Goal: Information Seeking & Learning: Learn about a topic

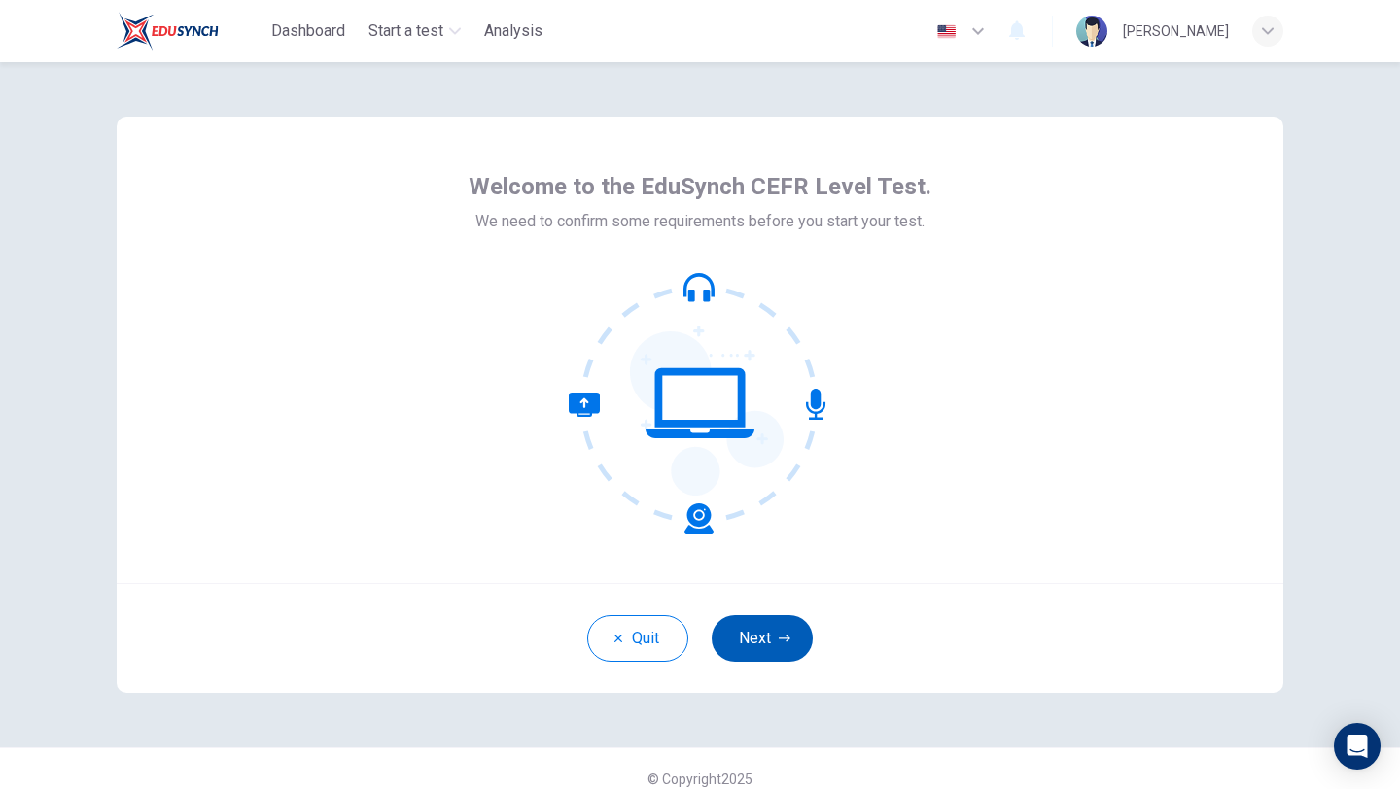
click at [768, 634] on button "Next" at bounding box center [762, 638] width 101 height 47
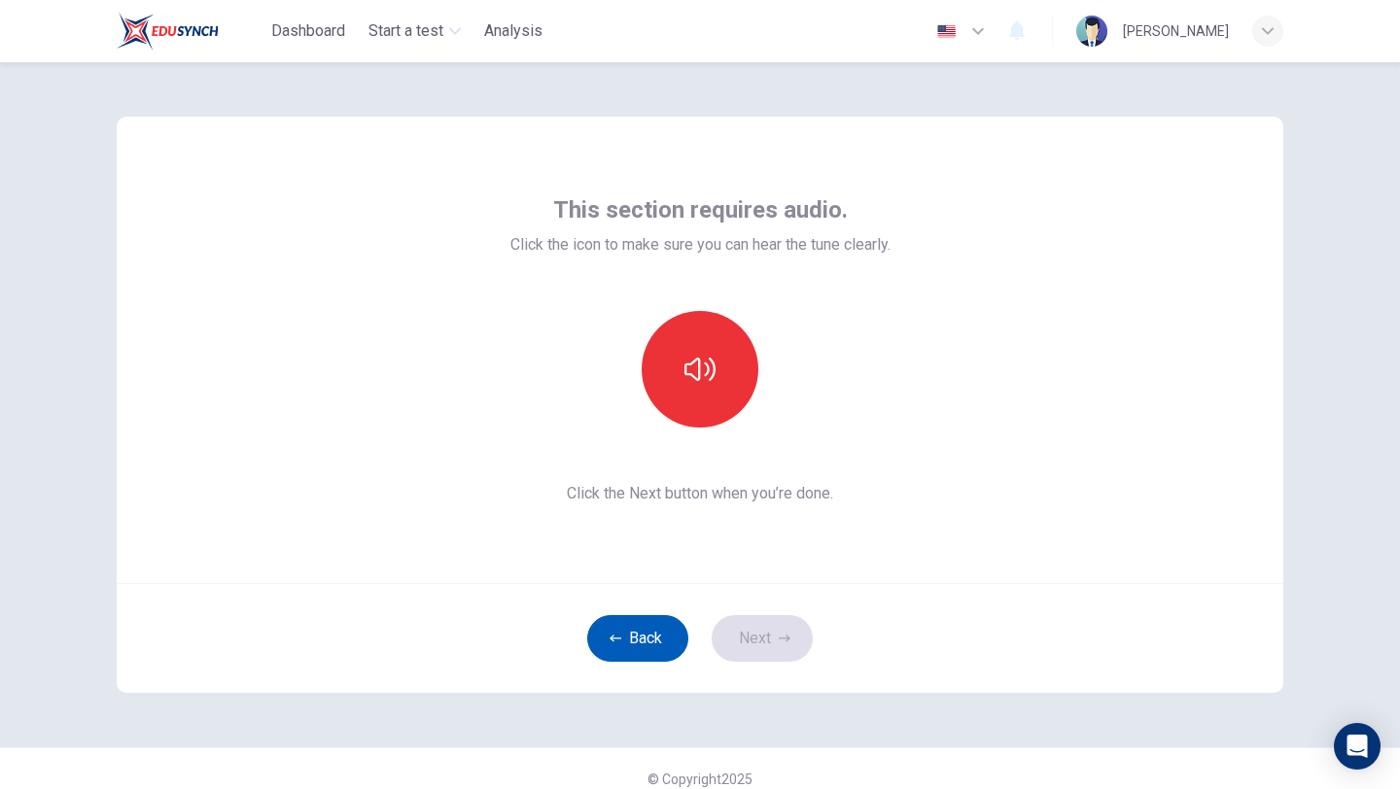
click at [649, 646] on button "Back" at bounding box center [637, 638] width 101 height 47
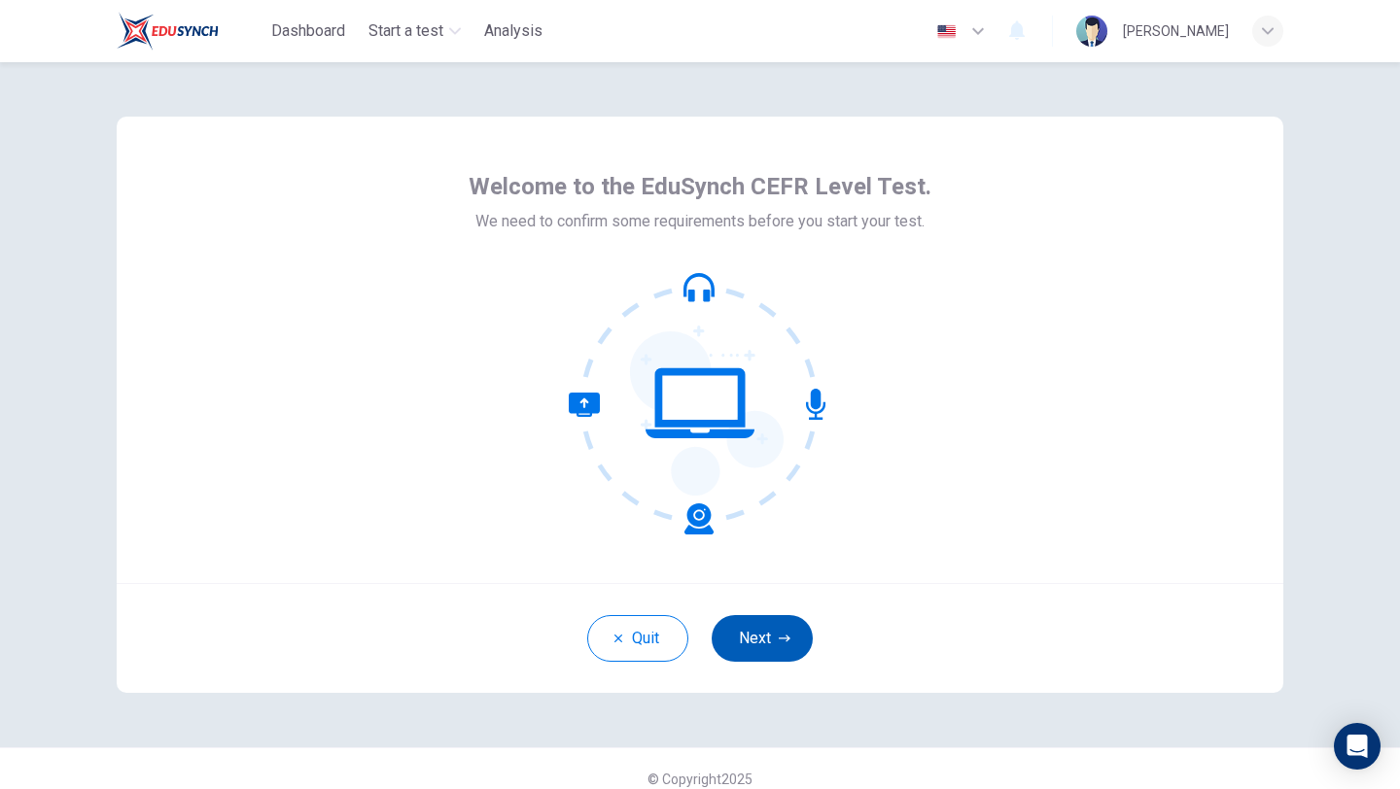
click at [775, 637] on button "Next" at bounding box center [762, 638] width 101 height 47
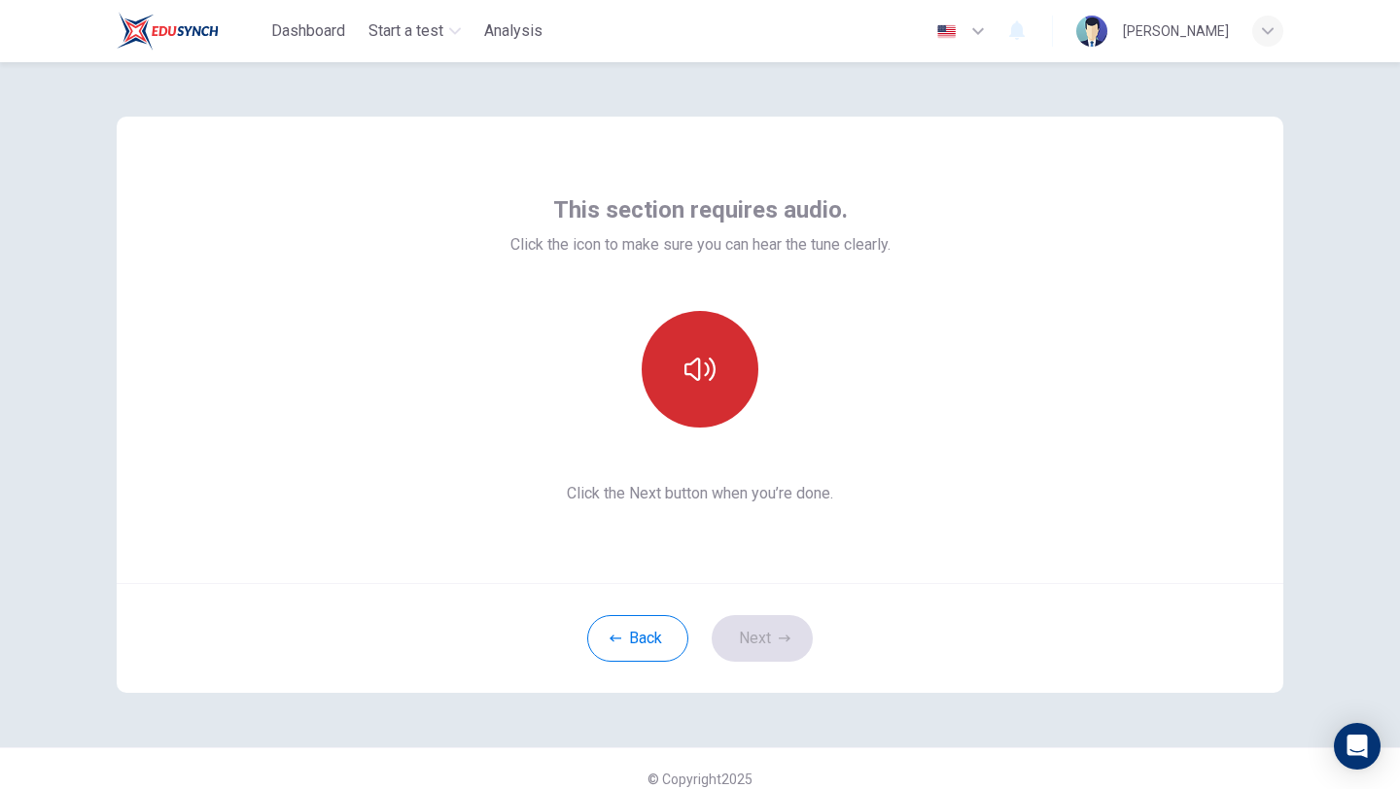
click at [713, 383] on icon "button" at bounding box center [699, 369] width 31 height 31
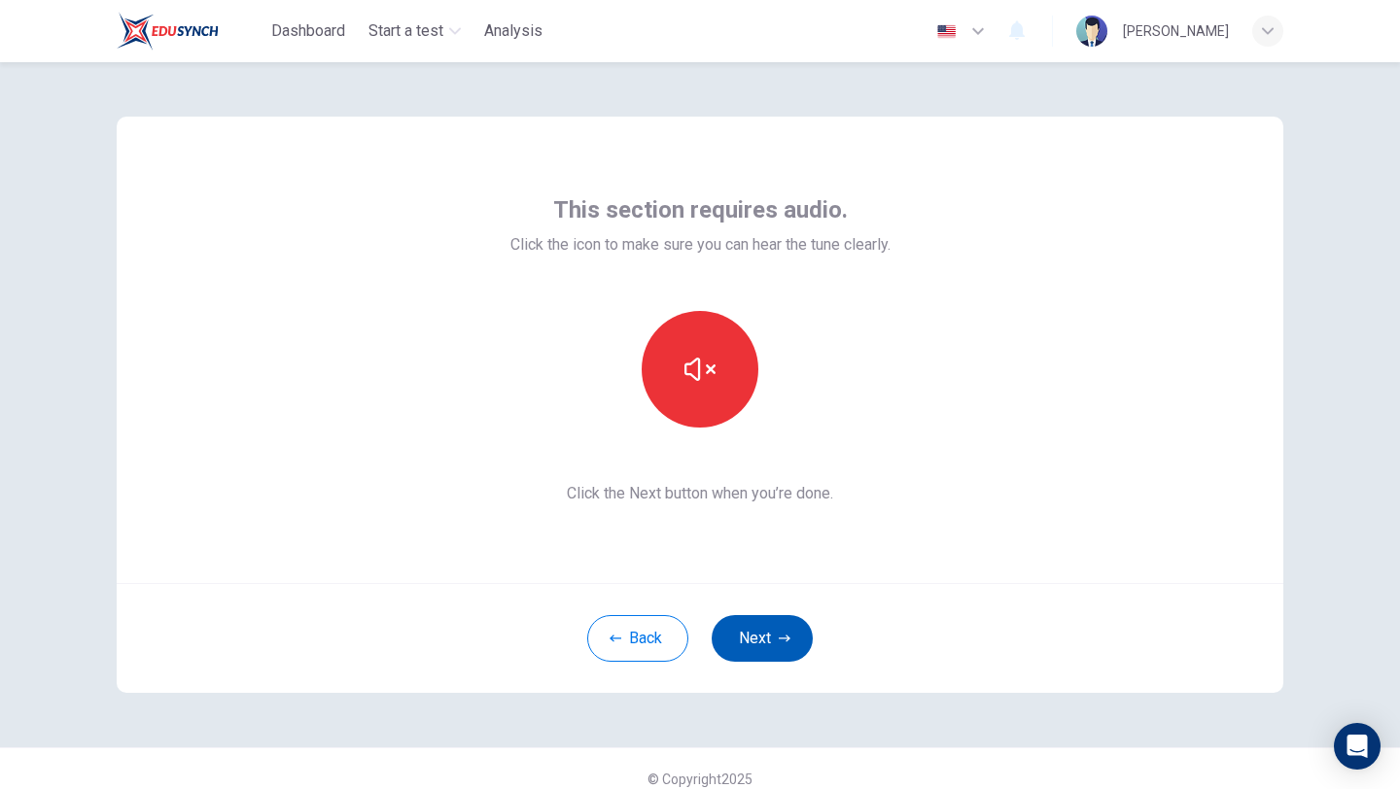
click at [774, 629] on button "Next" at bounding box center [762, 638] width 101 height 47
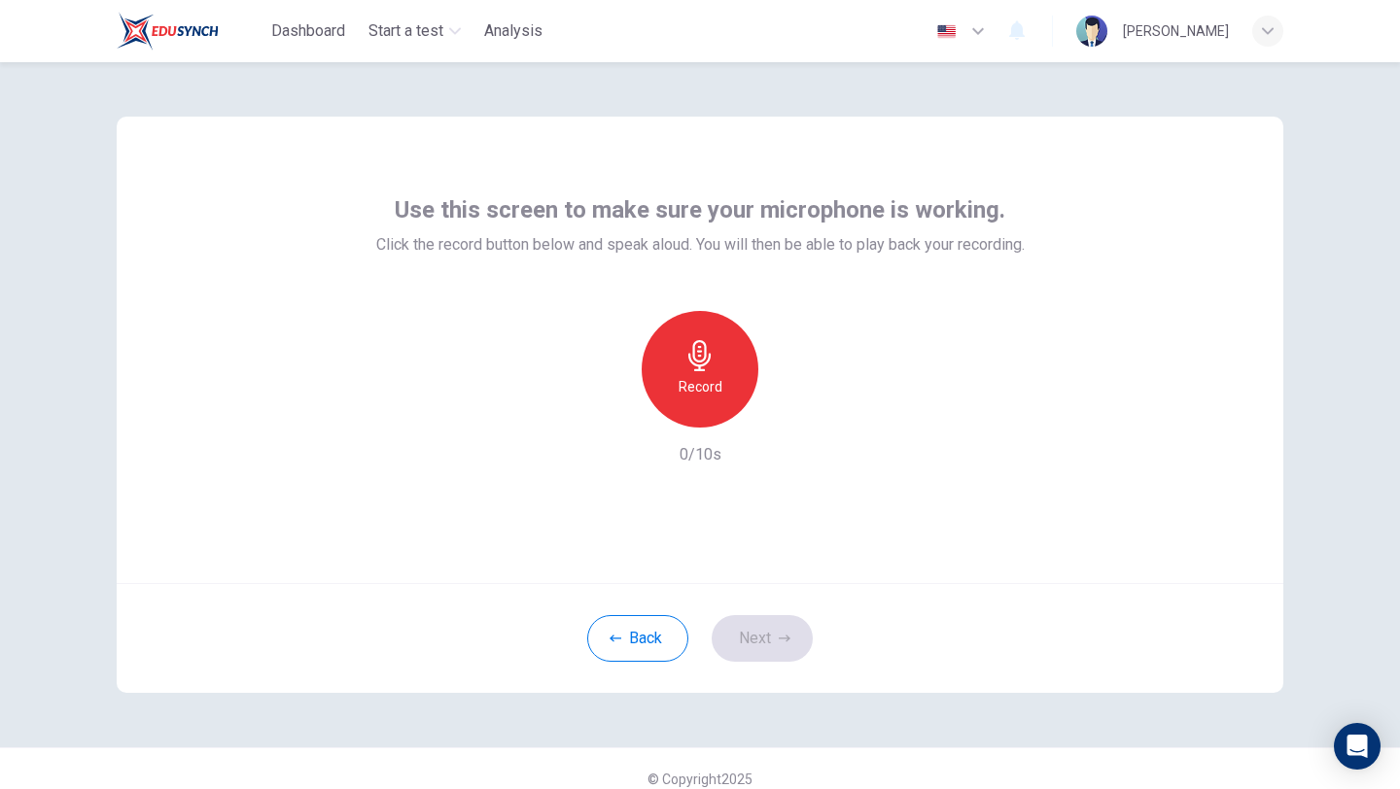
click at [677, 400] on div "Record" at bounding box center [700, 369] width 117 height 117
click at [672, 392] on div "Stop" at bounding box center [700, 369] width 117 height 117
click at [792, 417] on icon "button" at bounding box center [789, 411] width 19 height 19
click at [772, 624] on button "Next" at bounding box center [762, 638] width 101 height 47
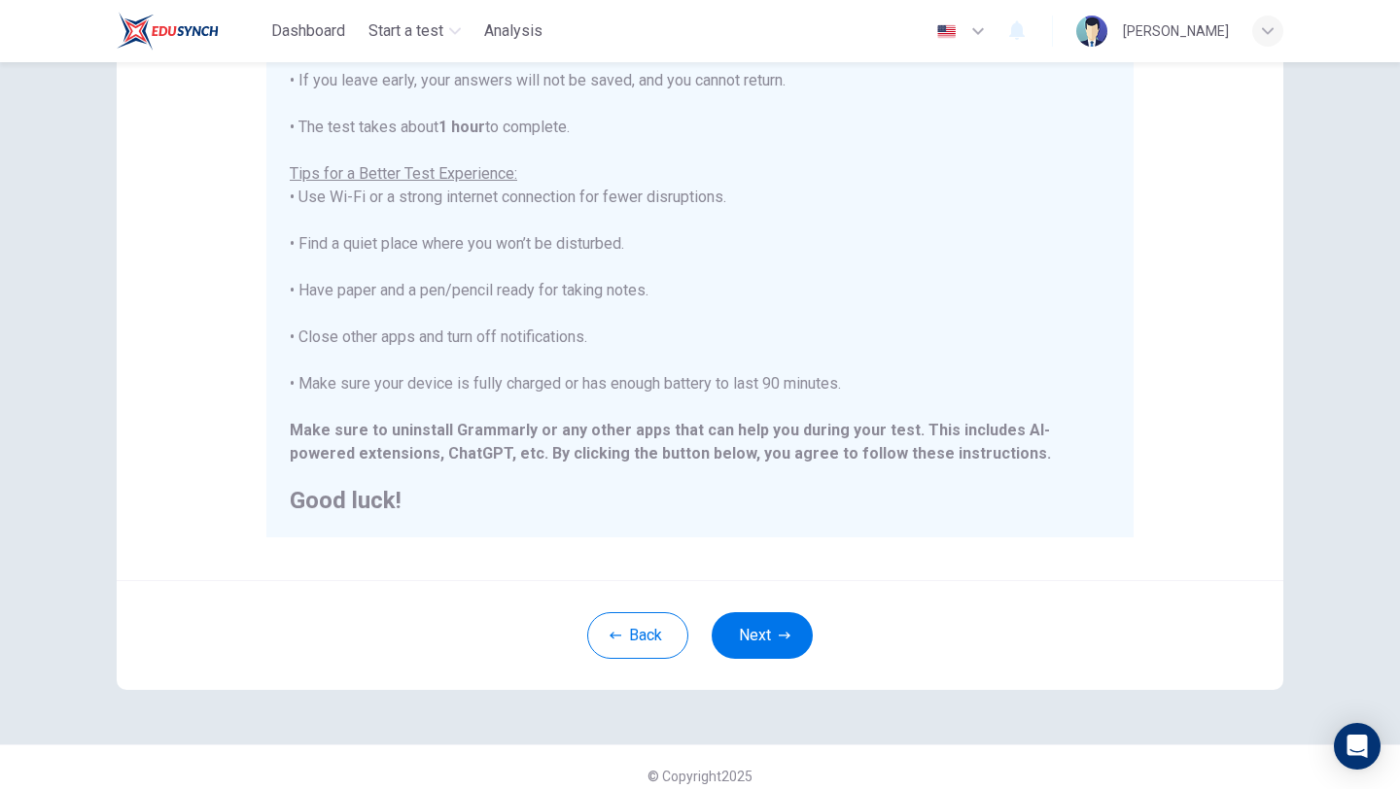
scroll to position [292, 0]
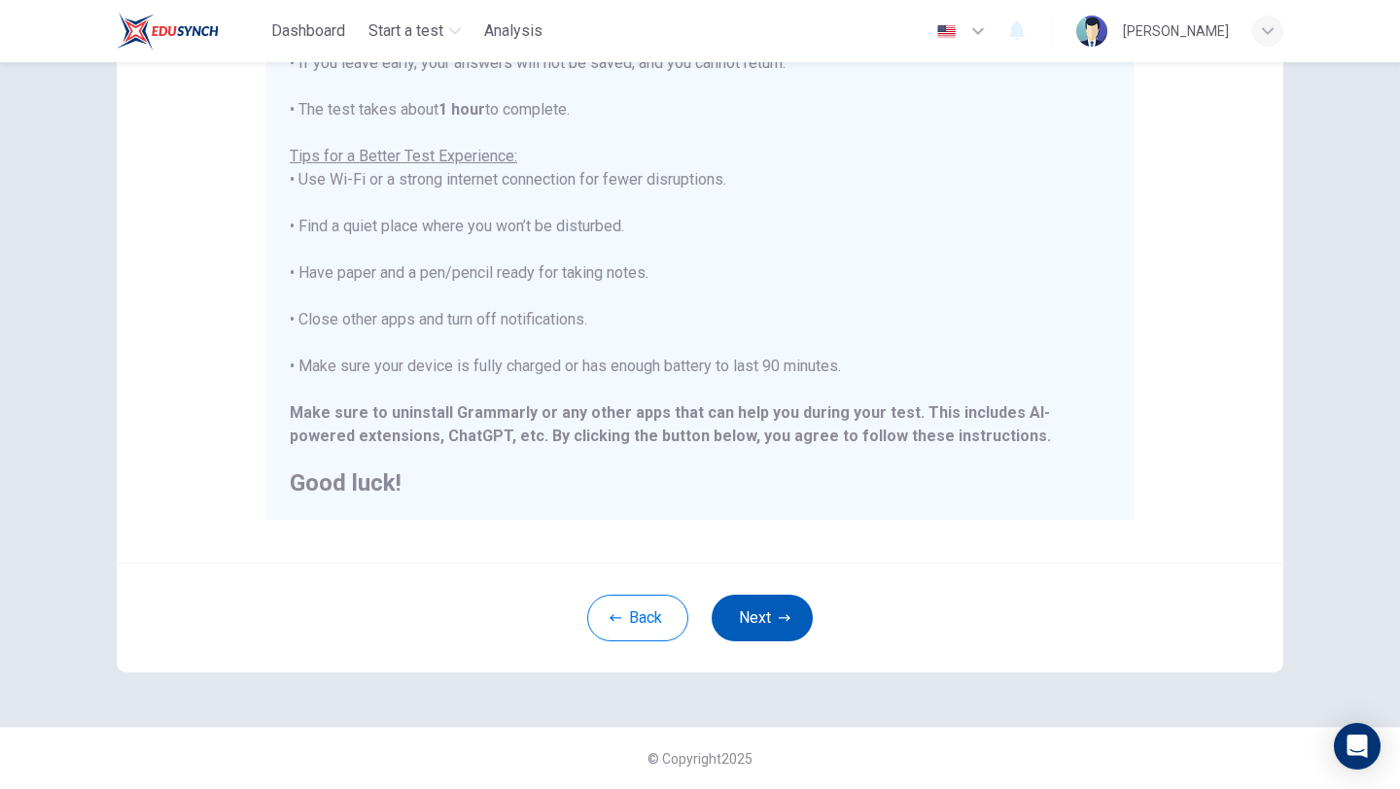
click at [779, 620] on icon "button" at bounding box center [785, 618] width 12 height 12
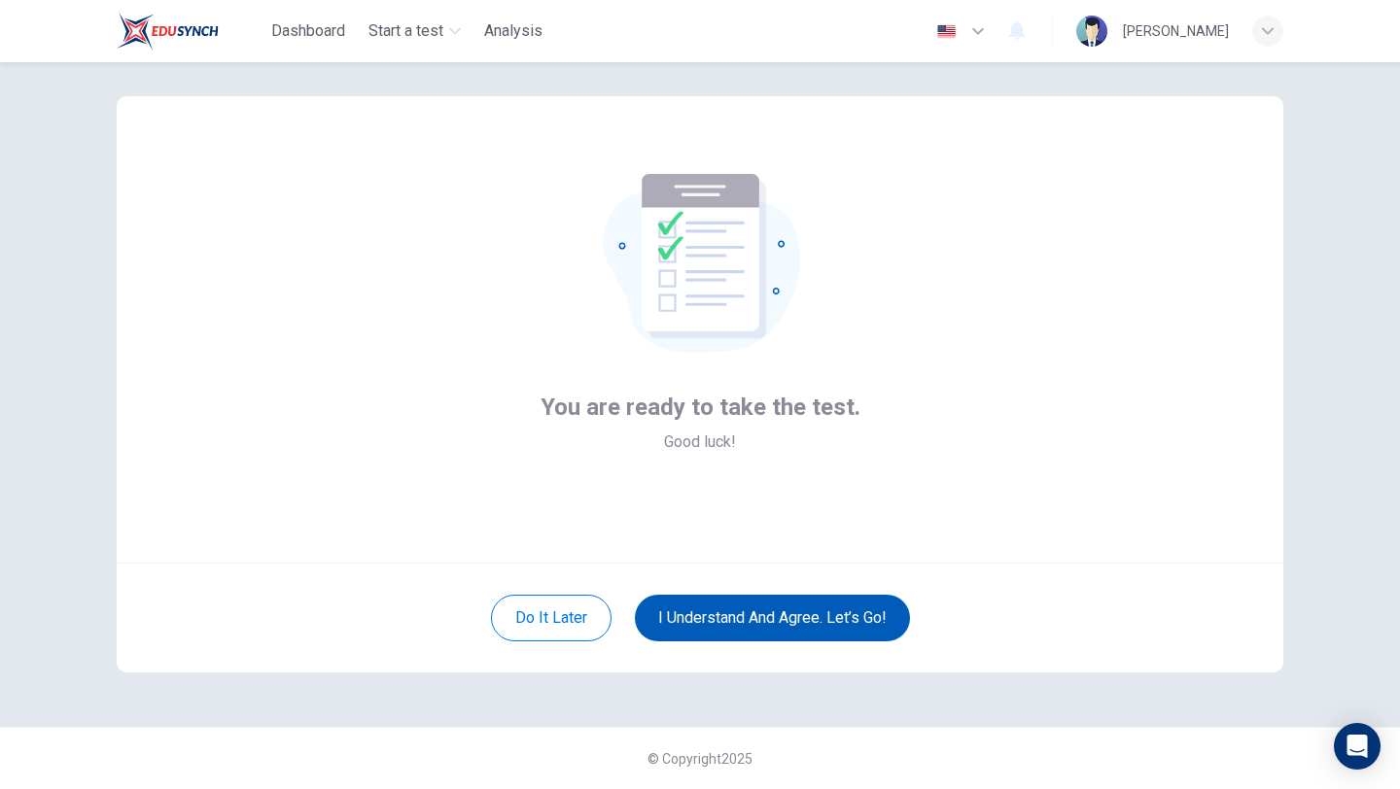
scroll to position [20, 0]
click at [815, 620] on button "I understand and agree. Let’s go!" at bounding box center [772, 618] width 275 height 47
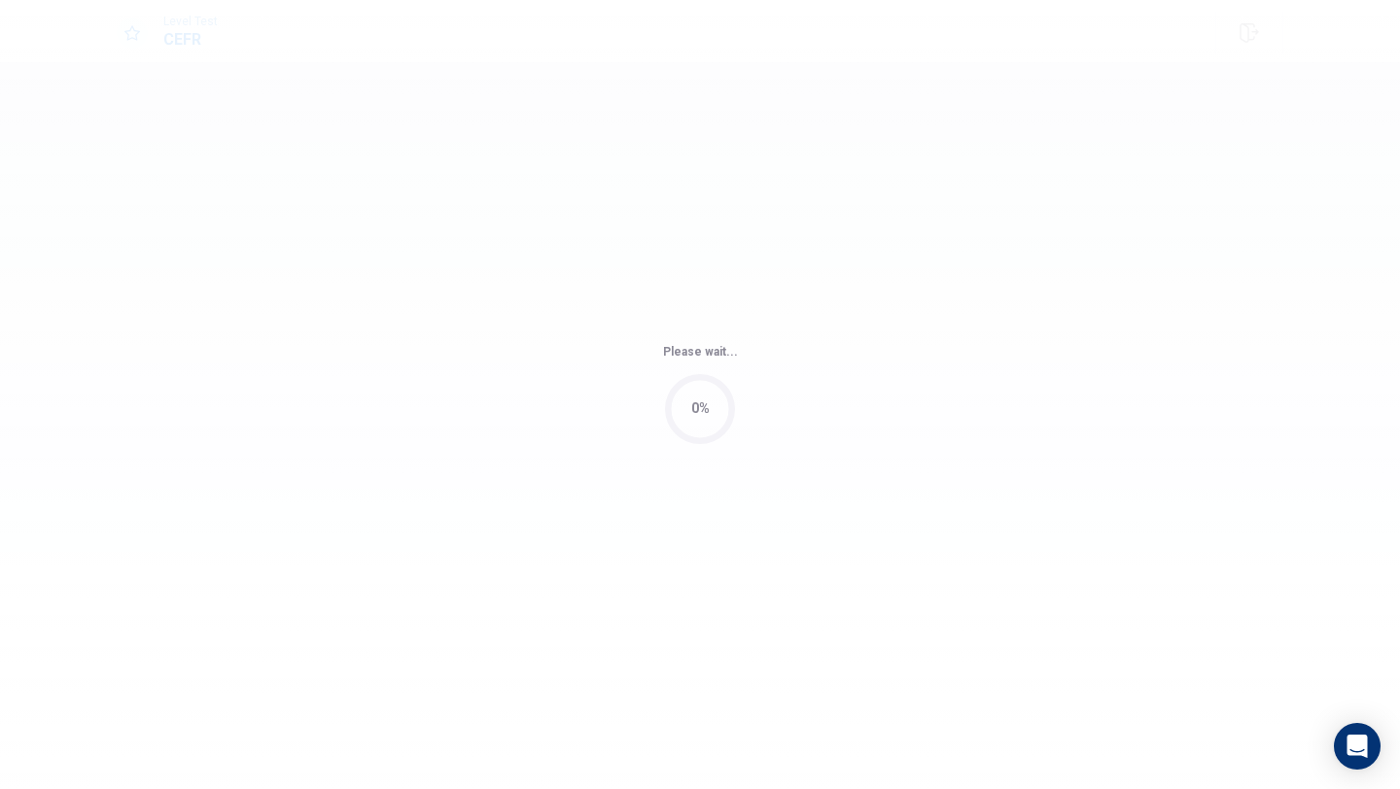
click at [815, 620] on body "Level Test CEFR © Copyright 2025 Going somewhere? You are not allowed to open o…" at bounding box center [700, 394] width 1400 height 789
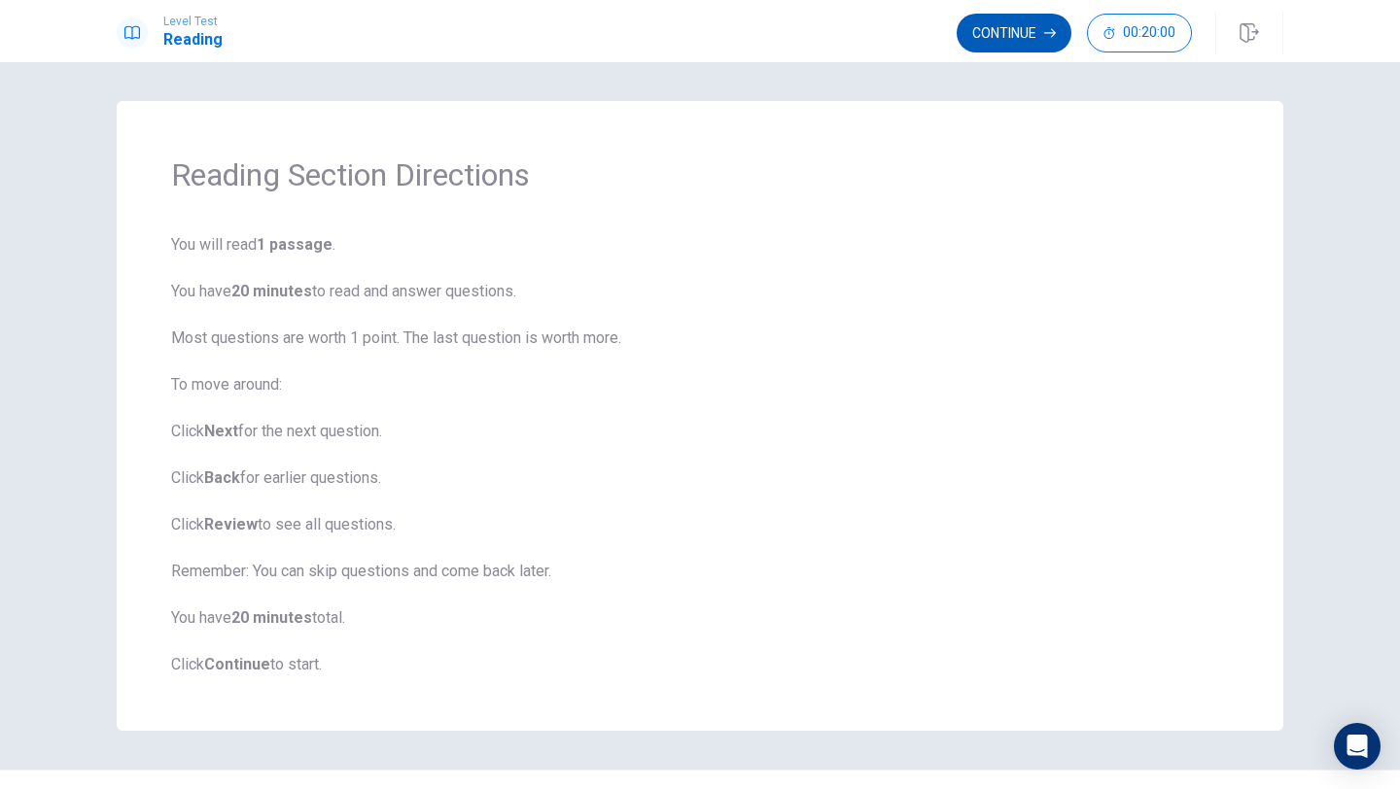
click at [1049, 32] on icon "button" at bounding box center [1050, 33] width 12 height 9
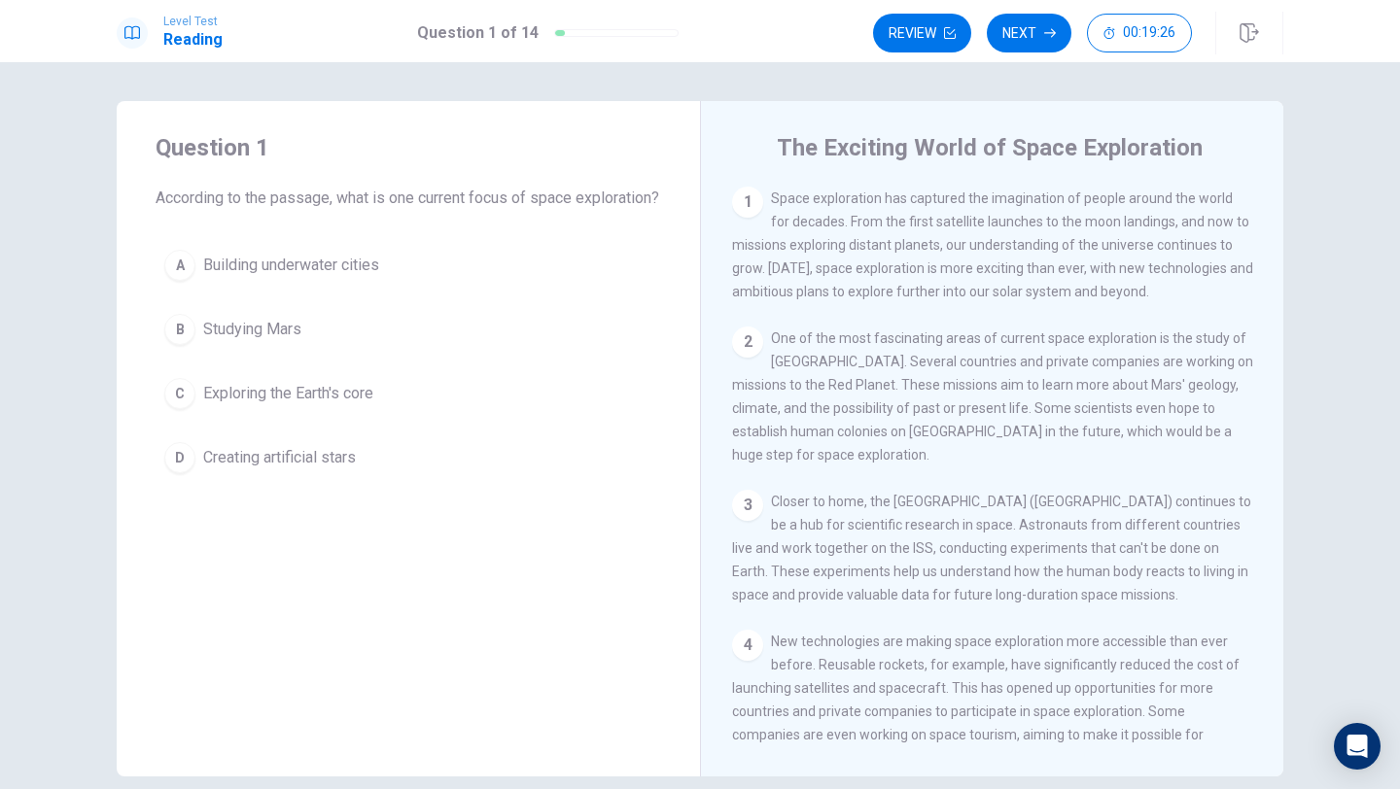
click at [185, 345] on div "B" at bounding box center [179, 329] width 31 height 31
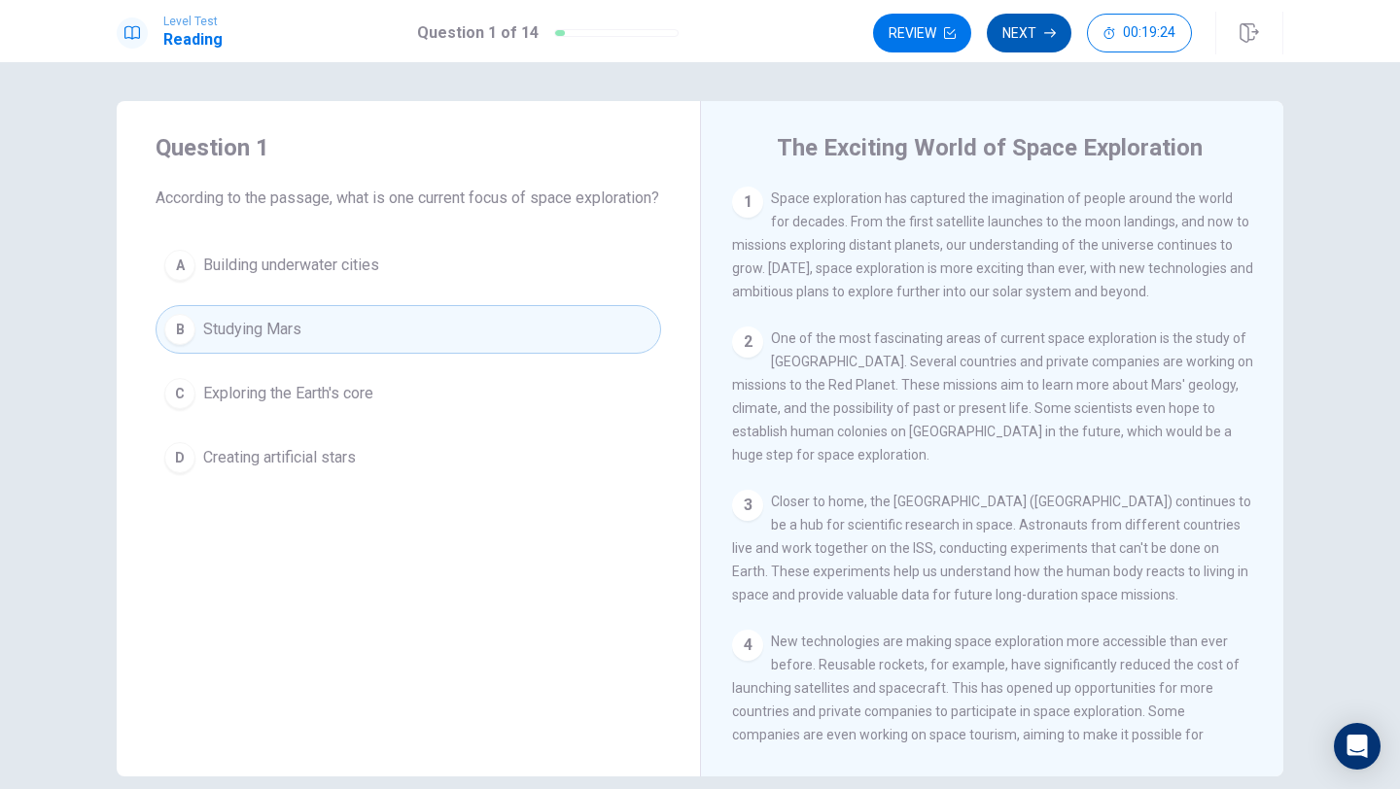
click at [1044, 44] on button "Next" at bounding box center [1029, 33] width 85 height 39
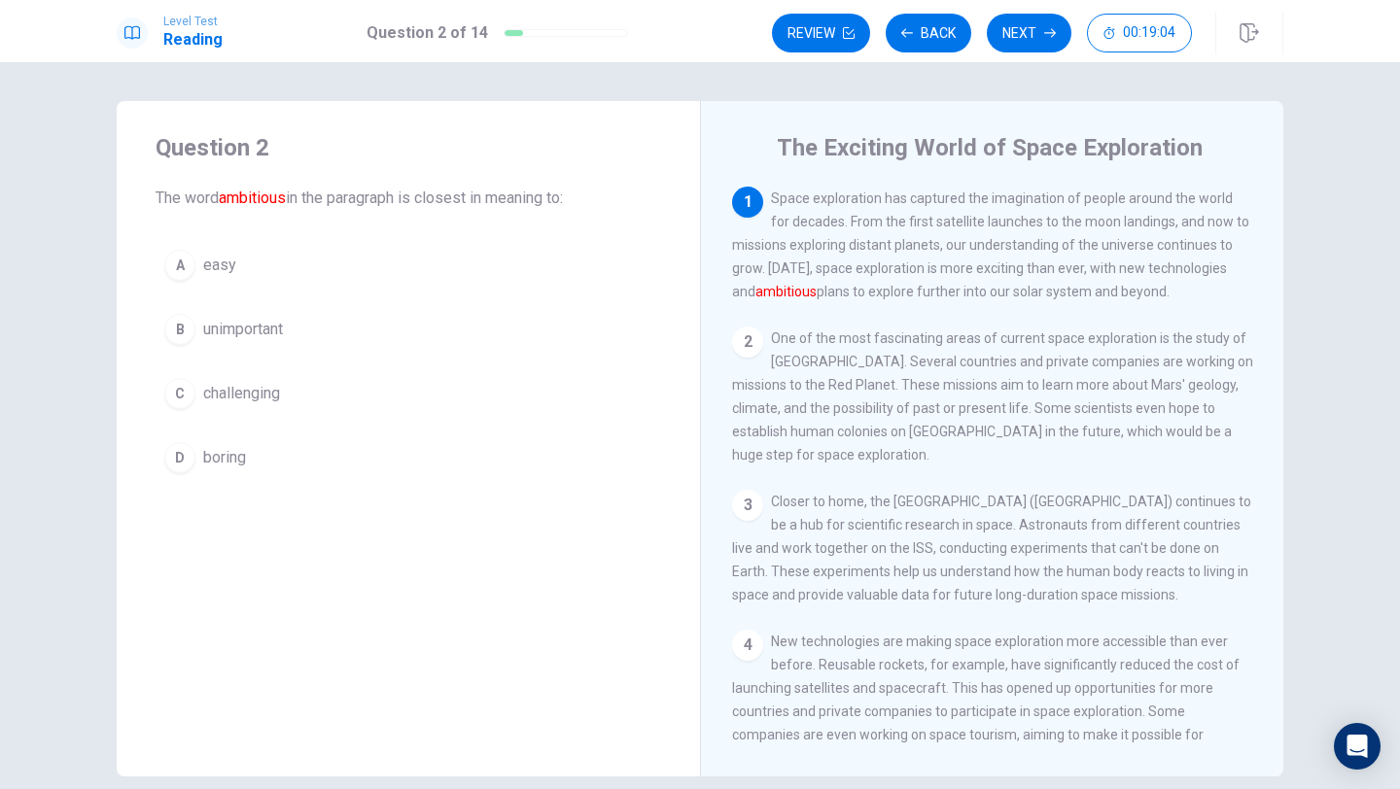
click at [184, 390] on div "C" at bounding box center [179, 393] width 31 height 31
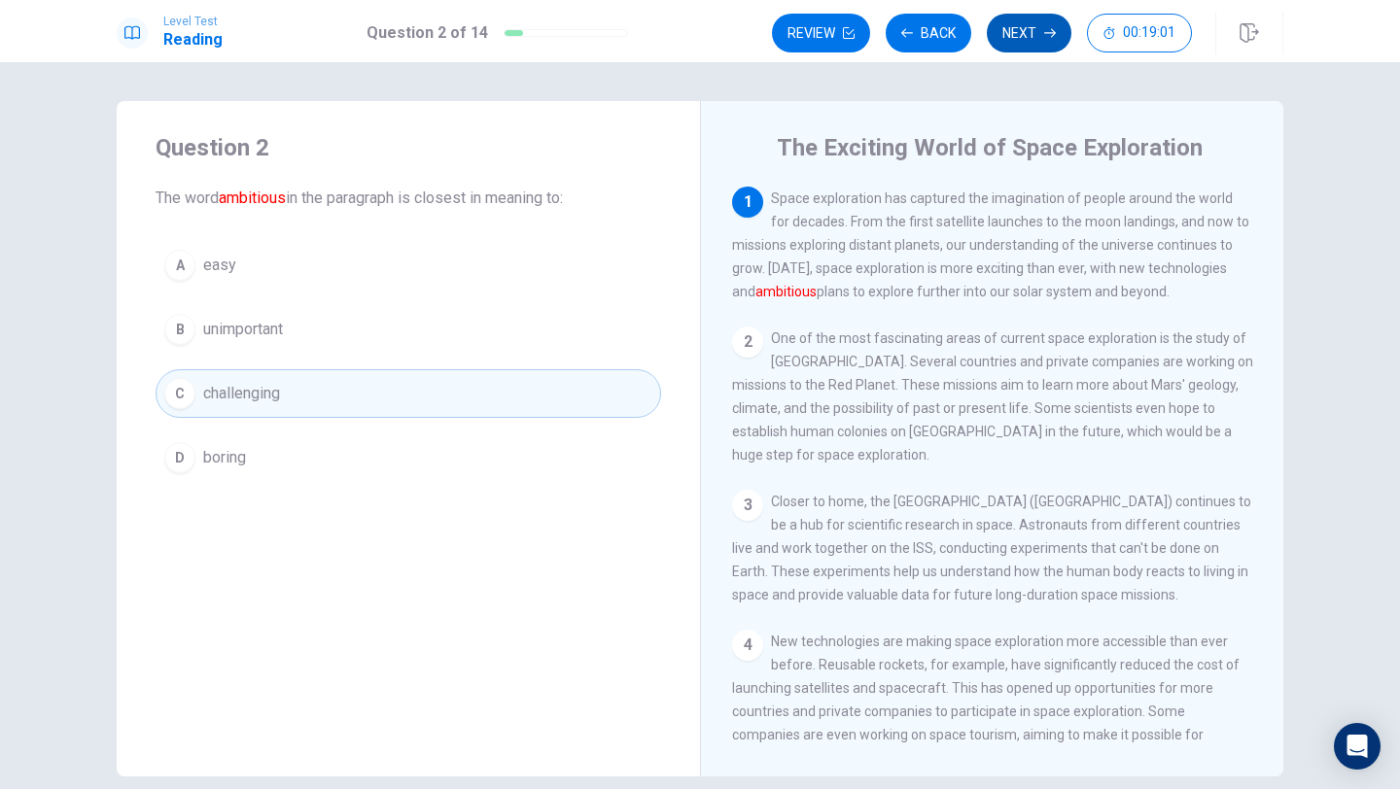
click at [1018, 32] on button "Next" at bounding box center [1029, 33] width 85 height 39
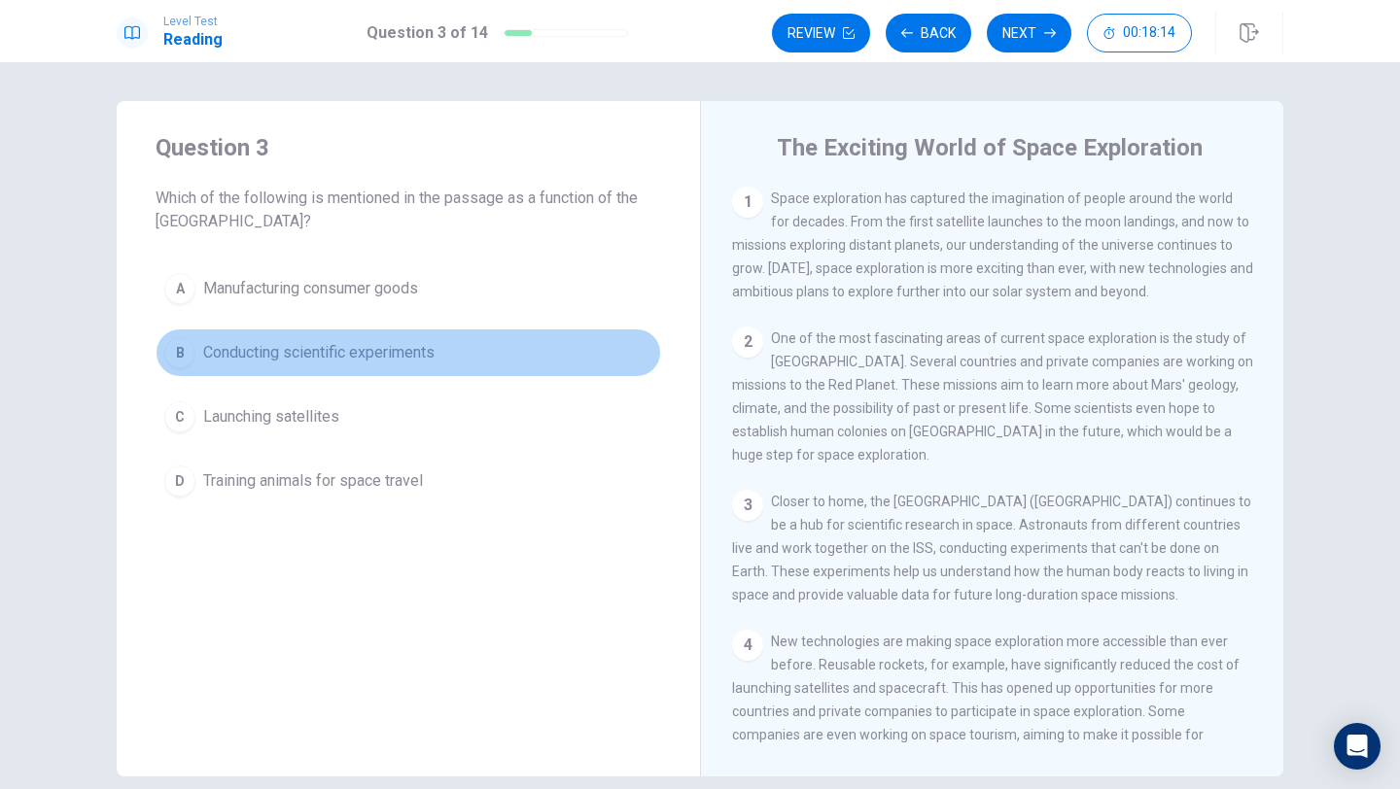
click at [196, 345] on button "B Conducting scientific experiments" at bounding box center [409, 353] width 506 height 49
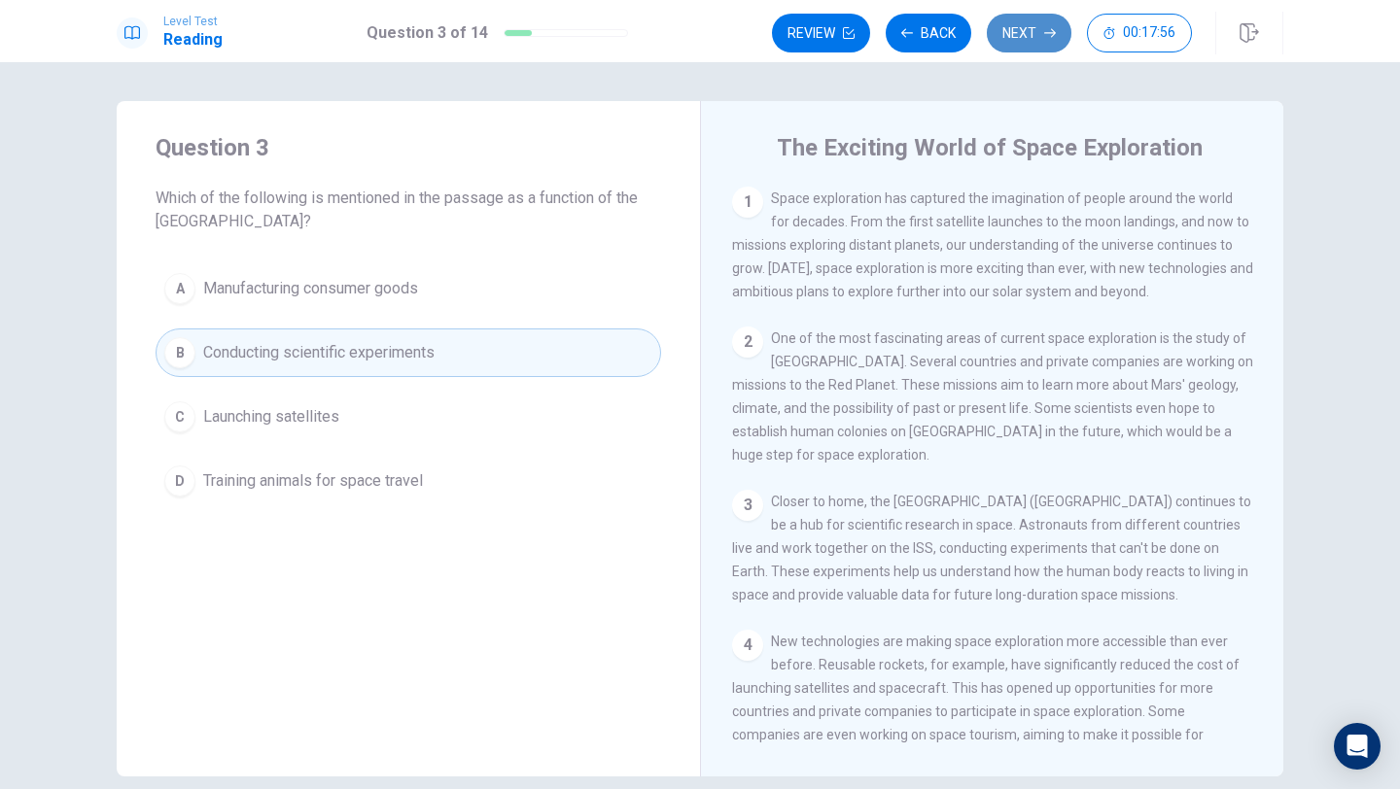
click at [1042, 35] on button "Next" at bounding box center [1029, 33] width 85 height 39
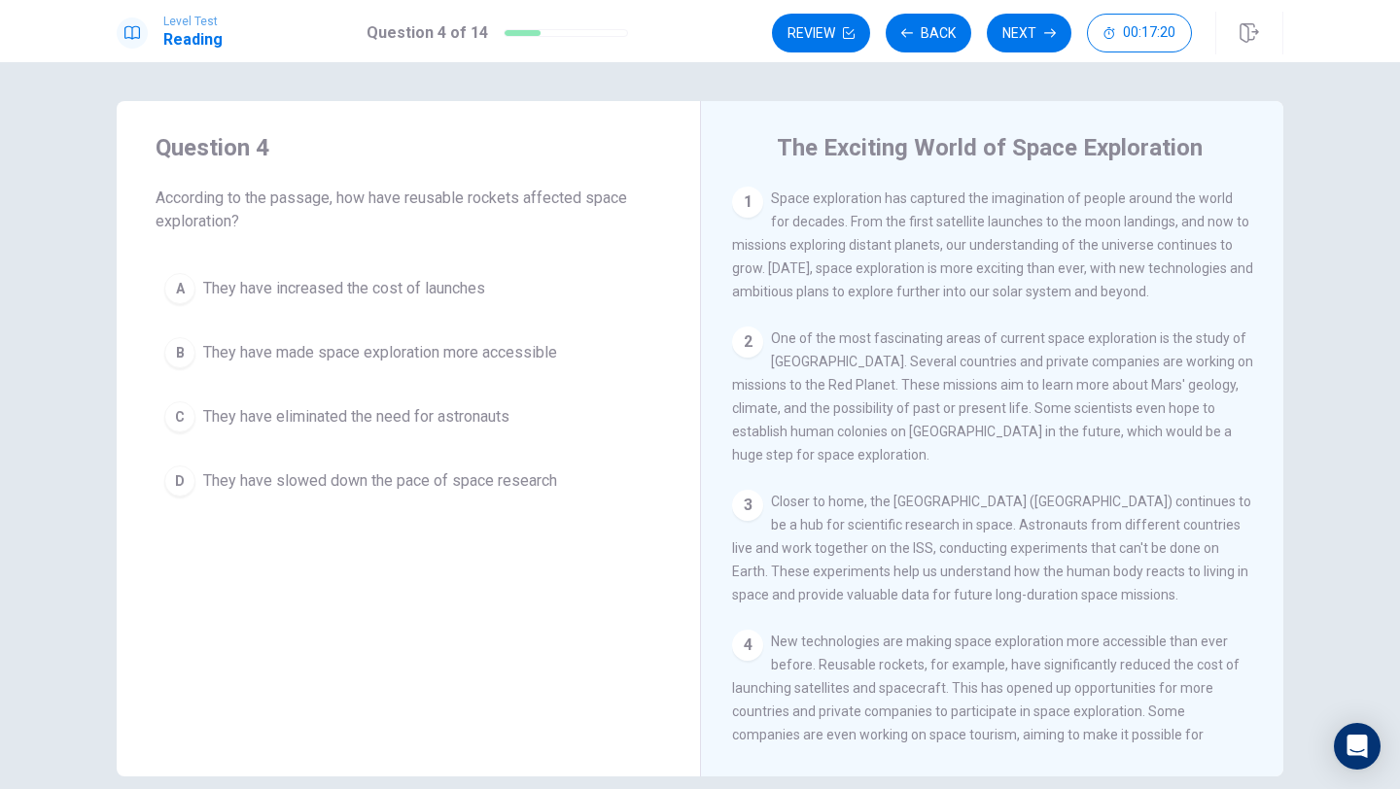
click at [189, 352] on div "B" at bounding box center [179, 352] width 31 height 31
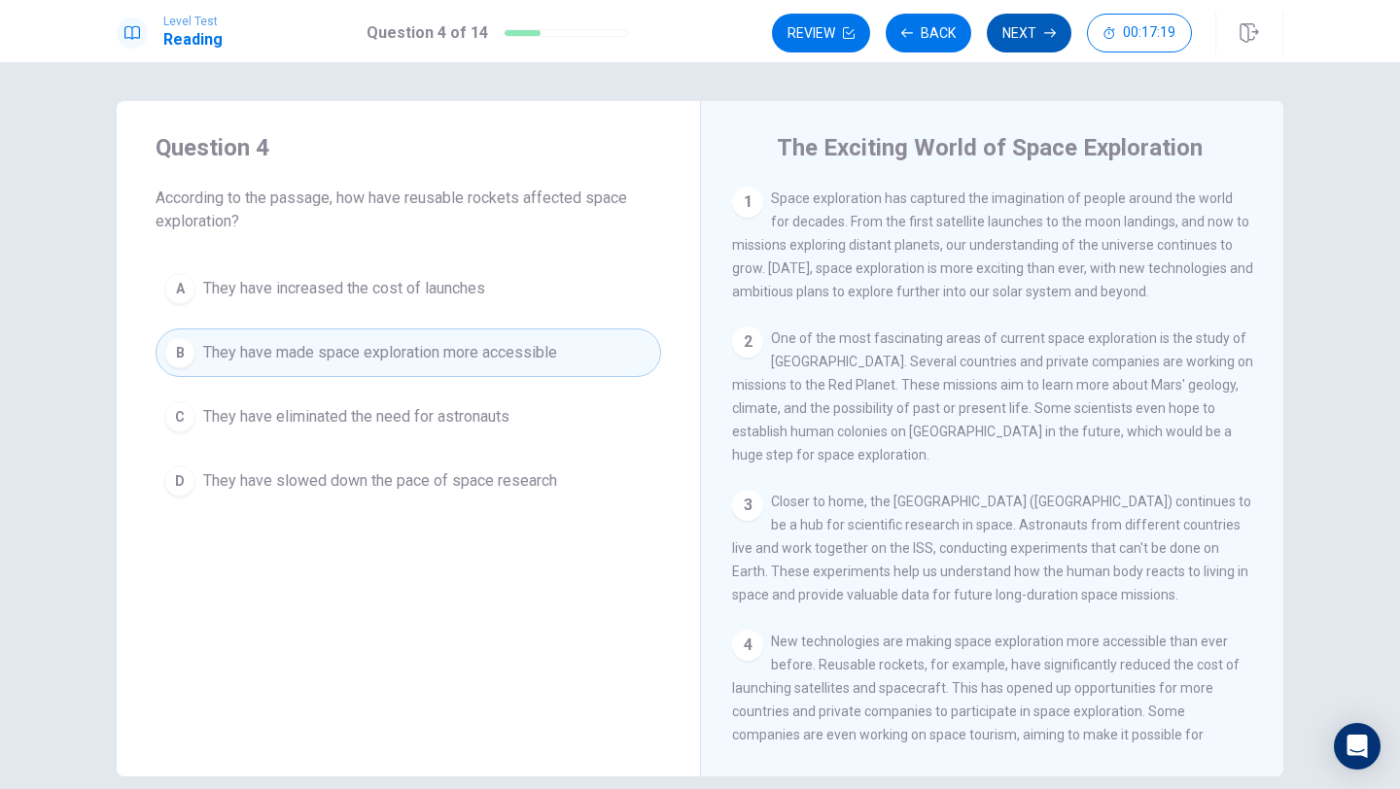
click at [1035, 22] on button "Next" at bounding box center [1029, 33] width 85 height 39
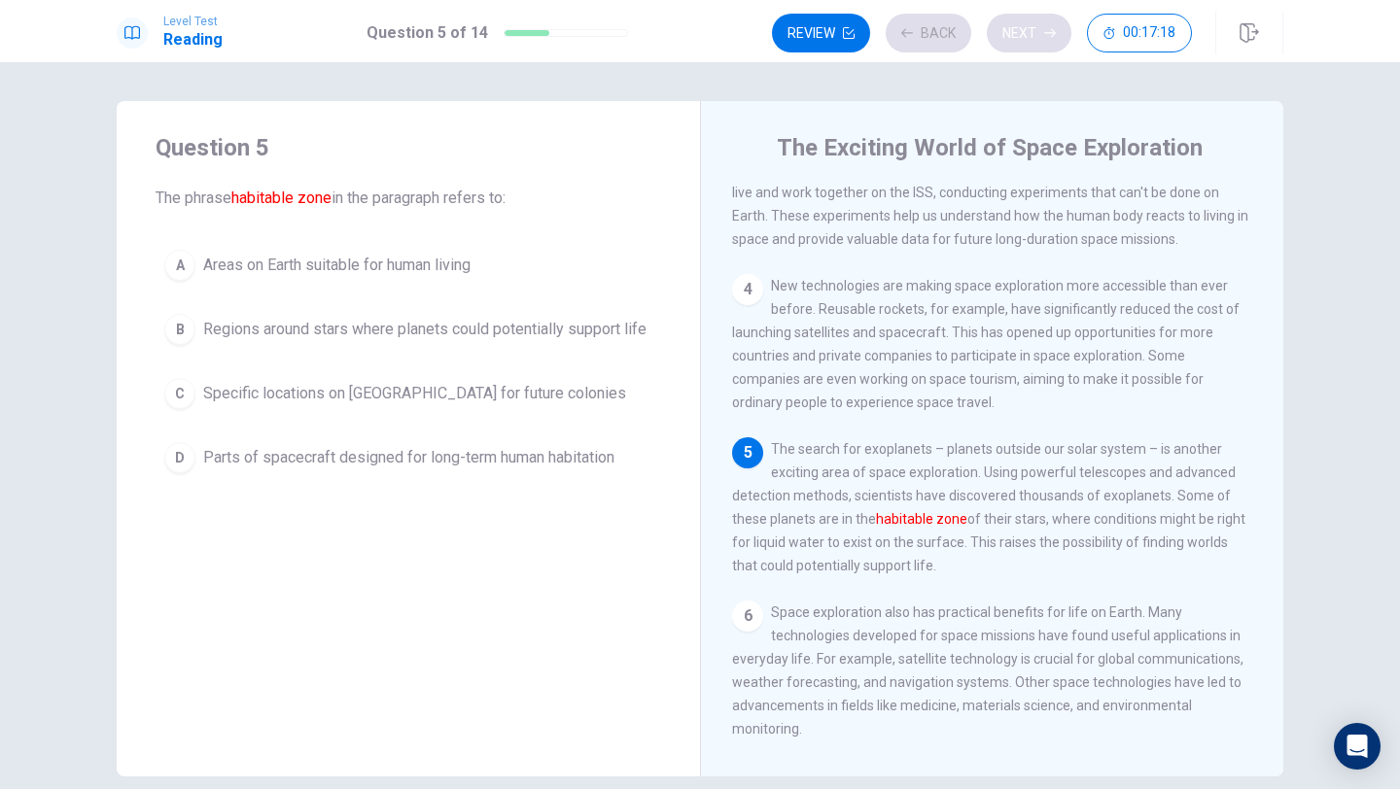
scroll to position [359, 0]
click at [265, 266] on span "Areas on Earth suitable for human living" at bounding box center [336, 265] width 267 height 23
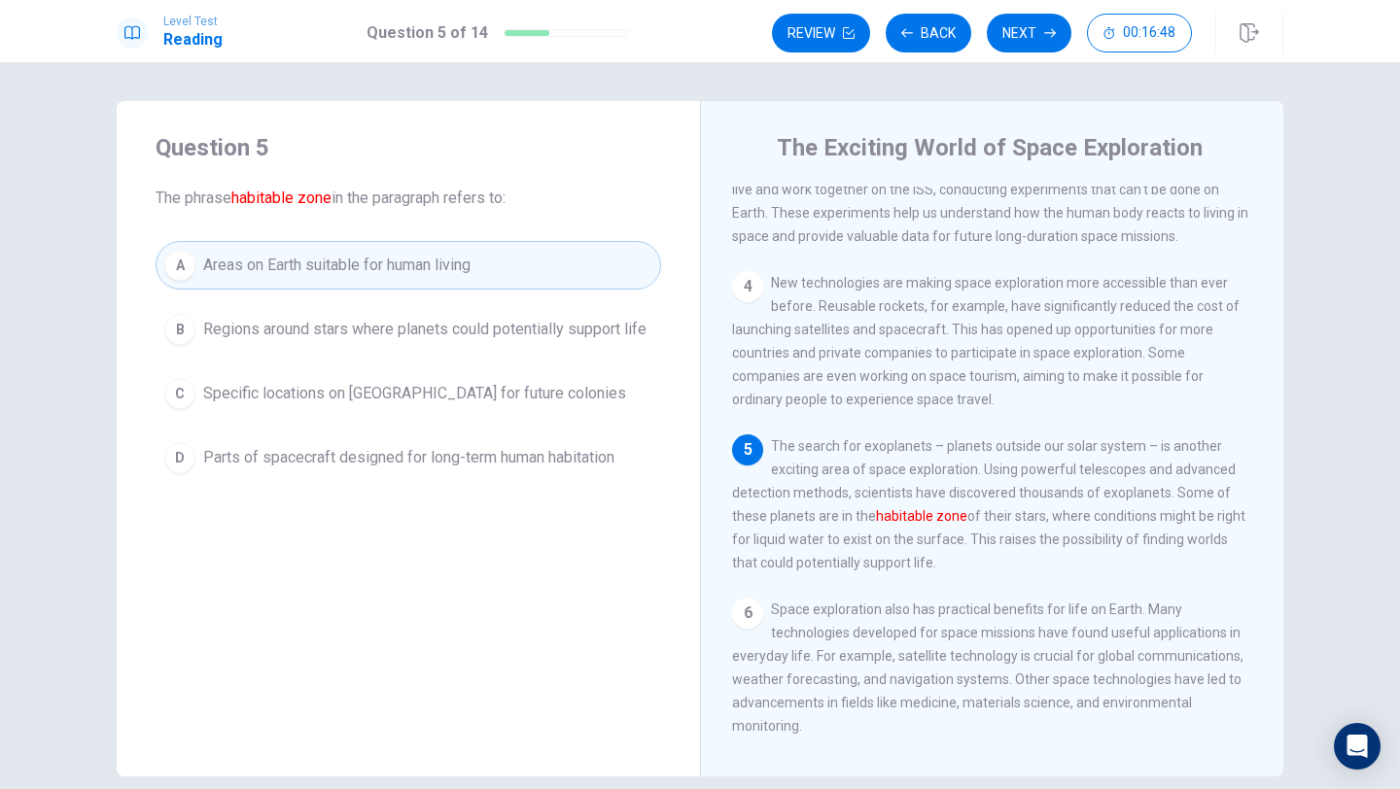
click at [265, 266] on span "Areas on Earth suitable for human living" at bounding box center [336, 265] width 267 height 23
click at [290, 332] on span "Regions around stars where planets could potentially support life" at bounding box center [424, 329] width 443 height 23
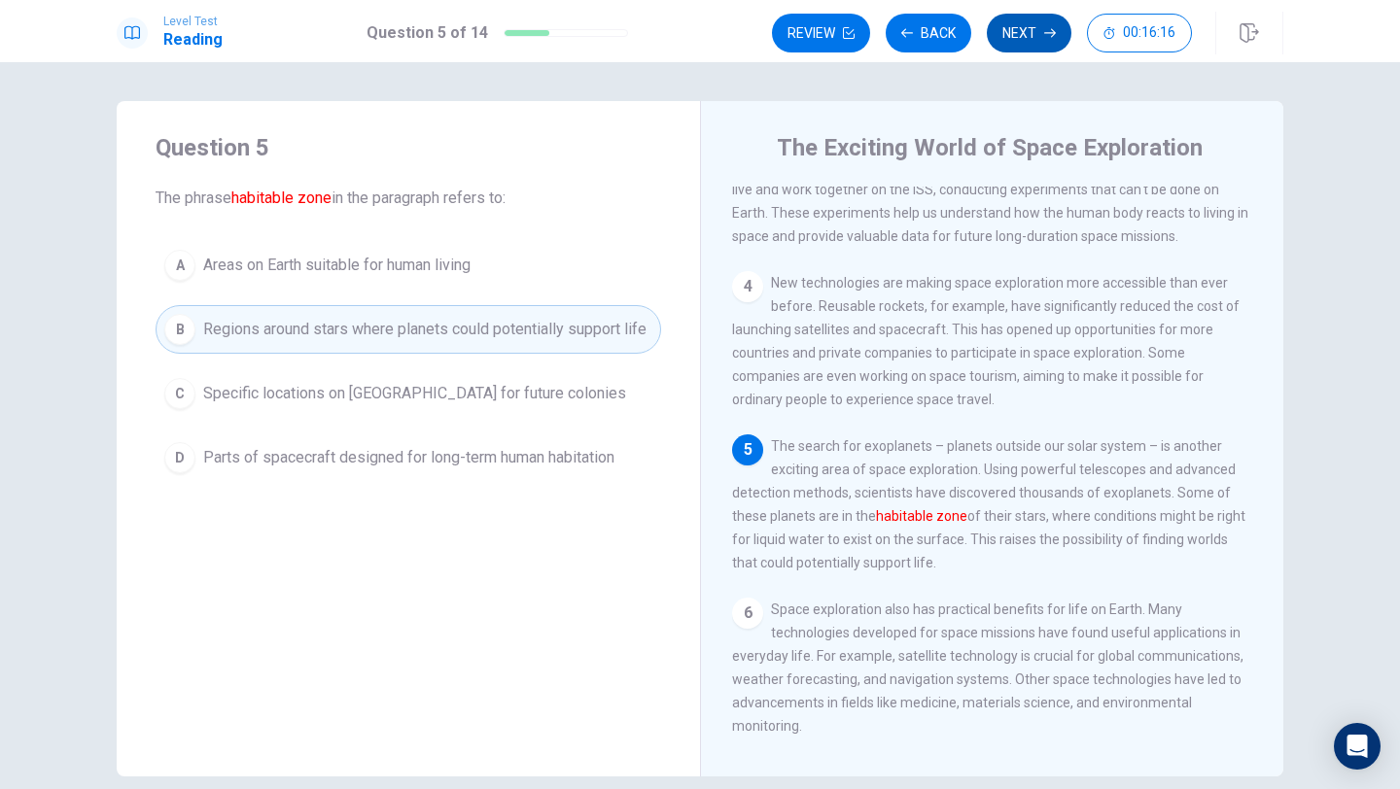
click at [1028, 49] on button "Next" at bounding box center [1029, 33] width 85 height 39
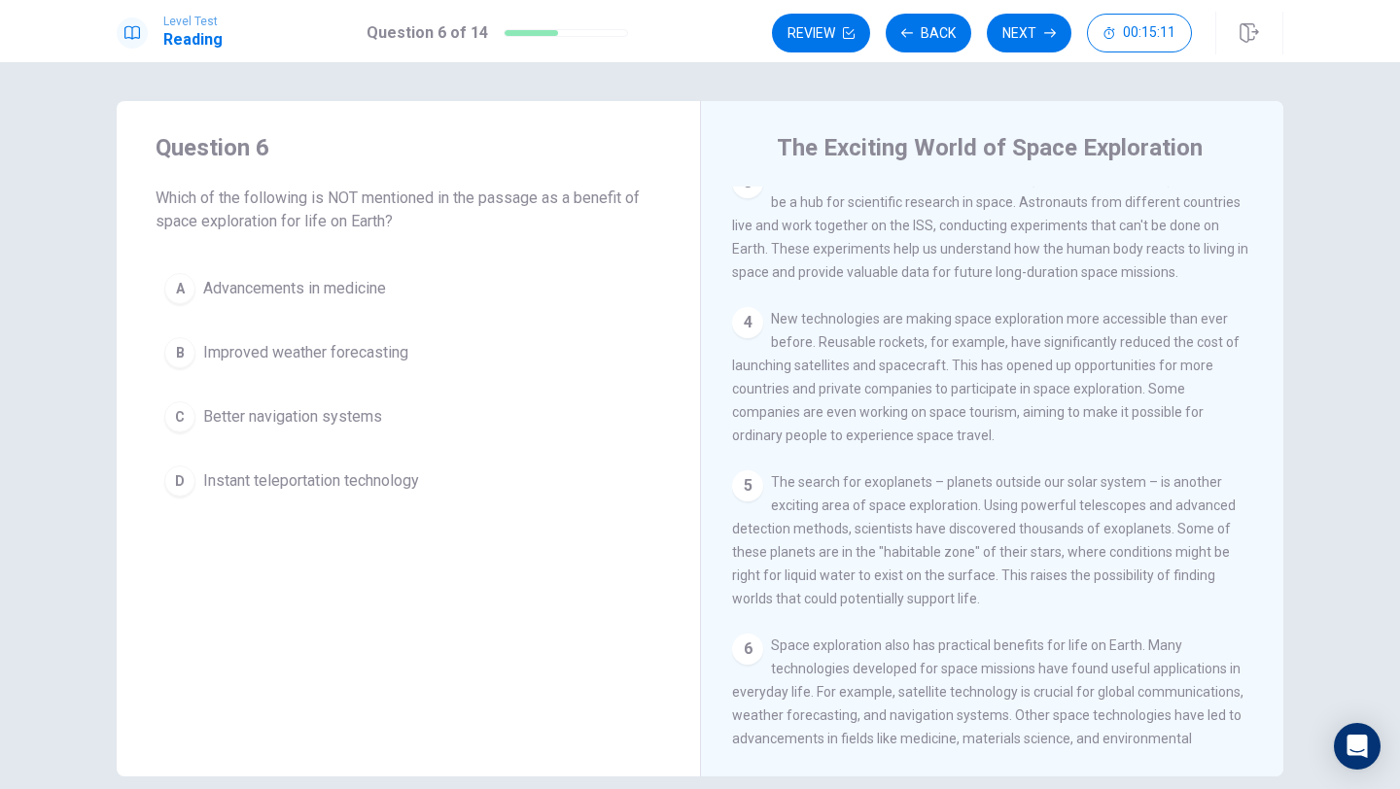
scroll to position [326, 0]
click at [190, 283] on div "A" at bounding box center [179, 288] width 31 height 31
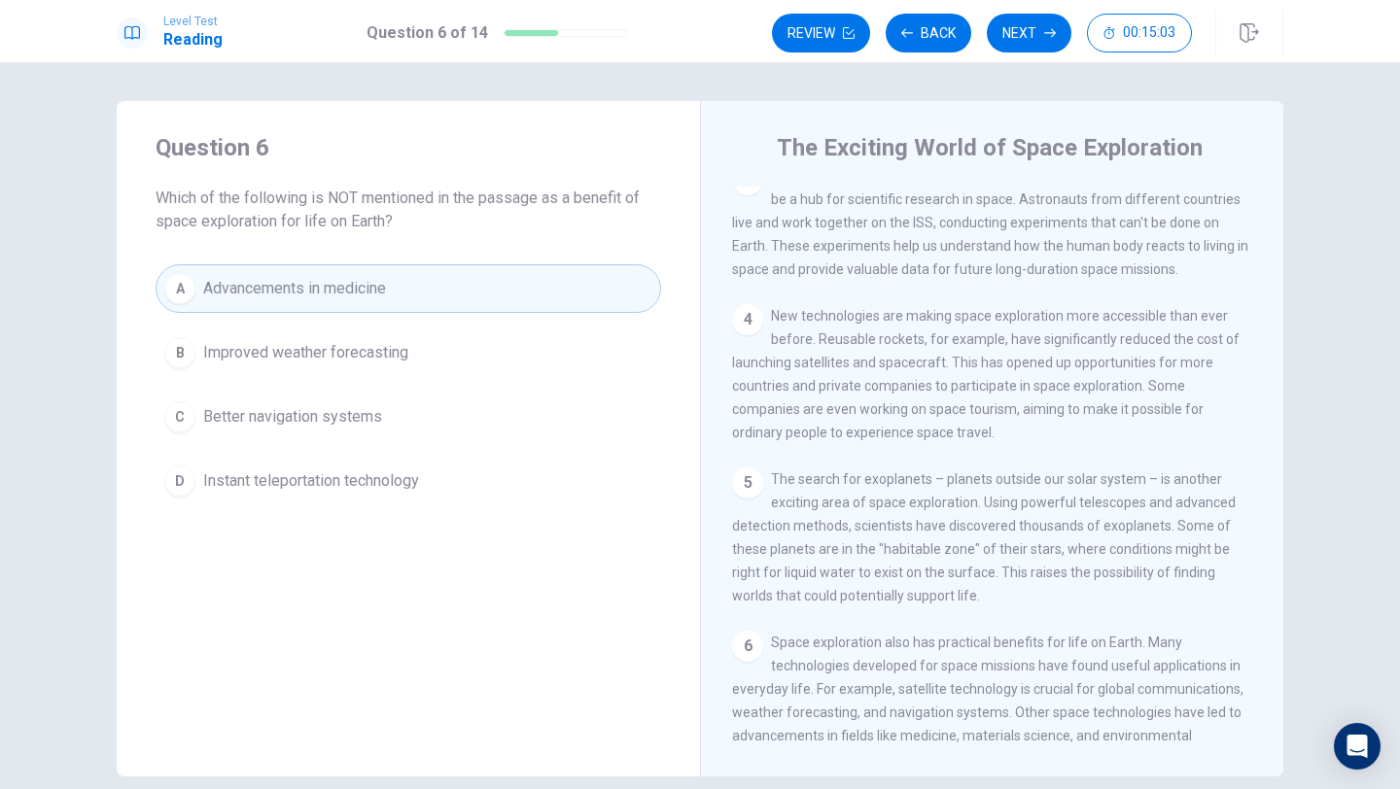
click at [201, 337] on button "B Improved weather forecasting" at bounding box center [409, 353] width 506 height 49
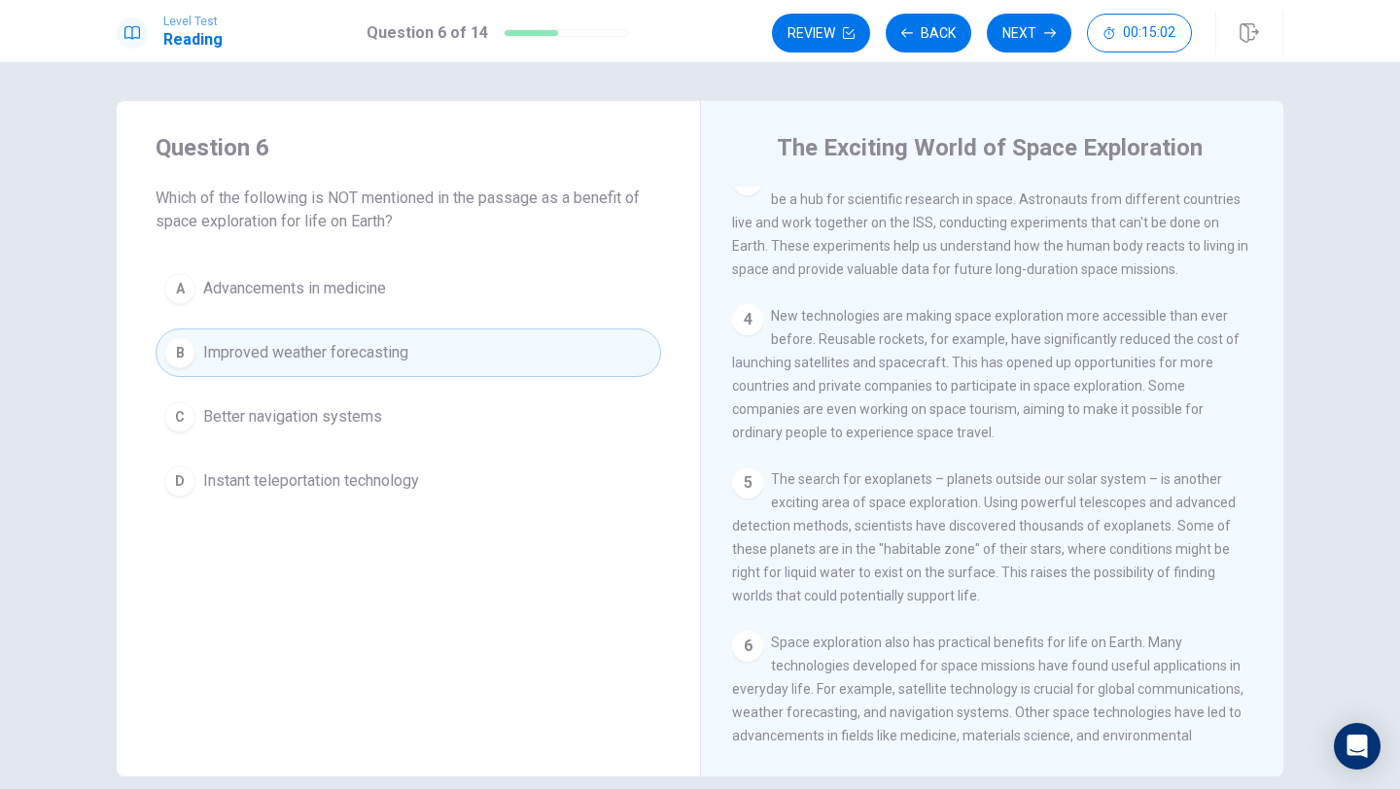
click at [206, 291] on span "Advancements in medicine" at bounding box center [294, 288] width 183 height 23
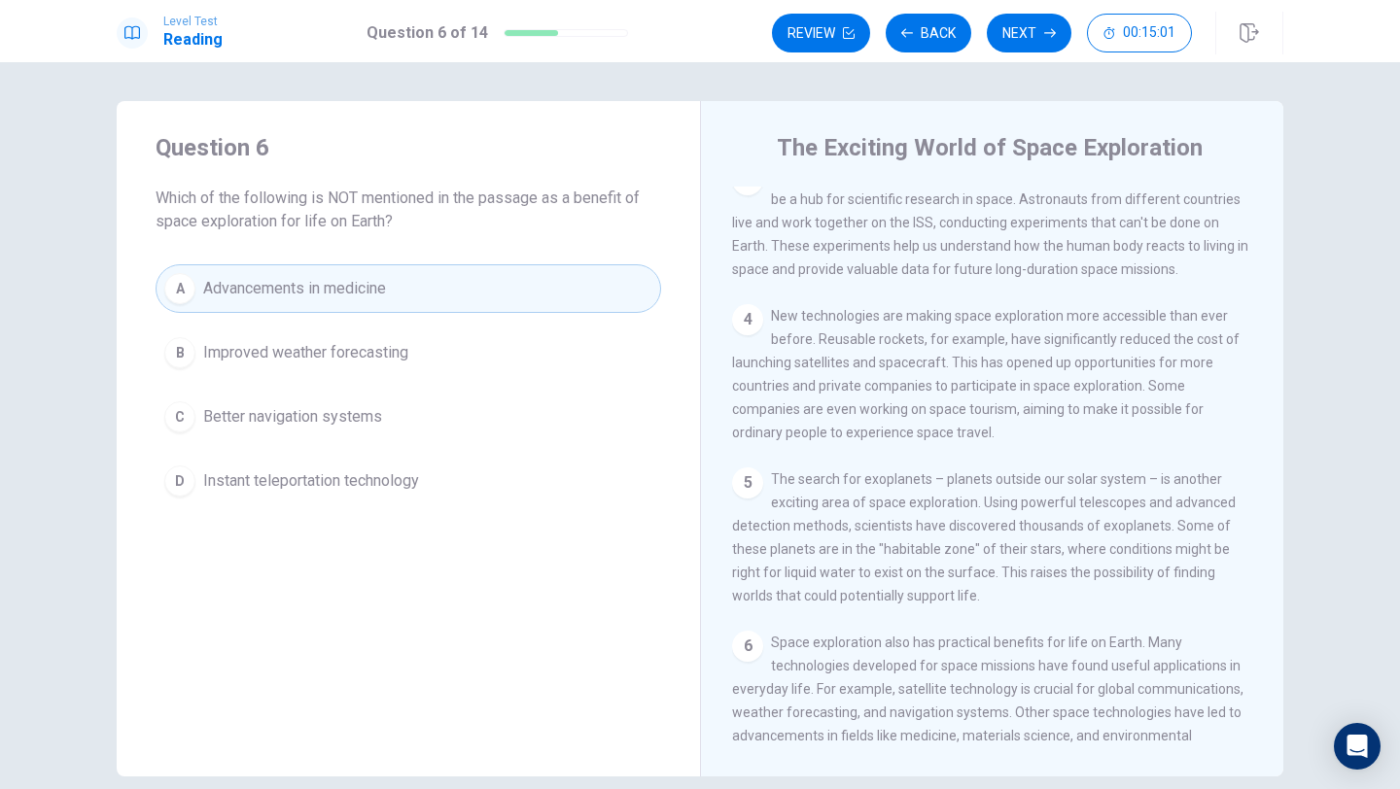
click at [202, 335] on button "B Improved weather forecasting" at bounding box center [409, 353] width 506 height 49
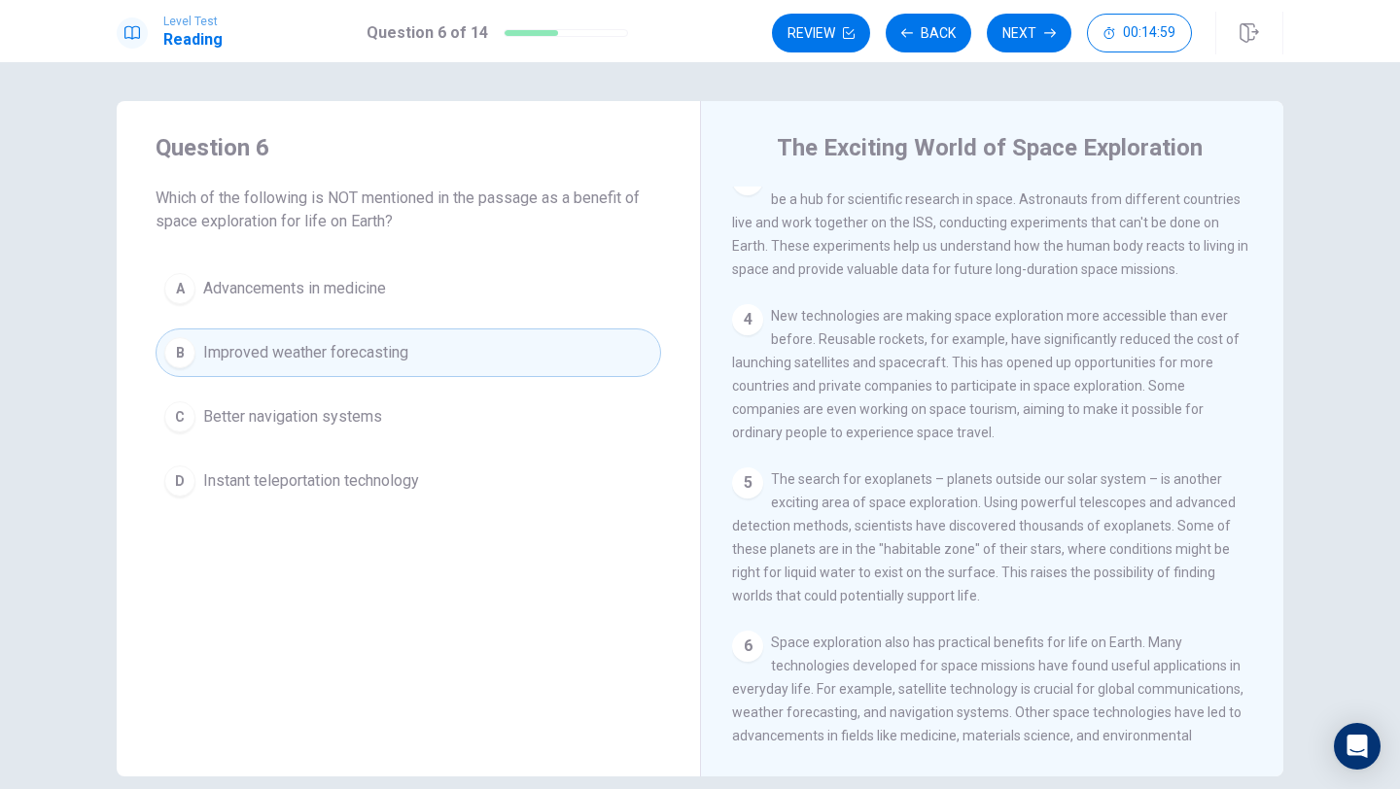
click at [317, 341] on span "Improved weather forecasting" at bounding box center [305, 352] width 205 height 23
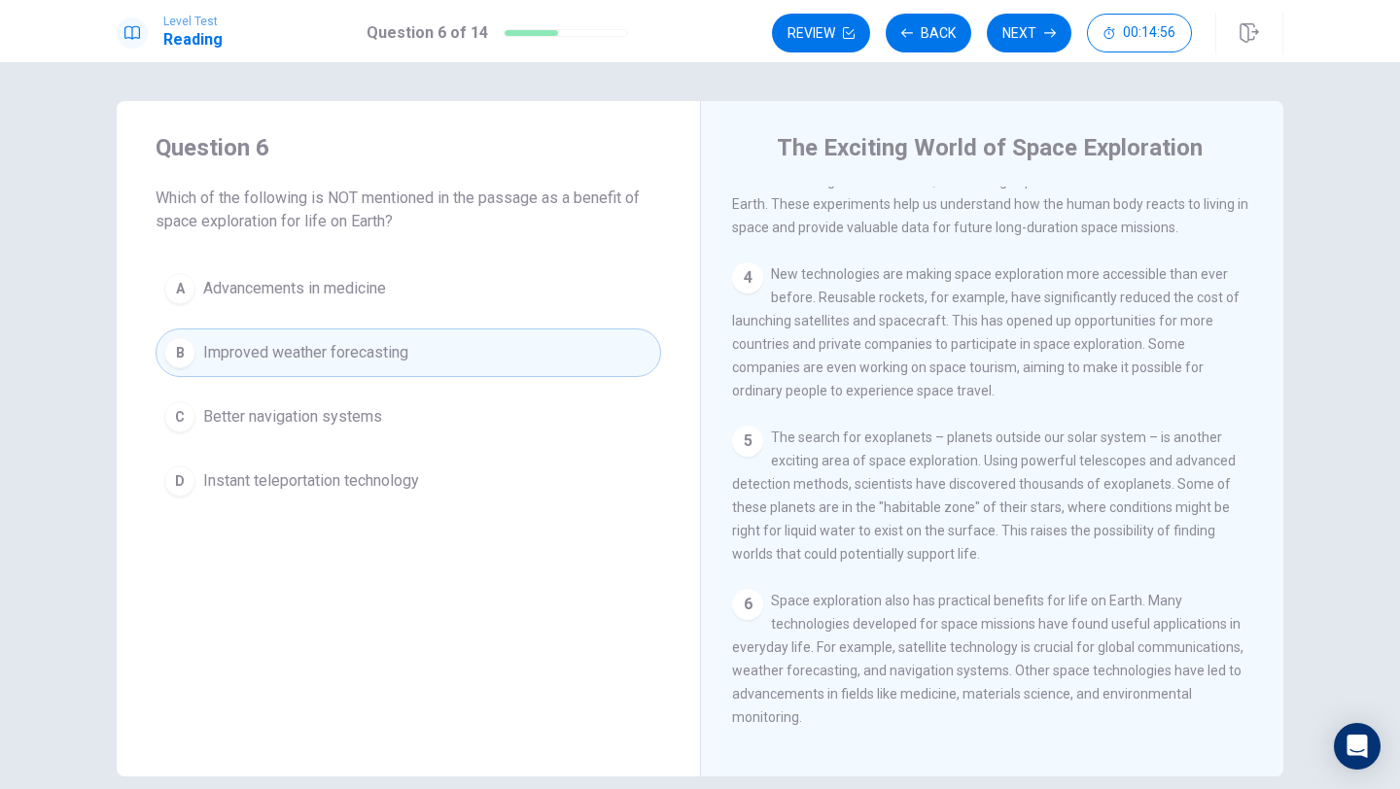
scroll to position [374, 0]
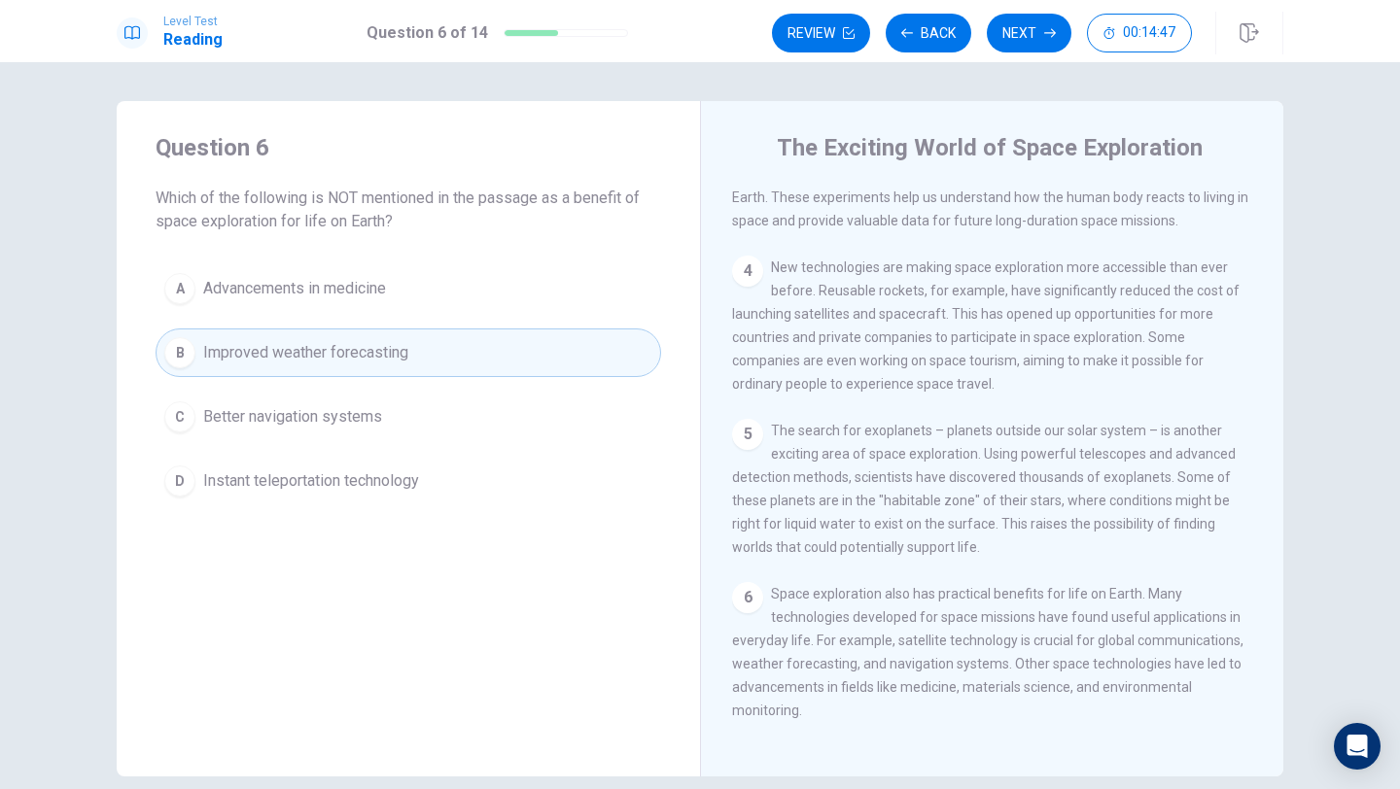
click at [281, 410] on span "Better navigation systems" at bounding box center [292, 416] width 179 height 23
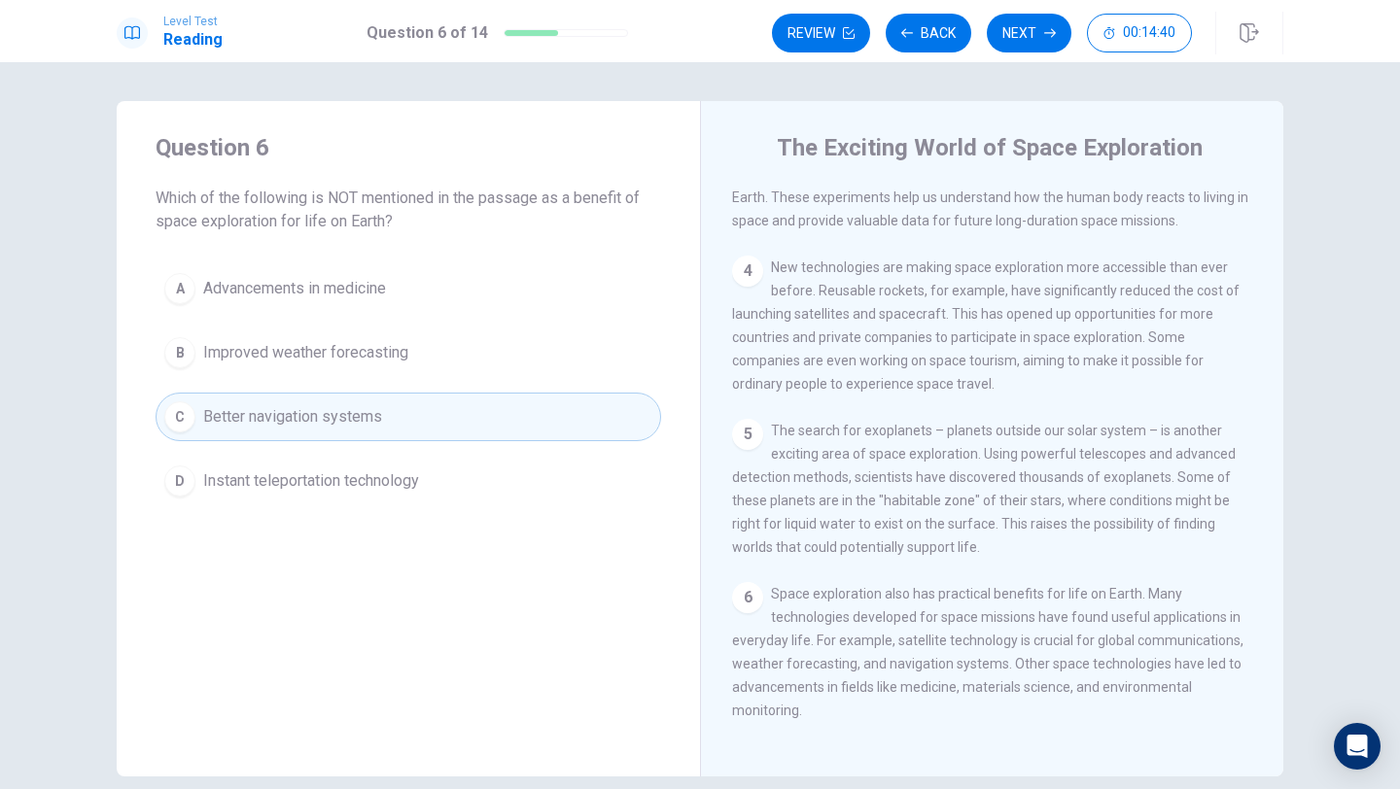
click at [371, 480] on span "Instant teleportation technology" at bounding box center [311, 481] width 216 height 23
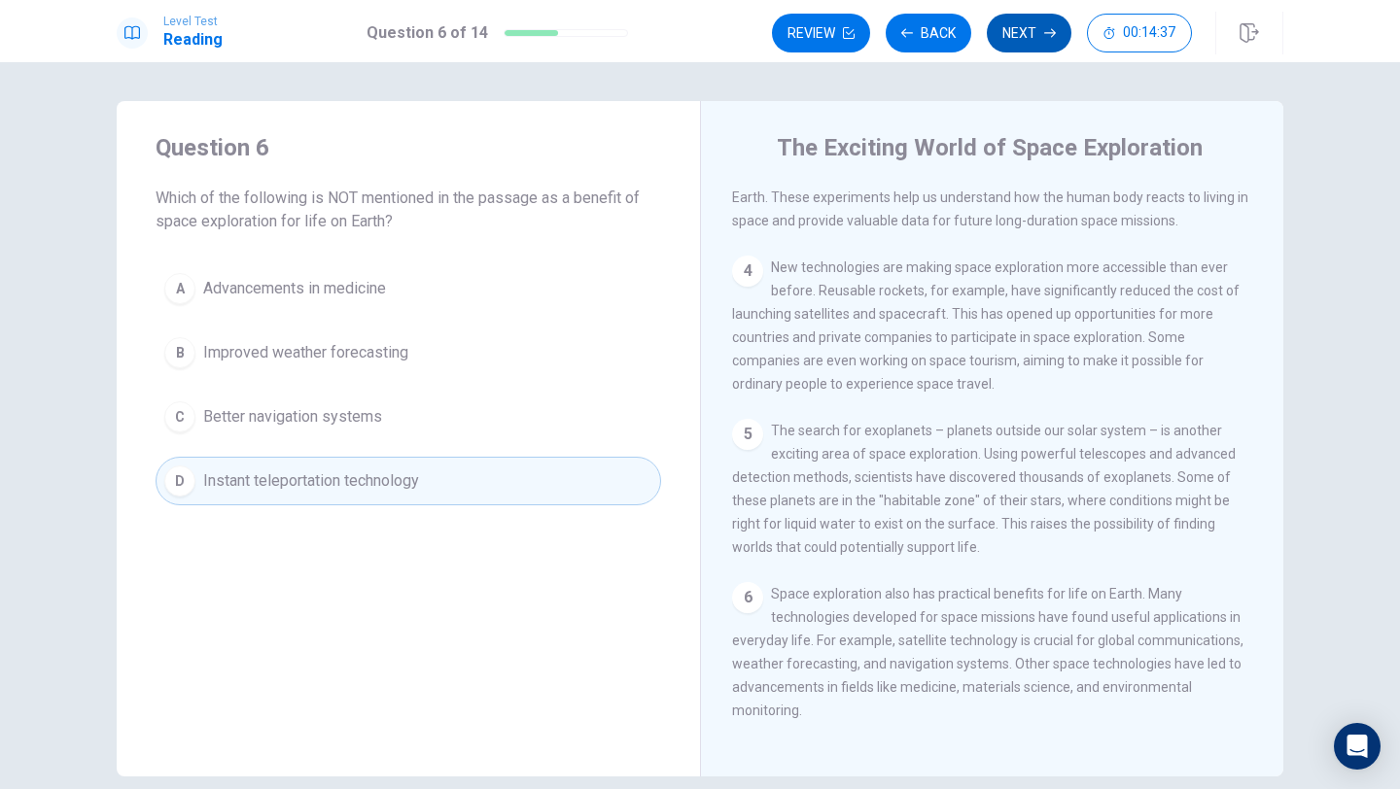
click at [1011, 39] on button "Next" at bounding box center [1029, 33] width 85 height 39
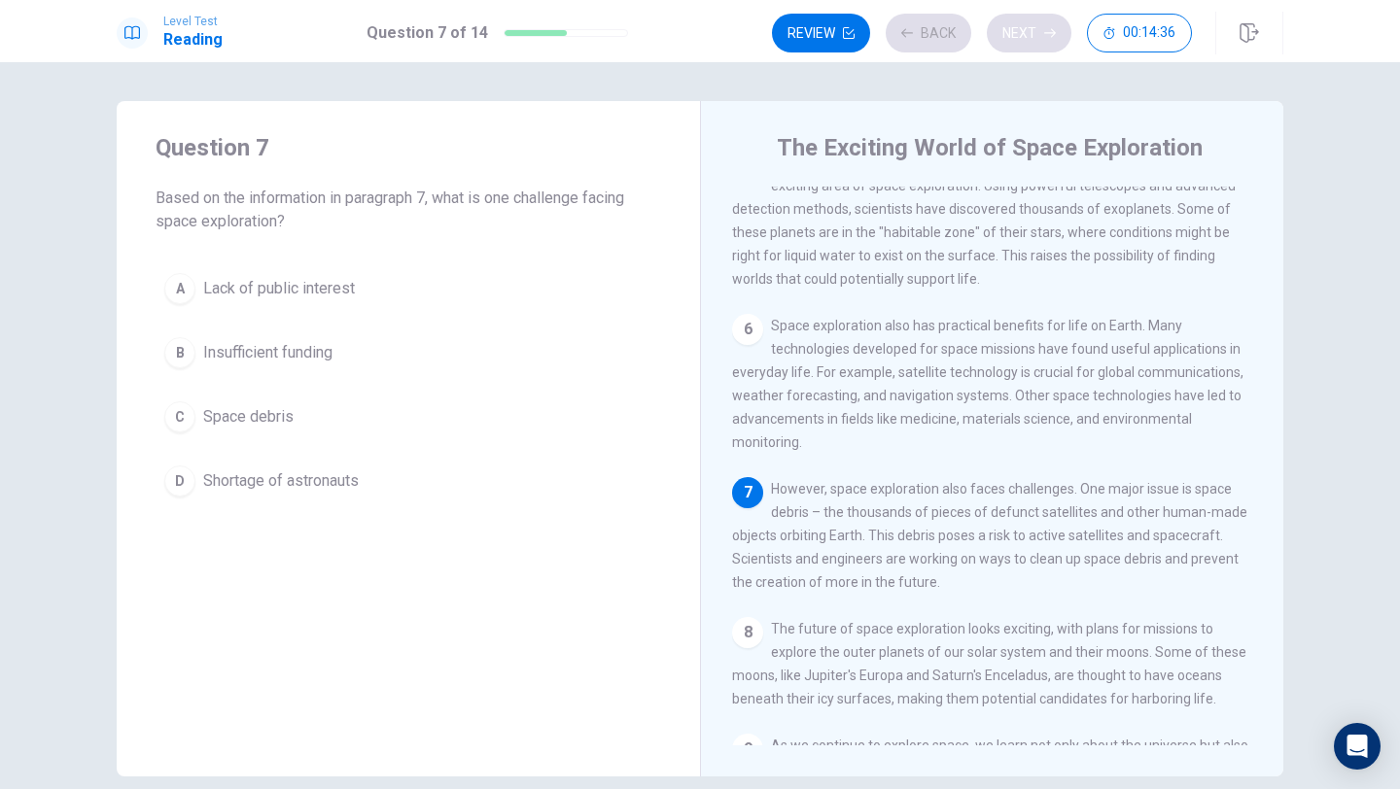
scroll to position [662, 0]
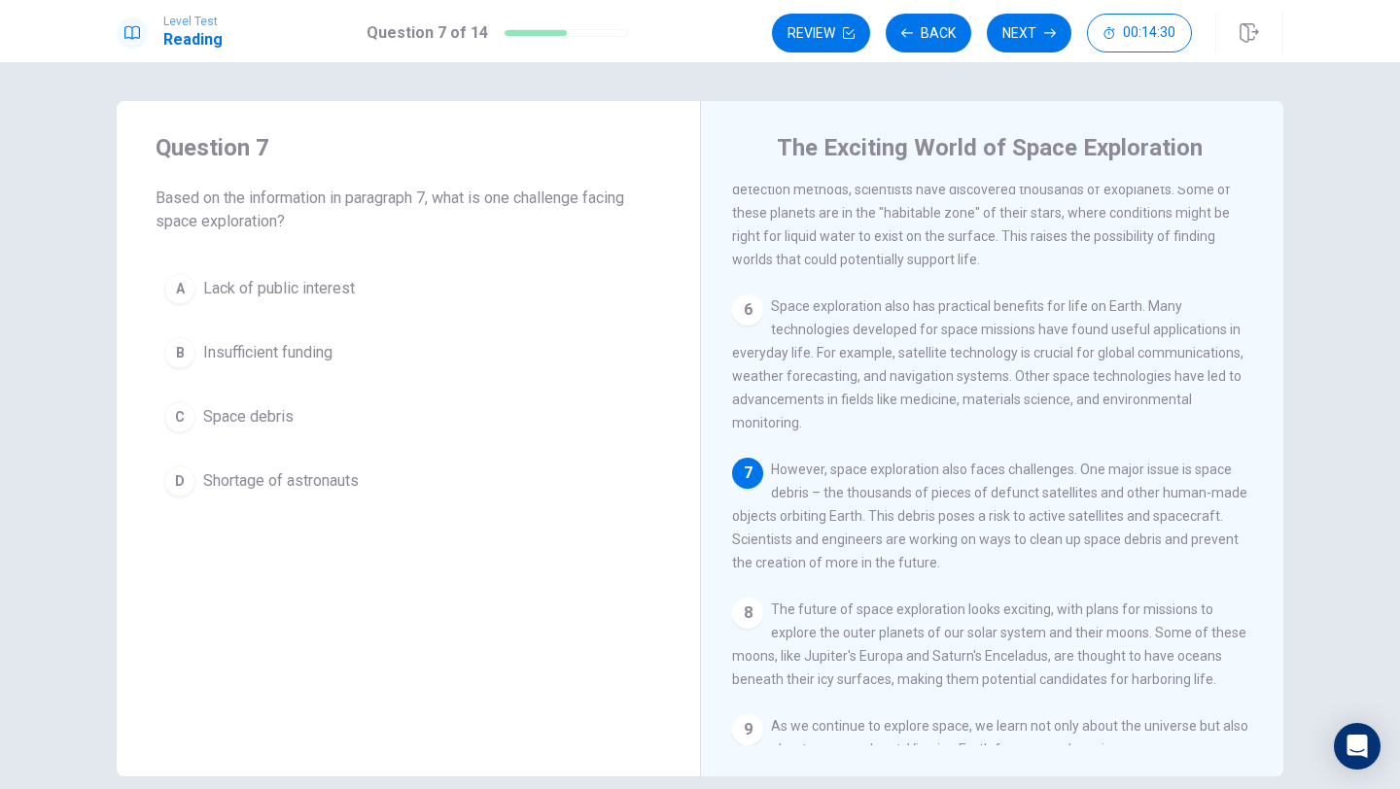
click at [179, 411] on div "C" at bounding box center [179, 417] width 31 height 31
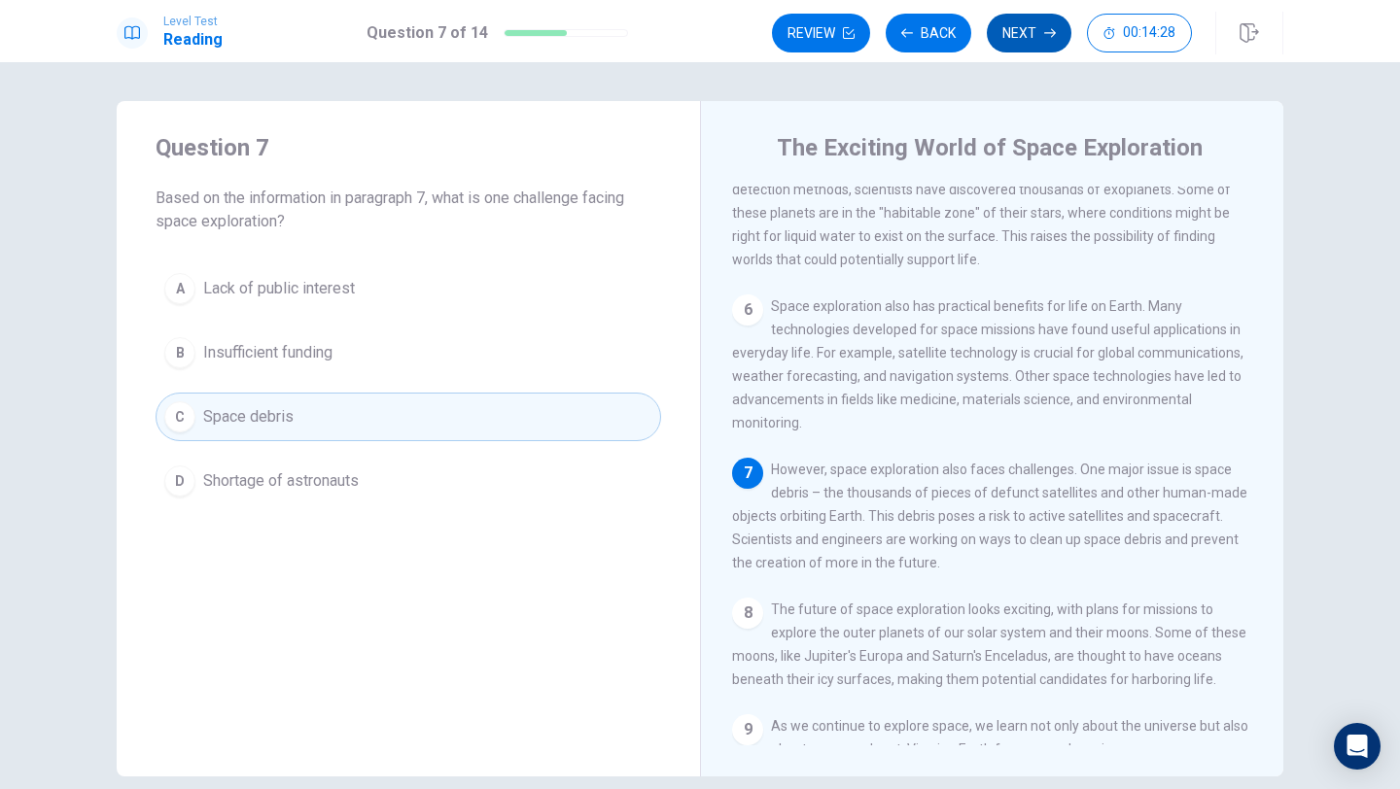
click at [999, 38] on button "Next" at bounding box center [1029, 33] width 85 height 39
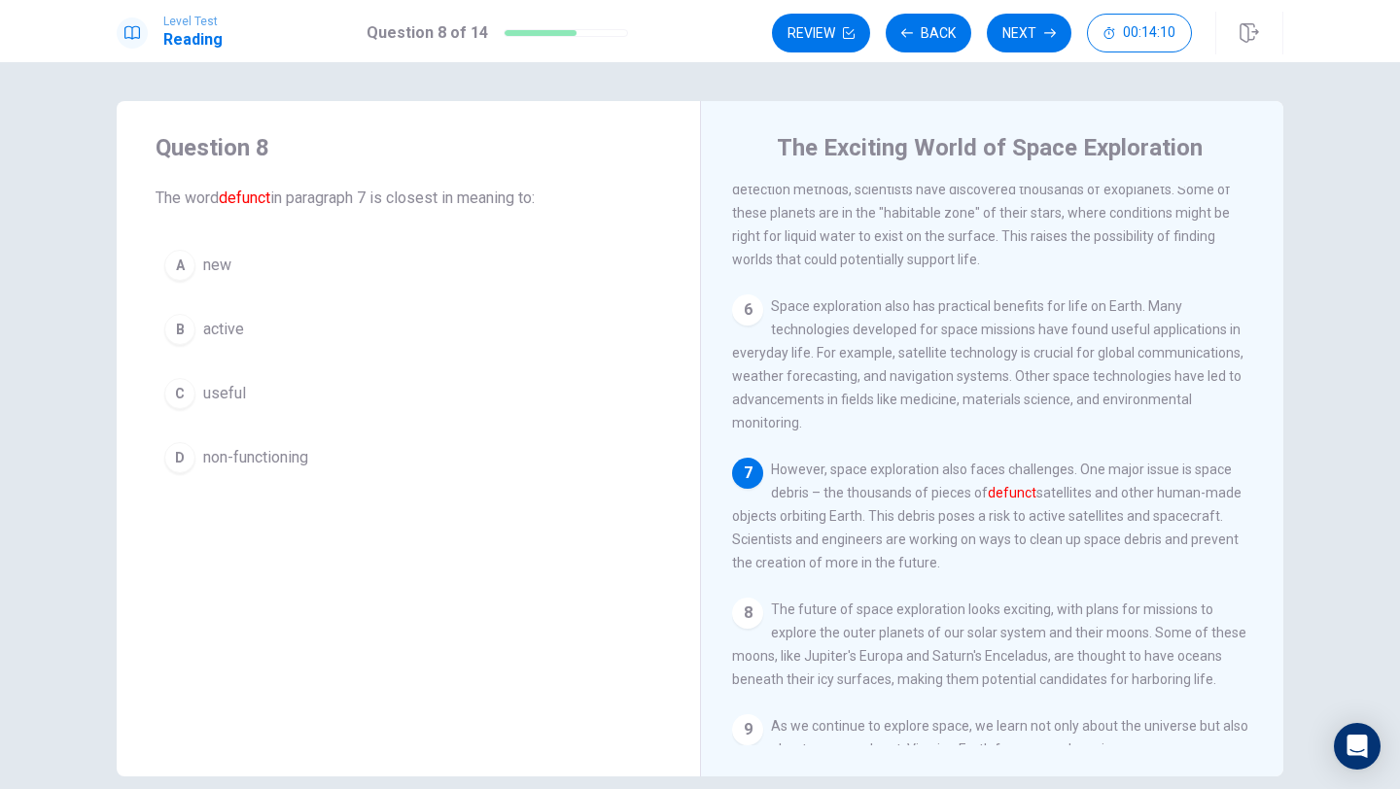
click at [184, 457] on div "D" at bounding box center [179, 457] width 31 height 31
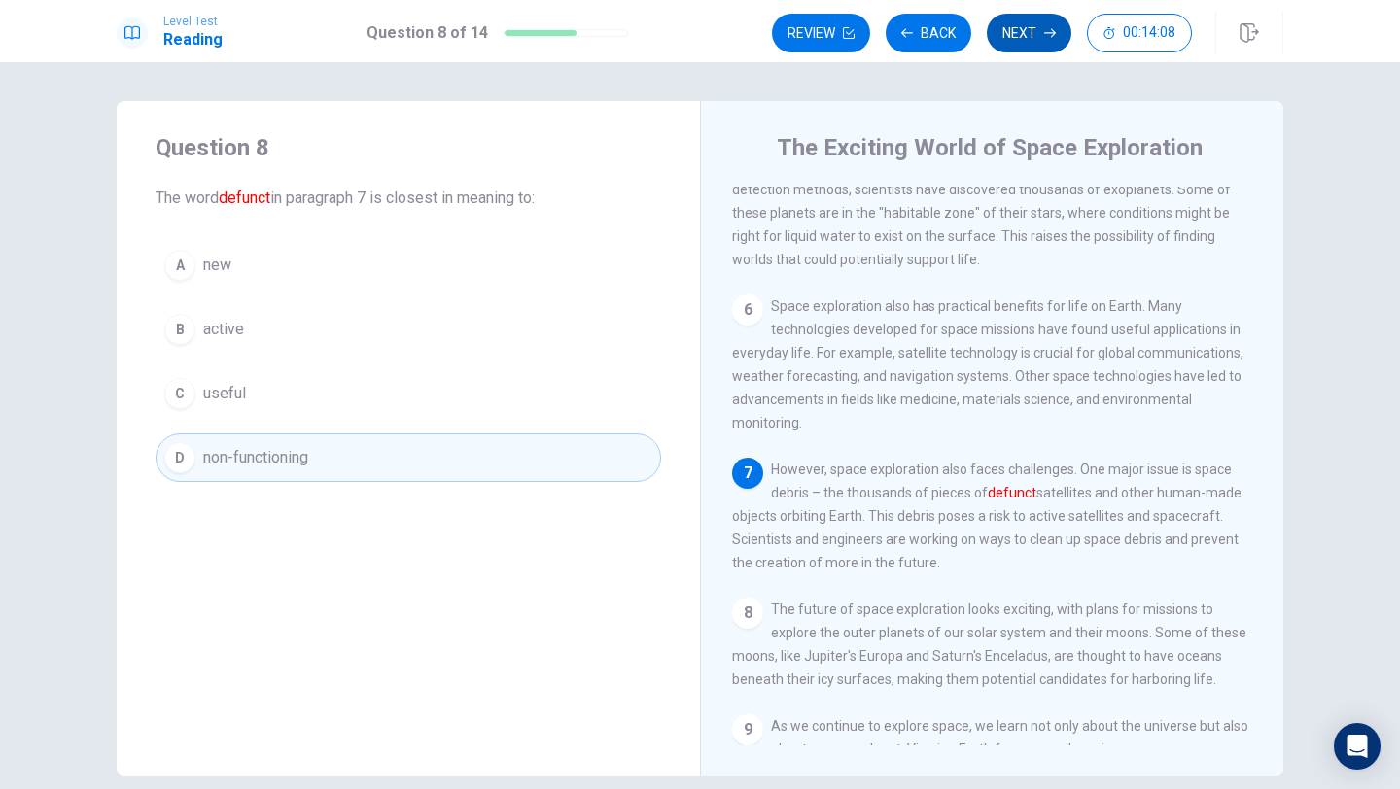
click at [1030, 37] on button "Next" at bounding box center [1029, 33] width 85 height 39
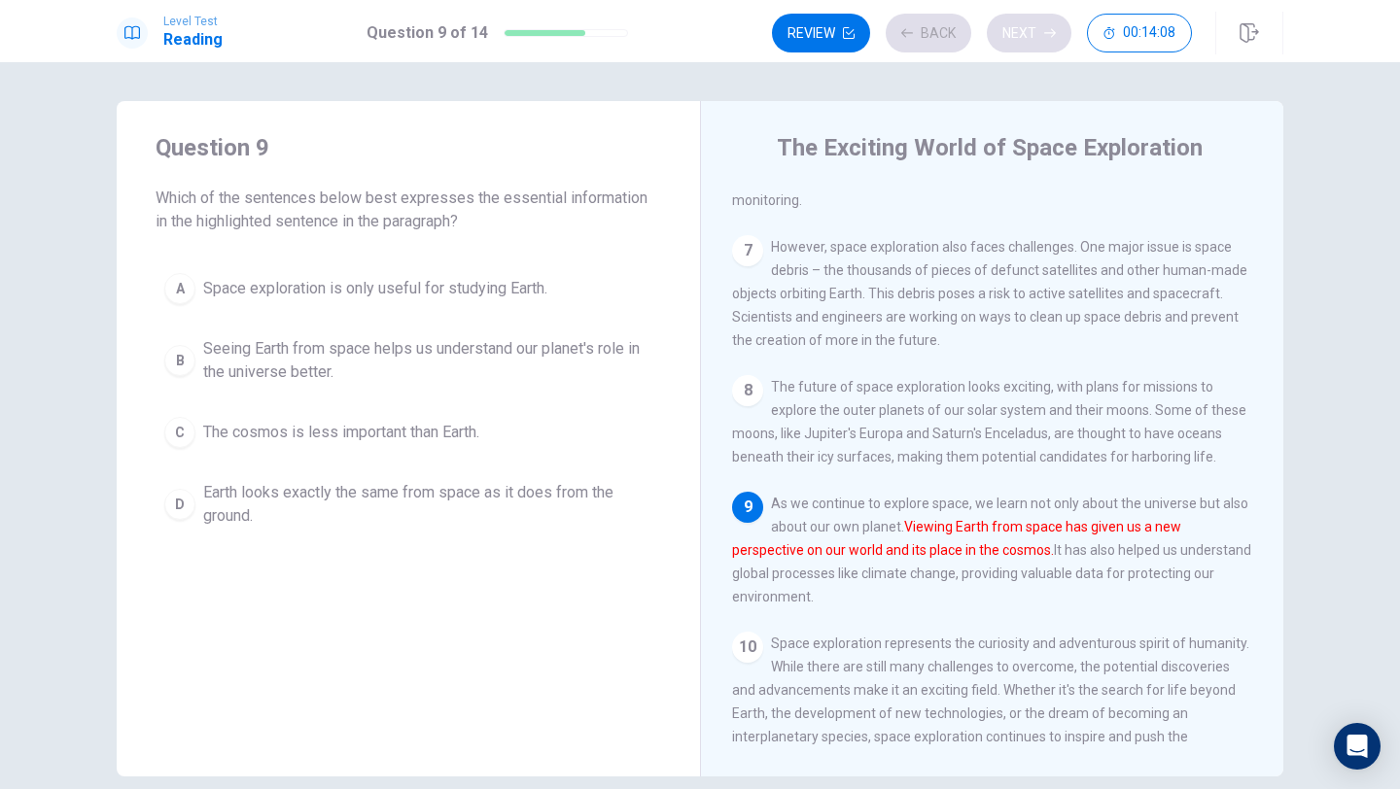
scroll to position [888, 0]
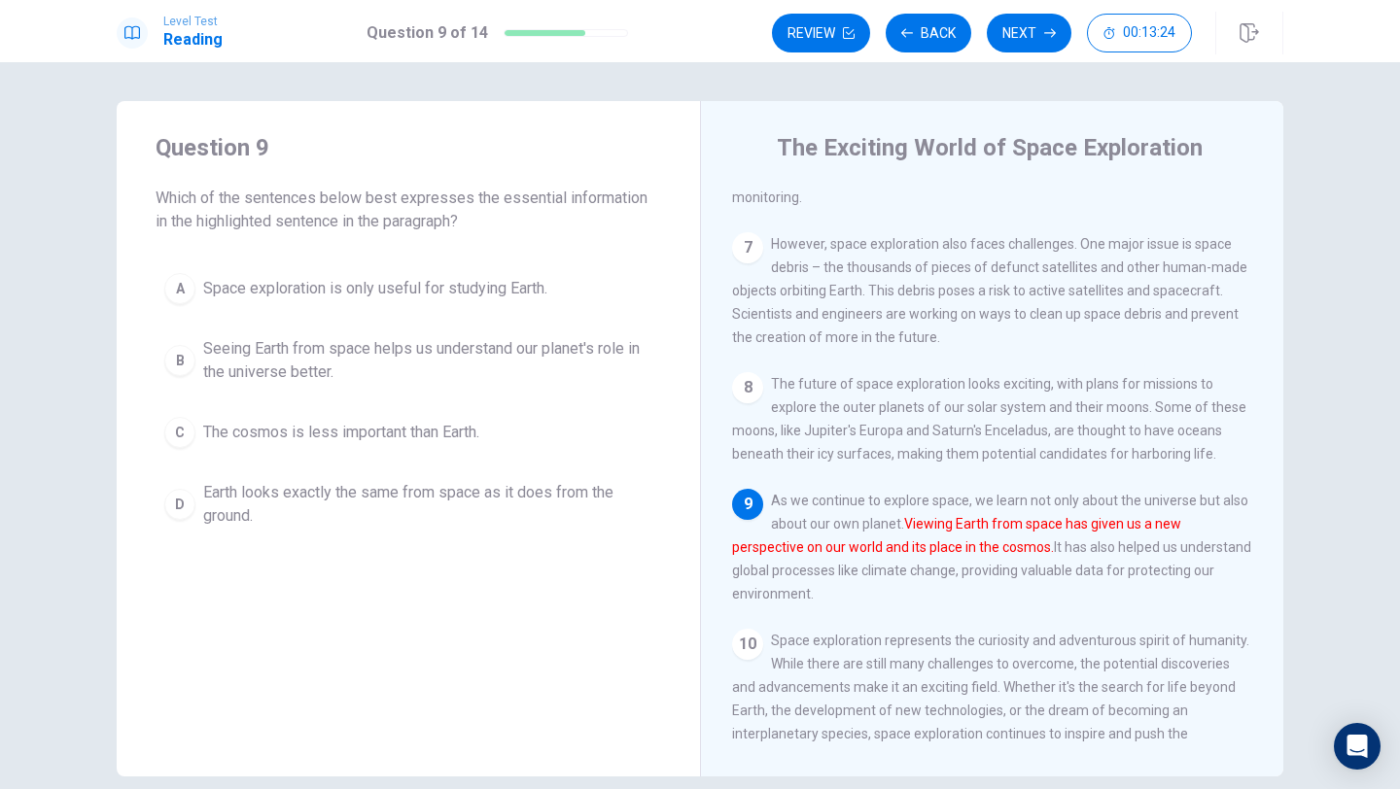
click at [228, 360] on span "Seeing Earth from space helps us understand our planet's role in the universe b…" at bounding box center [427, 360] width 449 height 47
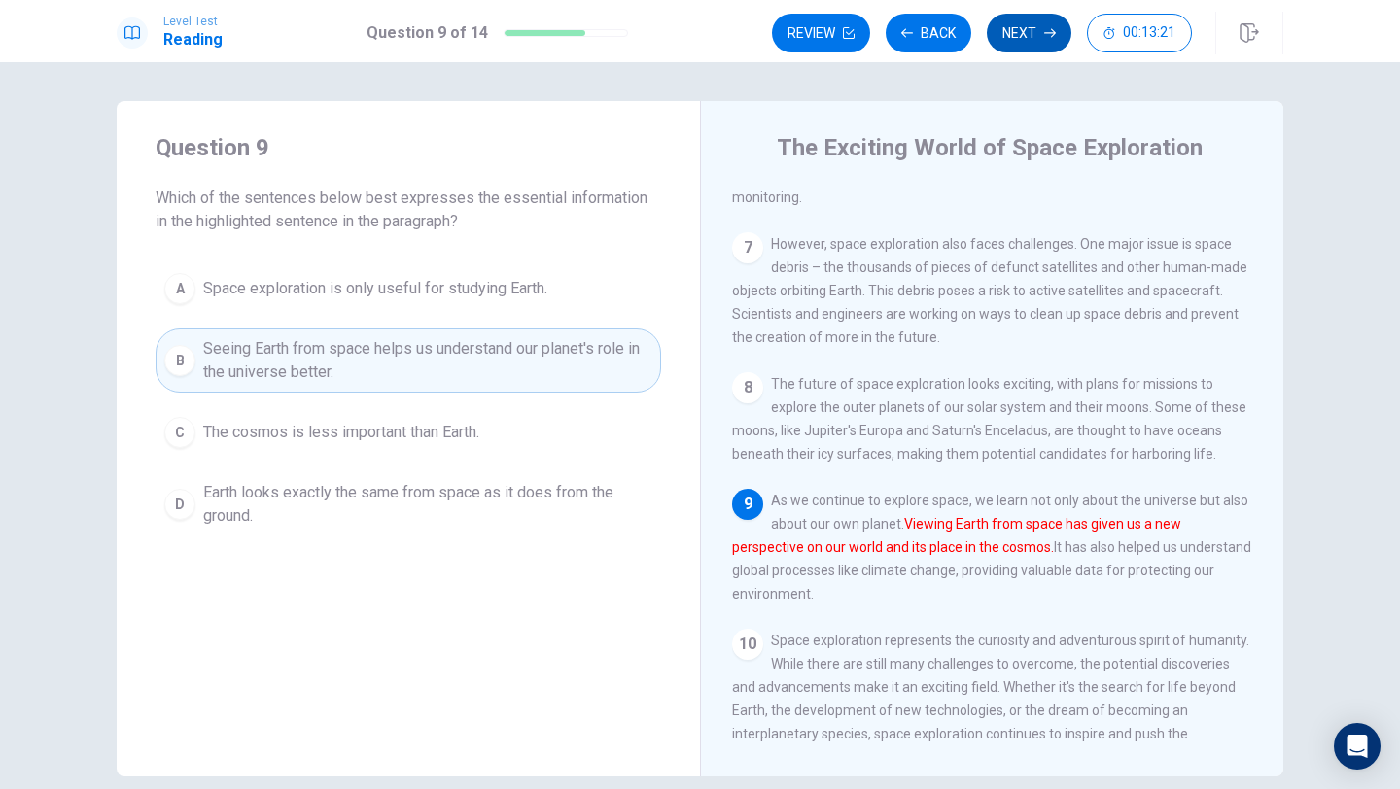
click at [1031, 37] on button "Next" at bounding box center [1029, 33] width 85 height 39
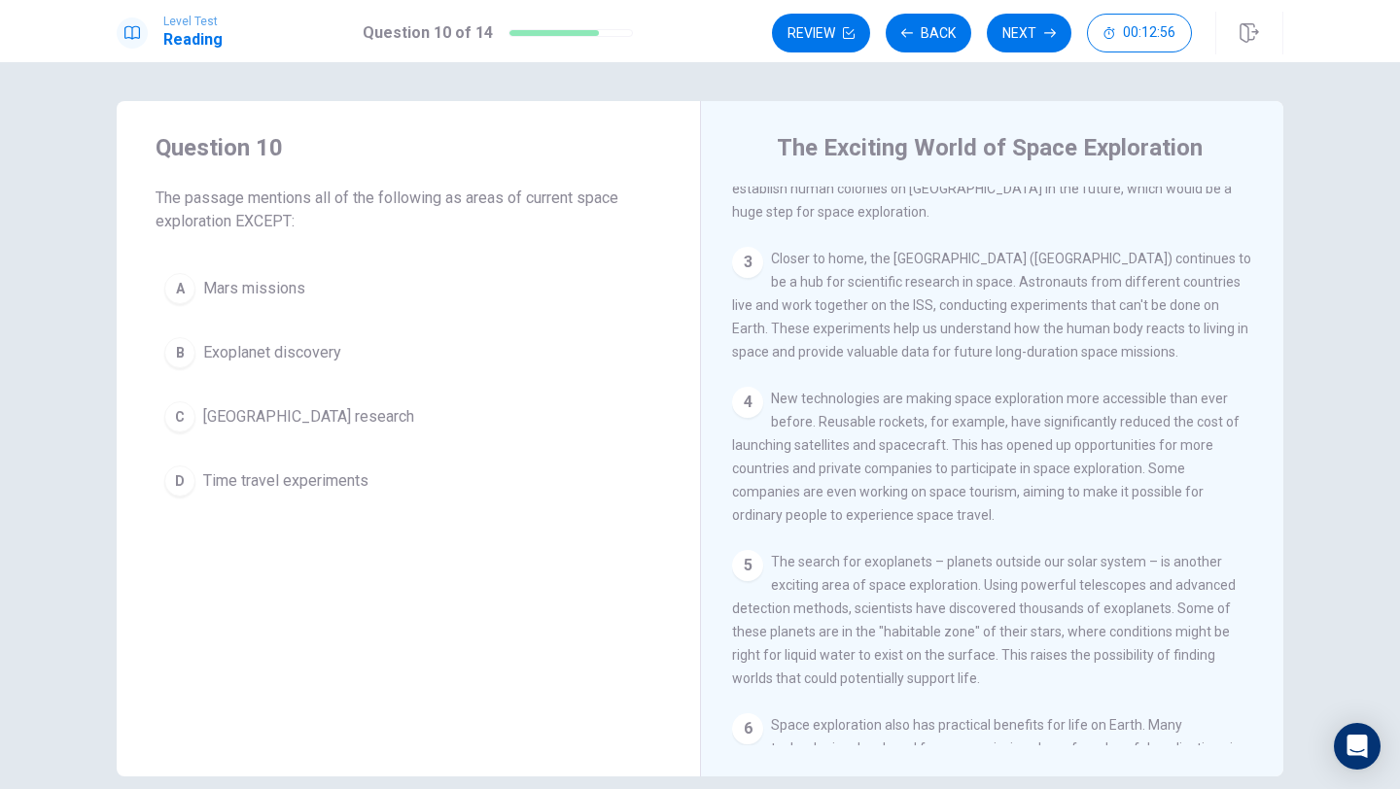
scroll to position [0, 0]
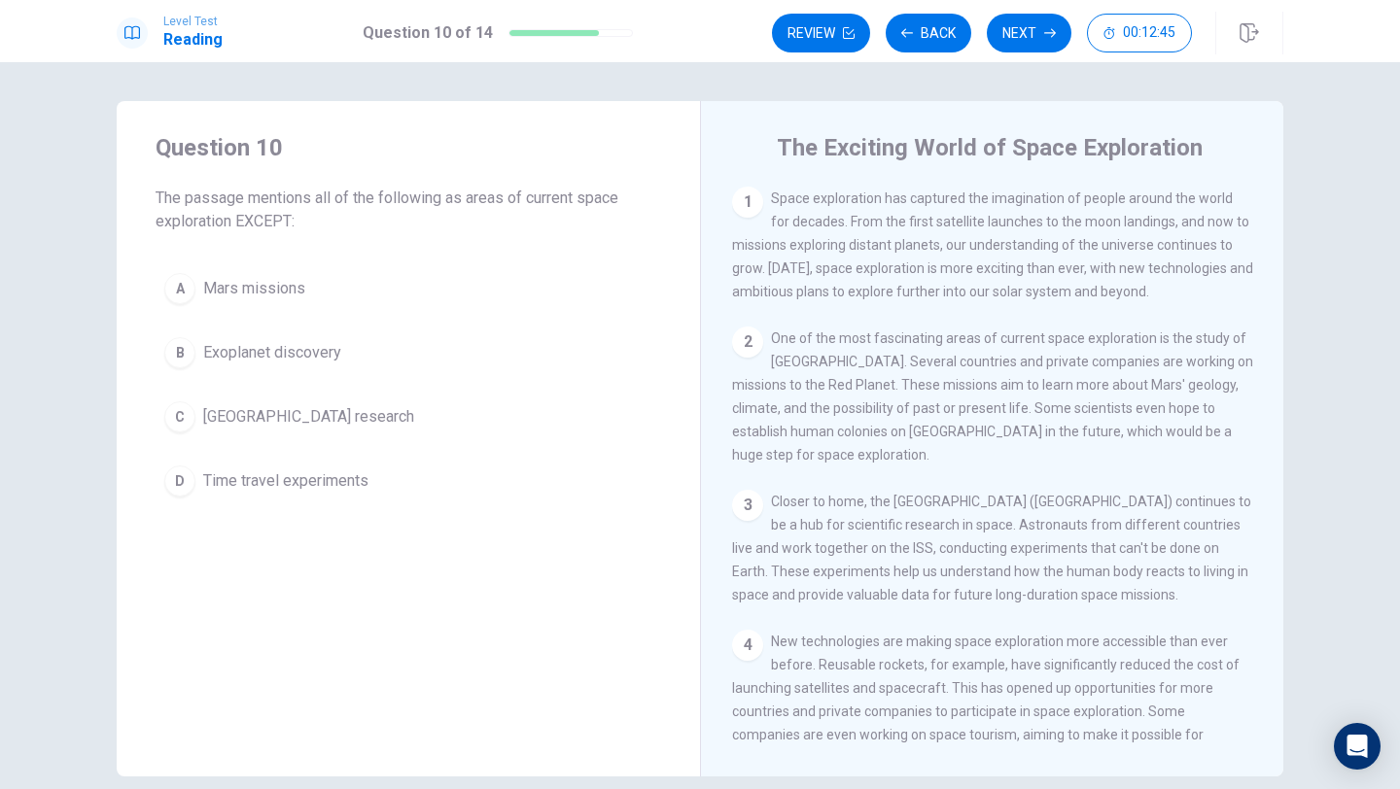
click at [294, 348] on span "Exoplanet discovery" at bounding box center [272, 352] width 138 height 23
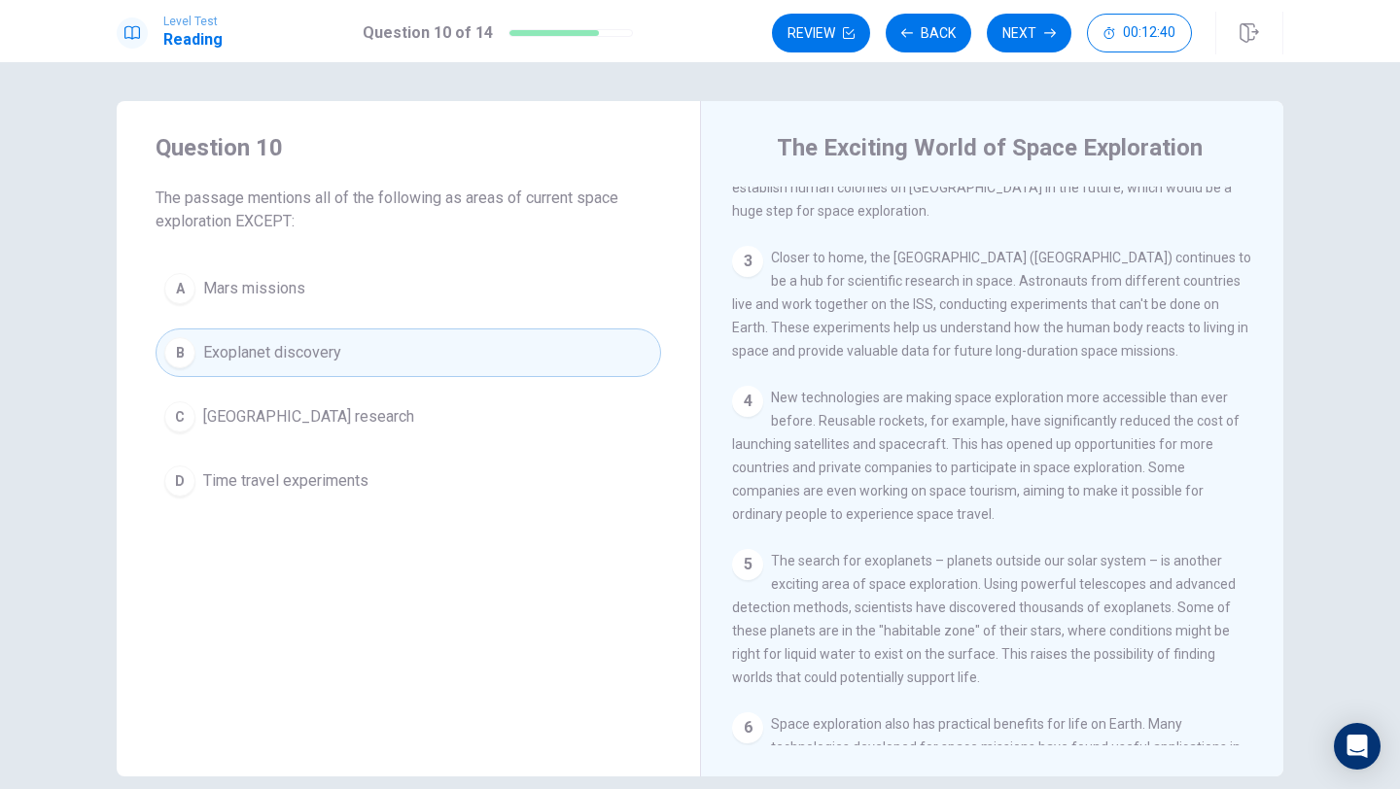
scroll to position [245, 0]
click at [358, 417] on span "[GEOGRAPHIC_DATA] research" at bounding box center [308, 416] width 211 height 23
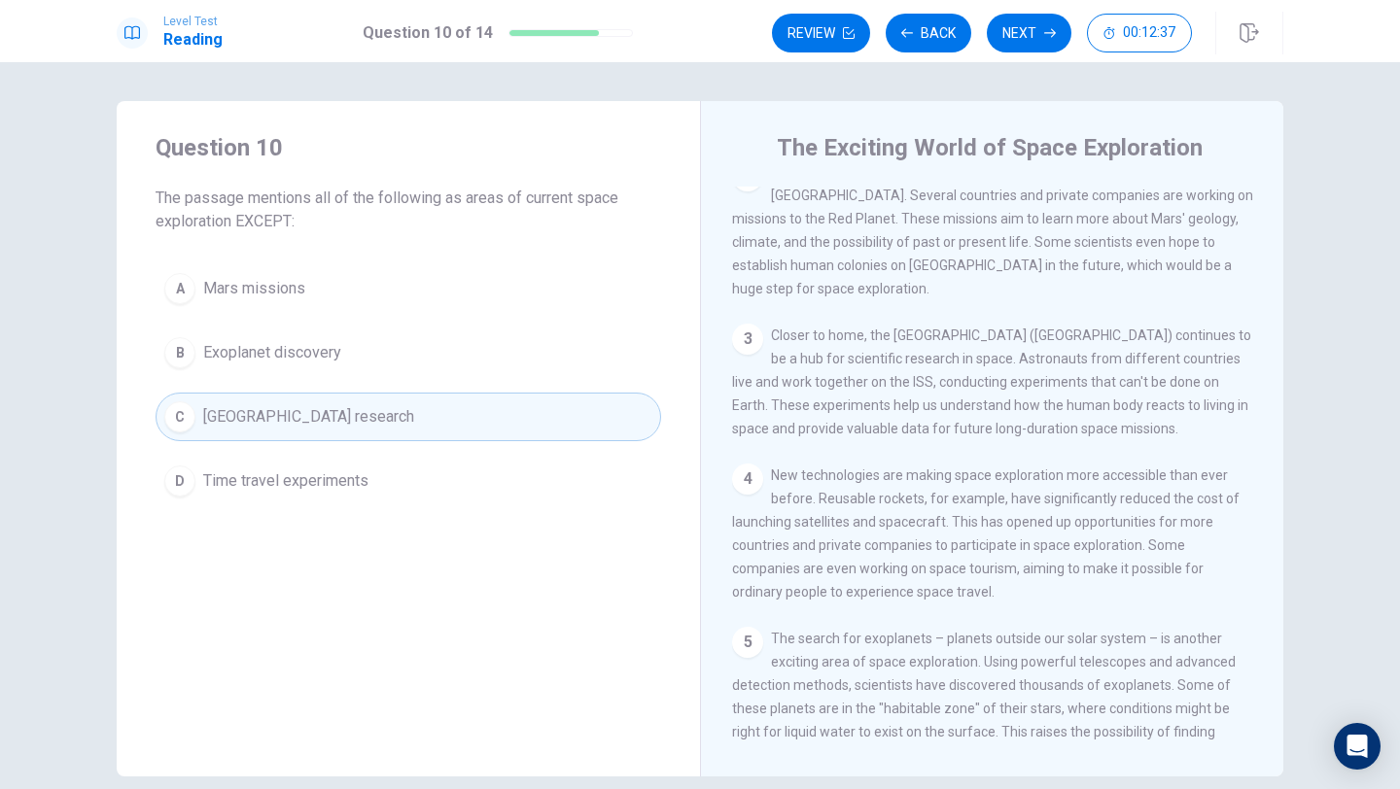
scroll to position [0, 0]
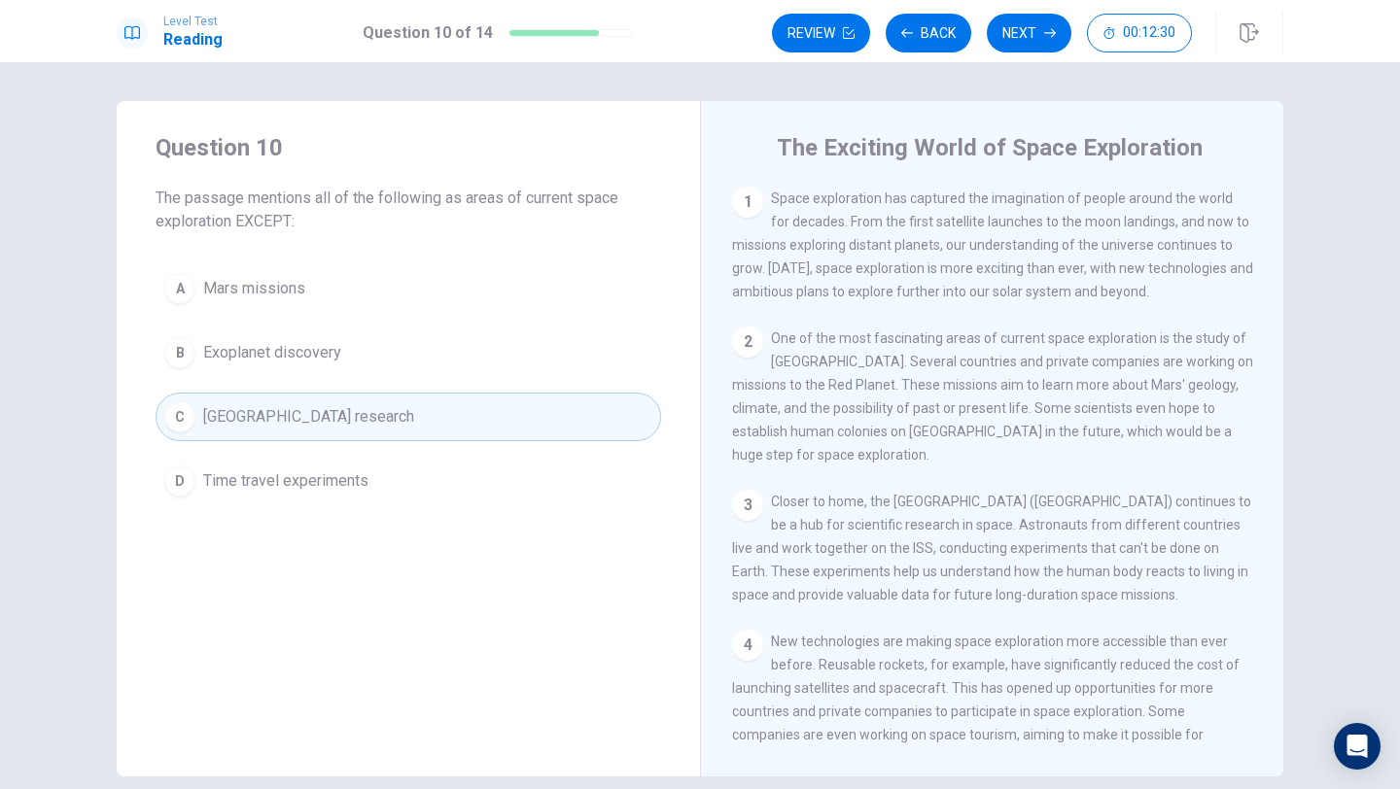
click at [276, 488] on span "Time travel experiments" at bounding box center [285, 481] width 165 height 23
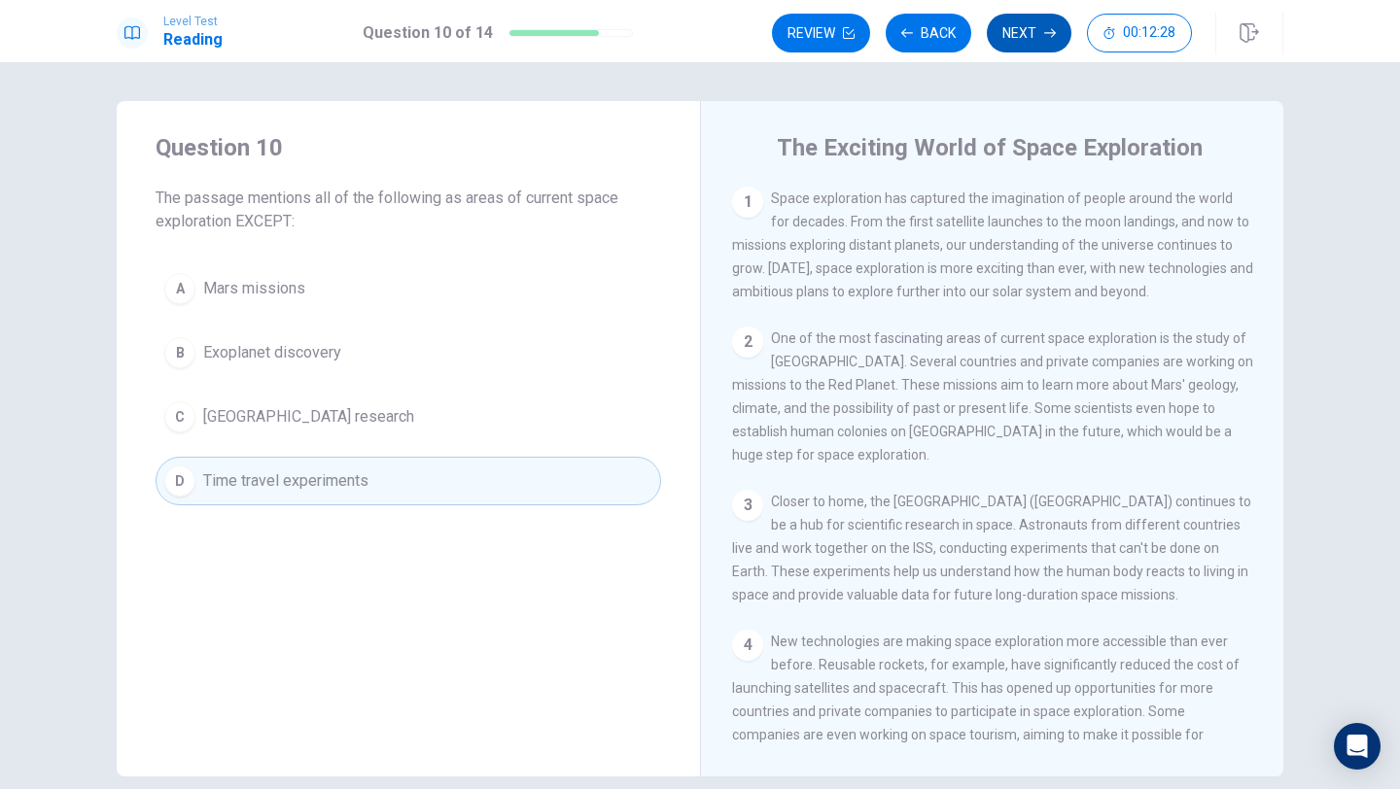
click at [1008, 28] on button "Next" at bounding box center [1029, 33] width 85 height 39
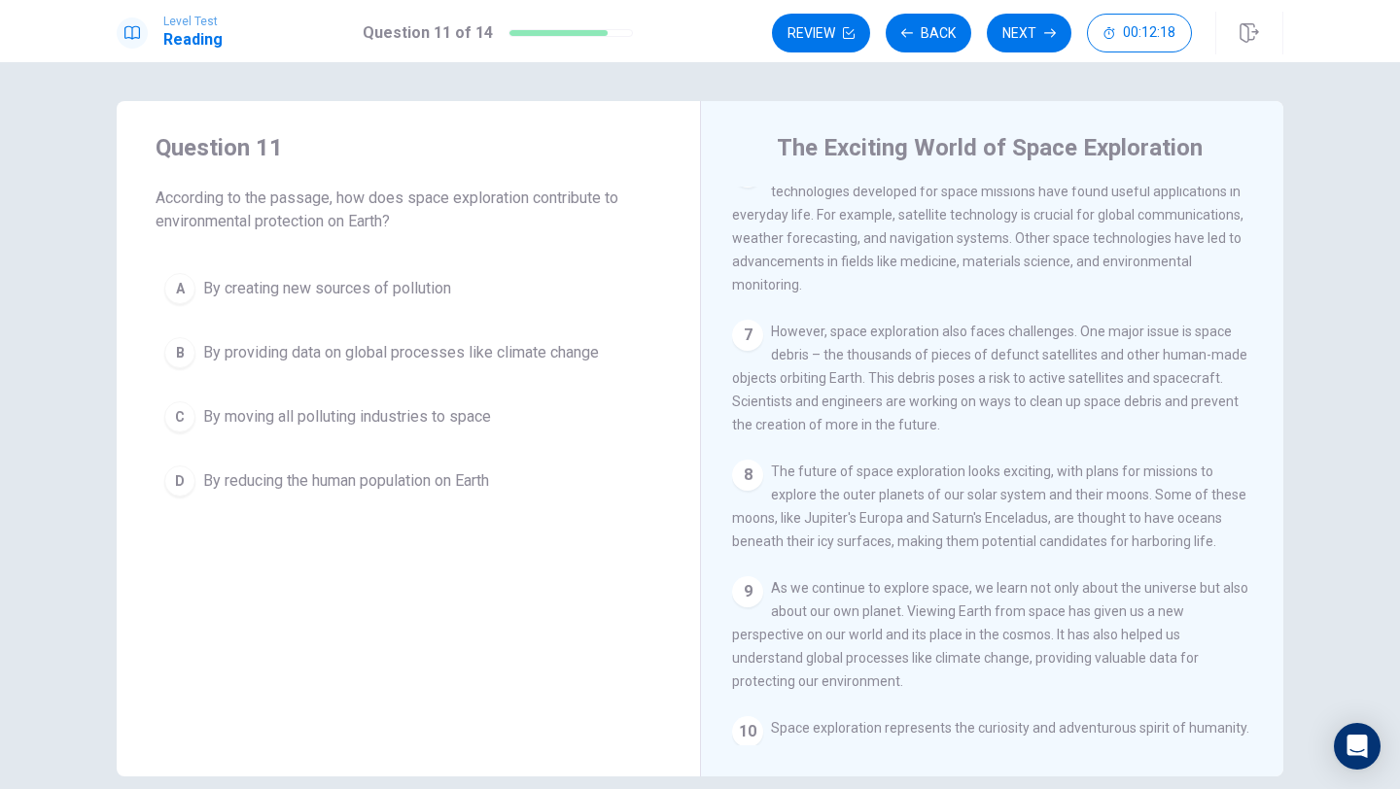
scroll to position [888, 0]
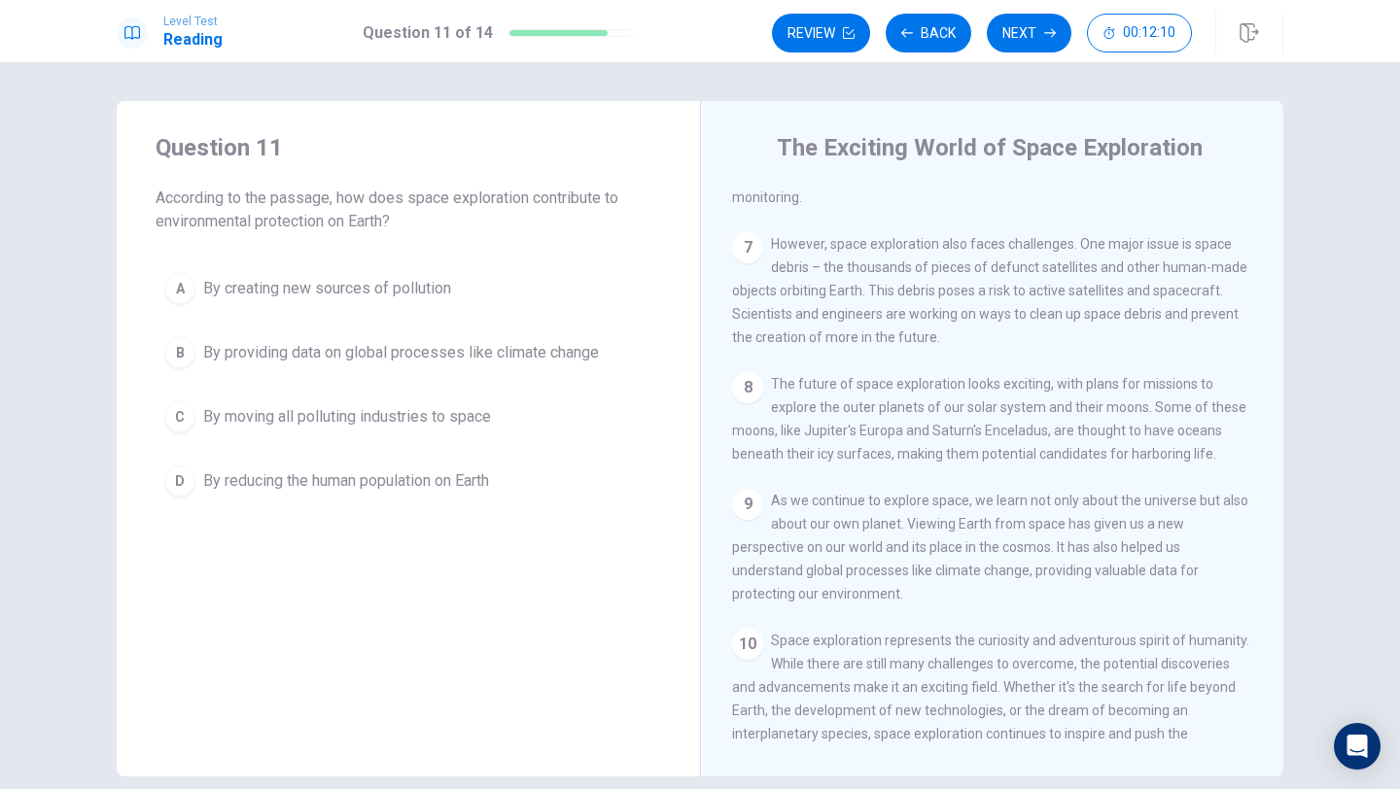
click at [381, 282] on span "By creating new sources of pollution" at bounding box center [327, 288] width 248 height 23
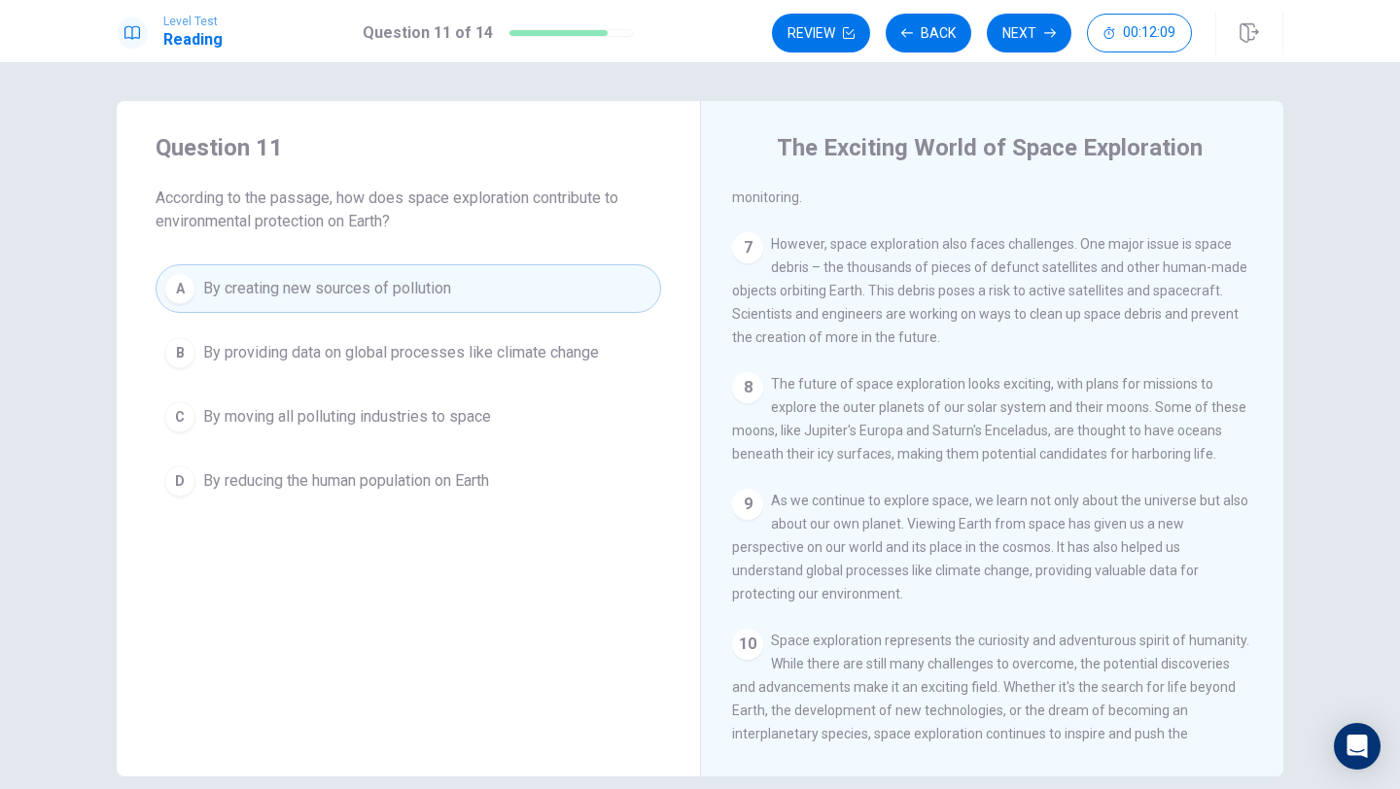
click at [423, 332] on button "B By providing data on global processes like climate change" at bounding box center [409, 353] width 506 height 49
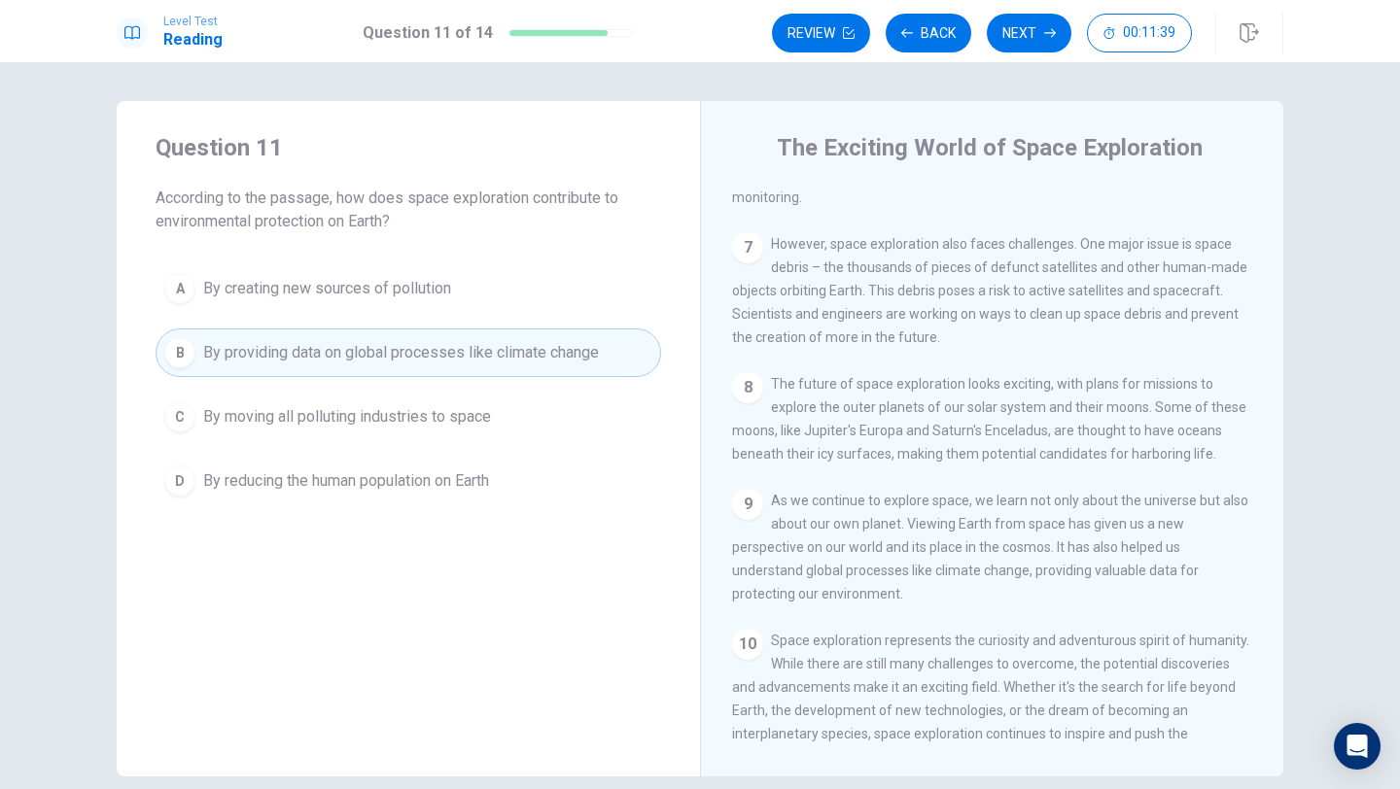
click at [410, 399] on button "C By moving all polluting industries to space" at bounding box center [409, 417] width 506 height 49
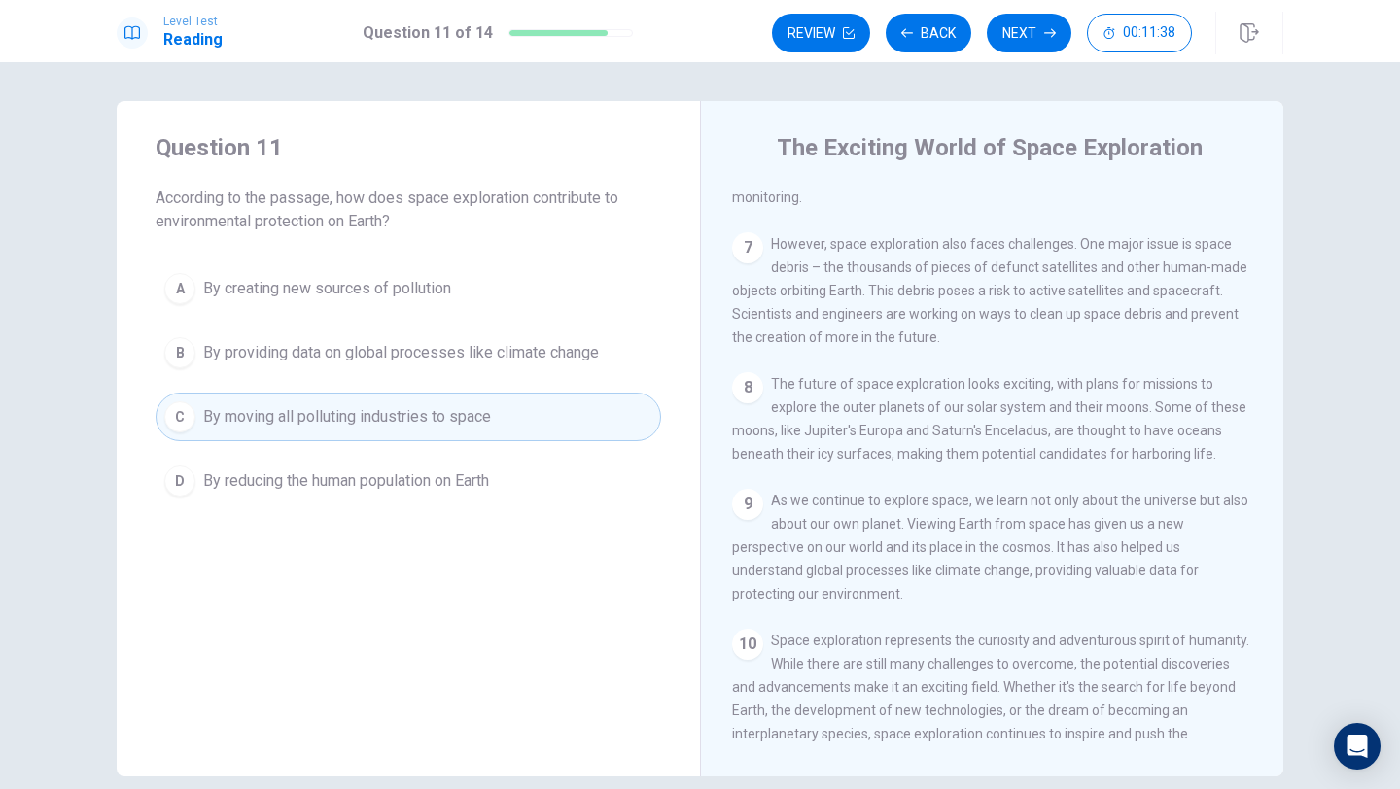
click at [442, 494] on button "D By reducing the human population on Earth" at bounding box center [409, 481] width 506 height 49
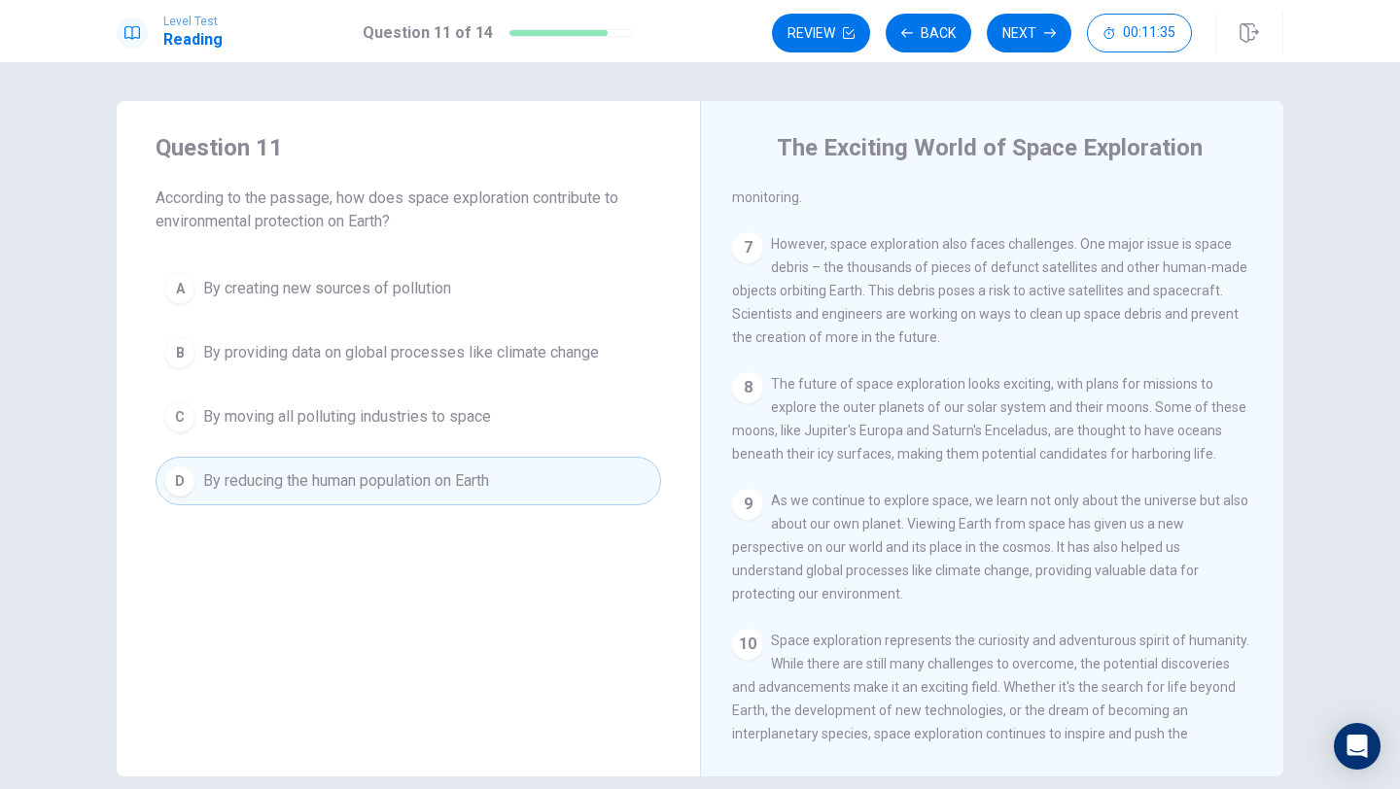
click at [402, 291] on span "By creating new sources of pollution" at bounding box center [327, 288] width 248 height 23
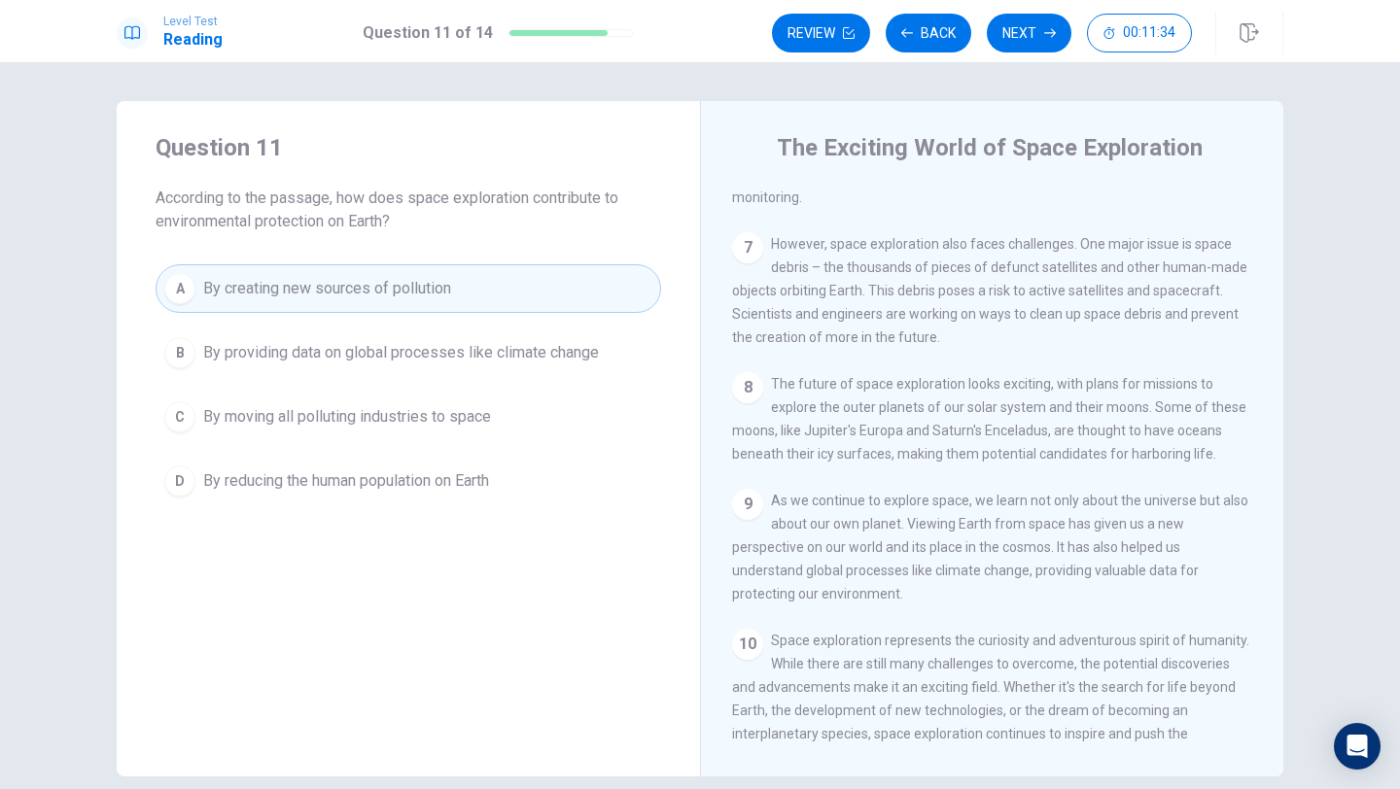
click at [438, 357] on span "By providing data on global processes like climate change" at bounding box center [401, 352] width 396 height 23
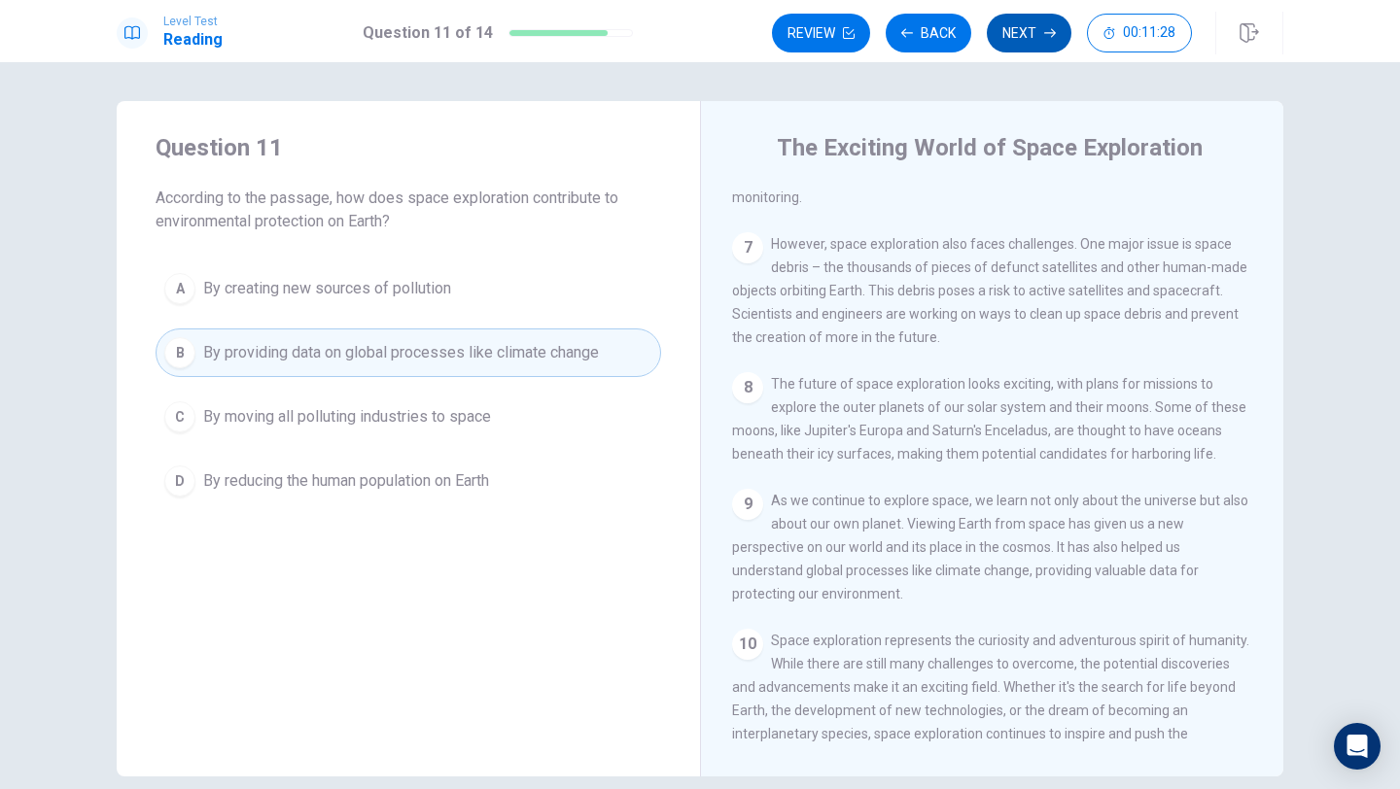
click at [1037, 38] on button "Next" at bounding box center [1029, 33] width 85 height 39
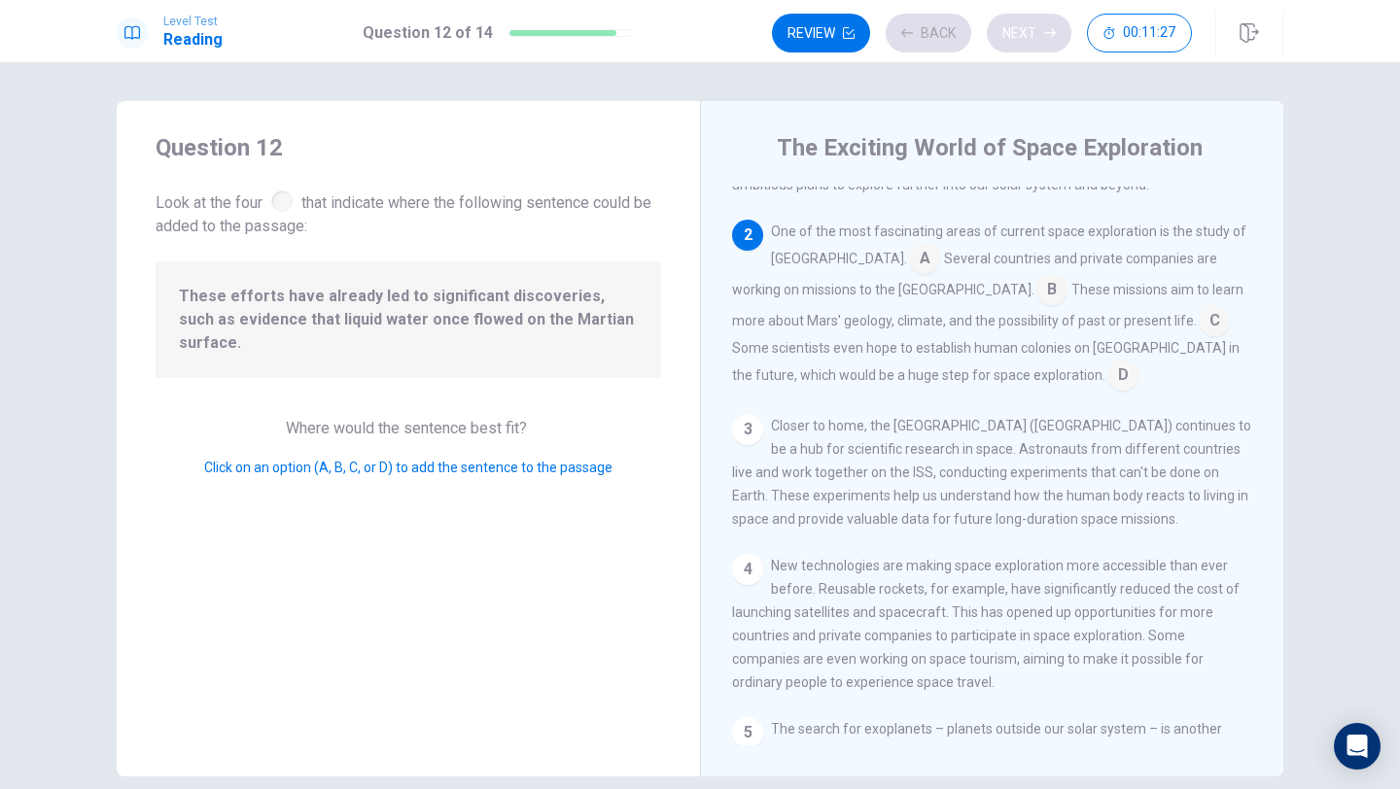
scroll to position [140, 0]
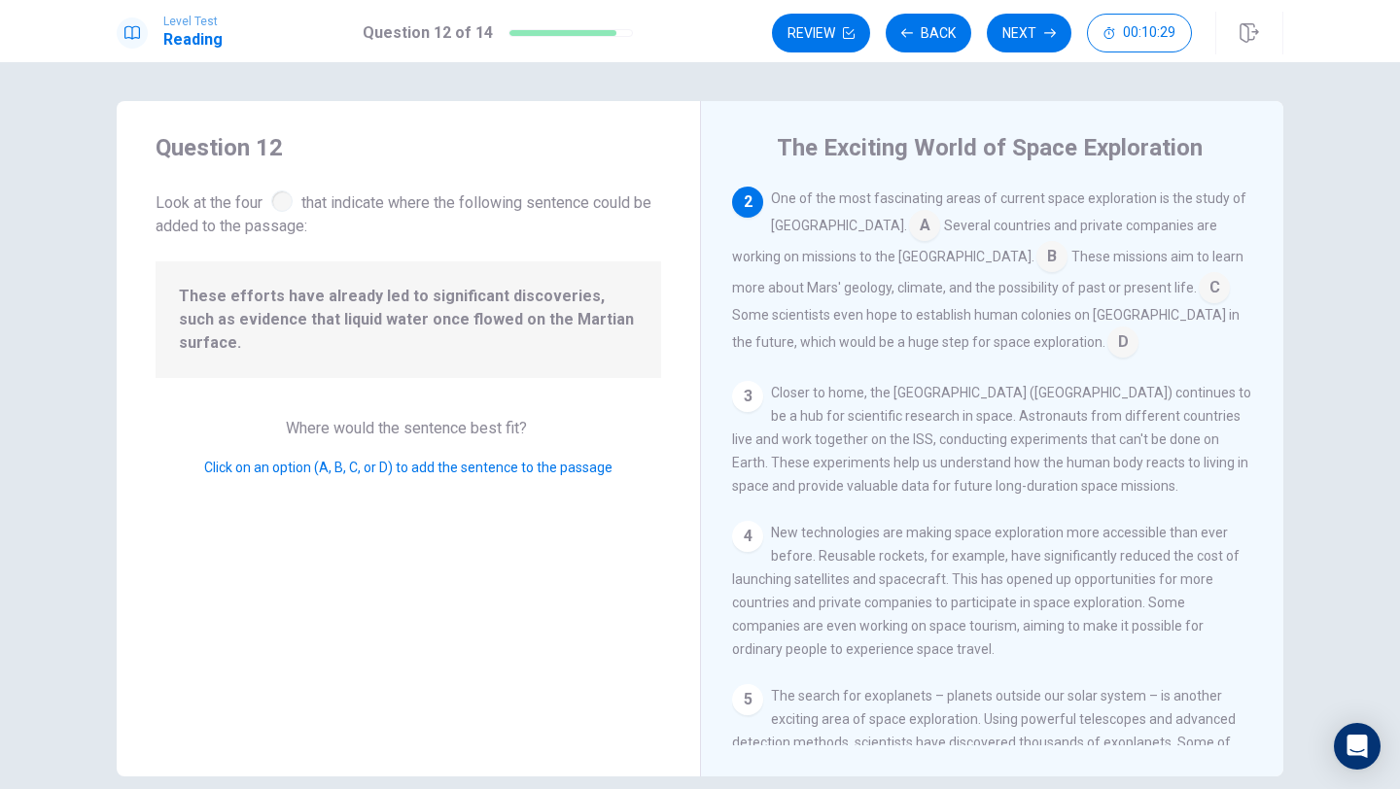
click at [1107, 343] on input at bounding box center [1122, 344] width 31 height 31
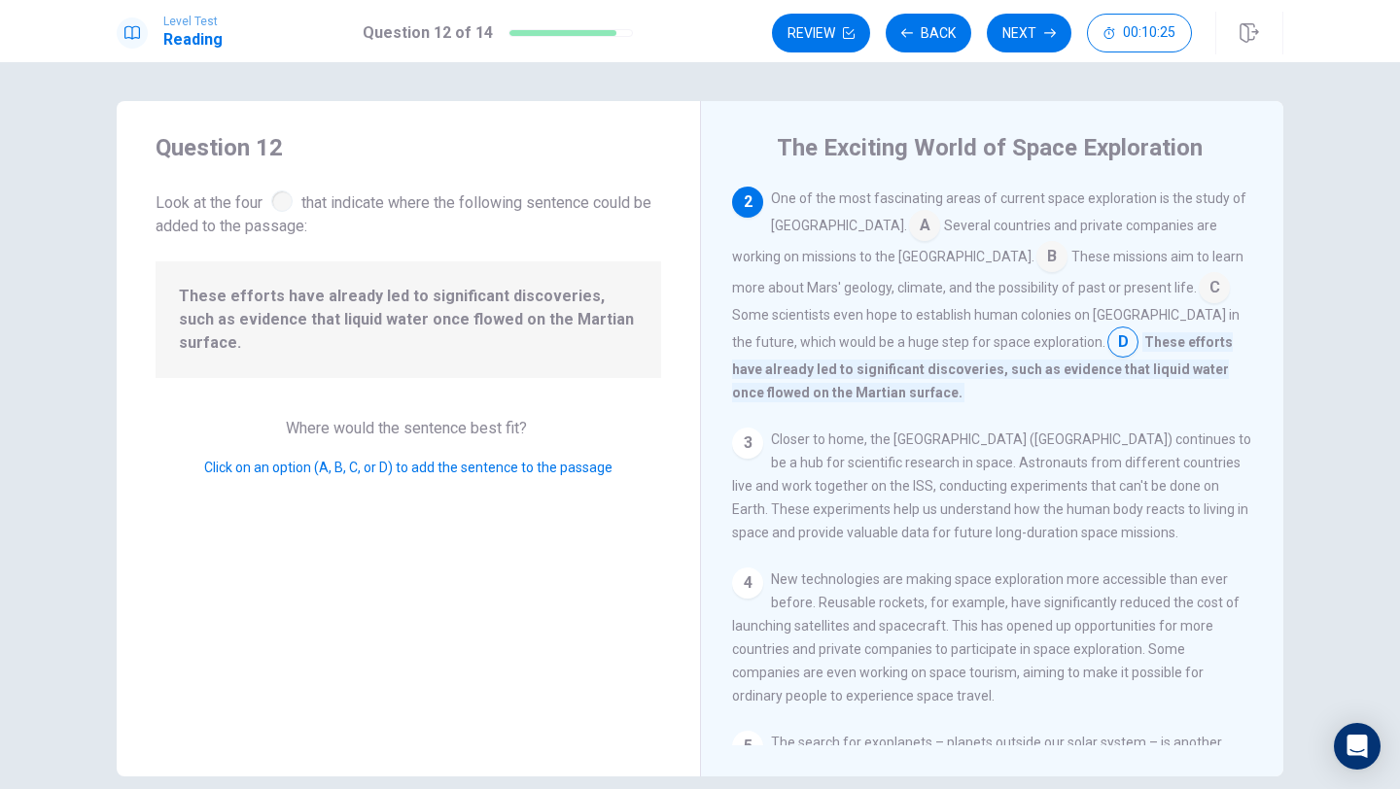
click at [1199, 286] on input at bounding box center [1214, 289] width 31 height 31
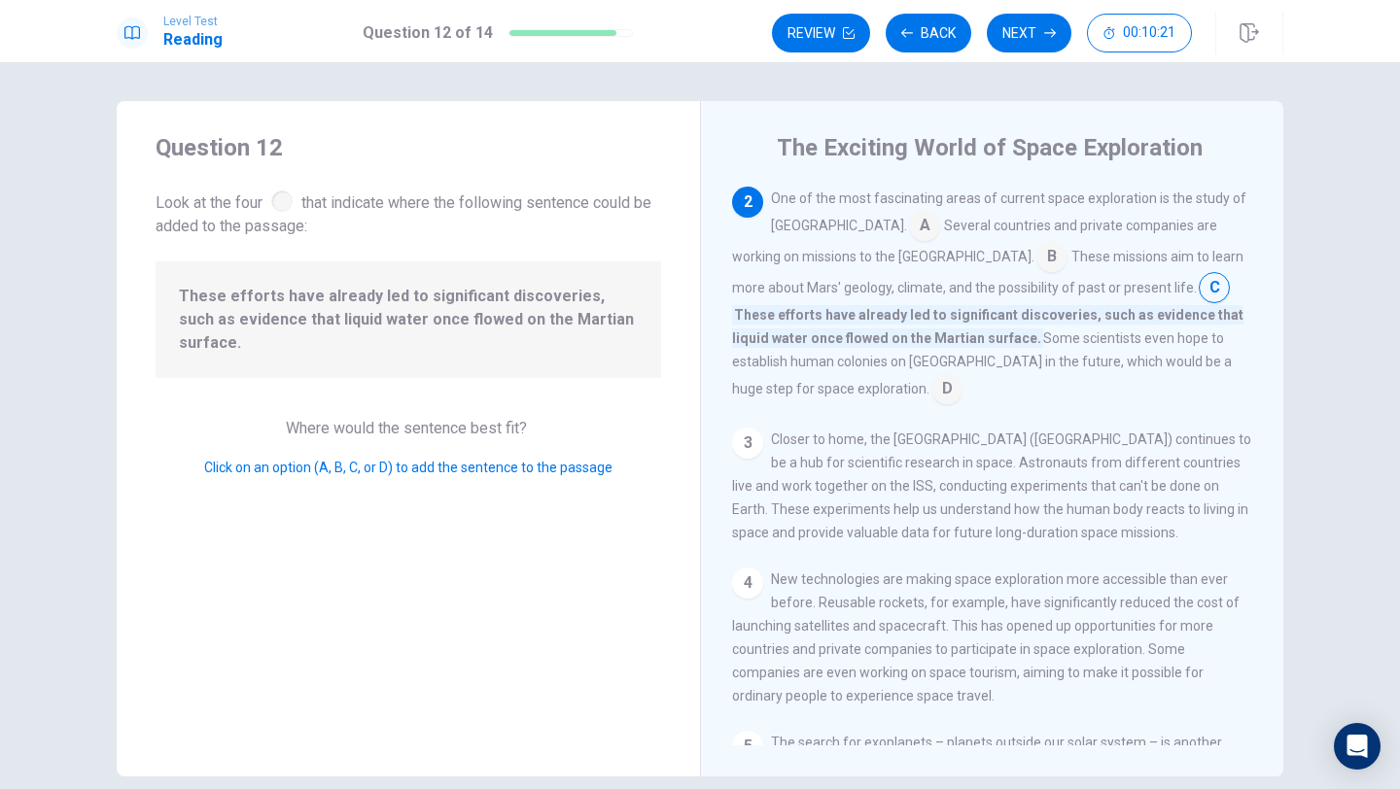
click at [962, 375] on input at bounding box center [946, 390] width 31 height 31
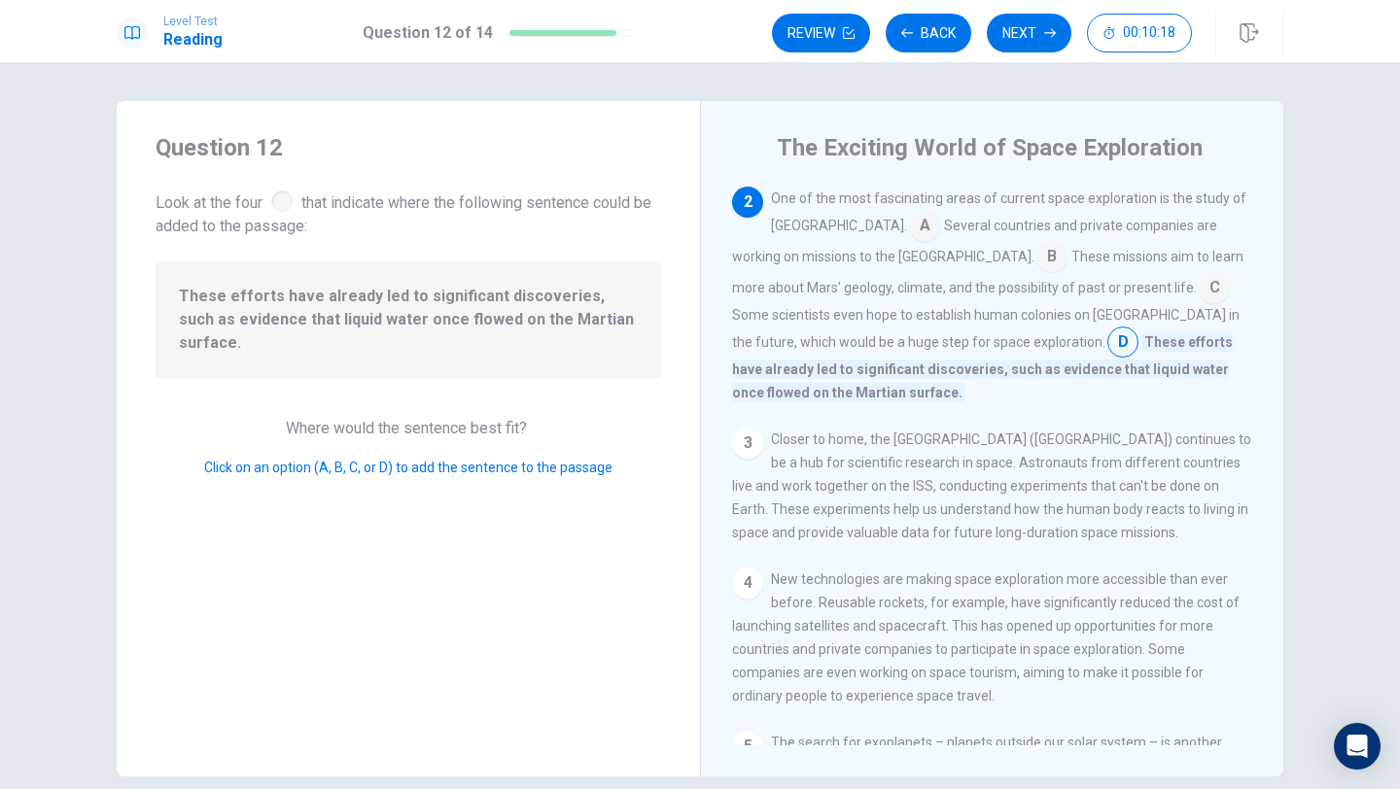
click at [909, 224] on input at bounding box center [924, 227] width 31 height 31
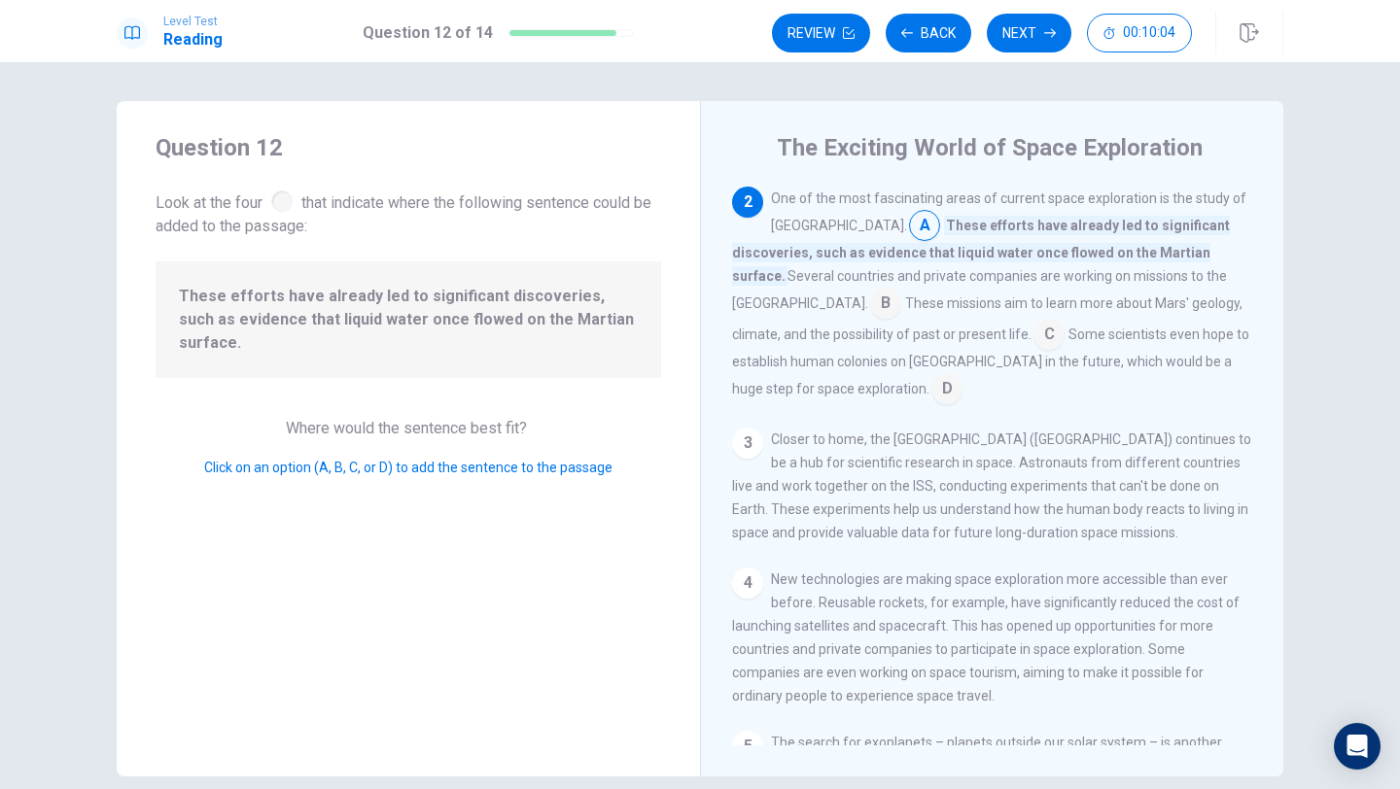
click at [901, 290] on input at bounding box center [885, 305] width 31 height 31
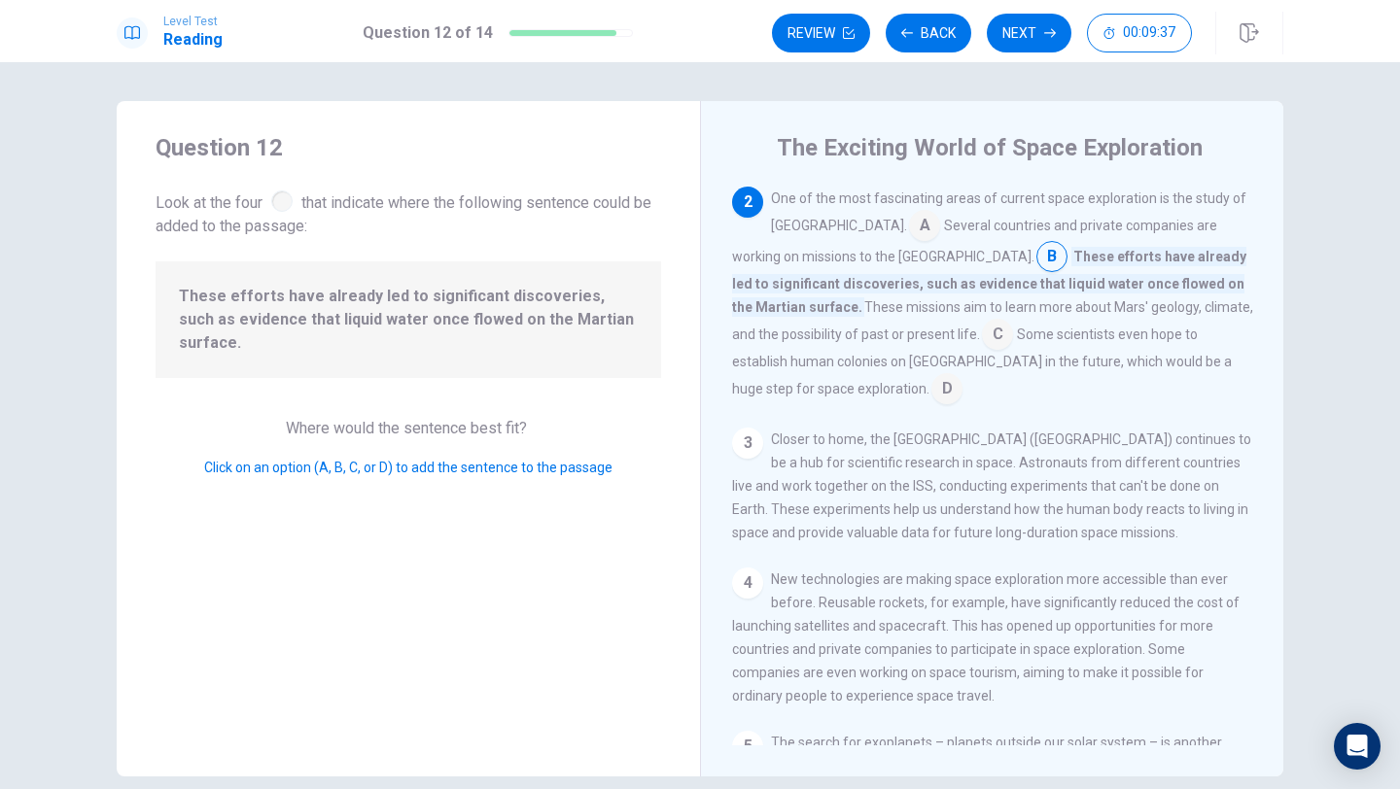
click at [982, 345] on input at bounding box center [997, 336] width 31 height 31
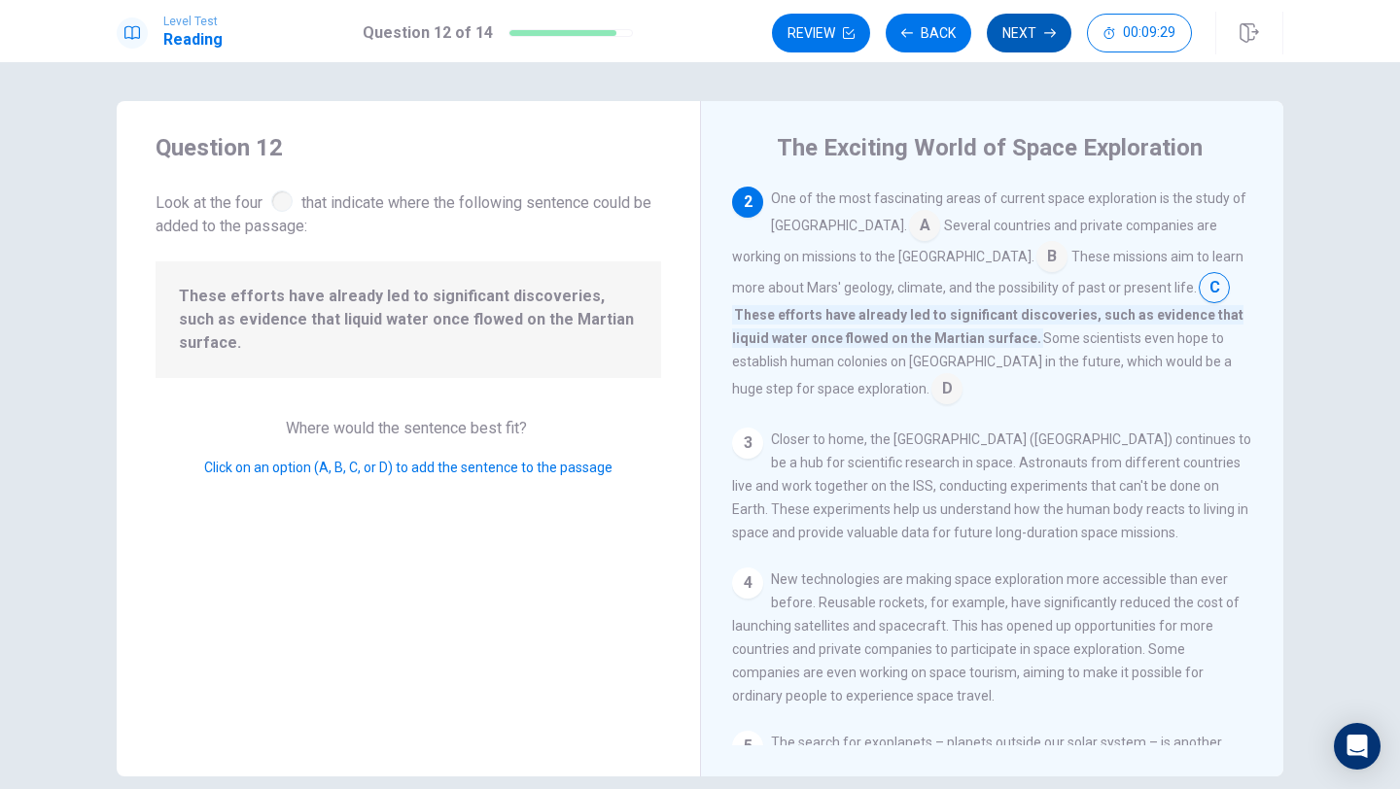
click at [1040, 36] on button "Next" at bounding box center [1029, 33] width 85 height 39
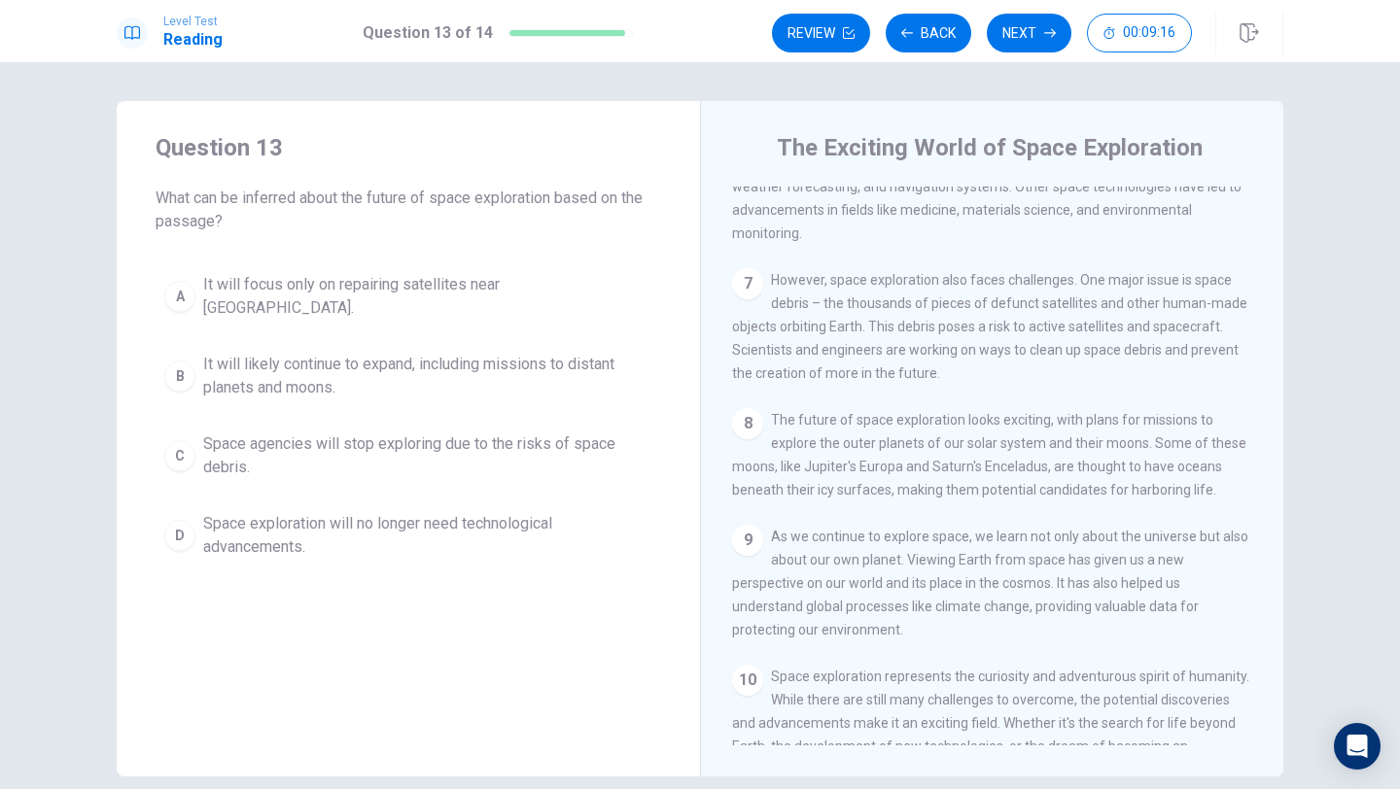
scroll to position [888, 0]
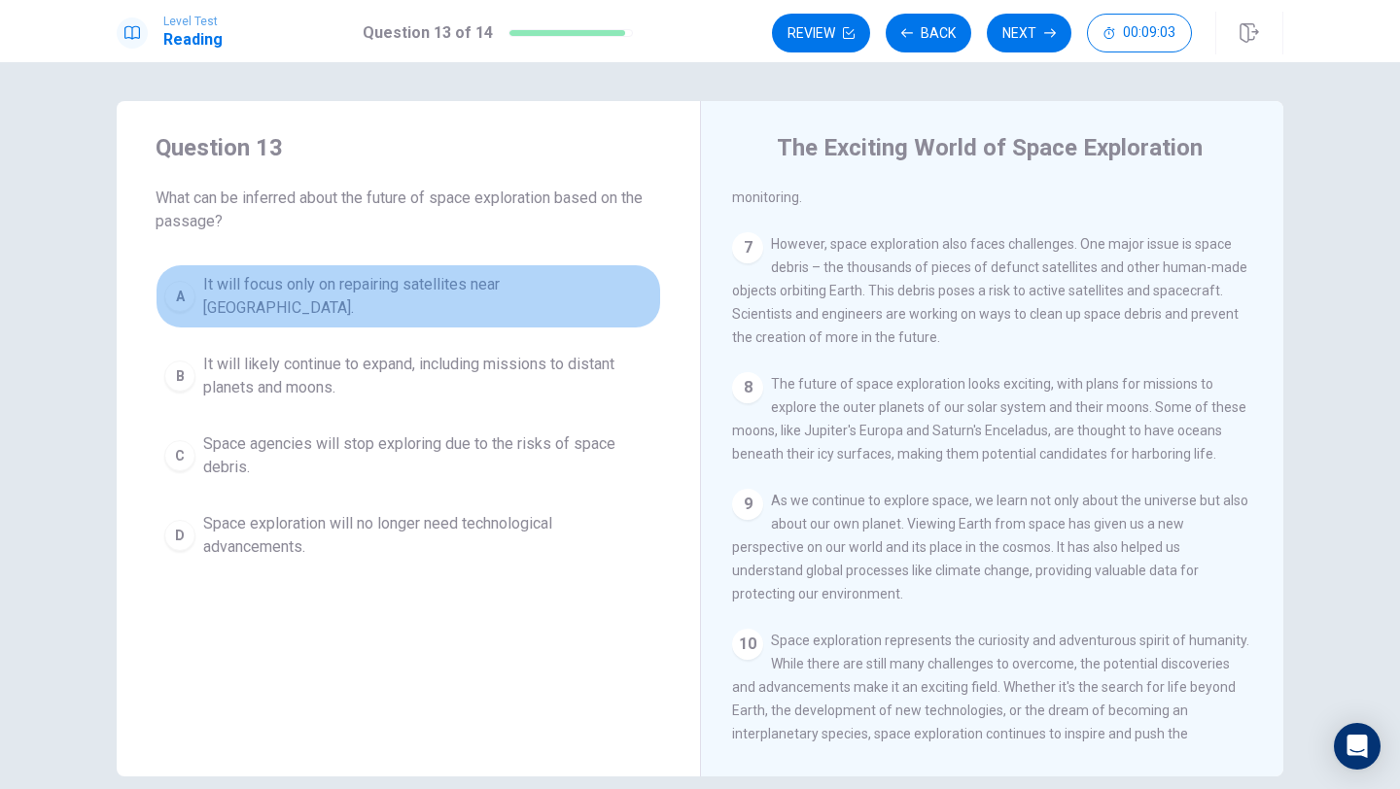
click at [406, 295] on span "It will focus only on repairing satellites near [GEOGRAPHIC_DATA]." at bounding box center [427, 296] width 449 height 47
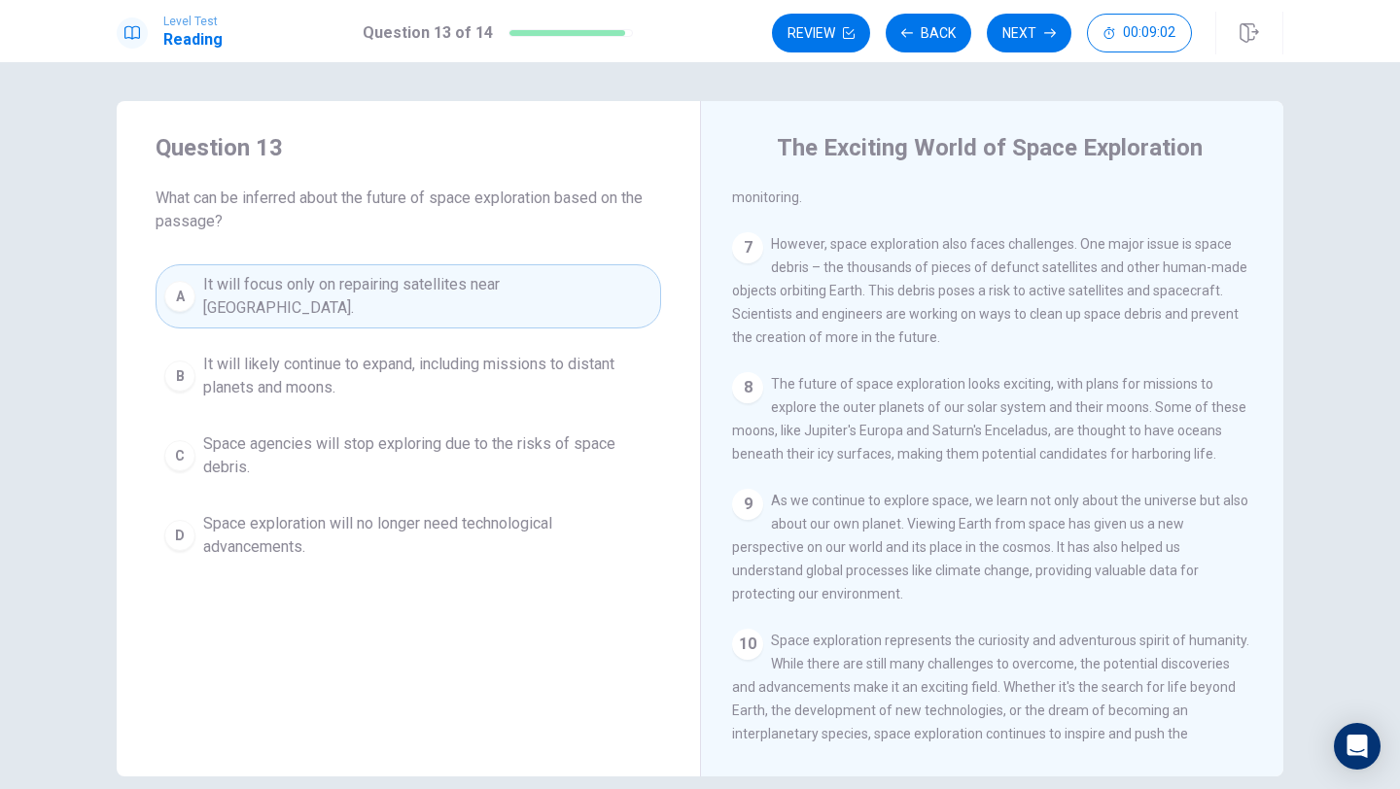
click at [266, 528] on span "Space exploration will no longer need technological advancements." at bounding box center [427, 535] width 449 height 47
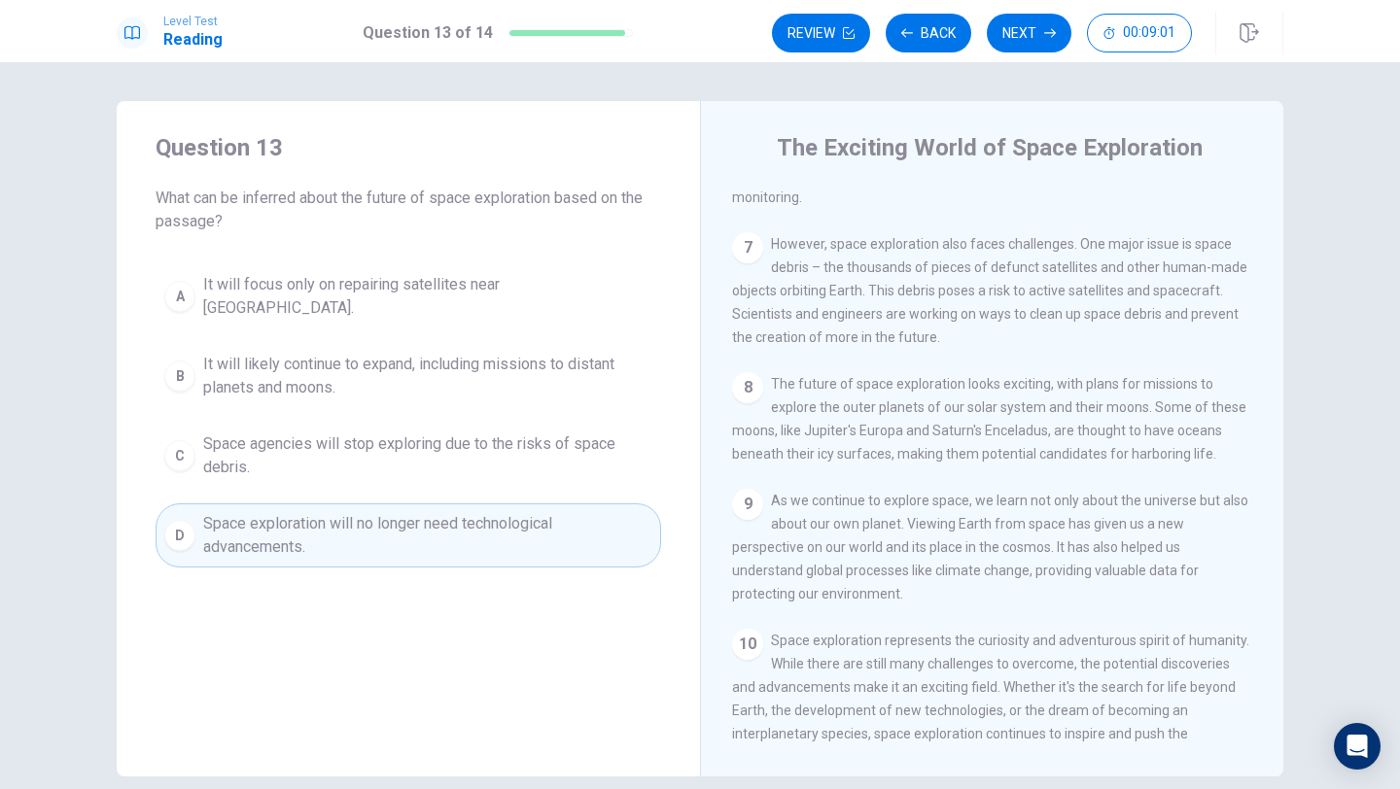
click at [311, 402] on div "A It will focus only on repairing satellites near [GEOGRAPHIC_DATA]. B It will …" at bounding box center [409, 415] width 506 height 303
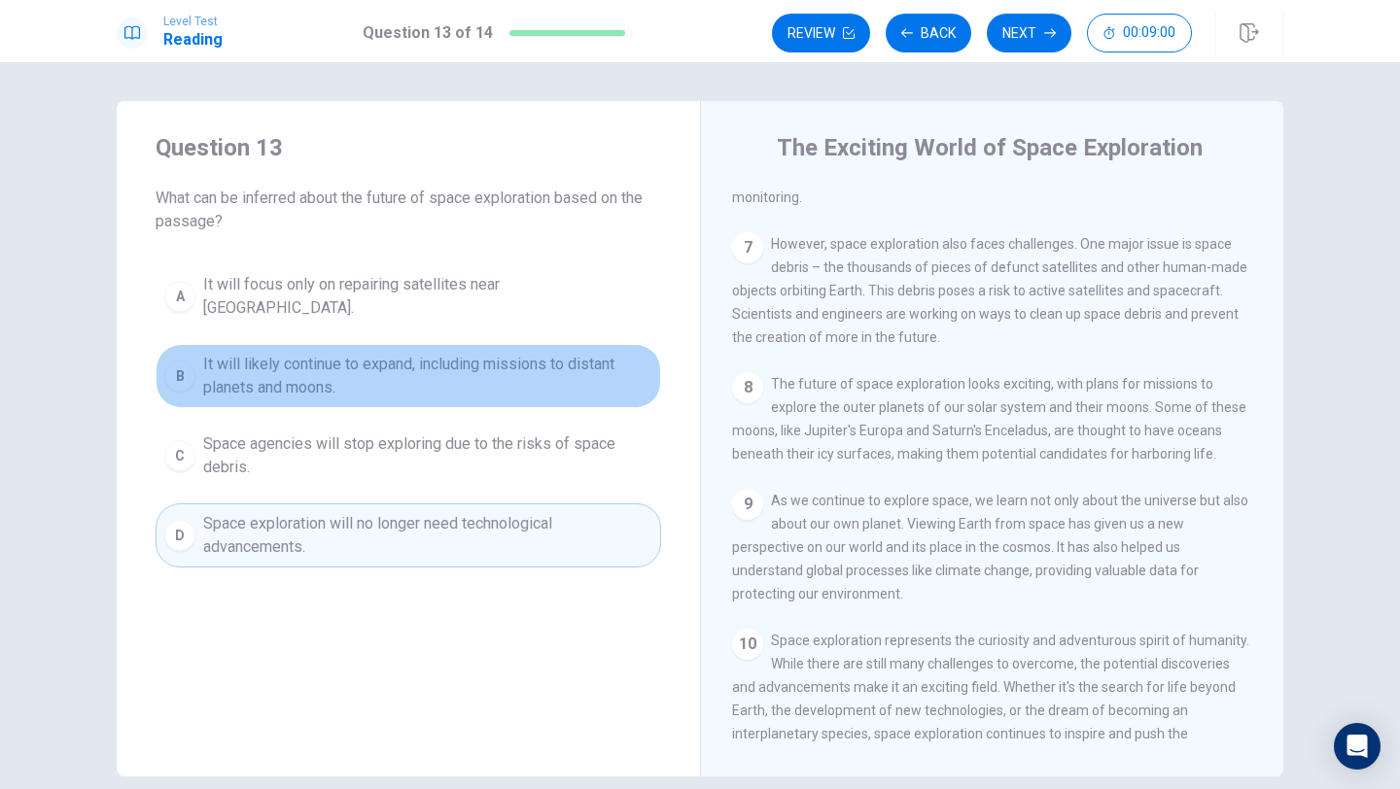
click at [320, 356] on span "It will likely continue to expand, including missions to distant planets and mo…" at bounding box center [427, 376] width 449 height 47
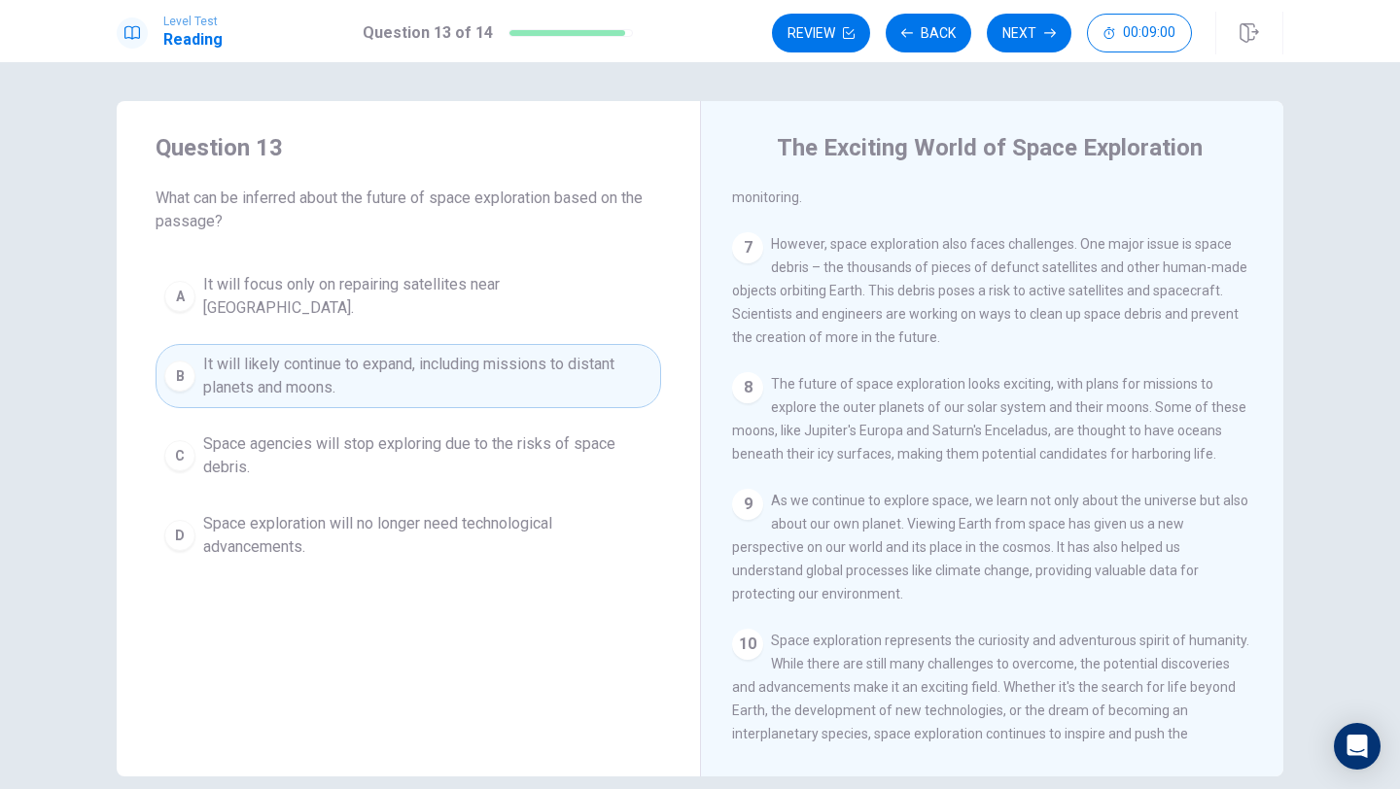
click at [320, 356] on span "It will likely continue to expand, including missions to distant planets and mo…" at bounding box center [427, 376] width 449 height 47
click at [1019, 40] on button "Next" at bounding box center [1029, 33] width 85 height 39
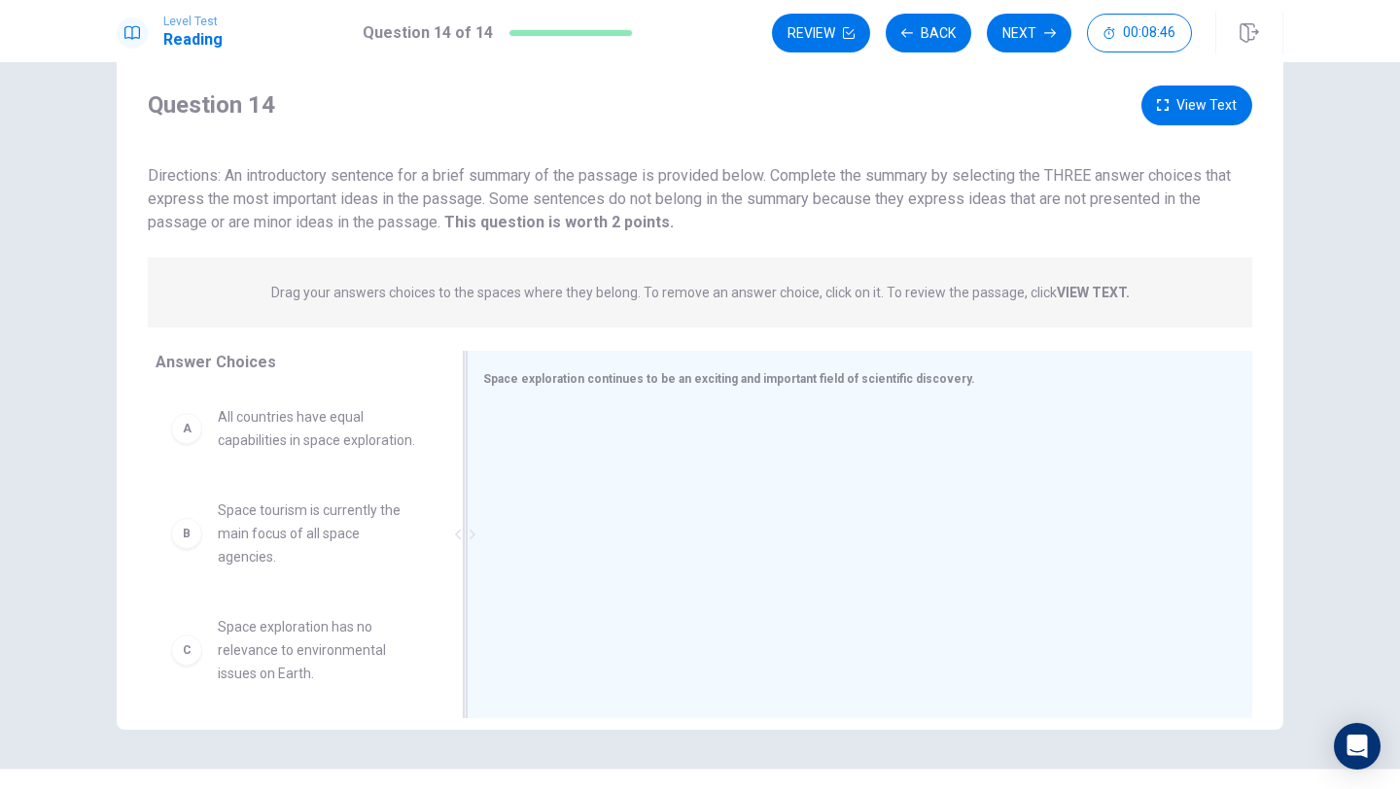
scroll to position [48, 0]
click at [745, 384] on span "Space exploration continues to be an exciting and important field of scientific…" at bounding box center [729, 378] width 492 height 14
drag, startPoint x: 195, startPoint y: 628, endPoint x: 626, endPoint y: 455, distance: 464.1
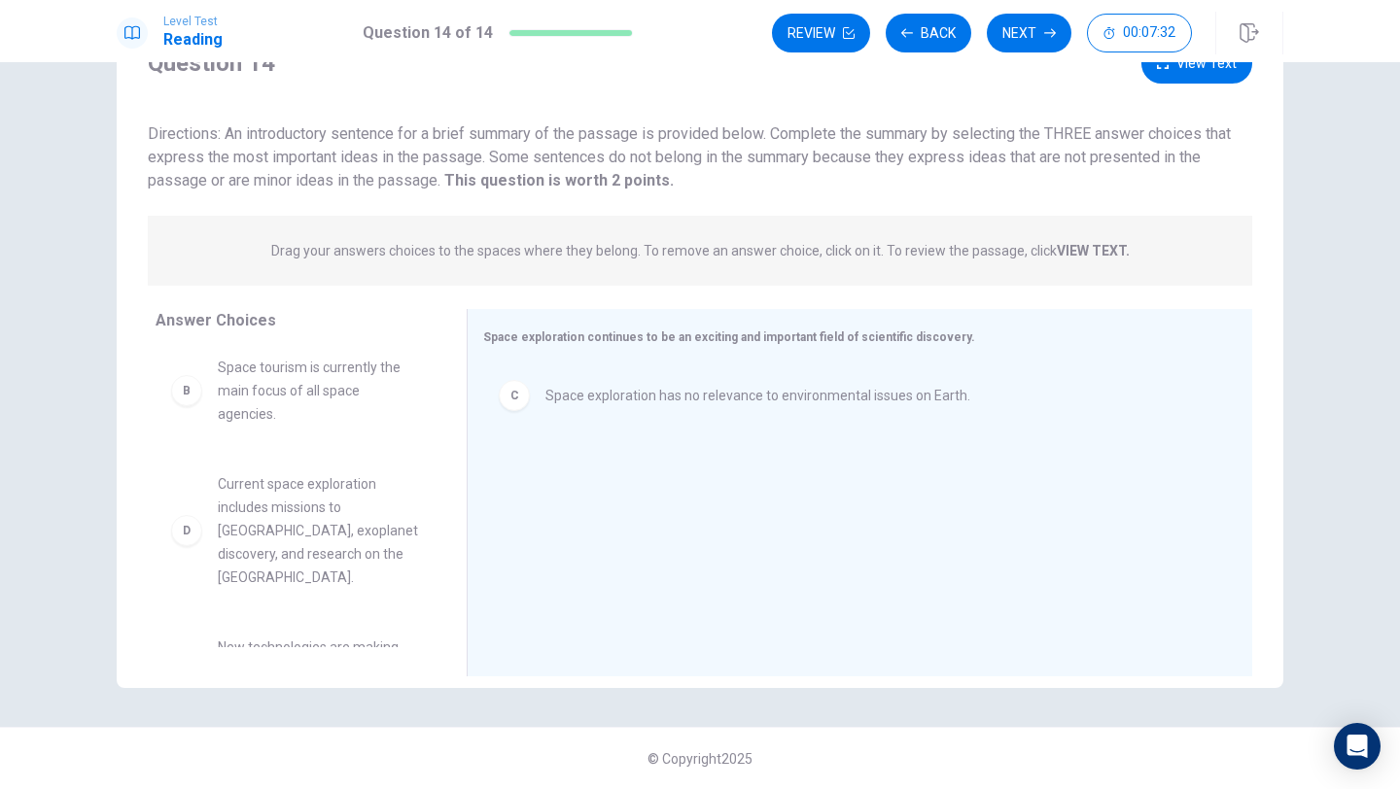
scroll to position [103, 0]
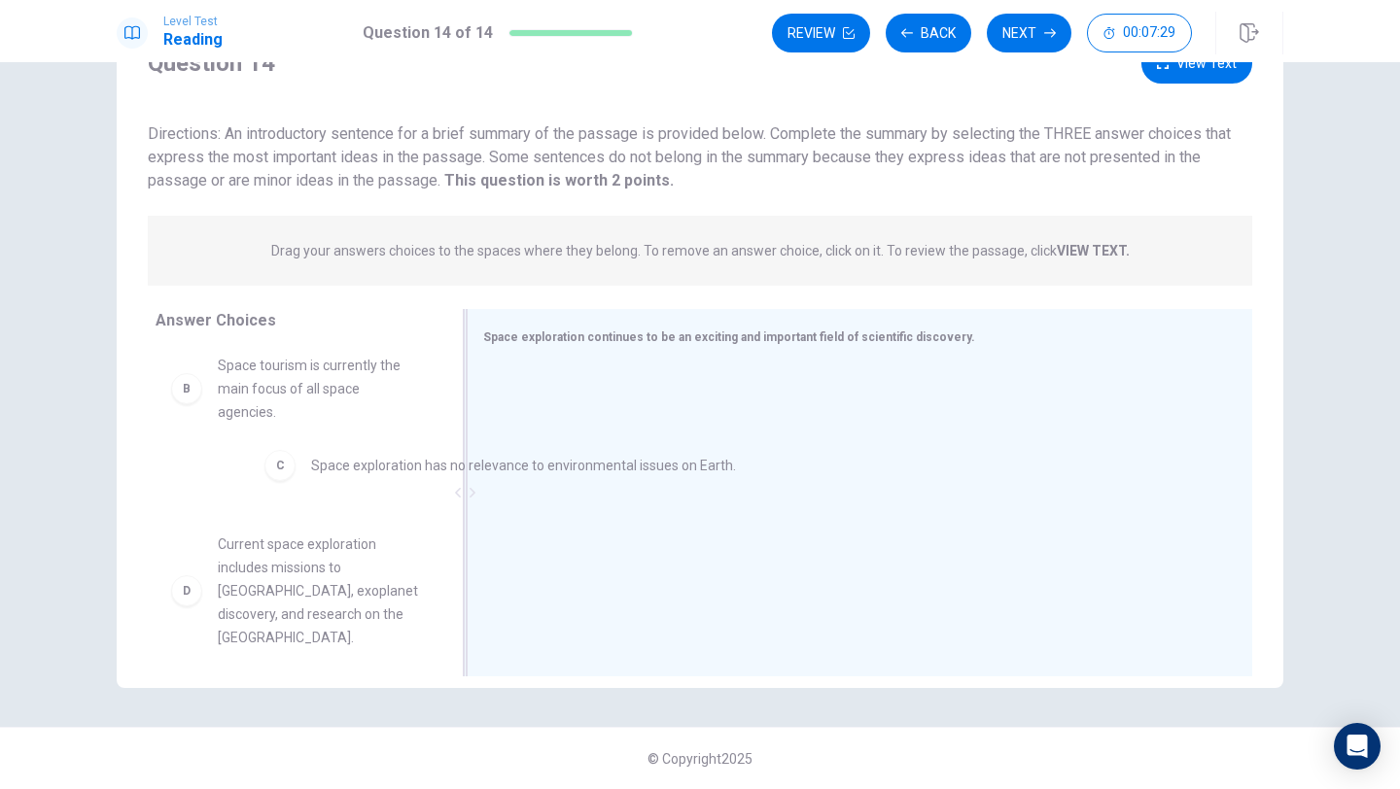
drag, startPoint x: 512, startPoint y: 400, endPoint x: 261, endPoint y: 472, distance: 261.9
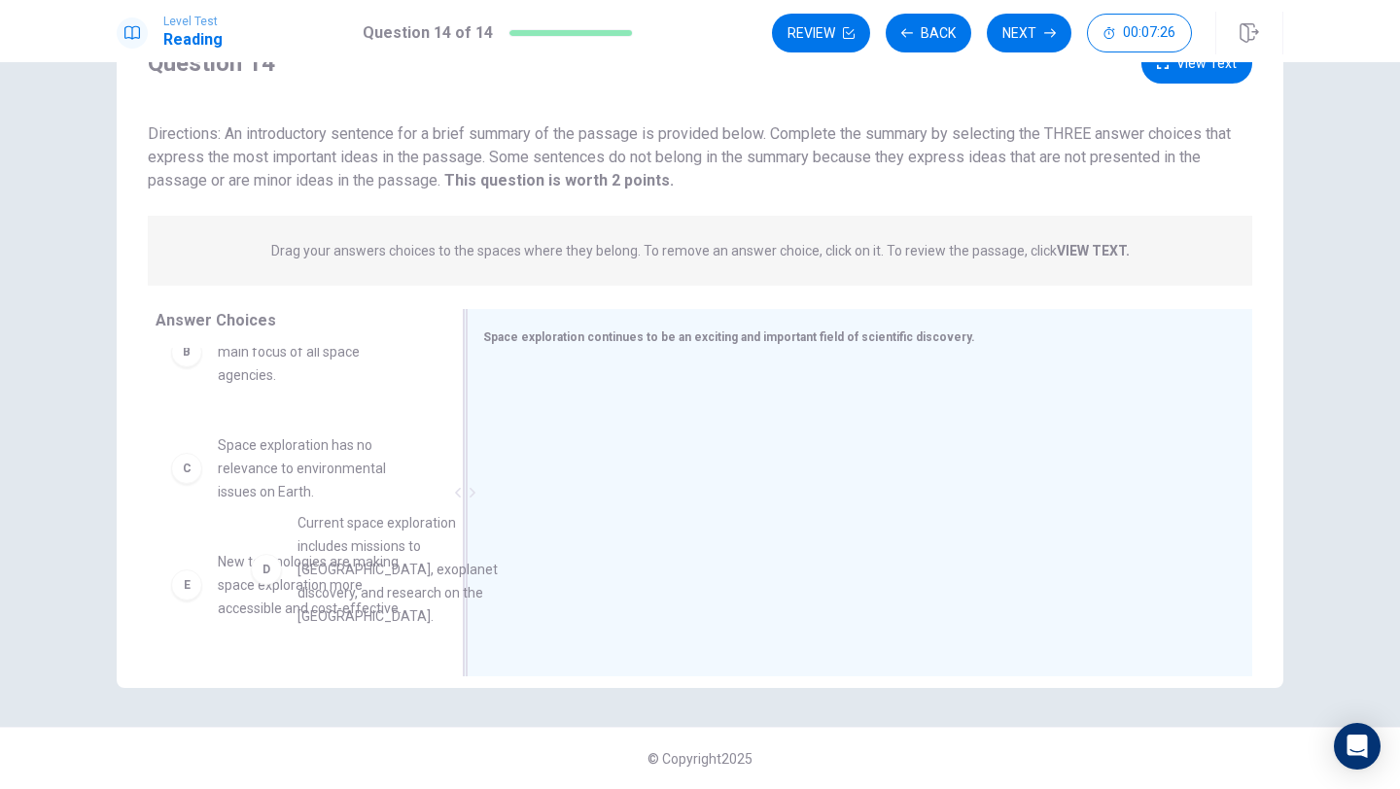
scroll to position [142, 0]
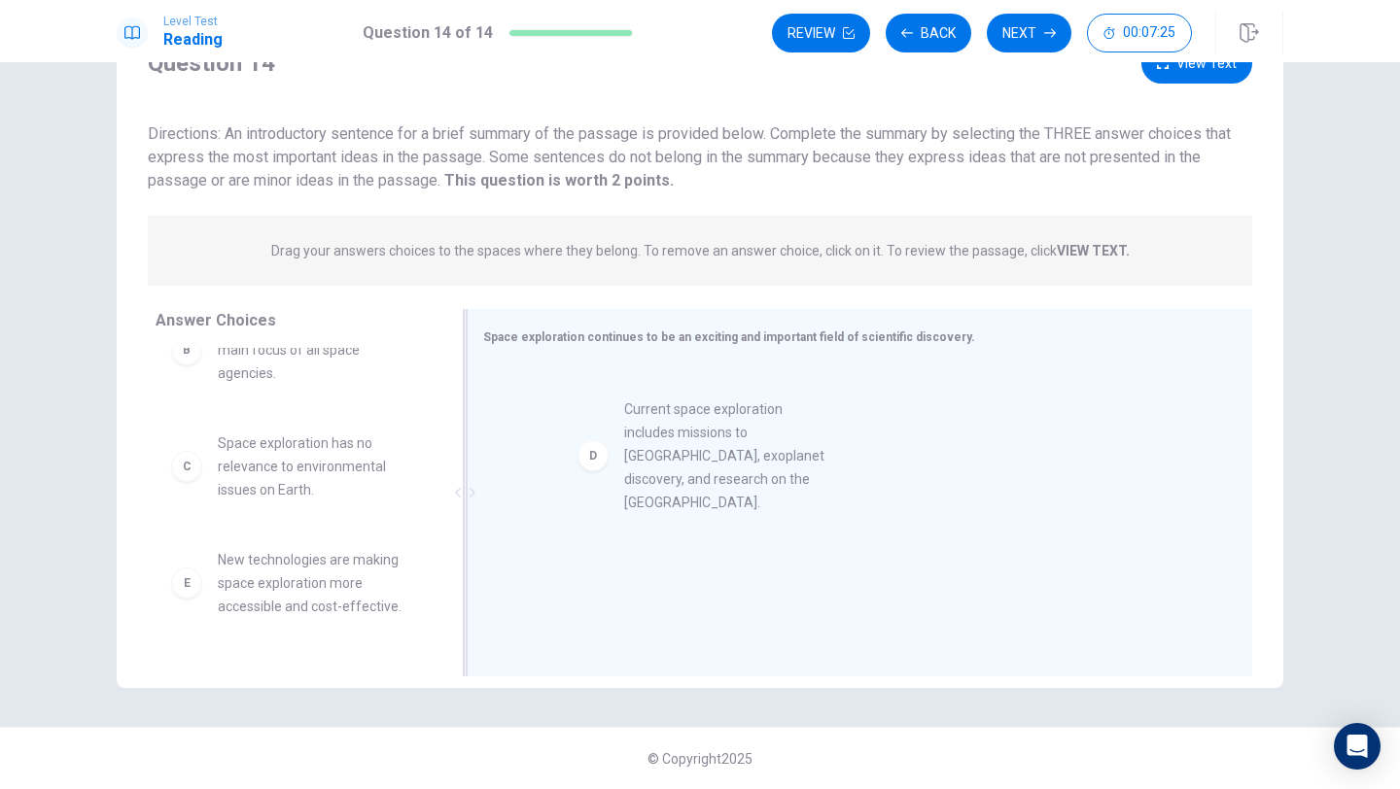
drag, startPoint x: 191, startPoint y: 599, endPoint x: 604, endPoint y: 463, distance: 435.0
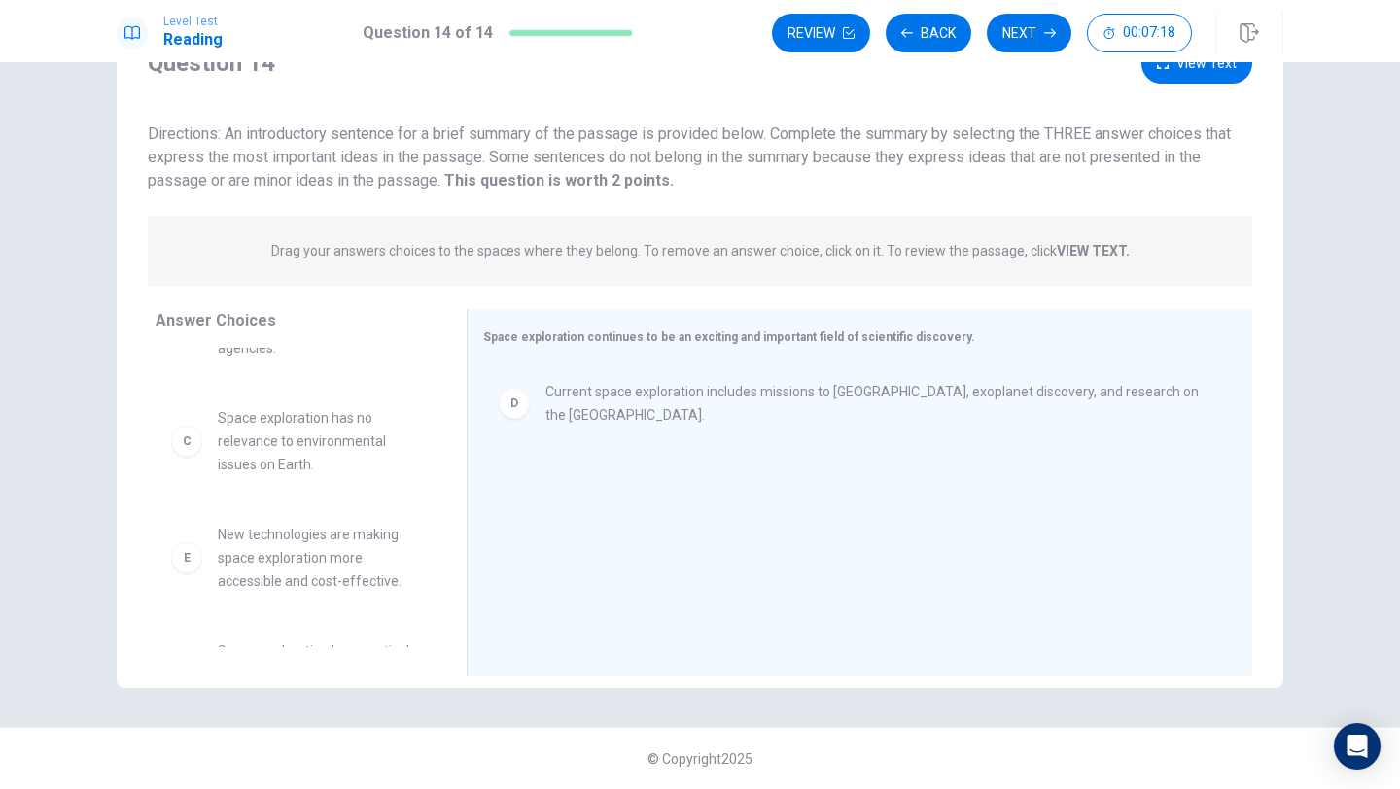
scroll to position [160, 0]
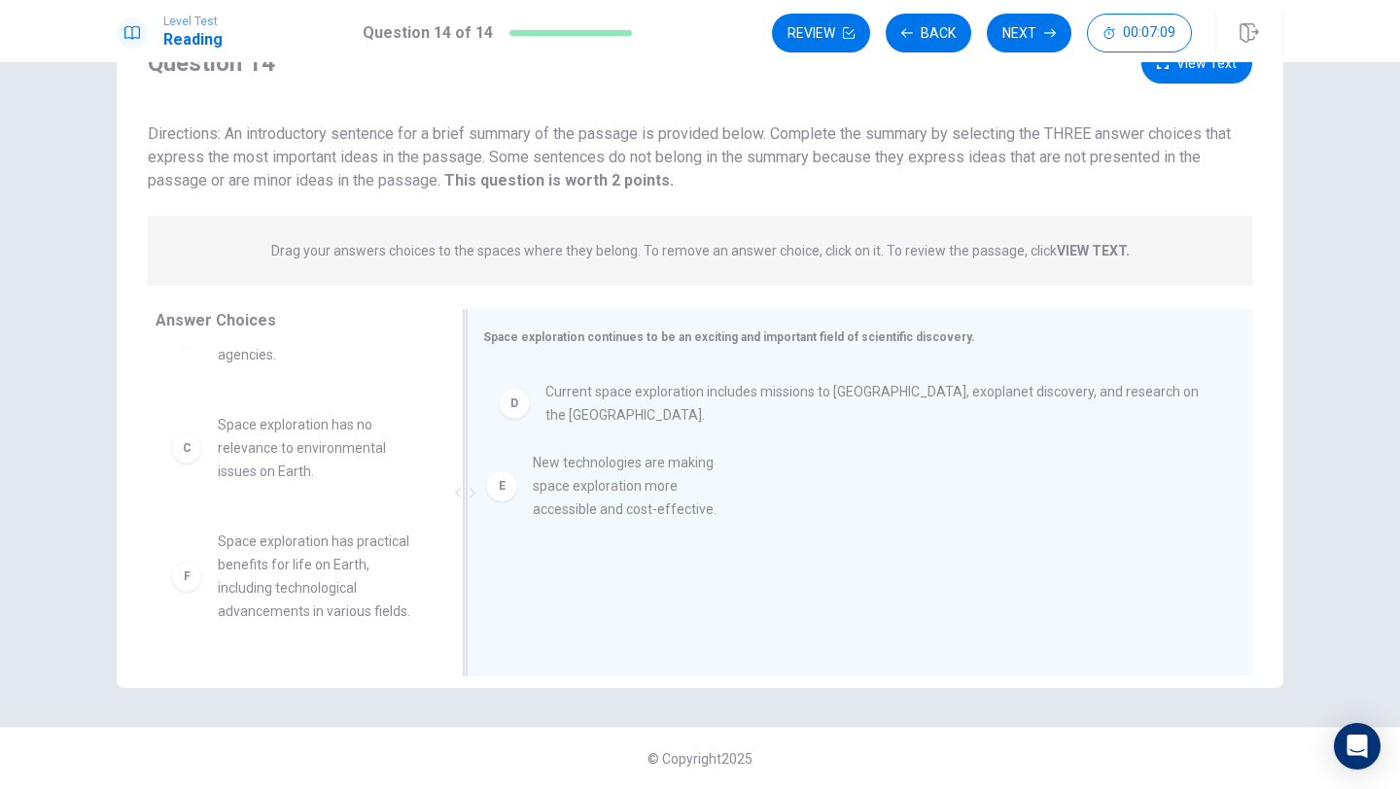
drag, startPoint x: 203, startPoint y: 551, endPoint x: 531, endPoint y: 495, distance: 332.4
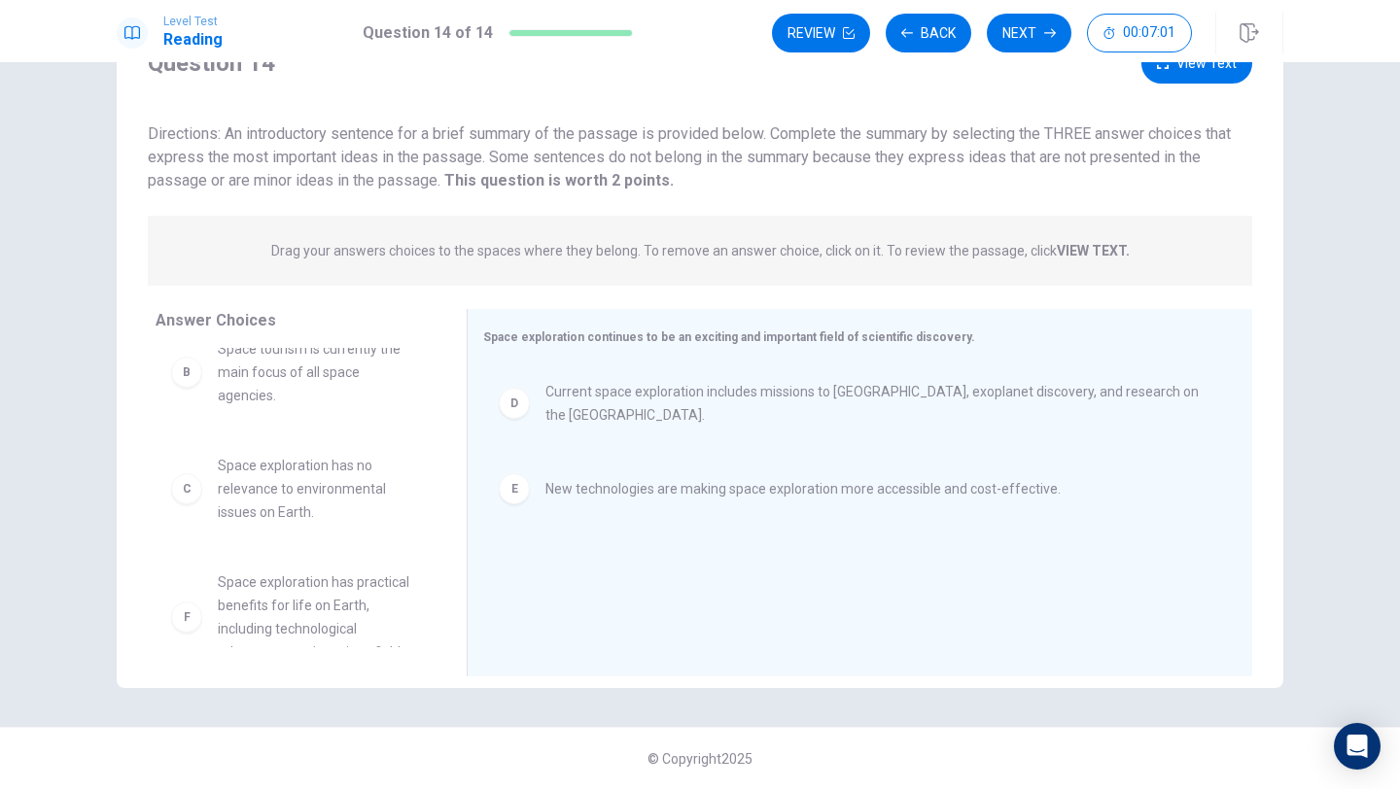
scroll to position [128, 0]
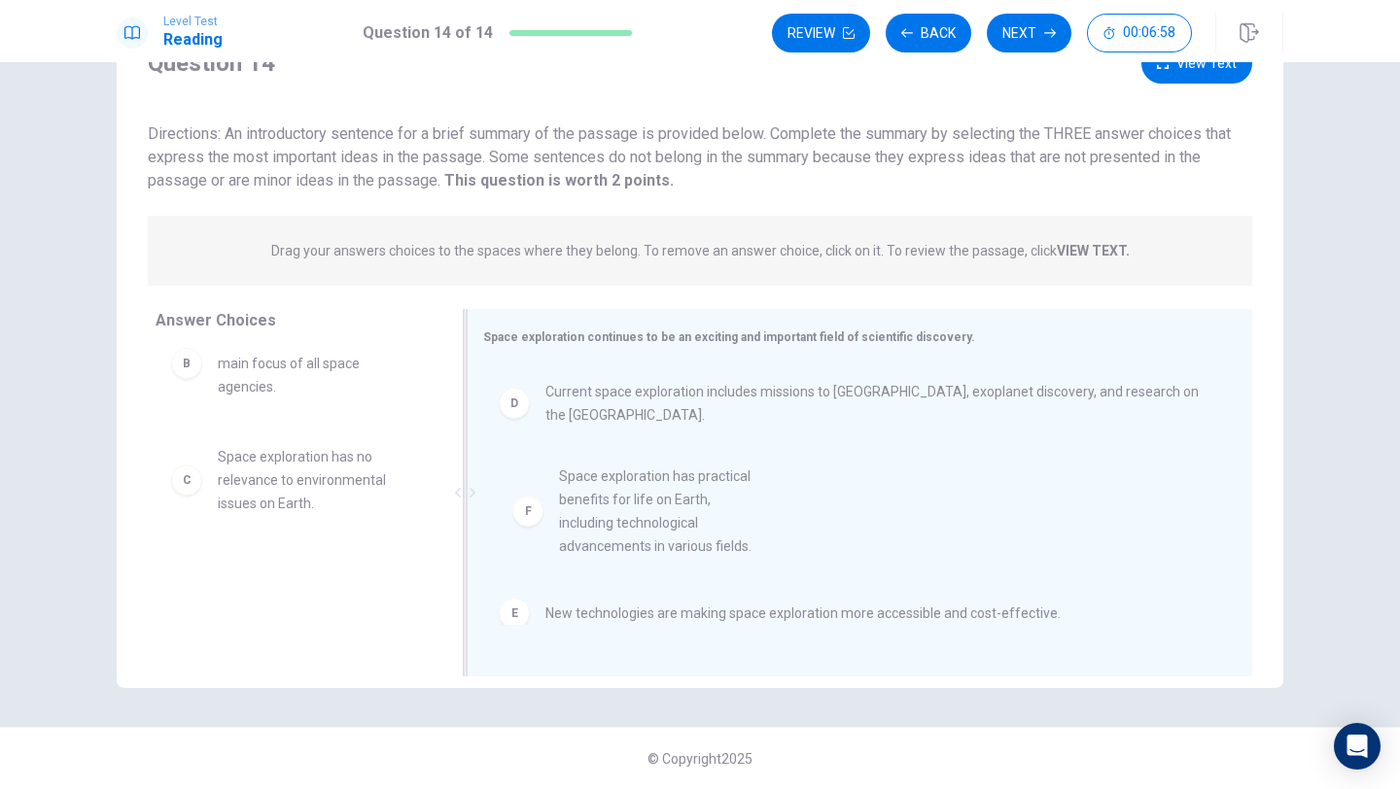
drag, startPoint x: 200, startPoint y: 595, endPoint x: 548, endPoint y: 519, distance: 356.2
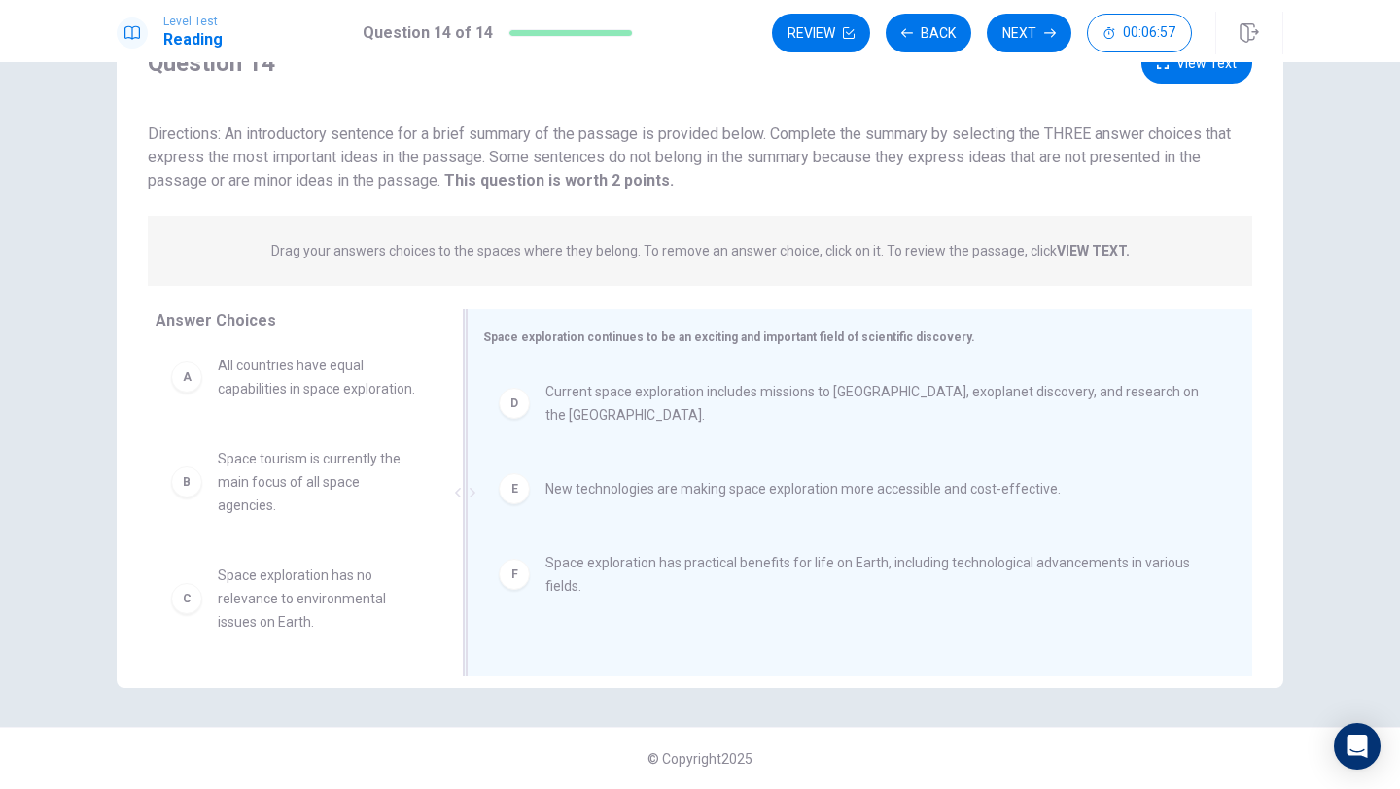
scroll to position [0, 0]
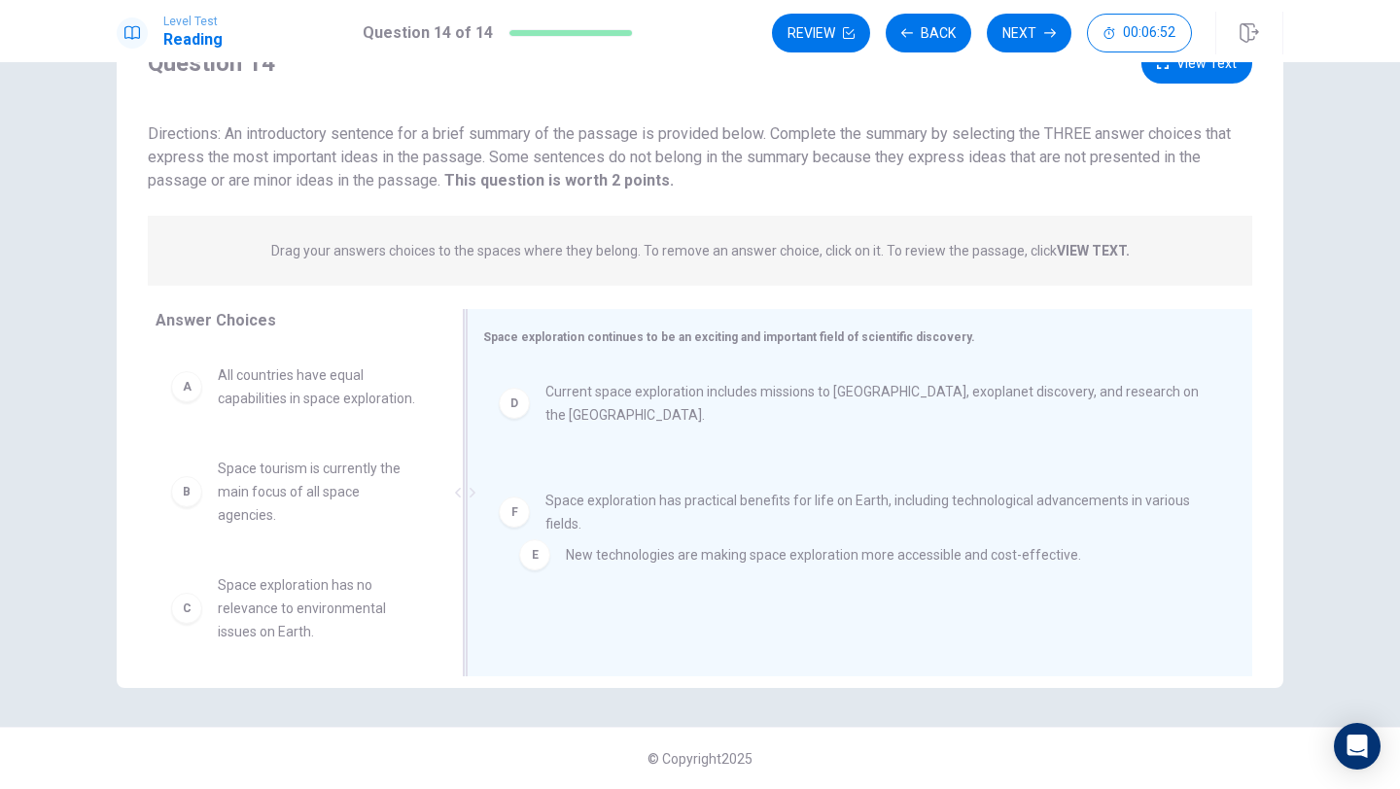
drag, startPoint x: 523, startPoint y: 502, endPoint x: 546, endPoint y: 575, distance: 76.6
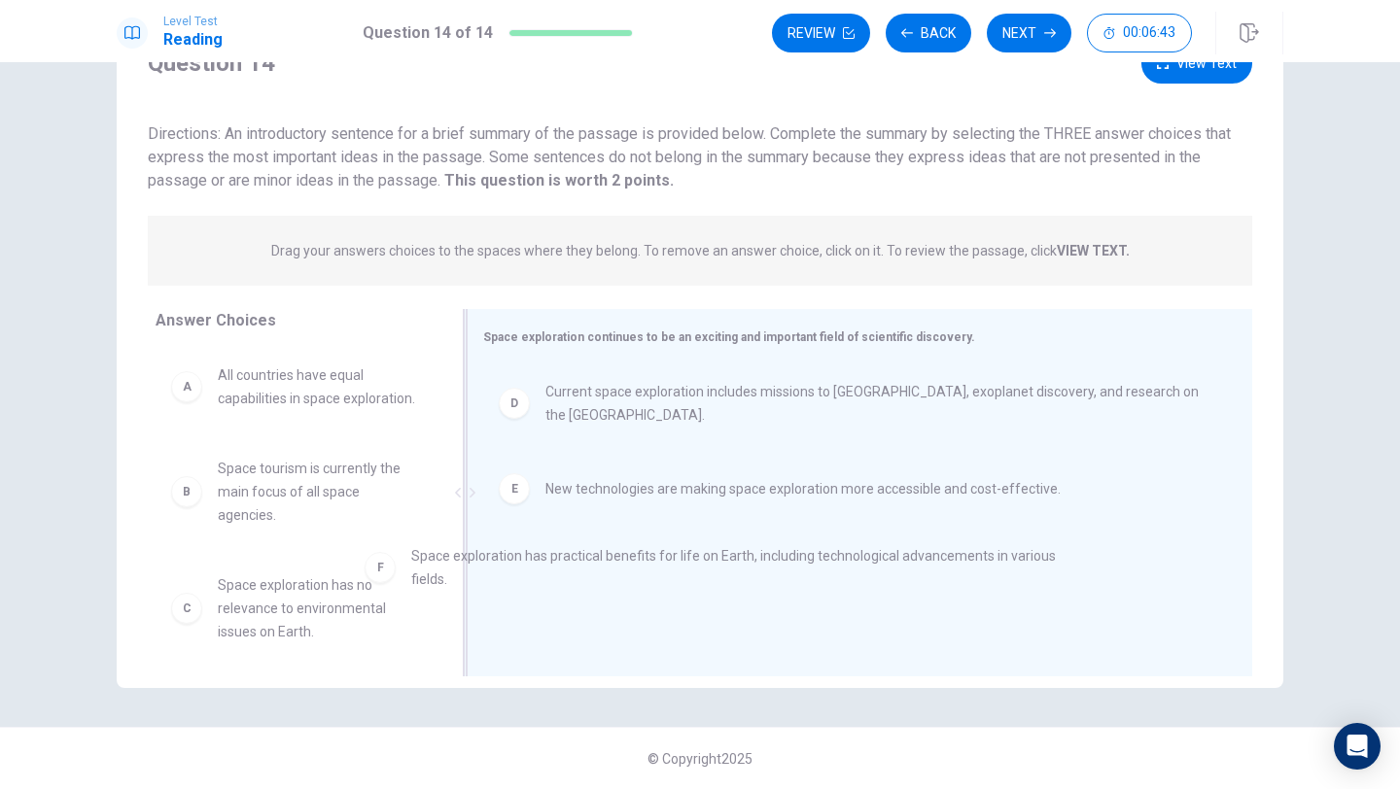
drag, startPoint x: 525, startPoint y: 576, endPoint x: 381, endPoint y: 569, distance: 144.0
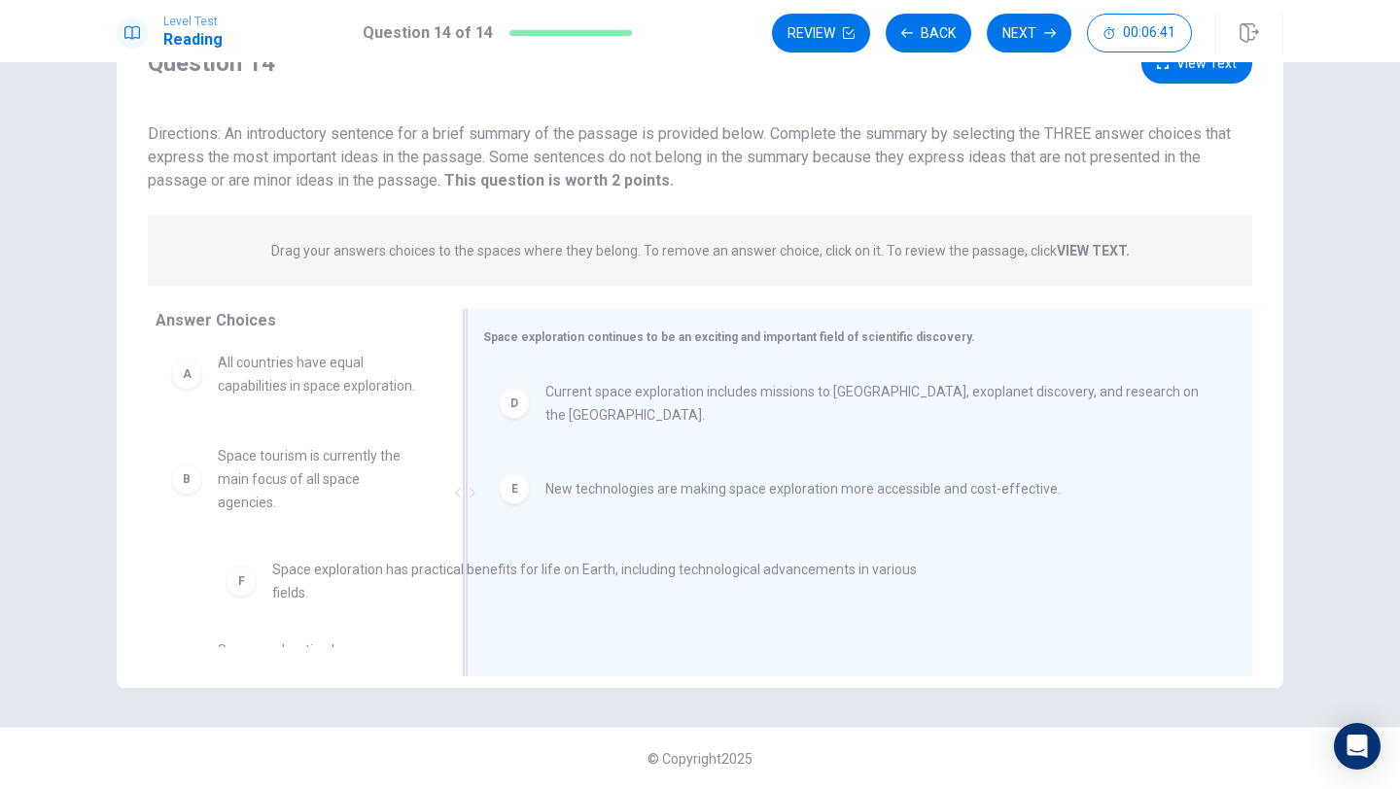
drag, startPoint x: 516, startPoint y: 589, endPoint x: 292, endPoint y: 579, distance: 224.8
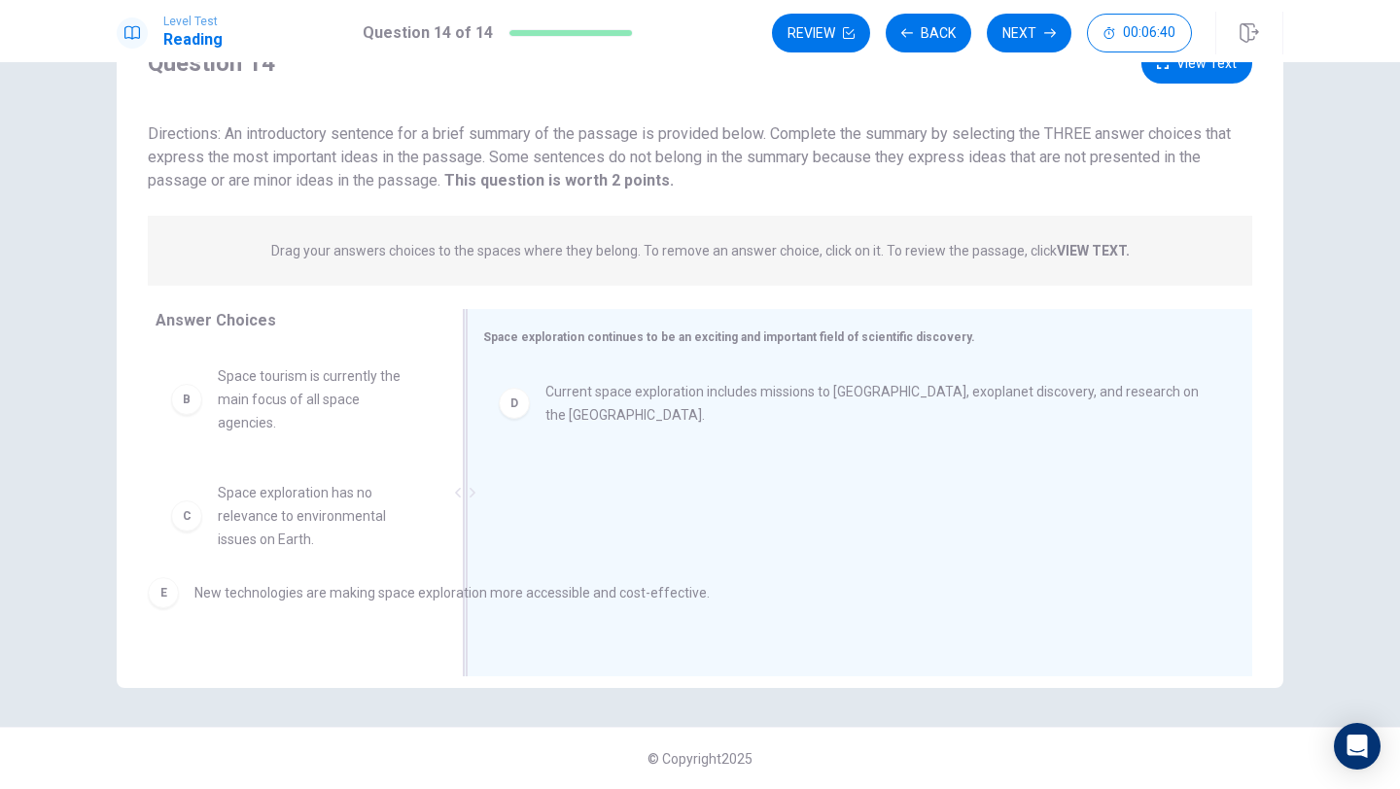
drag, startPoint x: 520, startPoint y: 488, endPoint x: 154, endPoint y: 592, distance: 381.0
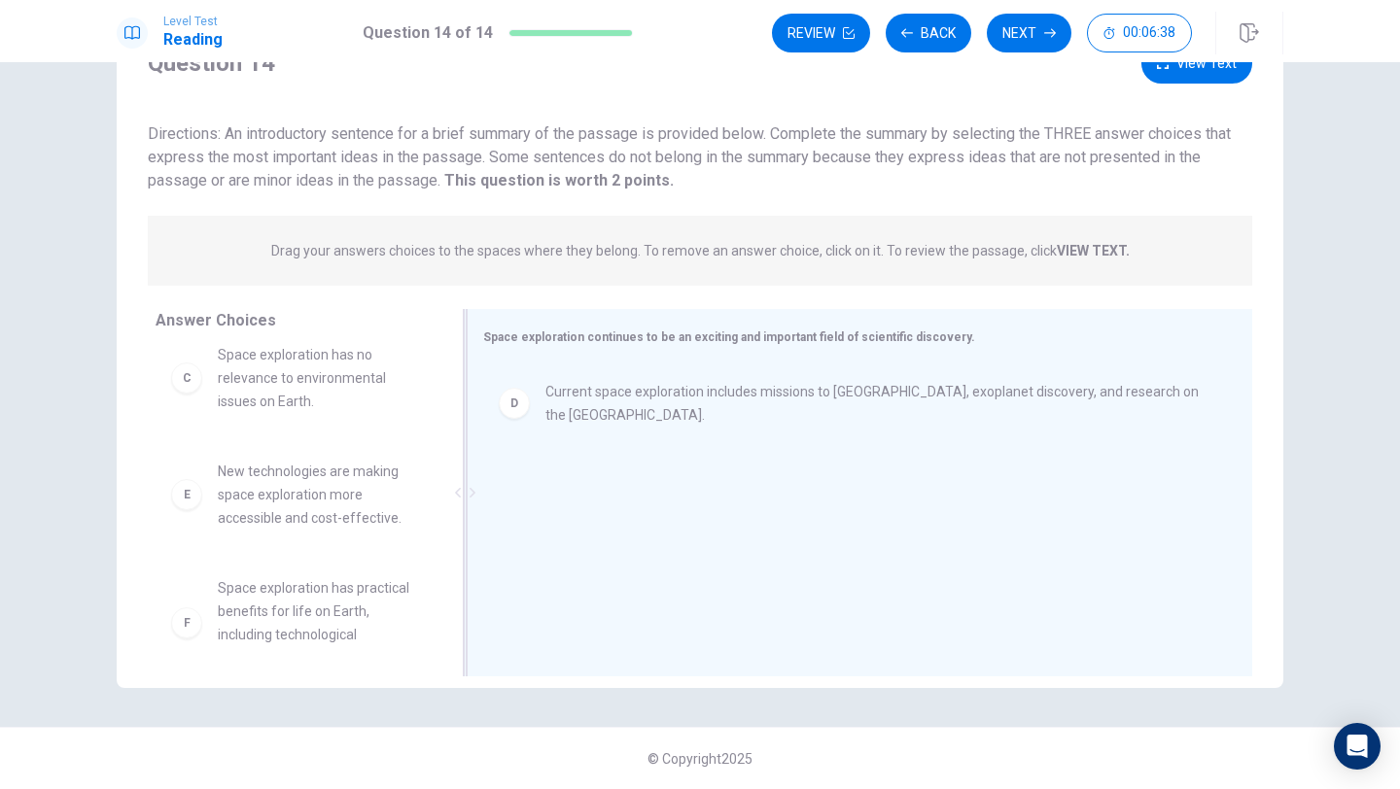
scroll to position [245, 0]
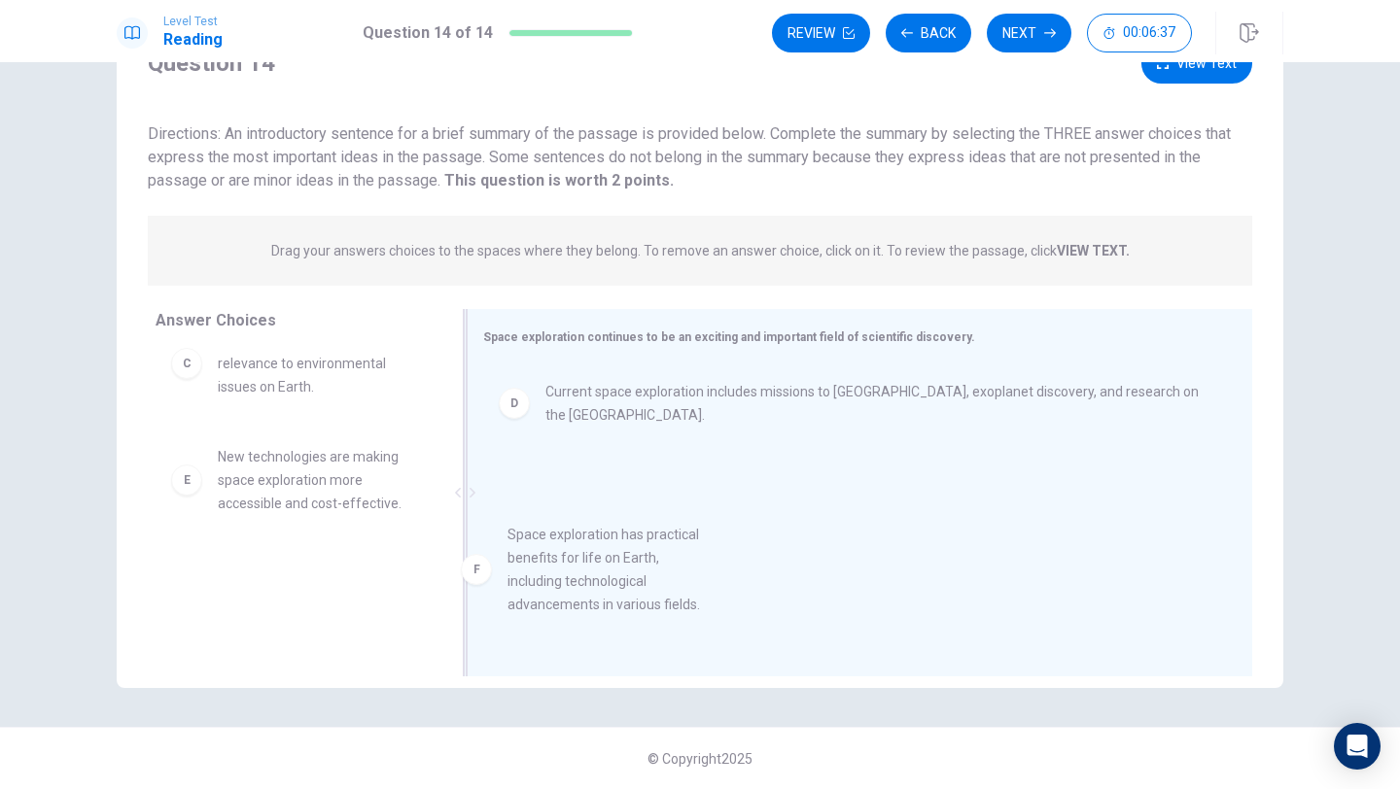
drag, startPoint x: 202, startPoint y: 588, endPoint x: 601, endPoint y: 542, distance: 401.2
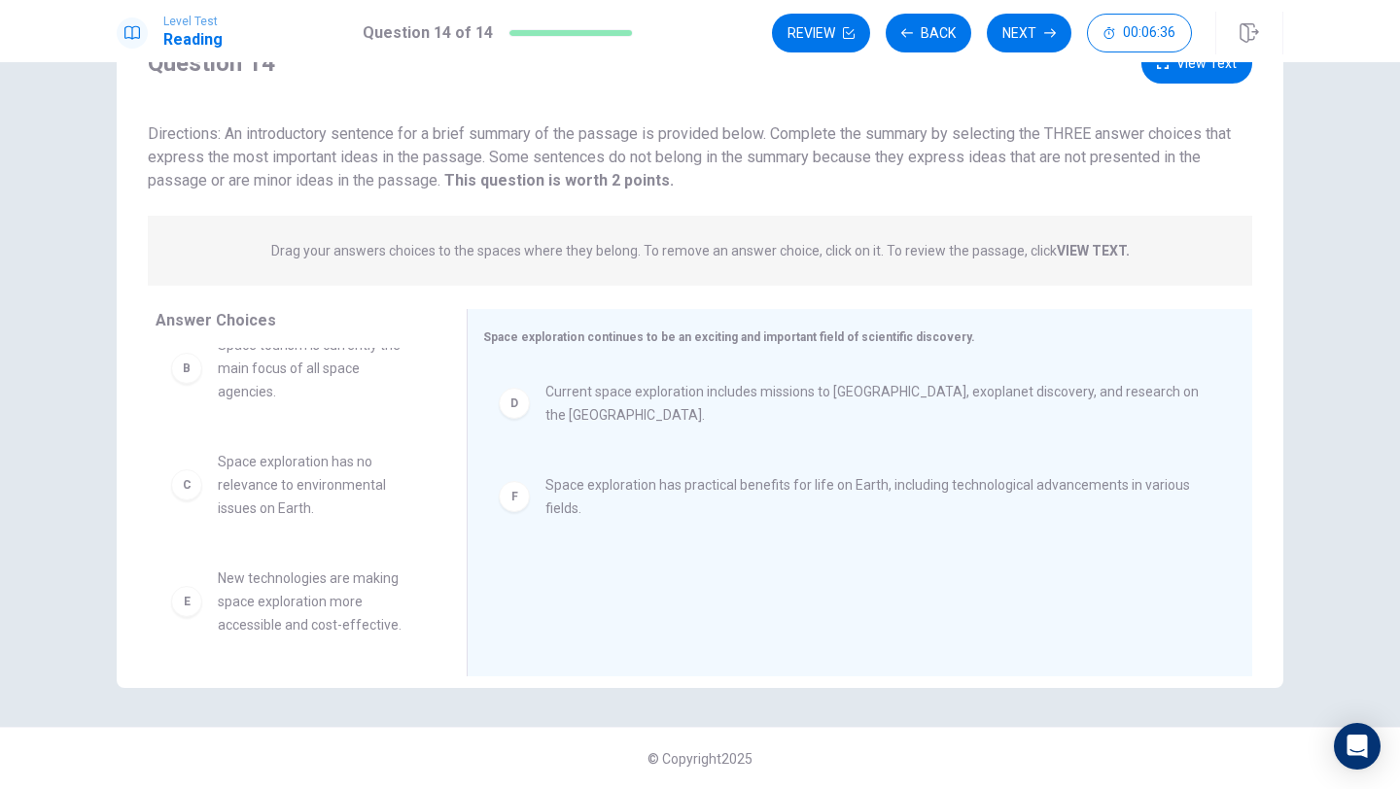
scroll to position [105, 0]
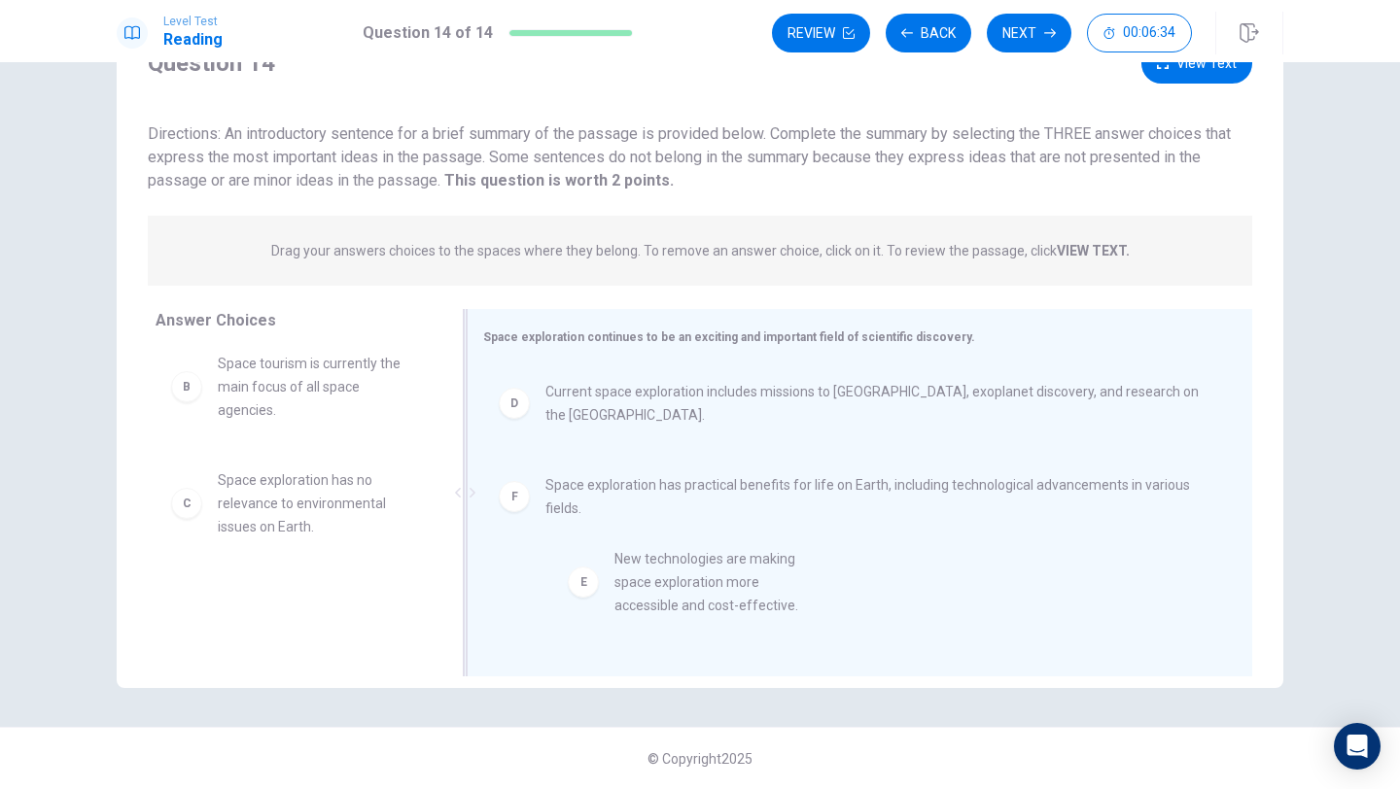
drag, startPoint x: 204, startPoint y: 615, endPoint x: 612, endPoint y: 599, distance: 408.7
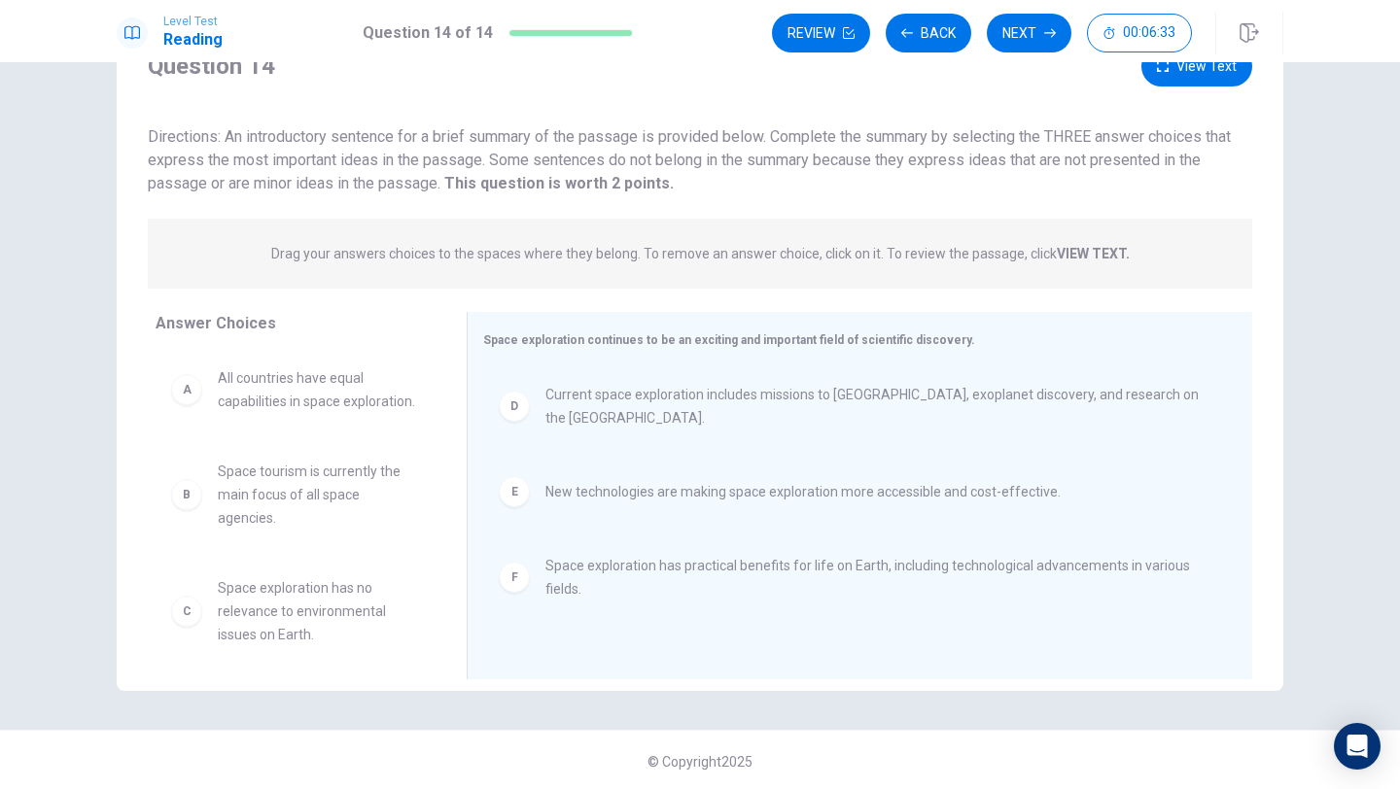
scroll to position [88, 0]
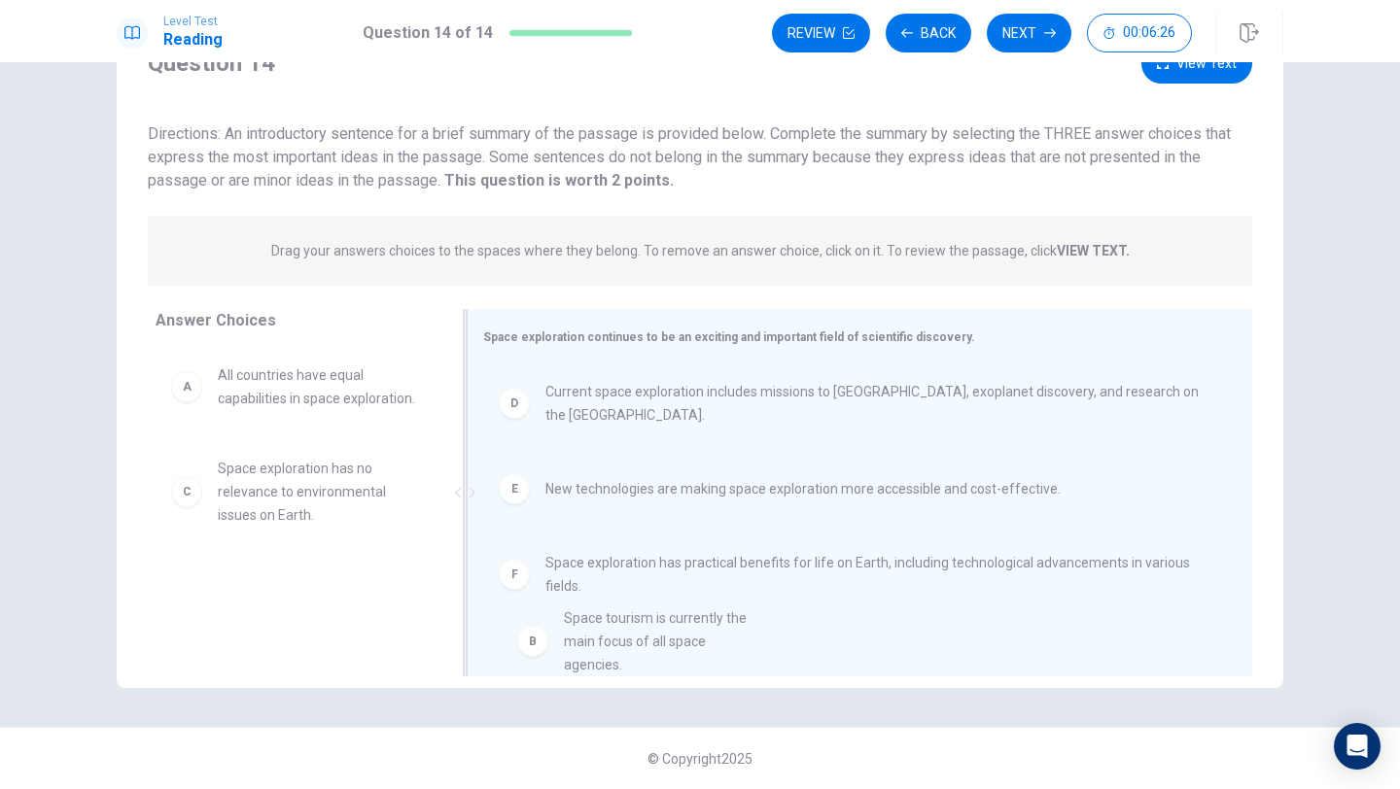
drag, startPoint x: 186, startPoint y: 485, endPoint x: 543, endPoint y: 635, distance: 387.8
drag, startPoint x: 201, startPoint y: 485, endPoint x: 599, endPoint y: 657, distance: 433.3
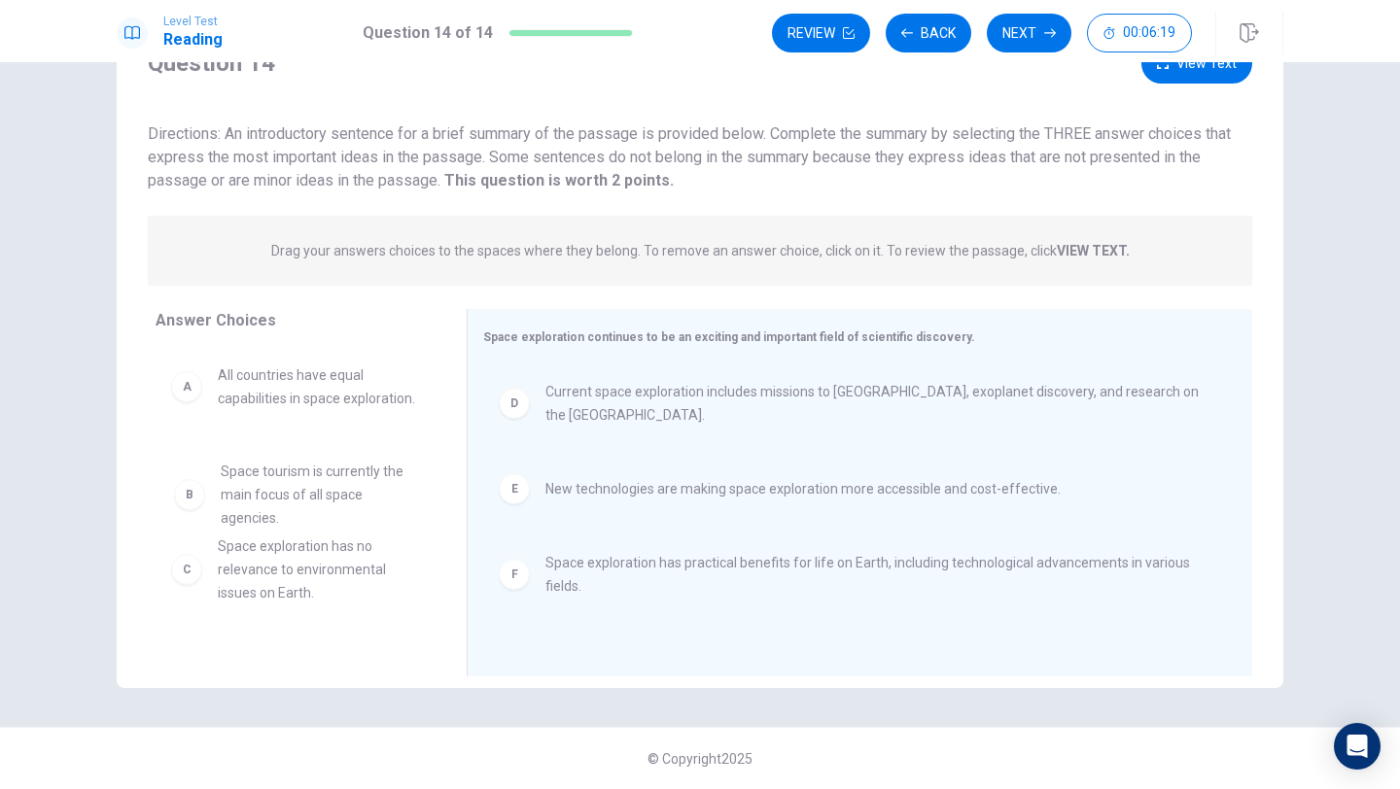
drag, startPoint x: 200, startPoint y: 482, endPoint x: 221, endPoint y: 506, distance: 31.0
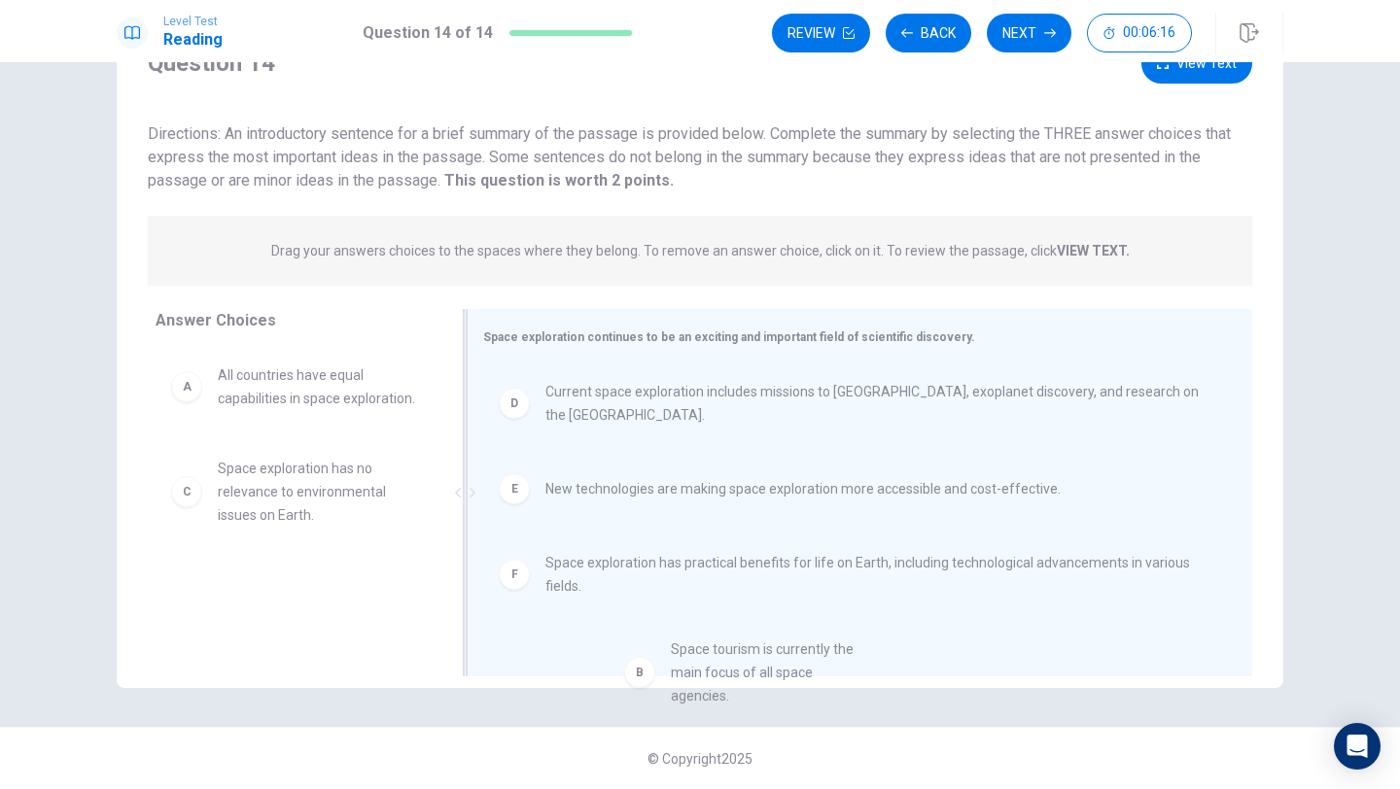
drag, startPoint x: 211, startPoint y: 495, endPoint x: 669, endPoint y: 675, distance: 492.0
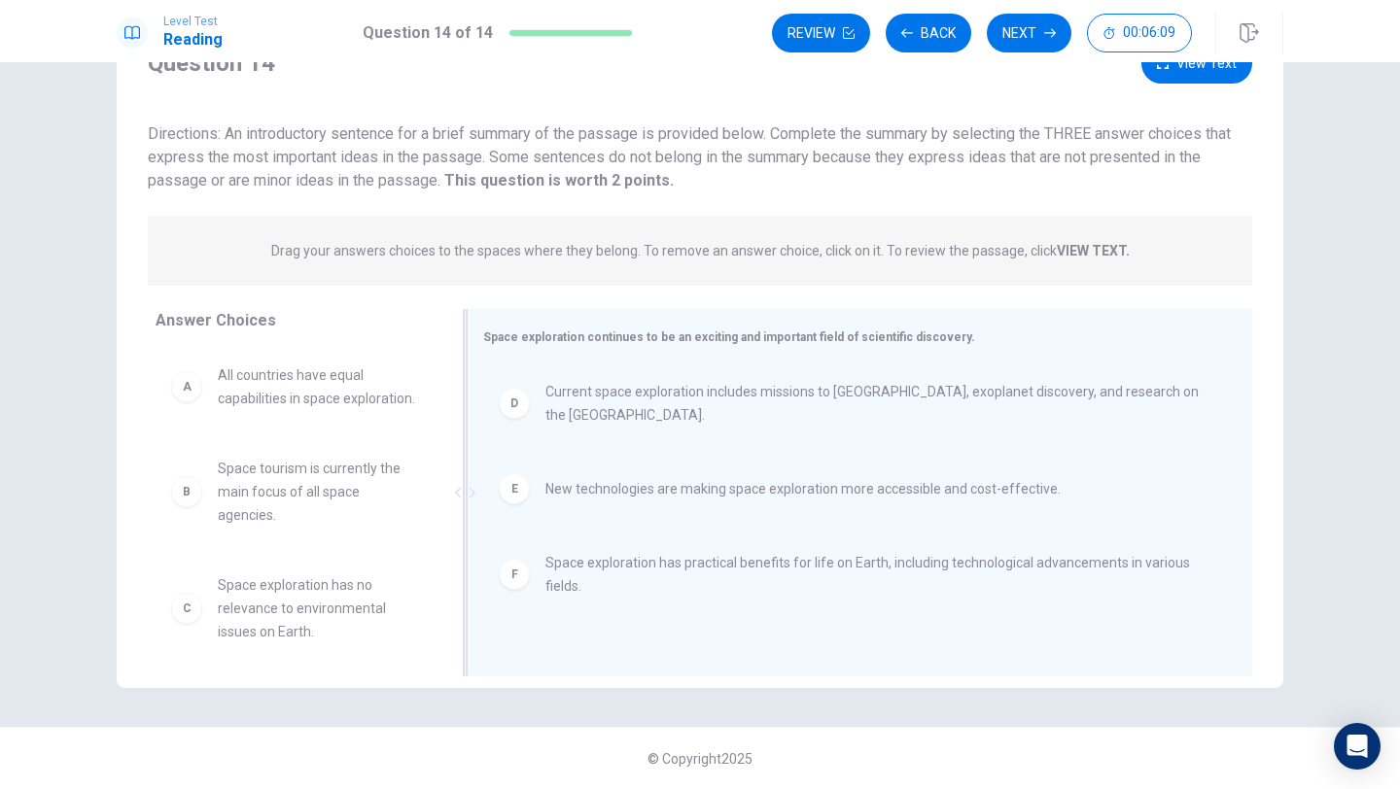
click at [453, 500] on div at bounding box center [465, 492] width 24 height 367
click at [1011, 33] on button "Next" at bounding box center [1029, 33] width 85 height 39
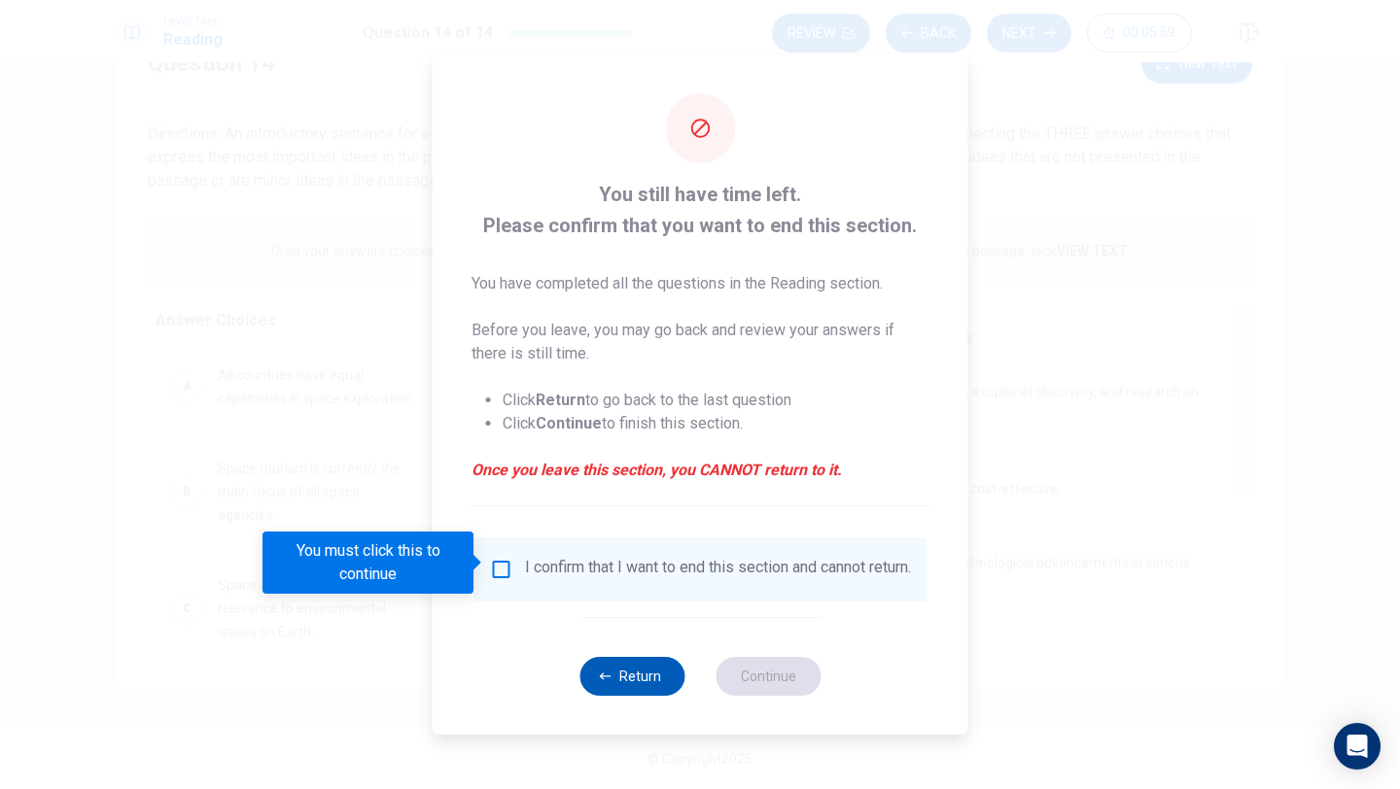
click at [619, 687] on button "Return" at bounding box center [631, 676] width 105 height 39
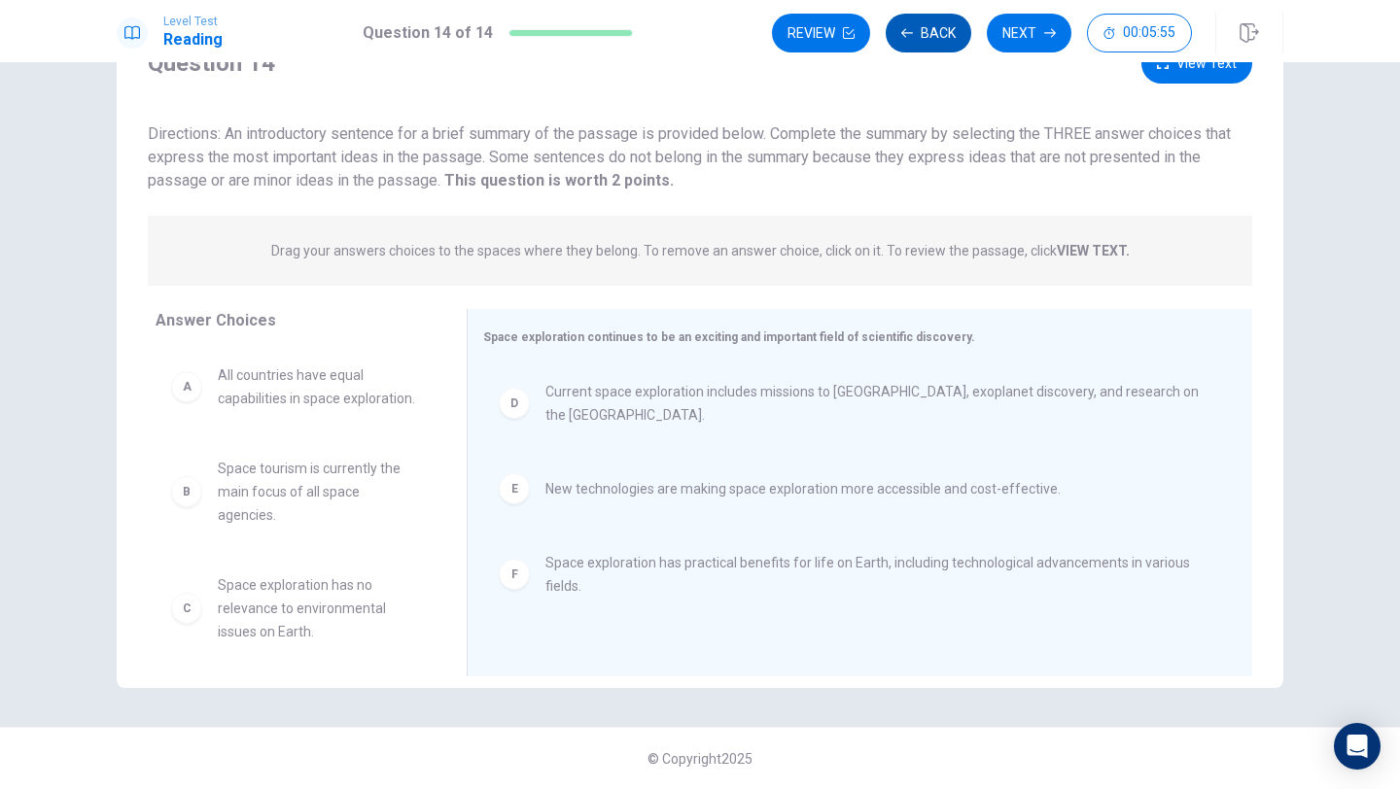
click at [918, 27] on button "Back" at bounding box center [929, 33] width 86 height 39
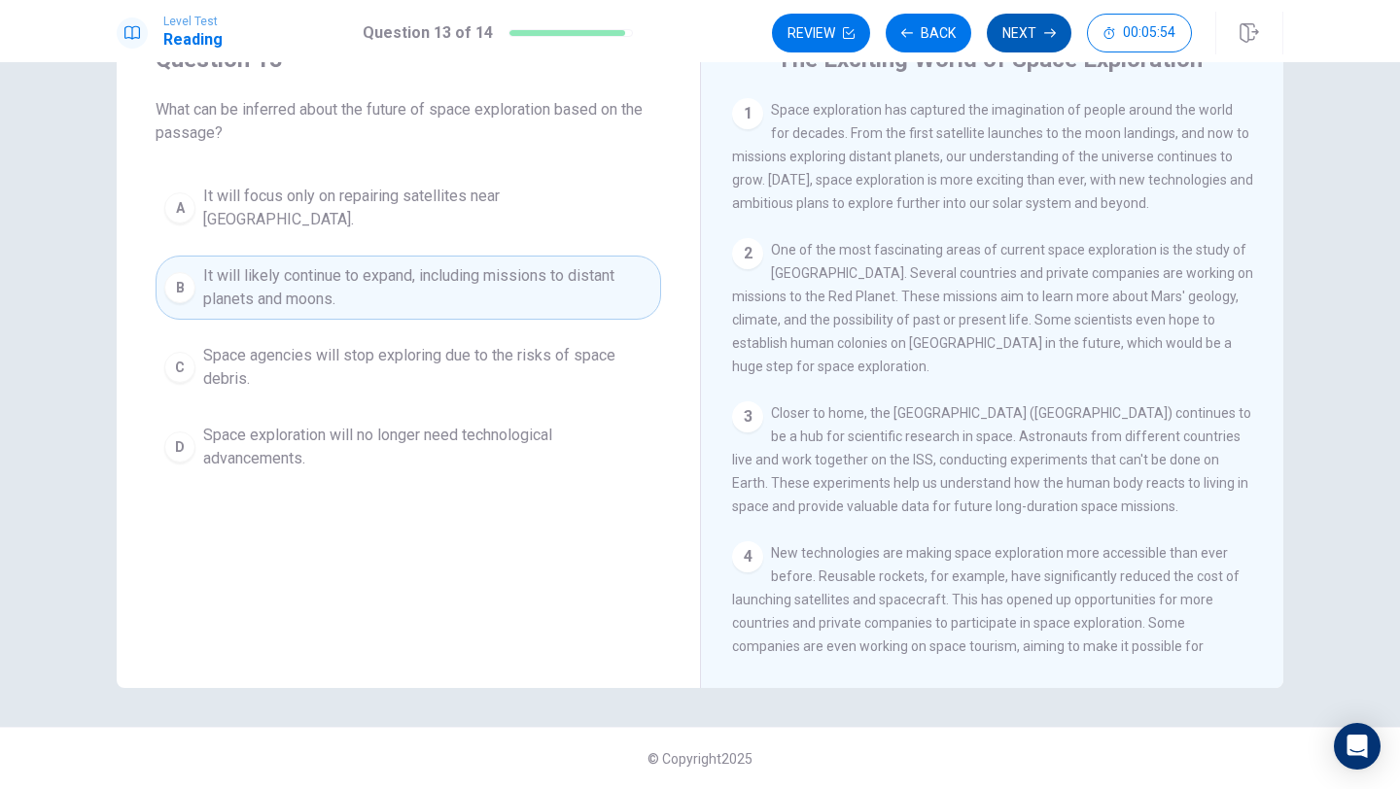
click at [1009, 17] on button "Next" at bounding box center [1029, 33] width 85 height 39
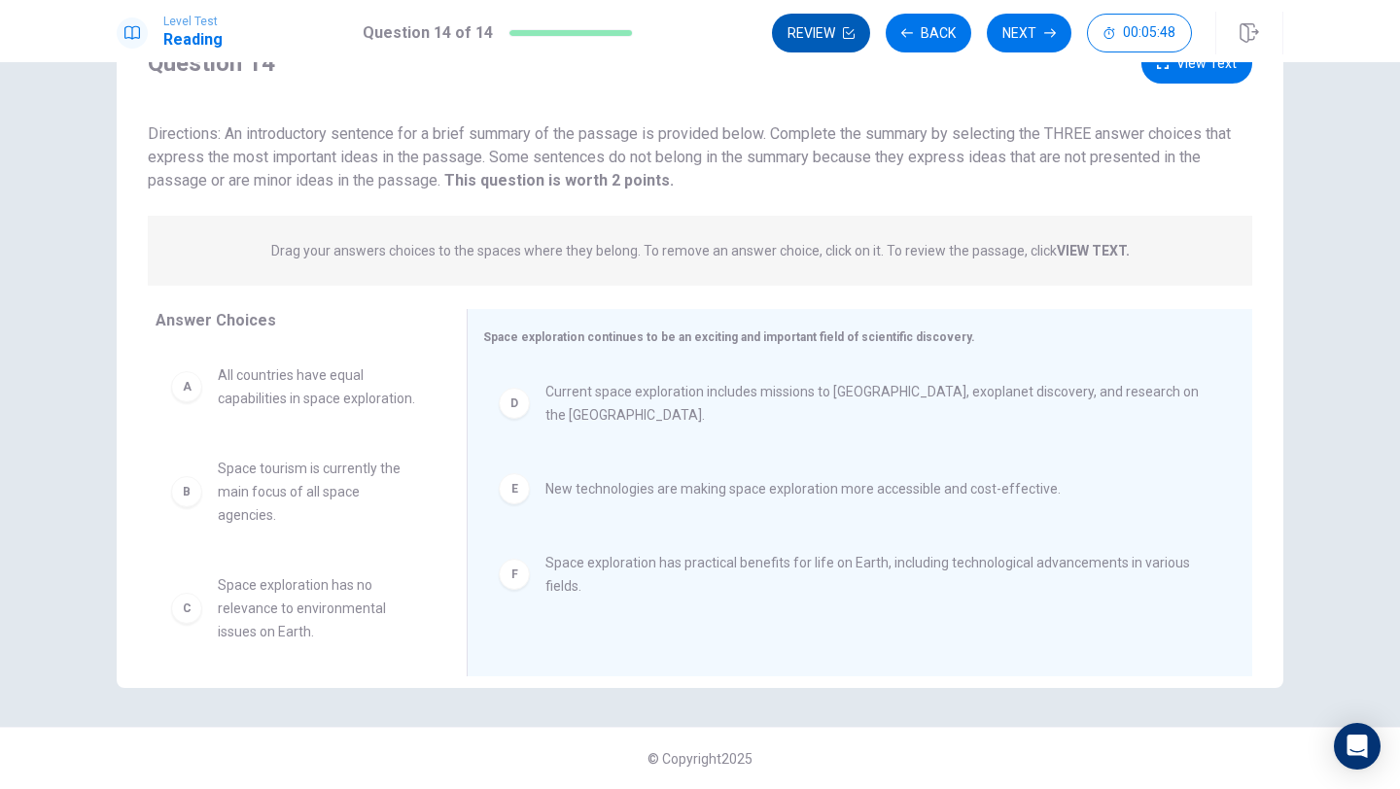
click at [848, 44] on button "Review" at bounding box center [821, 33] width 98 height 39
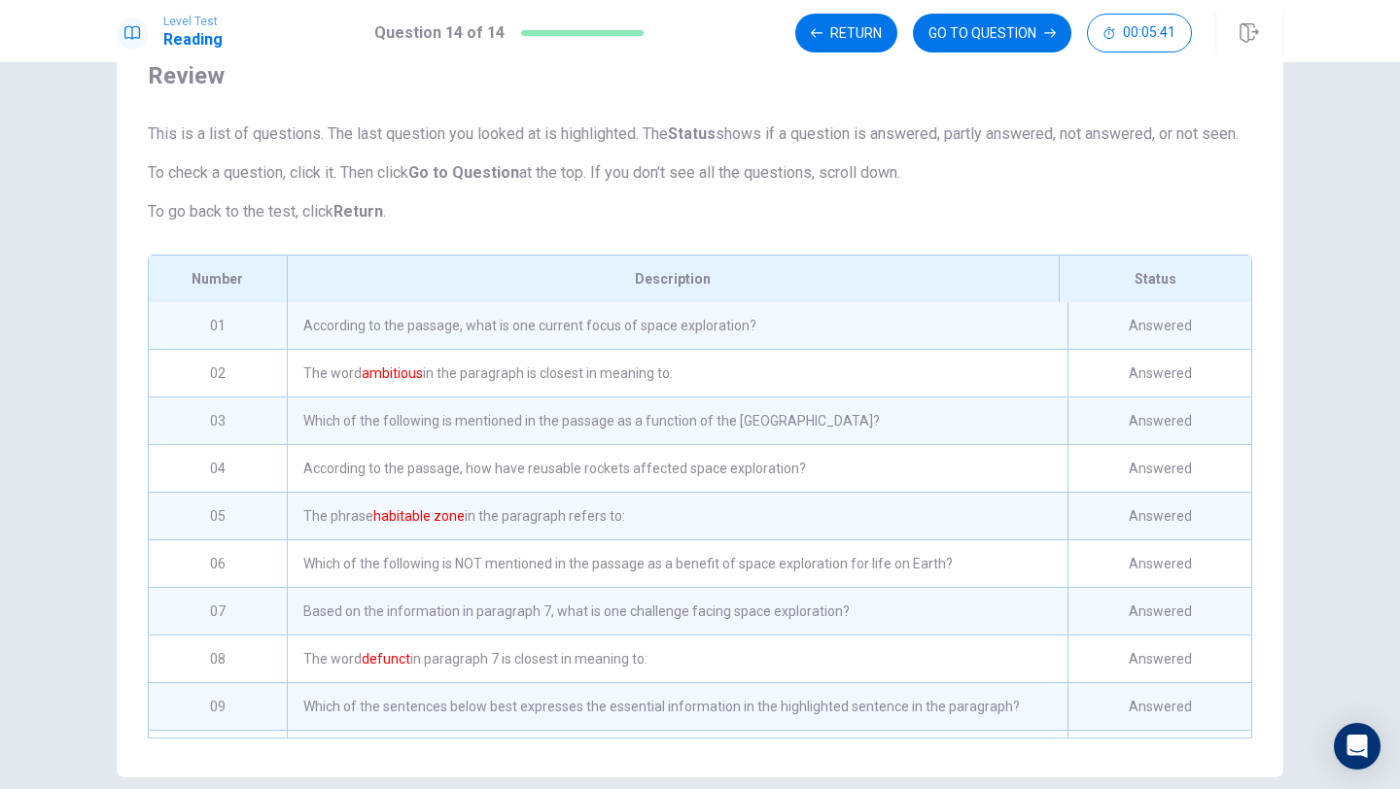
scroll to position [0, 0]
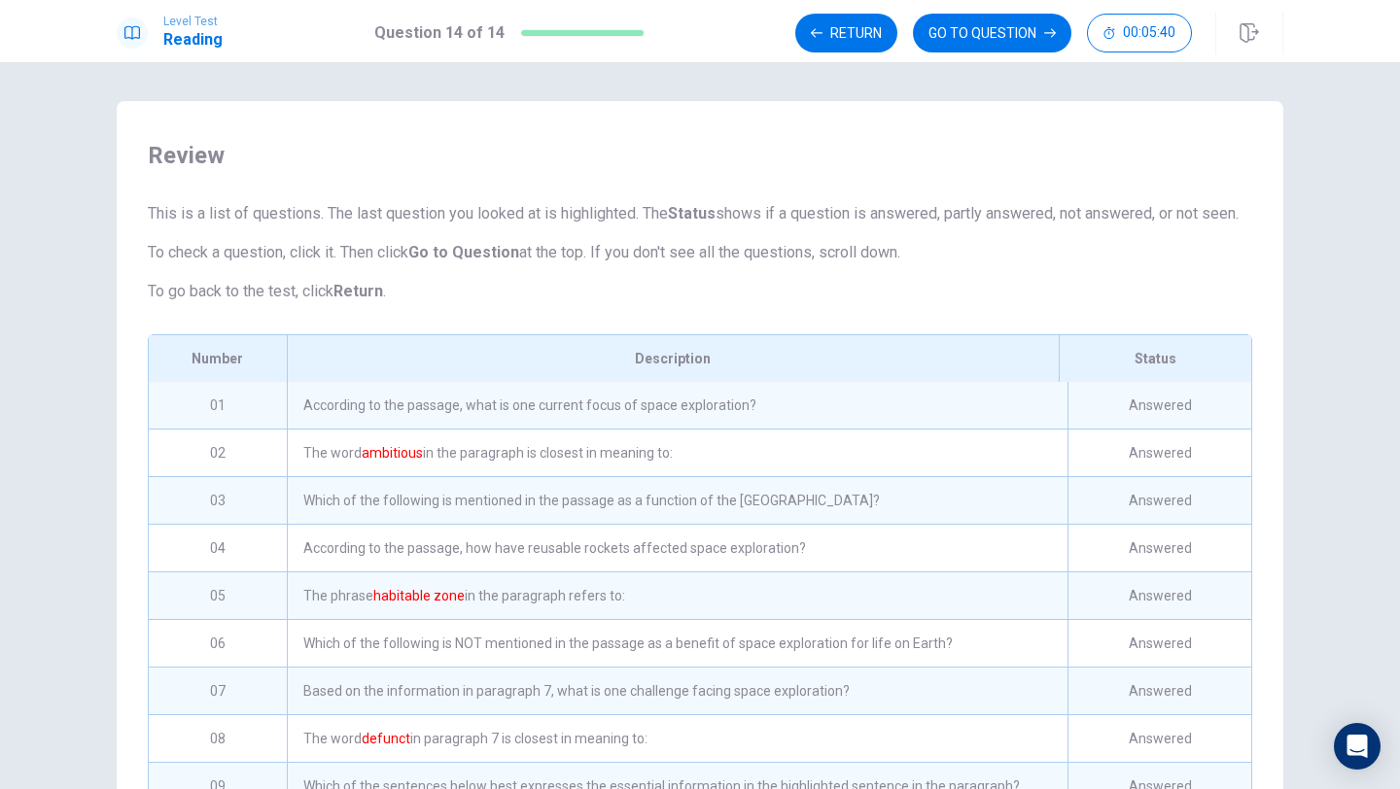
click at [324, 429] on div "According to the passage, what is one current focus of space exploration?" at bounding box center [677, 405] width 781 height 47
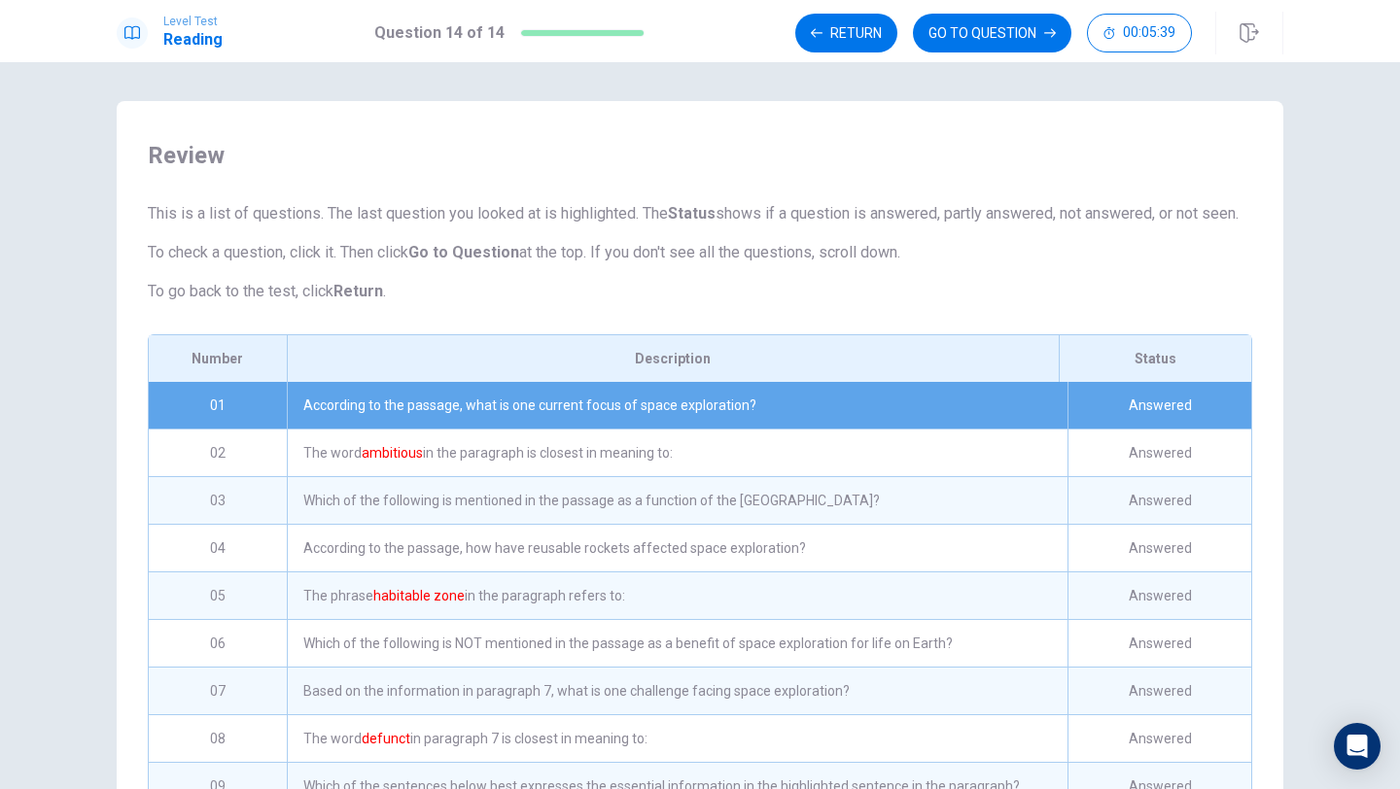
click at [377, 424] on div "According to the passage, what is one current focus of space exploration?" at bounding box center [677, 405] width 781 height 47
click at [264, 425] on div "01" at bounding box center [218, 405] width 138 height 47
click at [845, 37] on button "Return" at bounding box center [846, 33] width 102 height 39
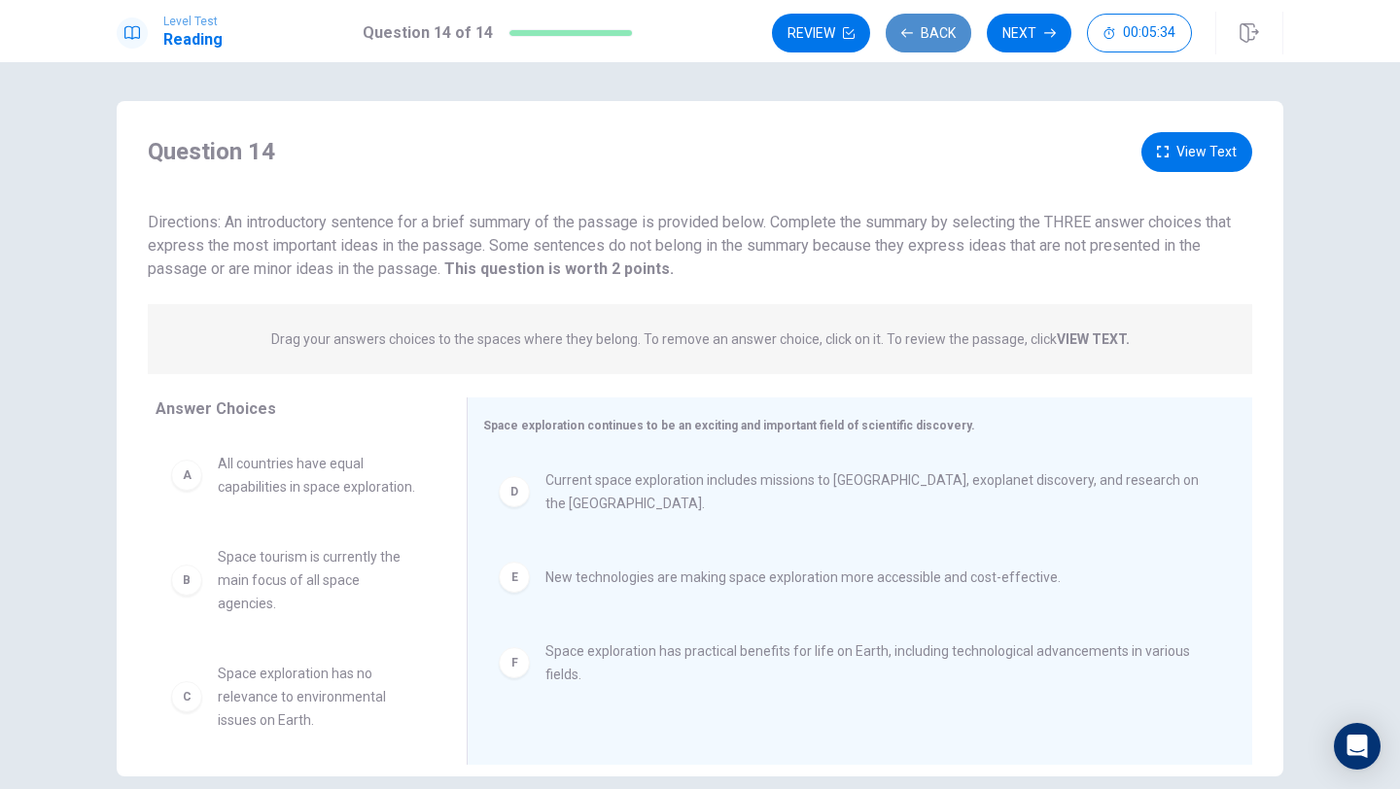
click at [910, 32] on icon "button" at bounding box center [907, 33] width 12 height 12
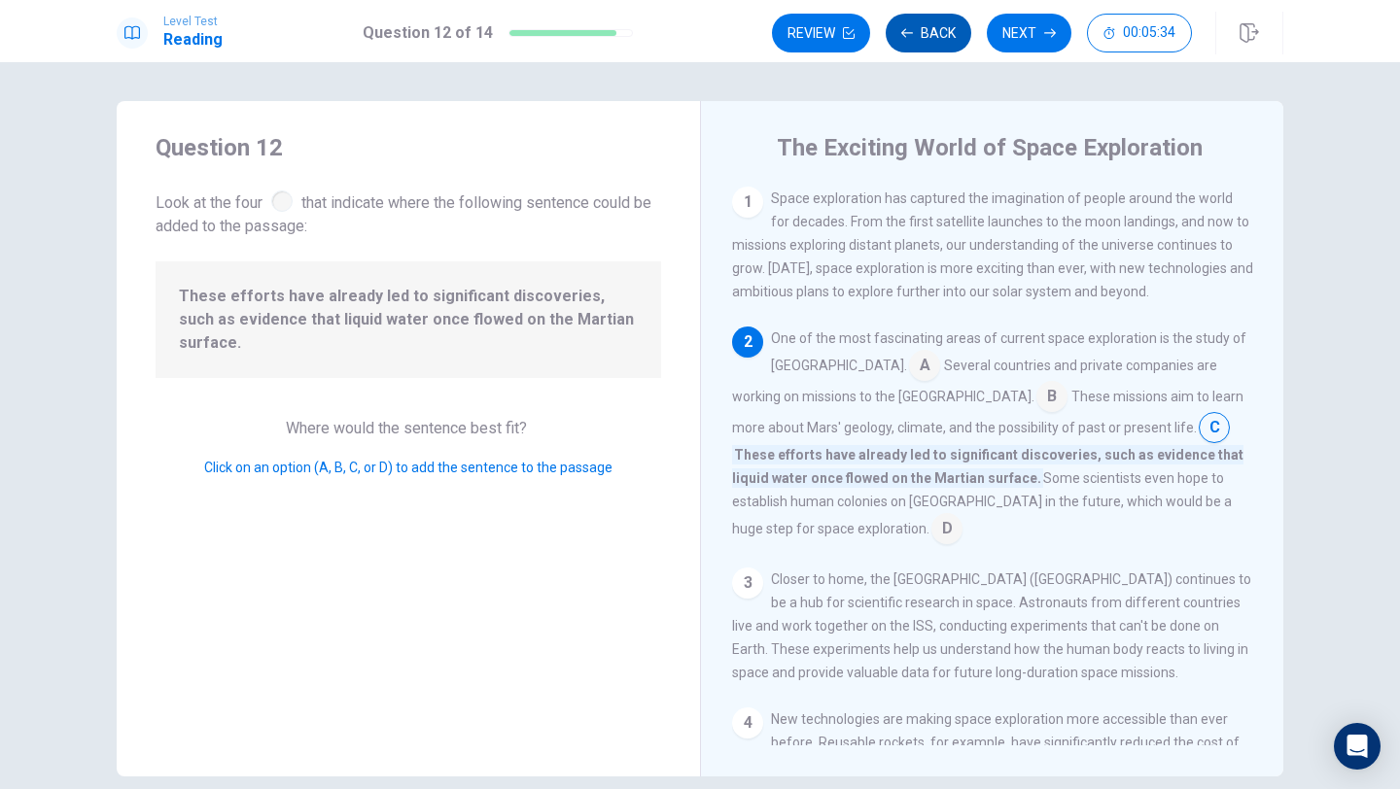
click at [910, 32] on icon "button" at bounding box center [907, 33] width 12 height 12
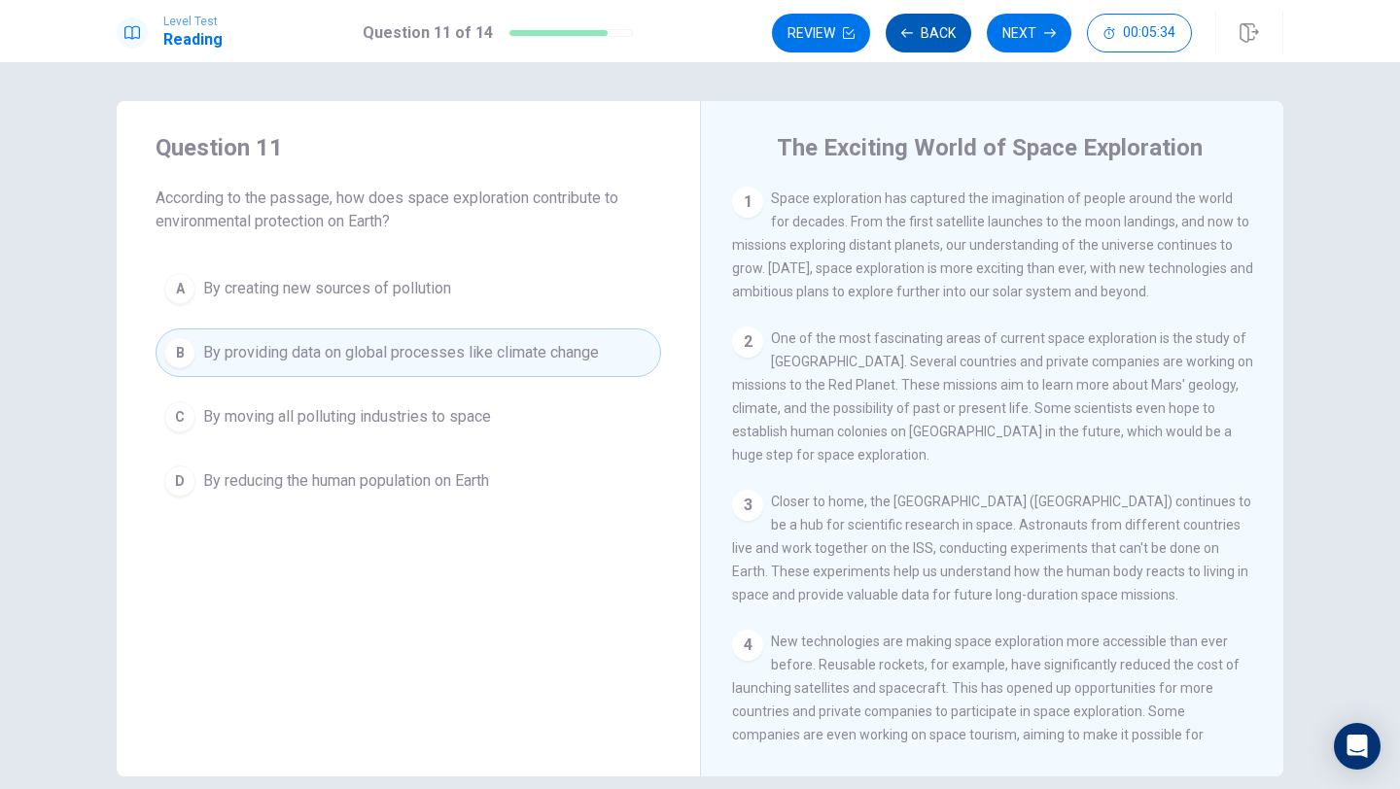
click at [910, 32] on icon "button" at bounding box center [907, 33] width 12 height 12
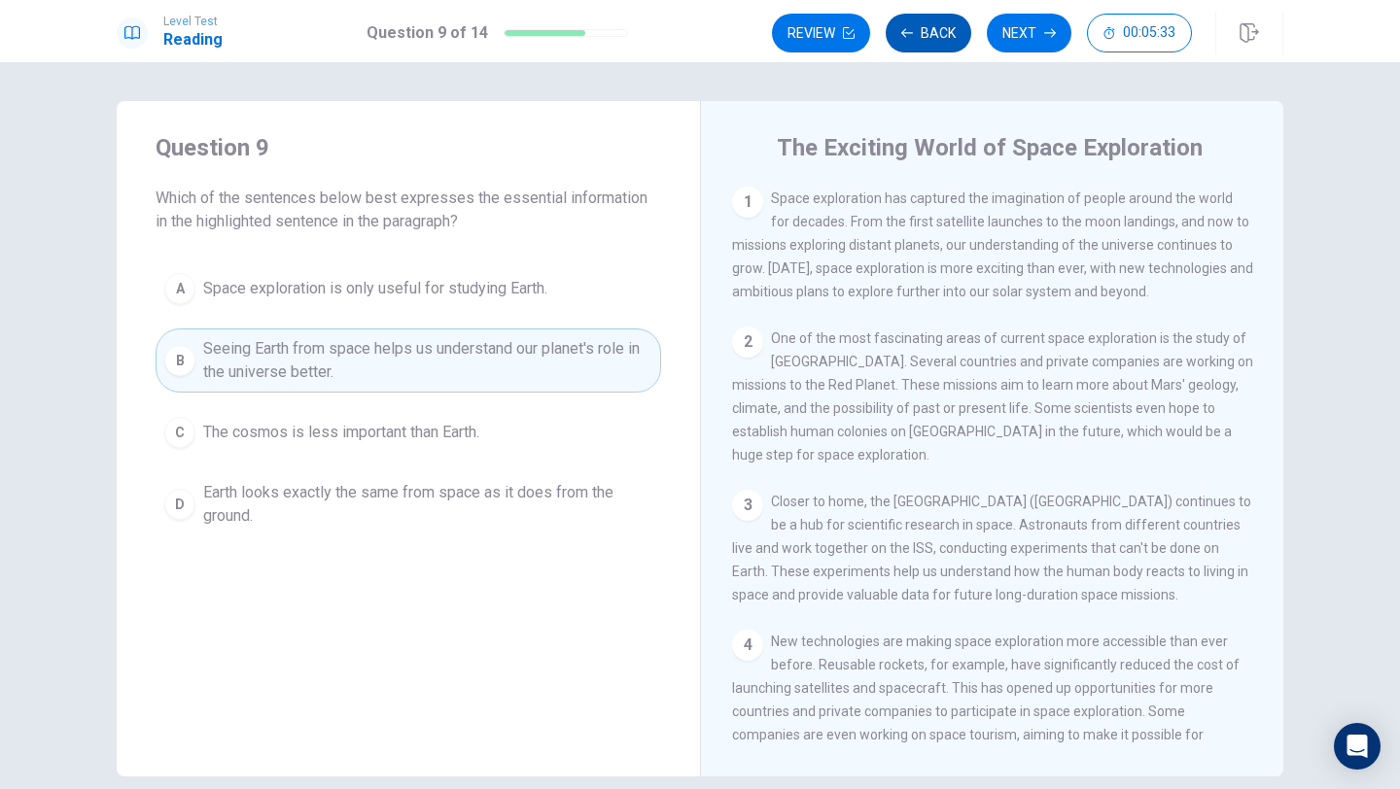
click at [910, 32] on icon "button" at bounding box center [907, 33] width 12 height 12
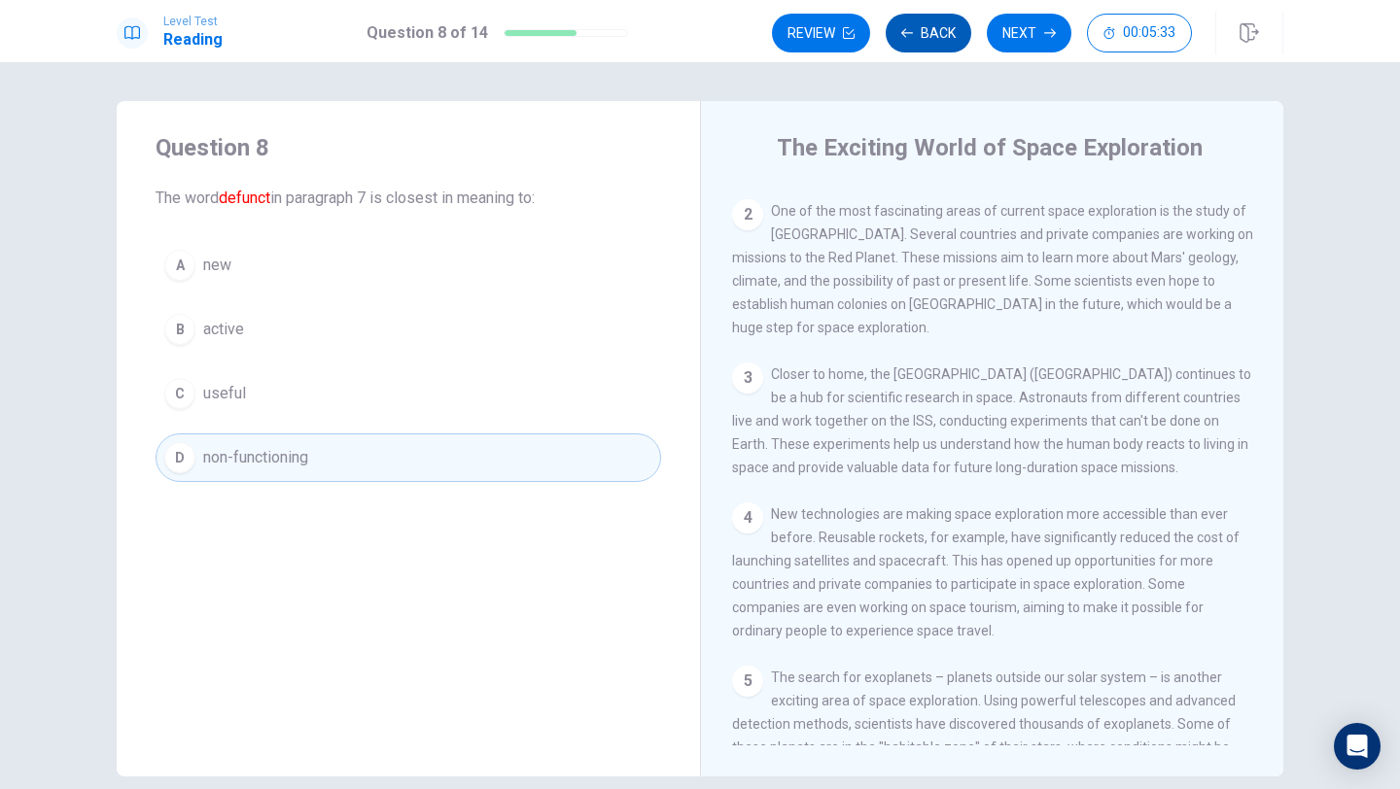
click at [910, 32] on icon "button" at bounding box center [907, 33] width 12 height 12
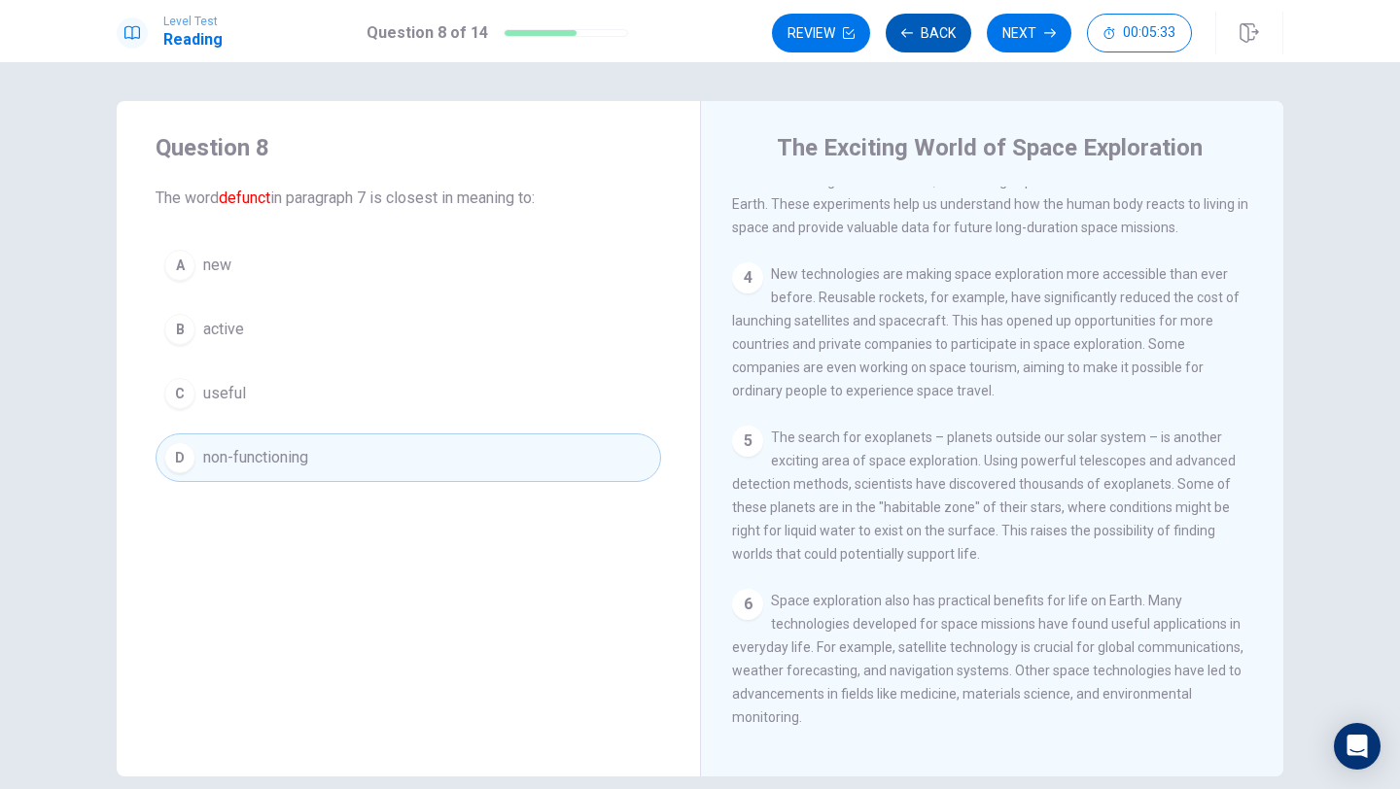
click at [910, 32] on icon "button" at bounding box center [907, 33] width 12 height 12
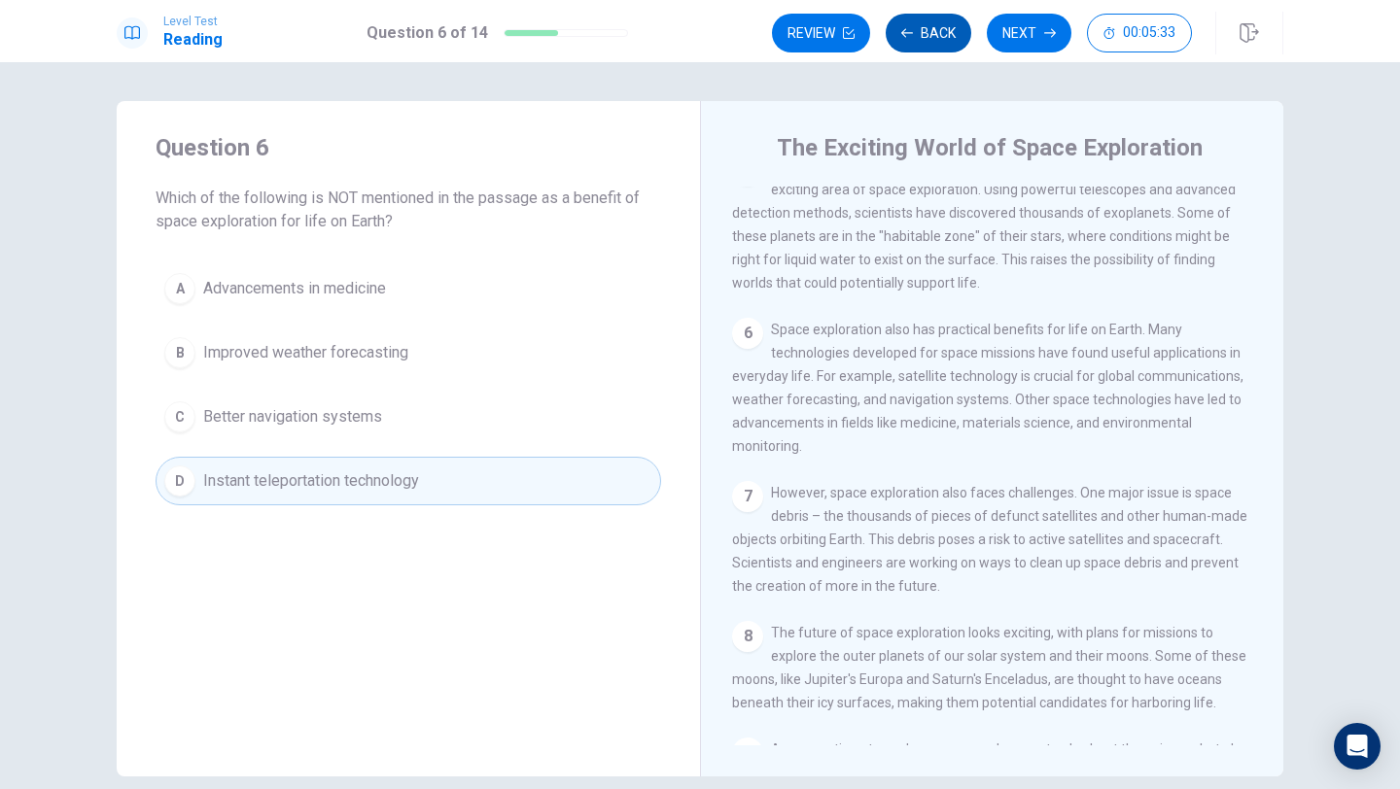
click at [910, 32] on icon "button" at bounding box center [907, 33] width 12 height 12
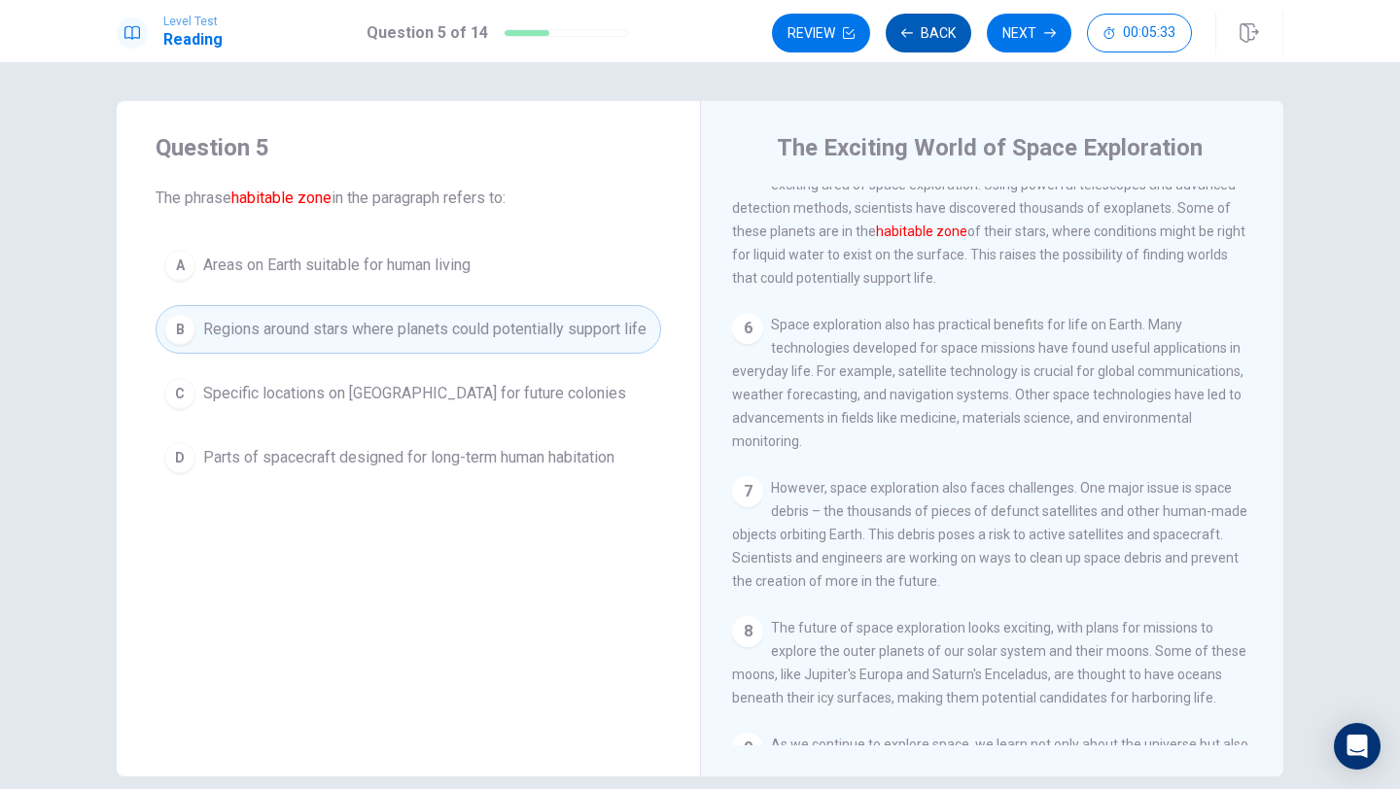
click at [910, 32] on icon "button" at bounding box center [907, 33] width 12 height 12
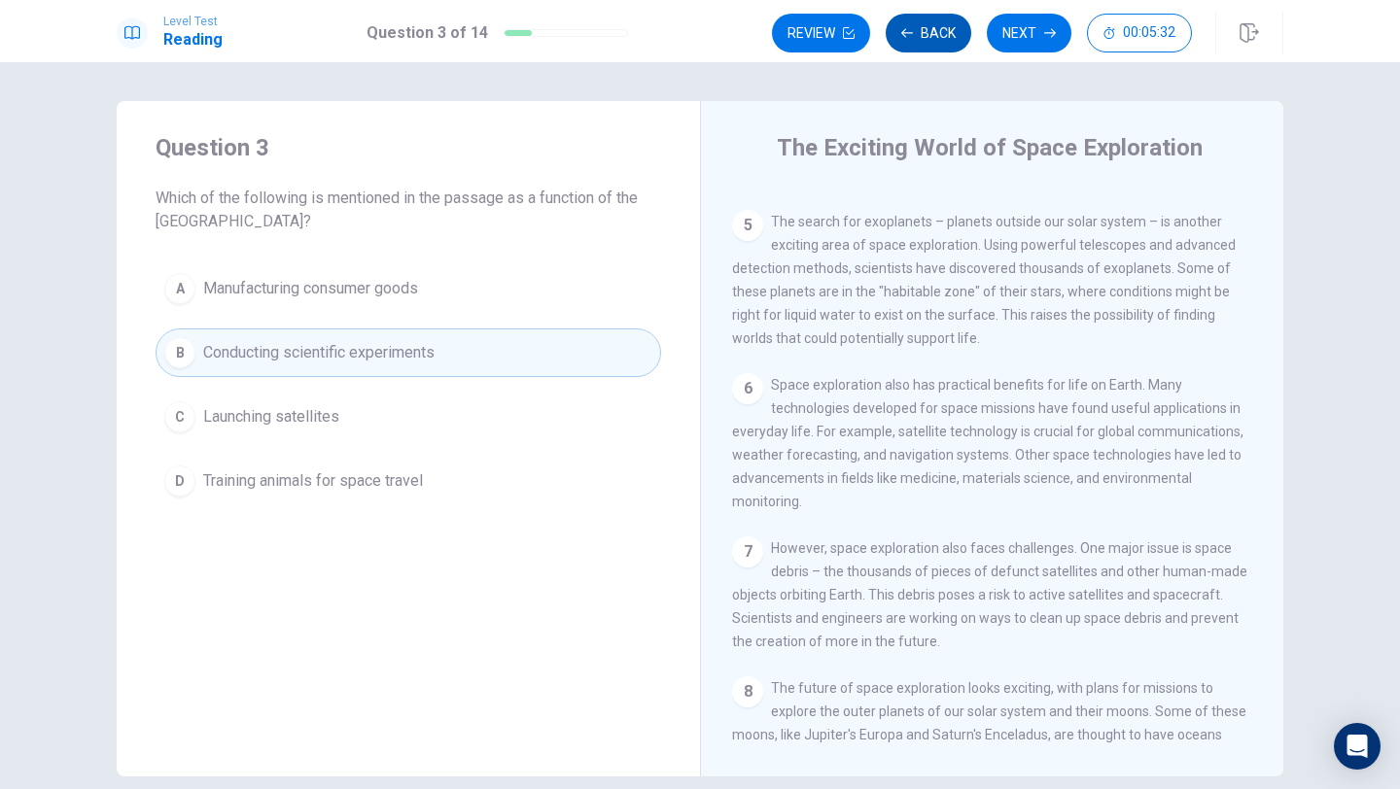
click at [910, 32] on icon "button" at bounding box center [907, 33] width 12 height 12
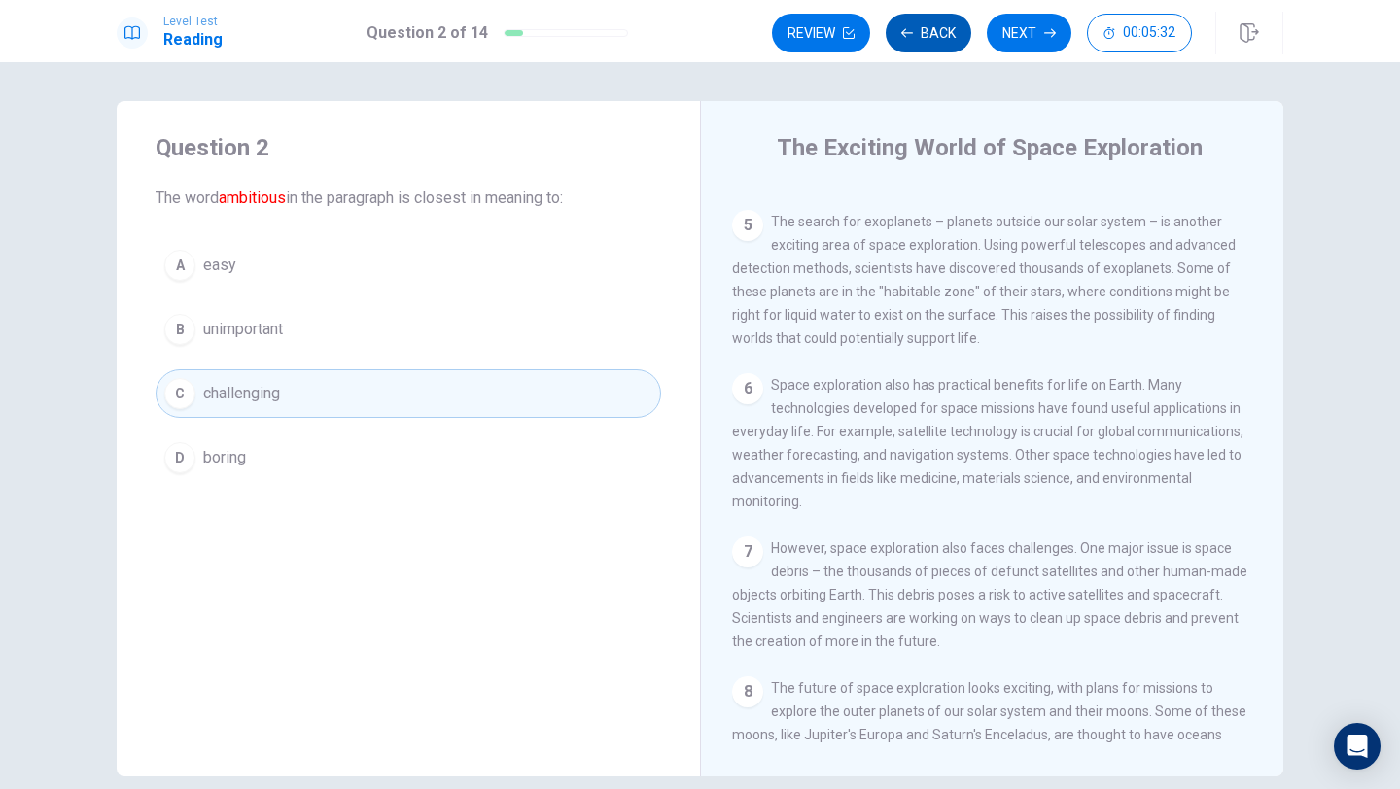
scroll to position [451, 0]
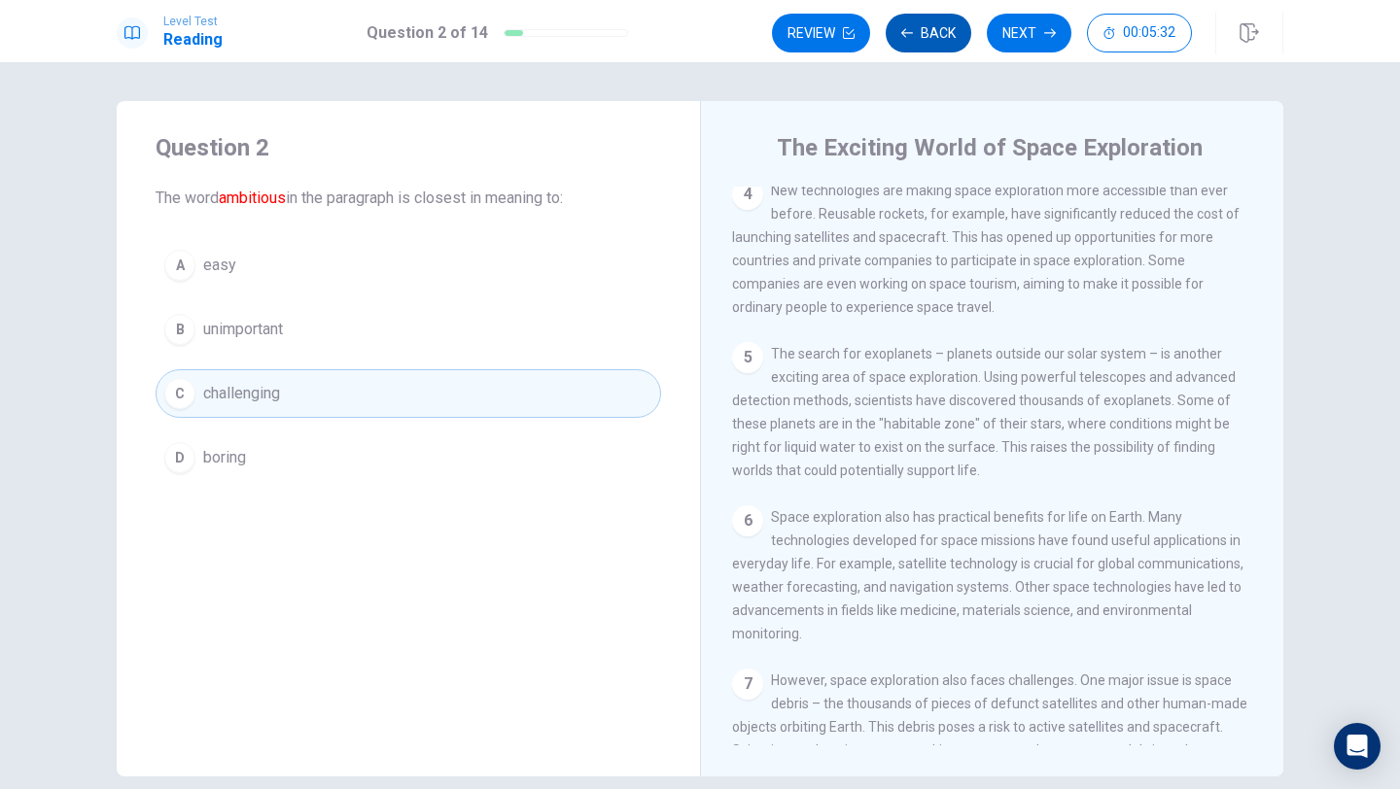
click at [910, 32] on icon "button" at bounding box center [907, 33] width 12 height 12
click at [870, 32] on button "Review" at bounding box center [821, 33] width 98 height 39
click at [910, 32] on div "Review Back Next 00:05:32" at bounding box center [982, 33] width 420 height 39
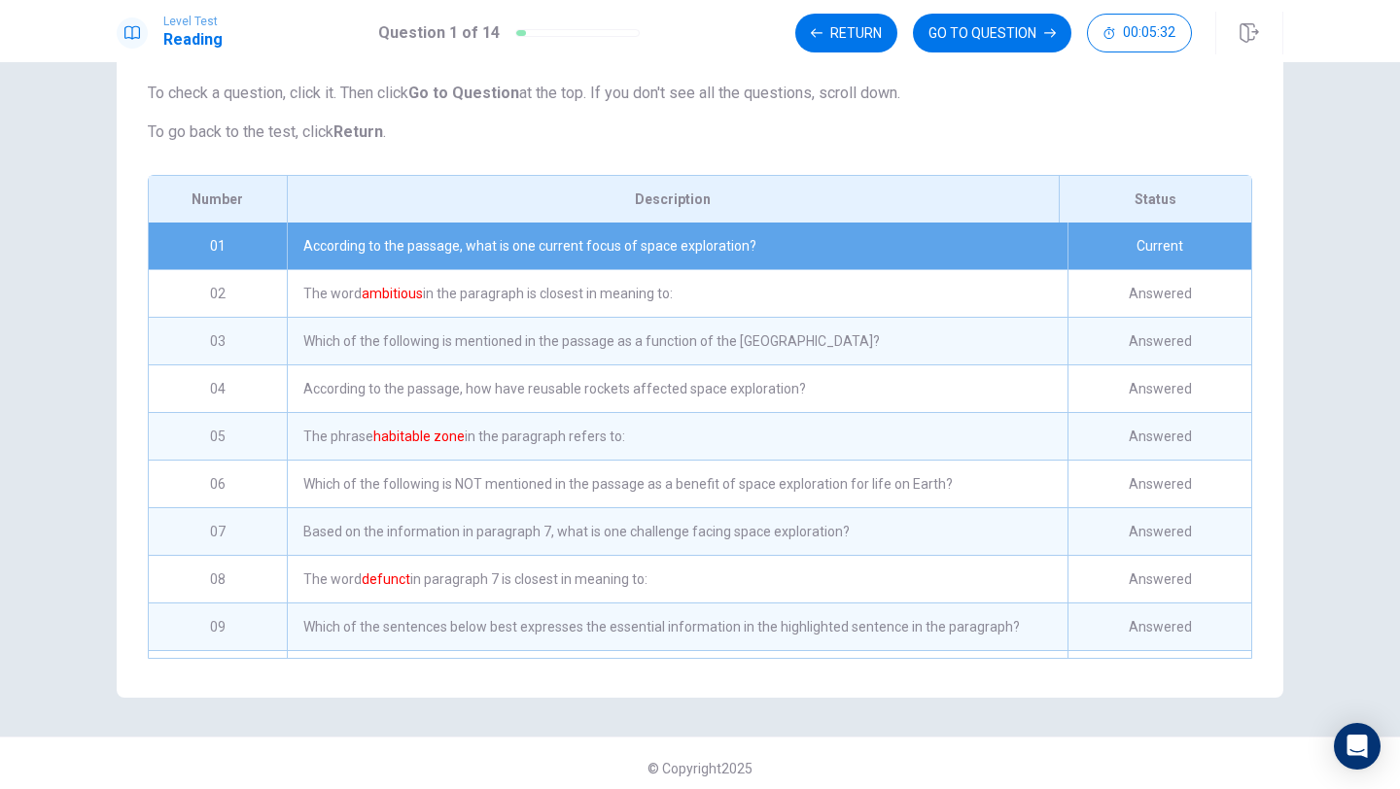
click at [910, 32] on div "Return GO TO QUESTION 00:05:32" at bounding box center [993, 33] width 397 height 39
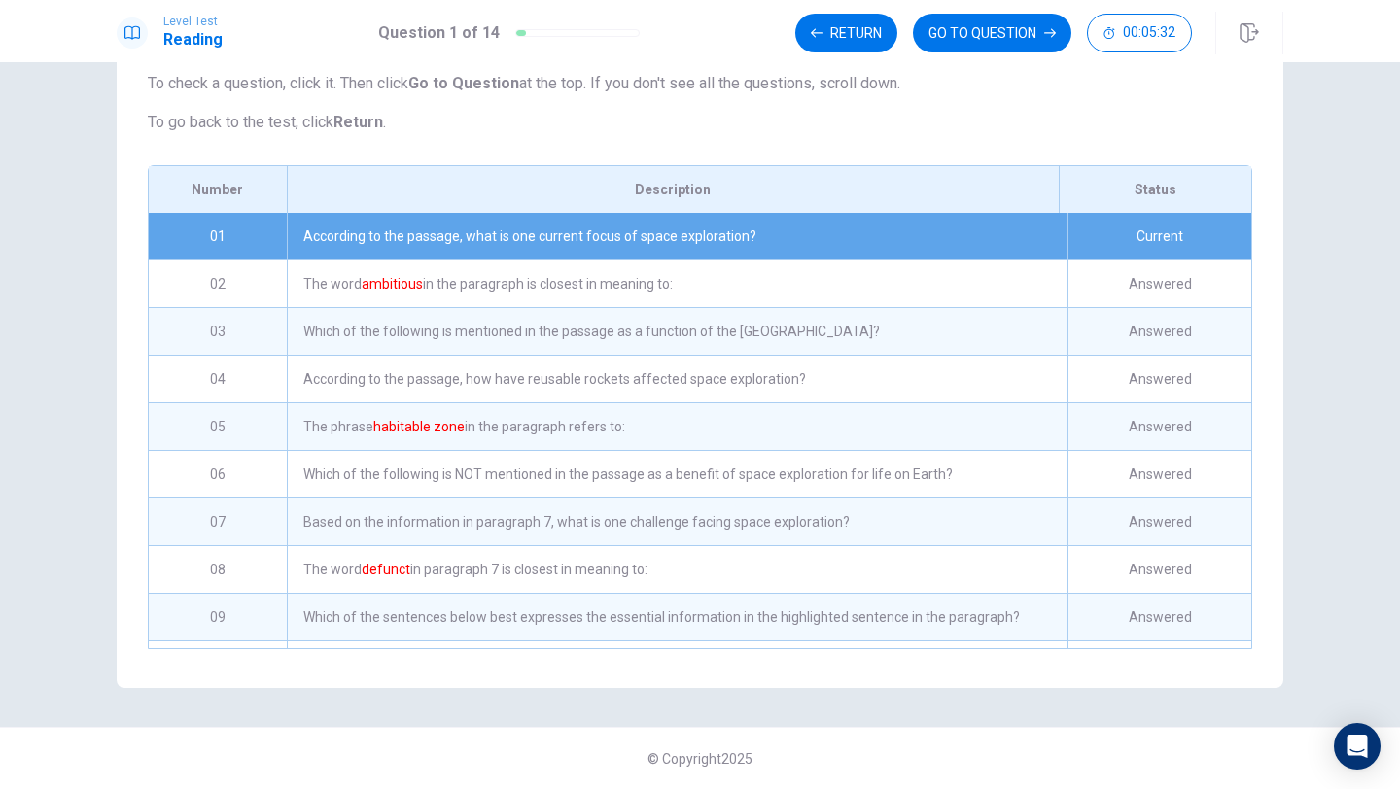
click at [910, 32] on div "Return GO TO QUESTION 00:05:32" at bounding box center [993, 33] width 397 height 39
click at [910, 32] on div "Return GO TO QUESTION 00:05:31" at bounding box center [993, 33] width 397 height 39
click at [986, 37] on button "GO TO QUESTION" at bounding box center [992, 33] width 158 height 39
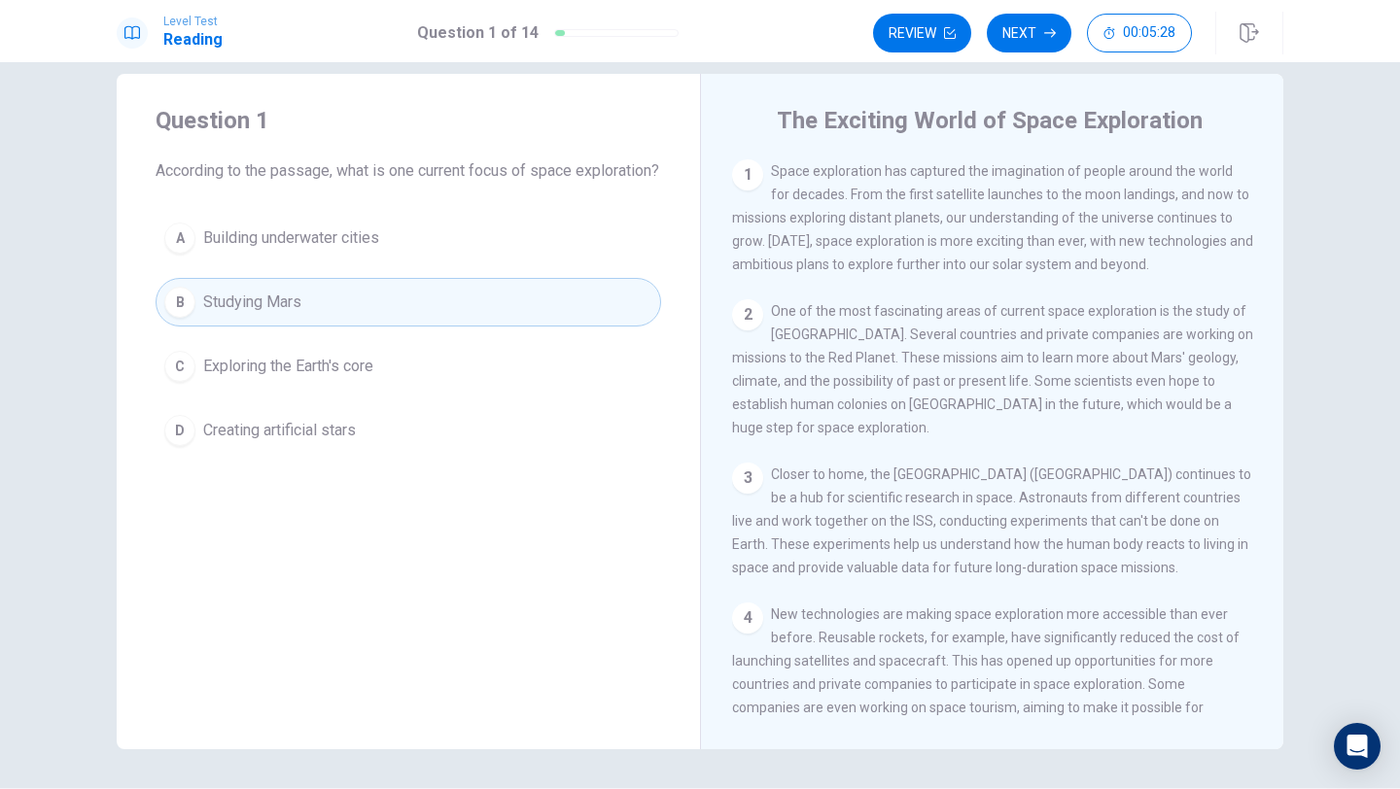
scroll to position [19, 0]
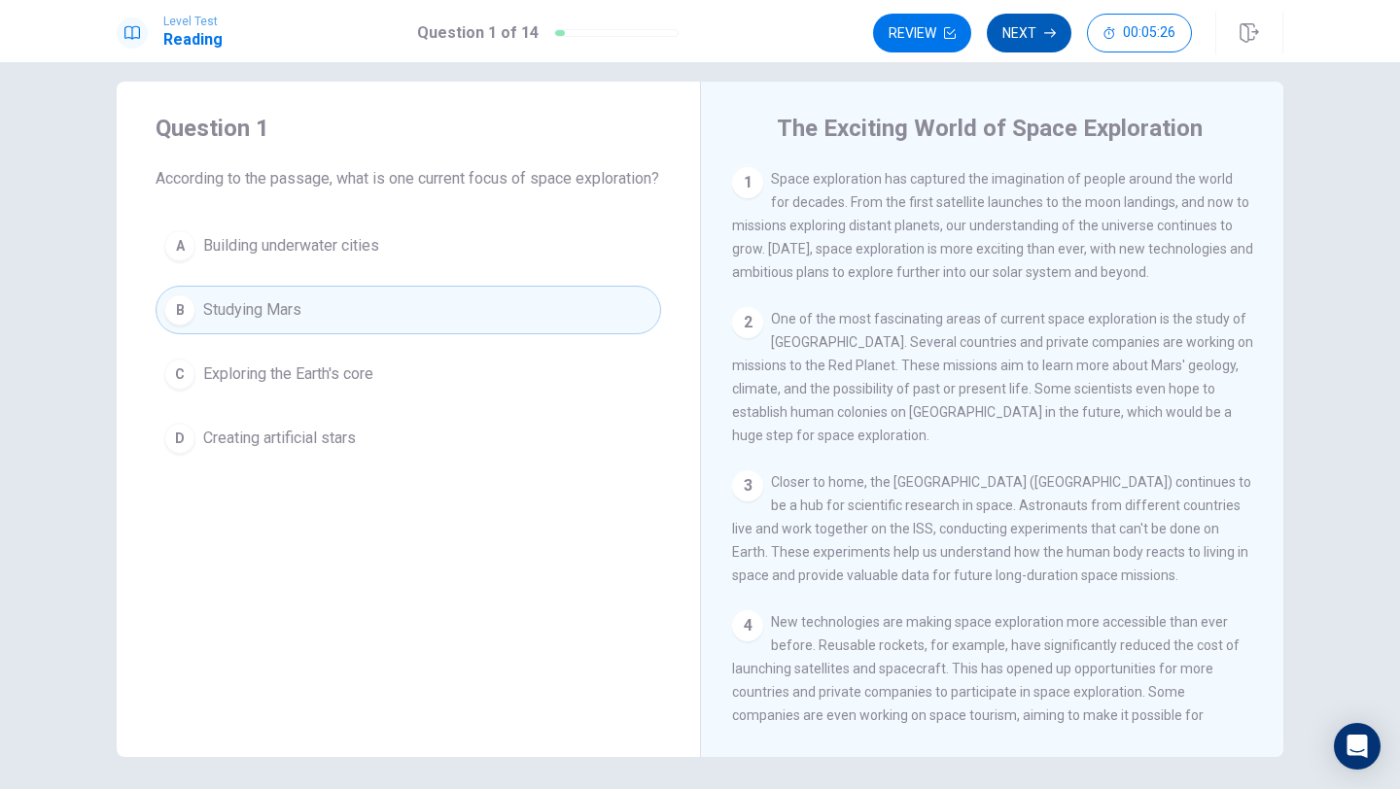
click at [1038, 30] on button "Next" at bounding box center [1029, 33] width 85 height 39
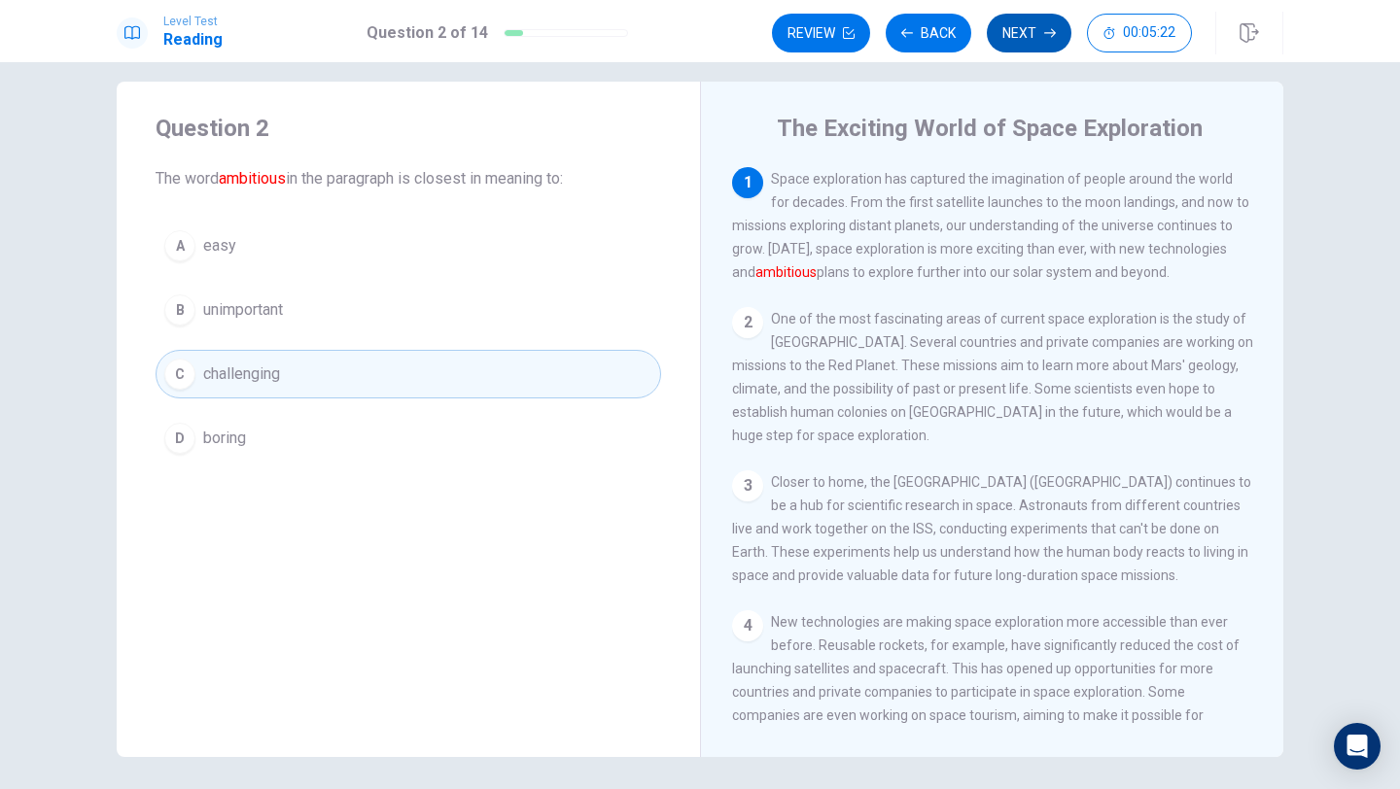
click at [1031, 42] on button "Next" at bounding box center [1029, 33] width 85 height 39
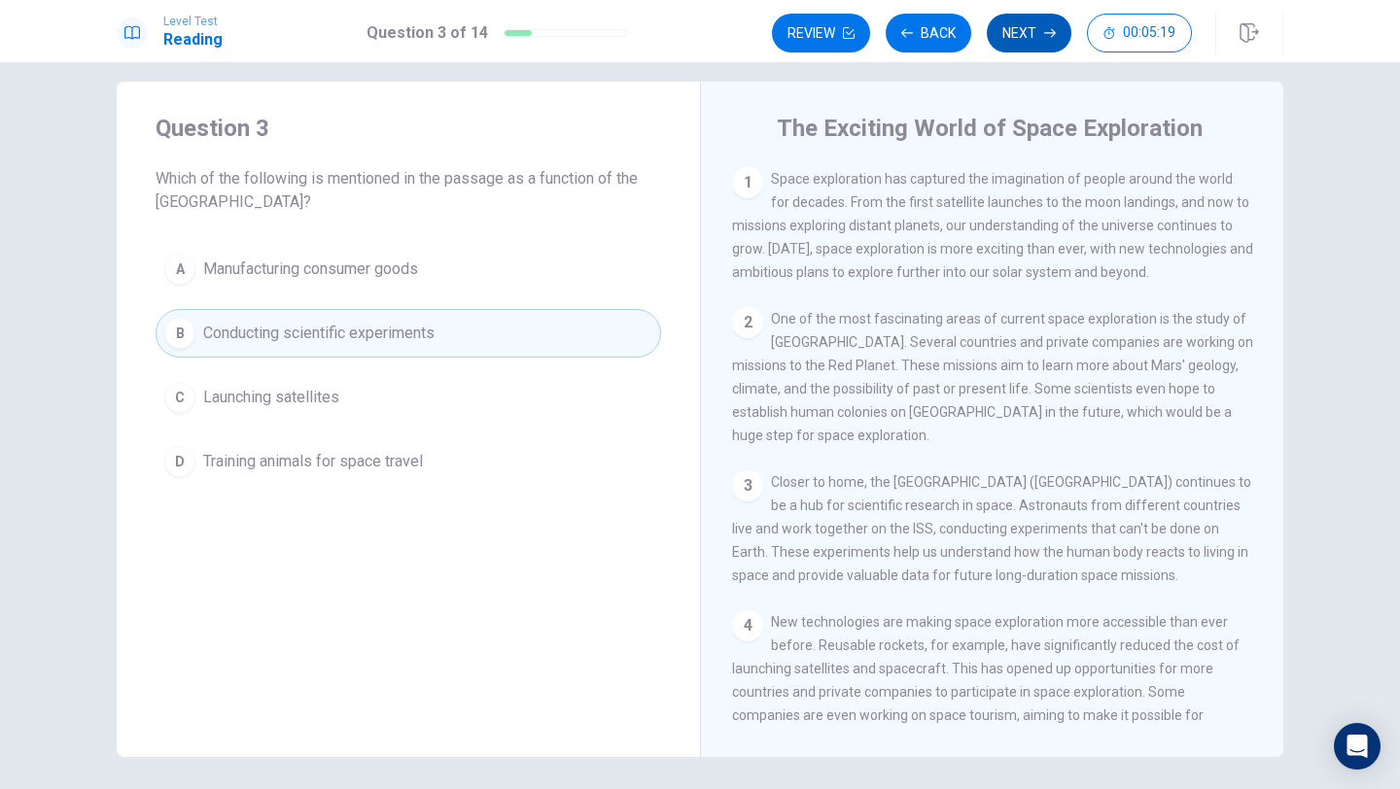
click at [1017, 34] on button "Next" at bounding box center [1029, 33] width 85 height 39
click at [1017, 34] on div "Review Back Next 00:05:19" at bounding box center [982, 33] width 420 height 39
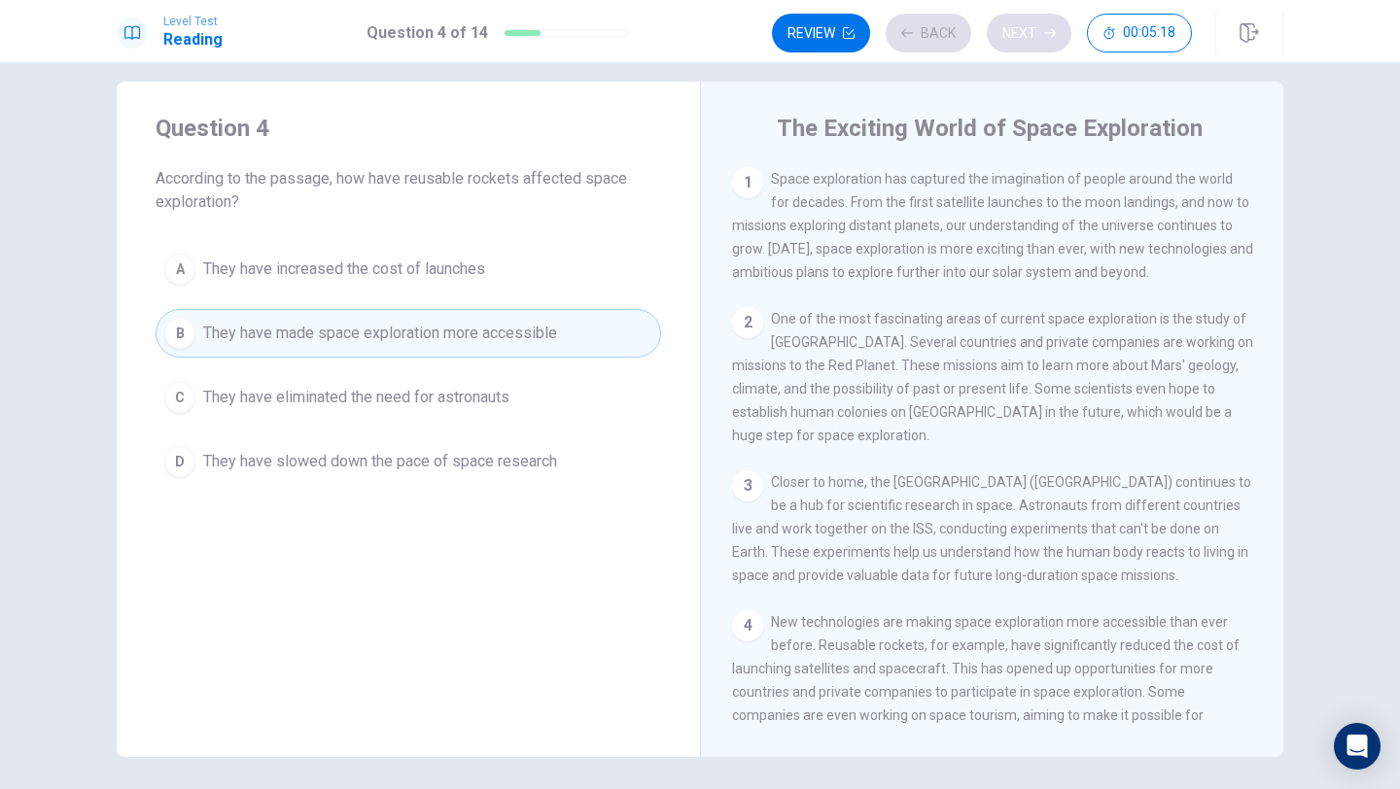
click at [1017, 34] on div "Review Back Next 00:05:18" at bounding box center [982, 33] width 420 height 39
click at [1027, 33] on button "Next" at bounding box center [1029, 33] width 85 height 39
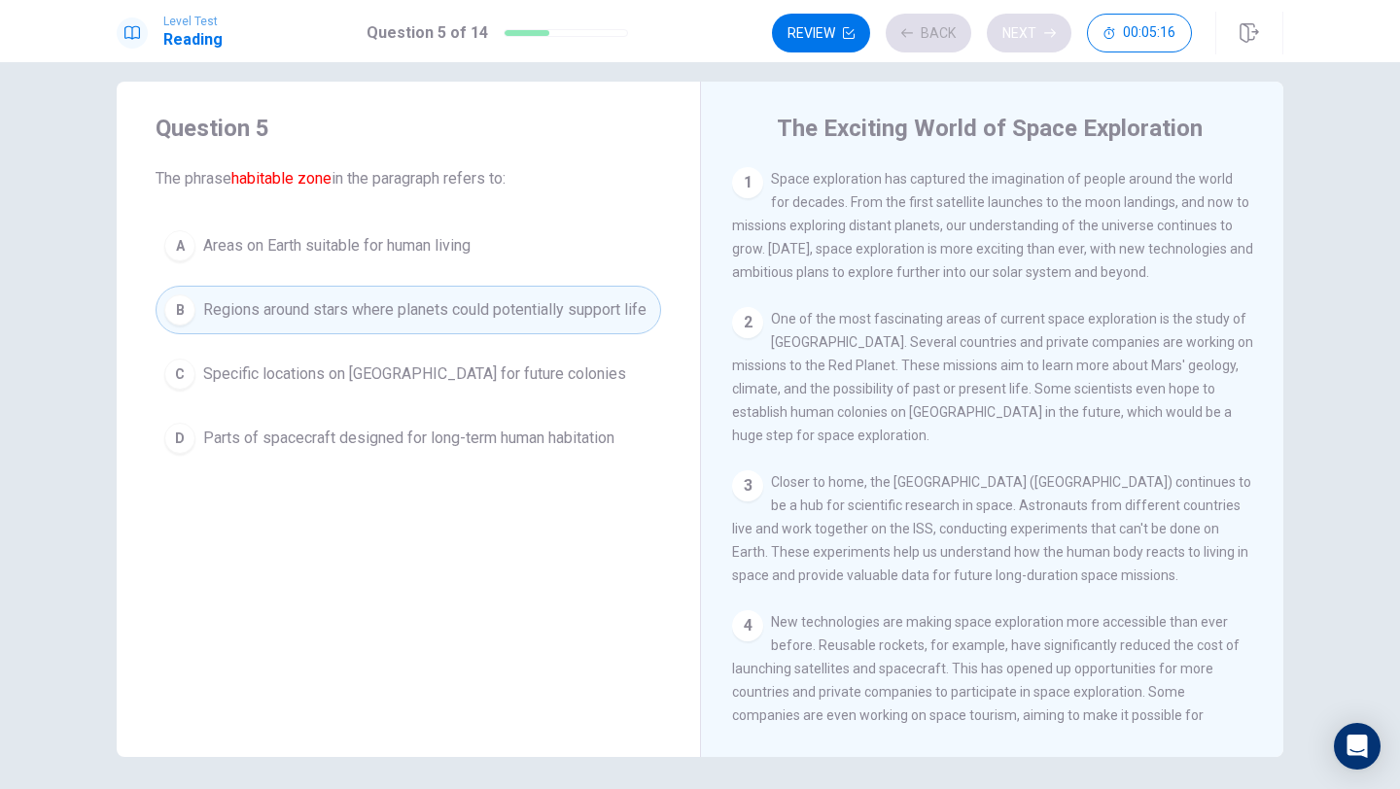
click at [1027, 33] on div "Review Back Next 00:05:16" at bounding box center [982, 33] width 420 height 39
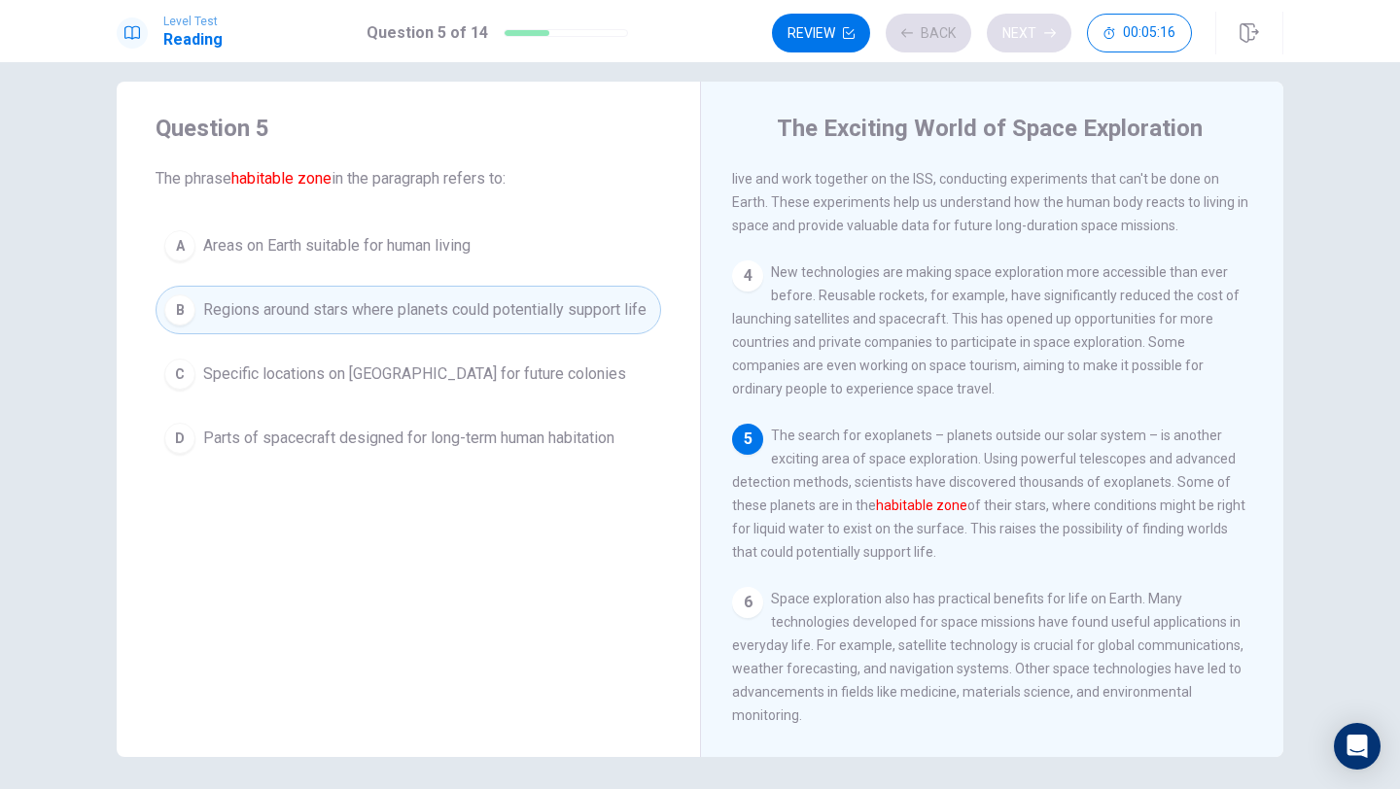
scroll to position [359, 0]
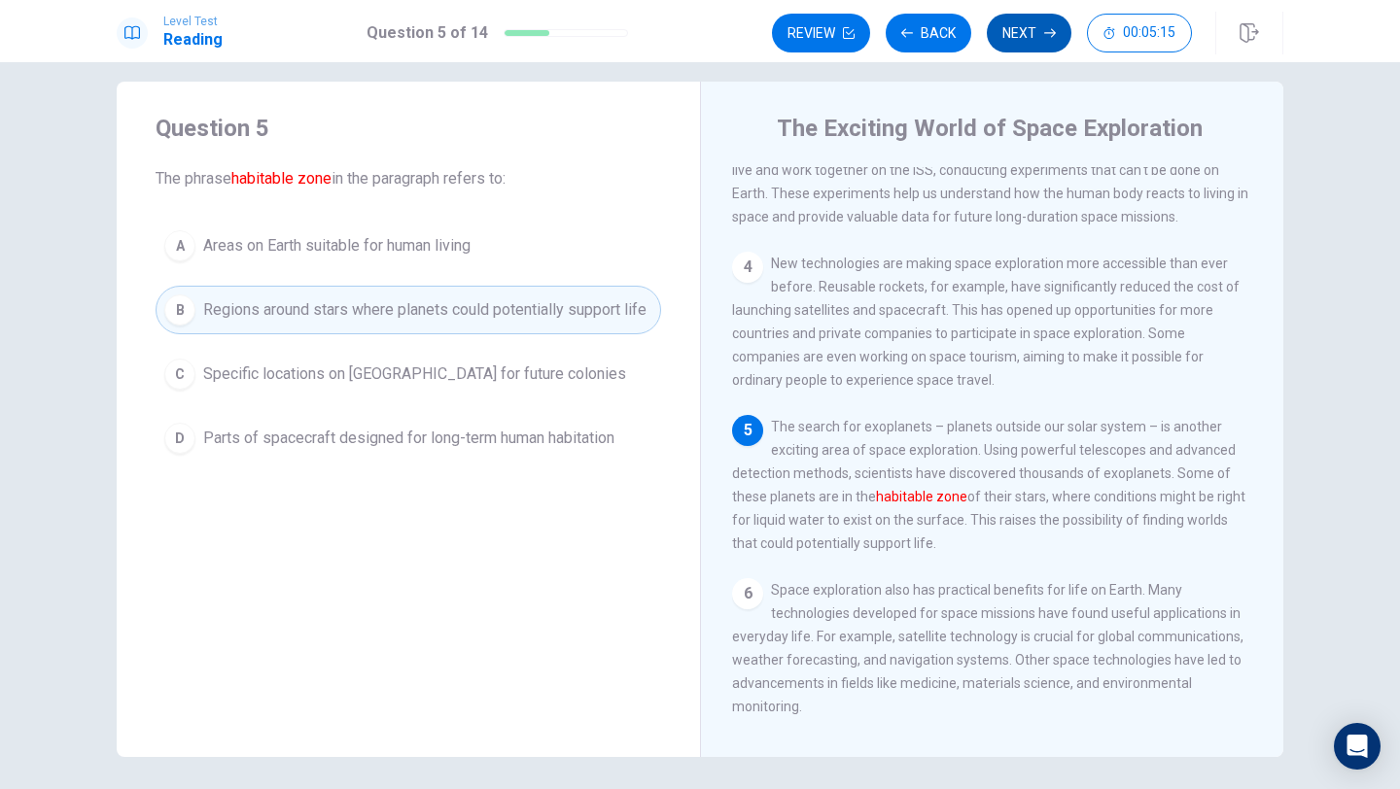
click at [1036, 35] on button "Next" at bounding box center [1029, 33] width 85 height 39
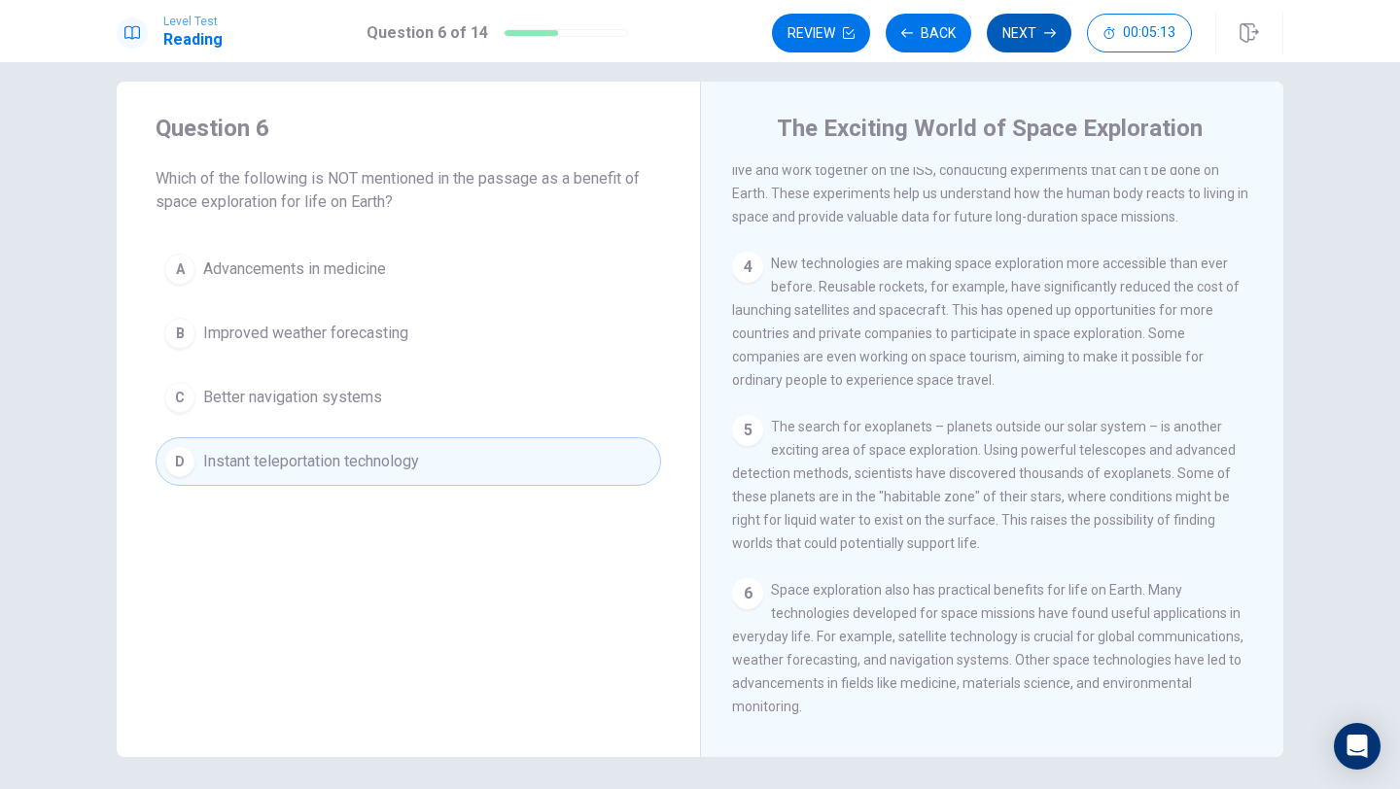
click at [1036, 35] on button "Next" at bounding box center [1029, 33] width 85 height 39
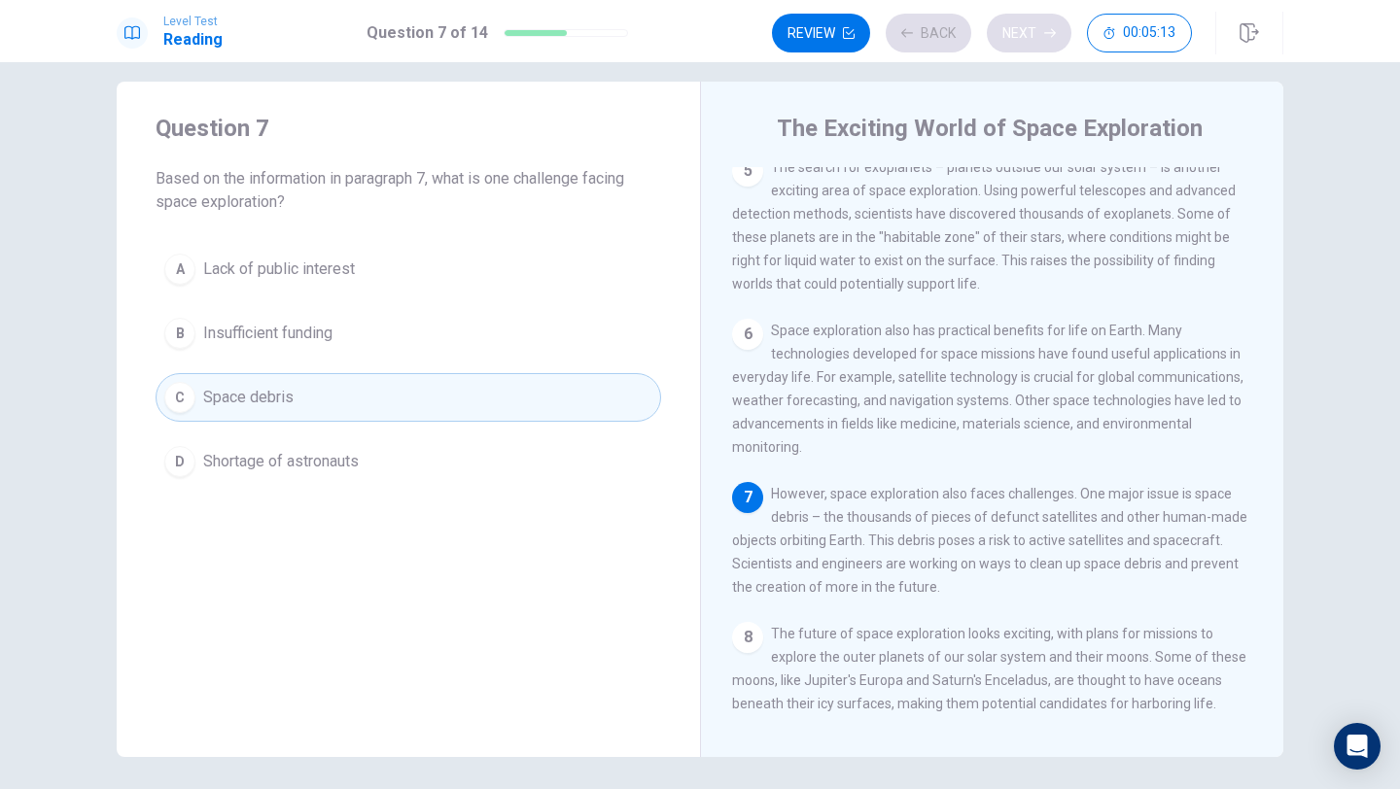
scroll to position [662, 0]
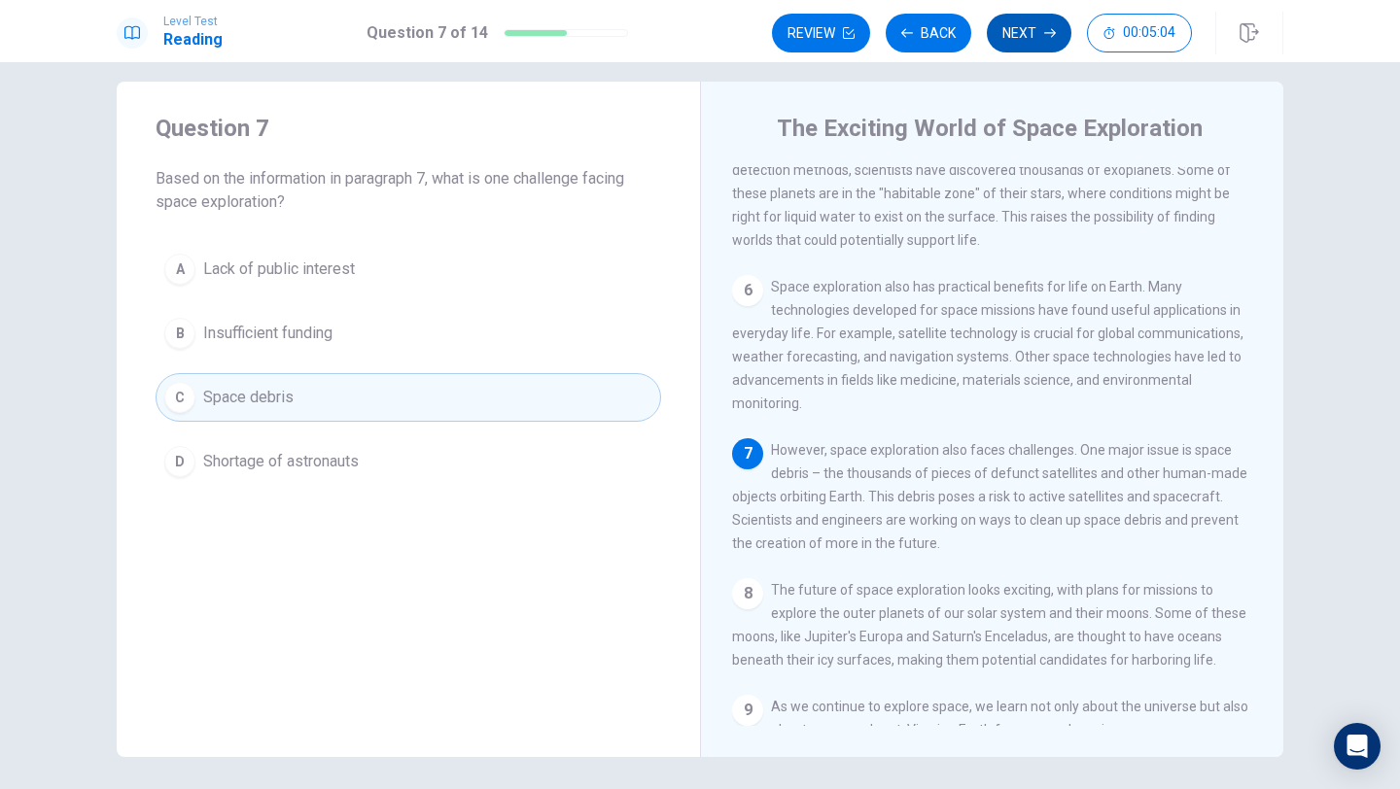
click at [1036, 35] on button "Next" at bounding box center [1029, 33] width 85 height 39
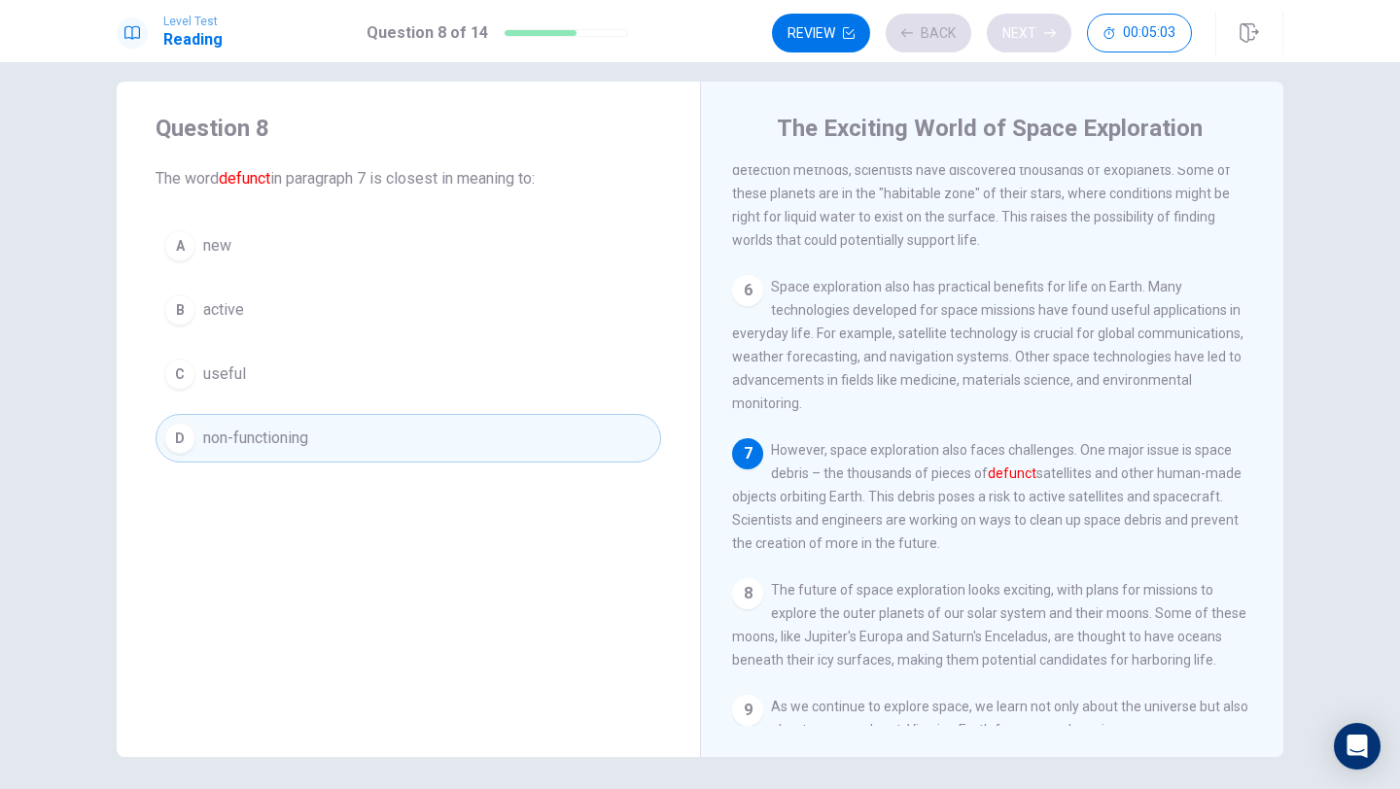
click at [1036, 35] on div "Review Back Next 00:05:03" at bounding box center [982, 33] width 420 height 39
click at [1036, 35] on button "Next" at bounding box center [1029, 33] width 85 height 39
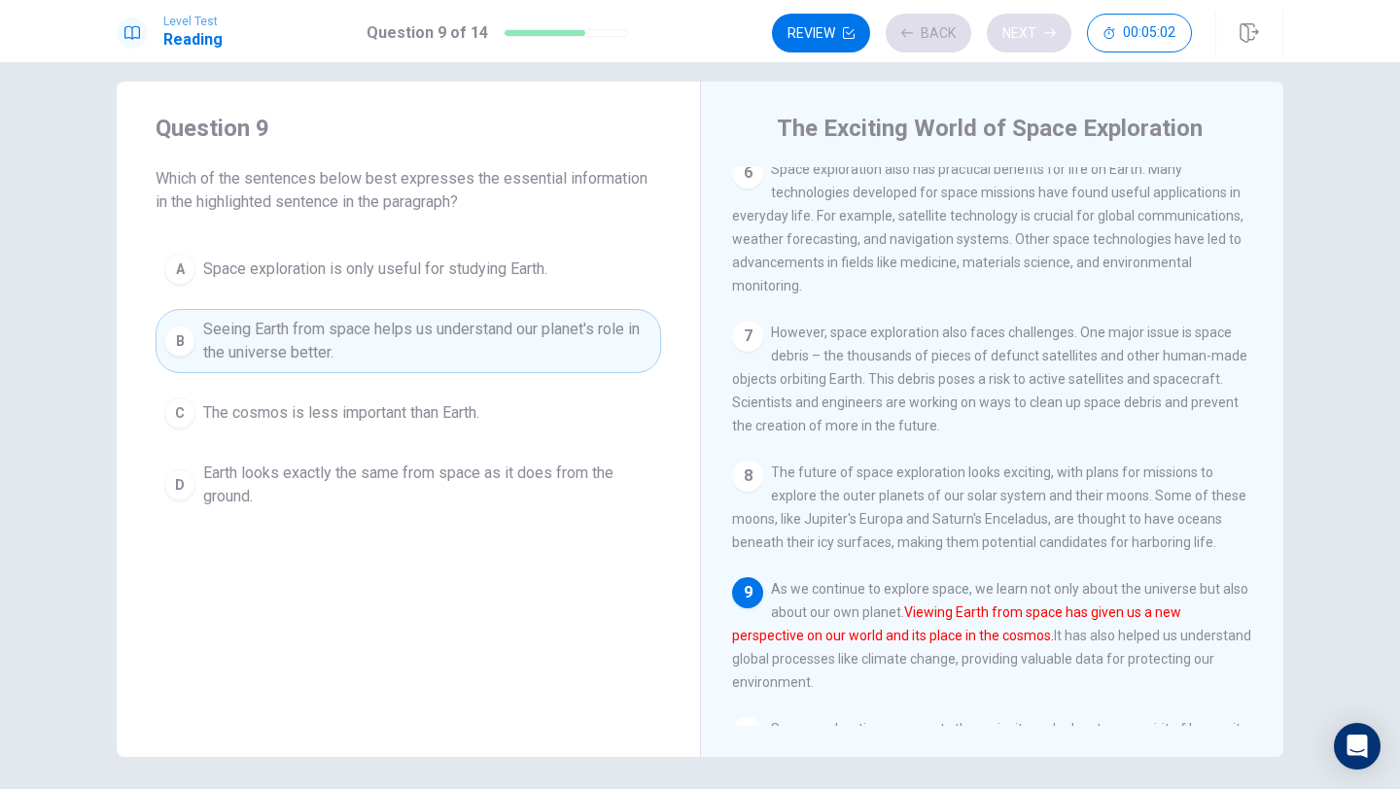
click at [1036, 35] on div "Review Back Next 00:05:02" at bounding box center [982, 33] width 420 height 39
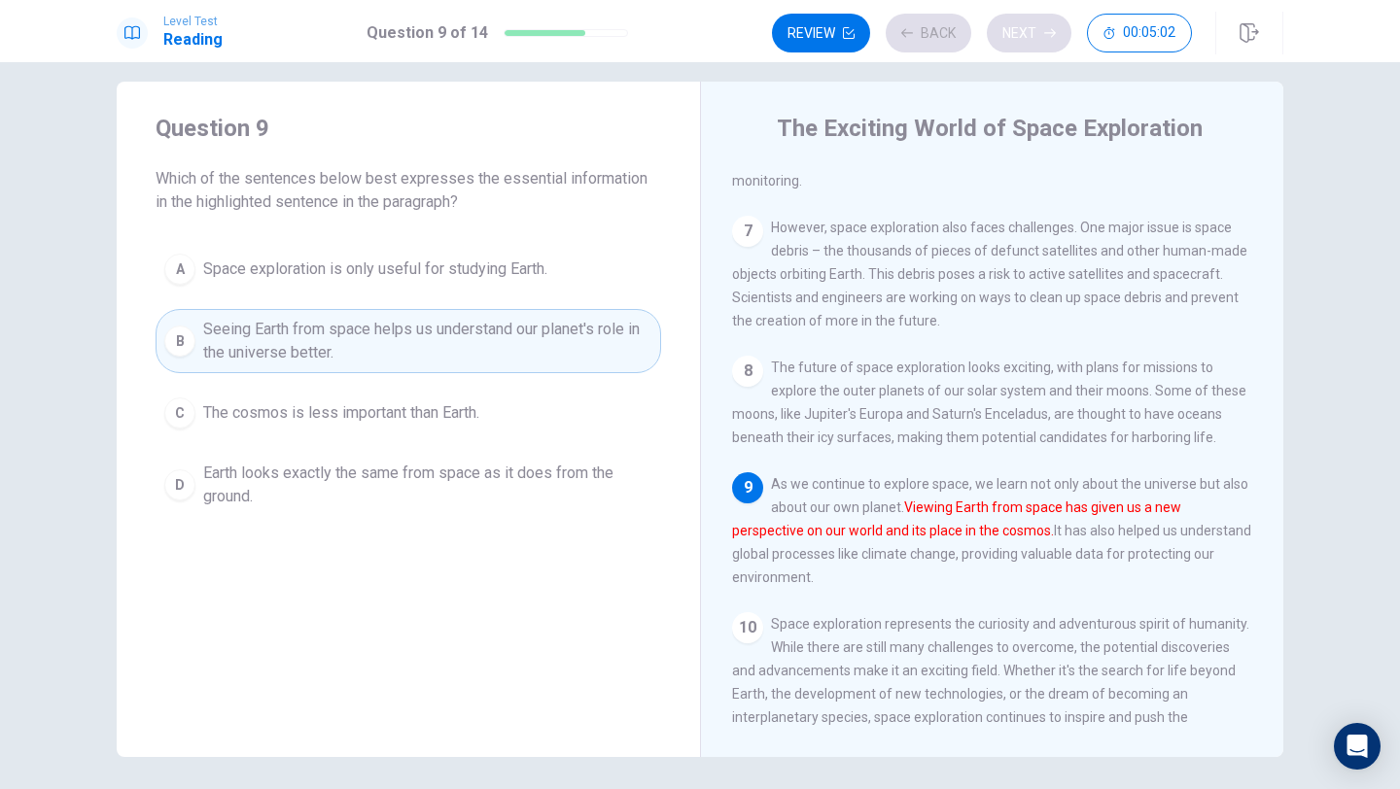
click at [1036, 35] on div "Review Back Next 00:05:02" at bounding box center [982, 33] width 420 height 39
click at [1036, 35] on div "Review Back Next 00:05:01" at bounding box center [982, 33] width 420 height 39
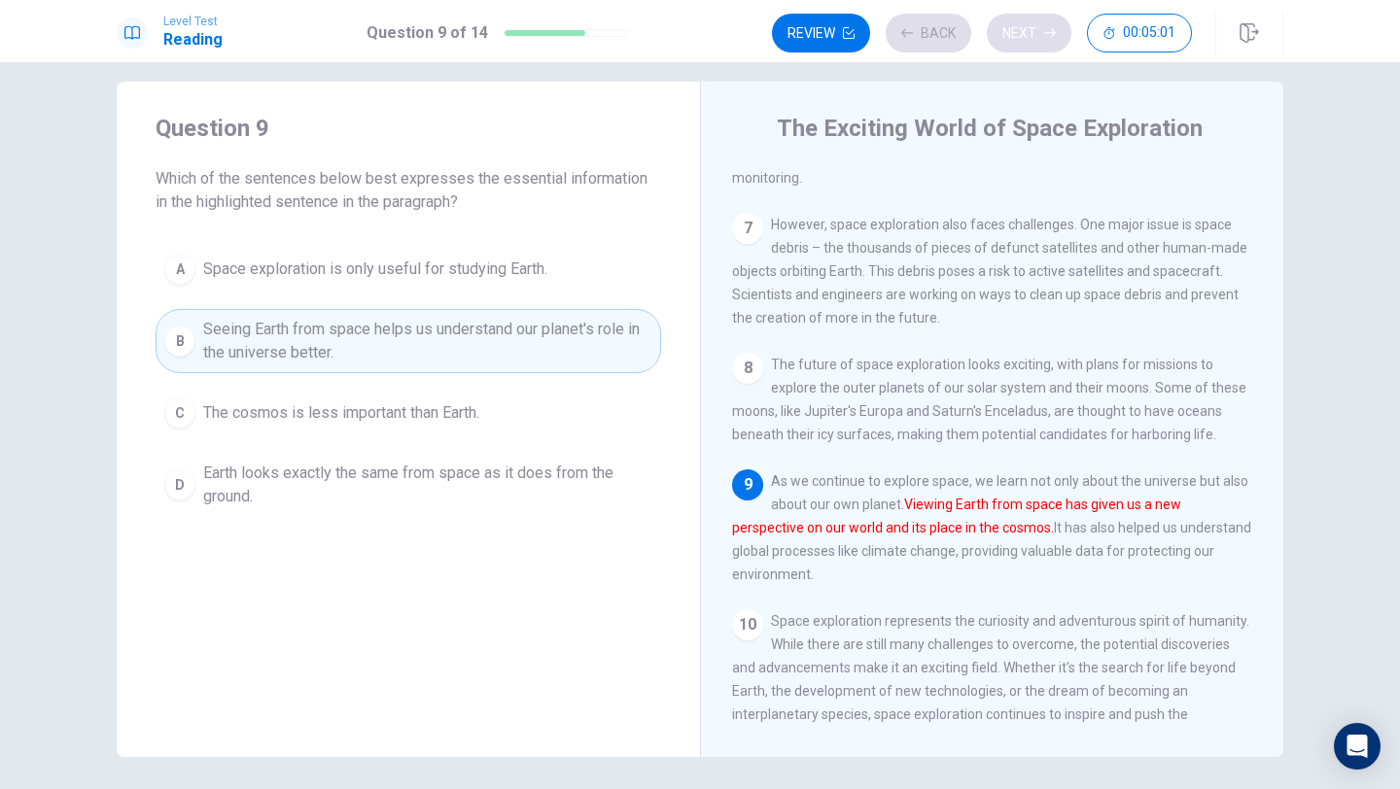
click at [1036, 35] on button "Next" at bounding box center [1029, 33] width 85 height 39
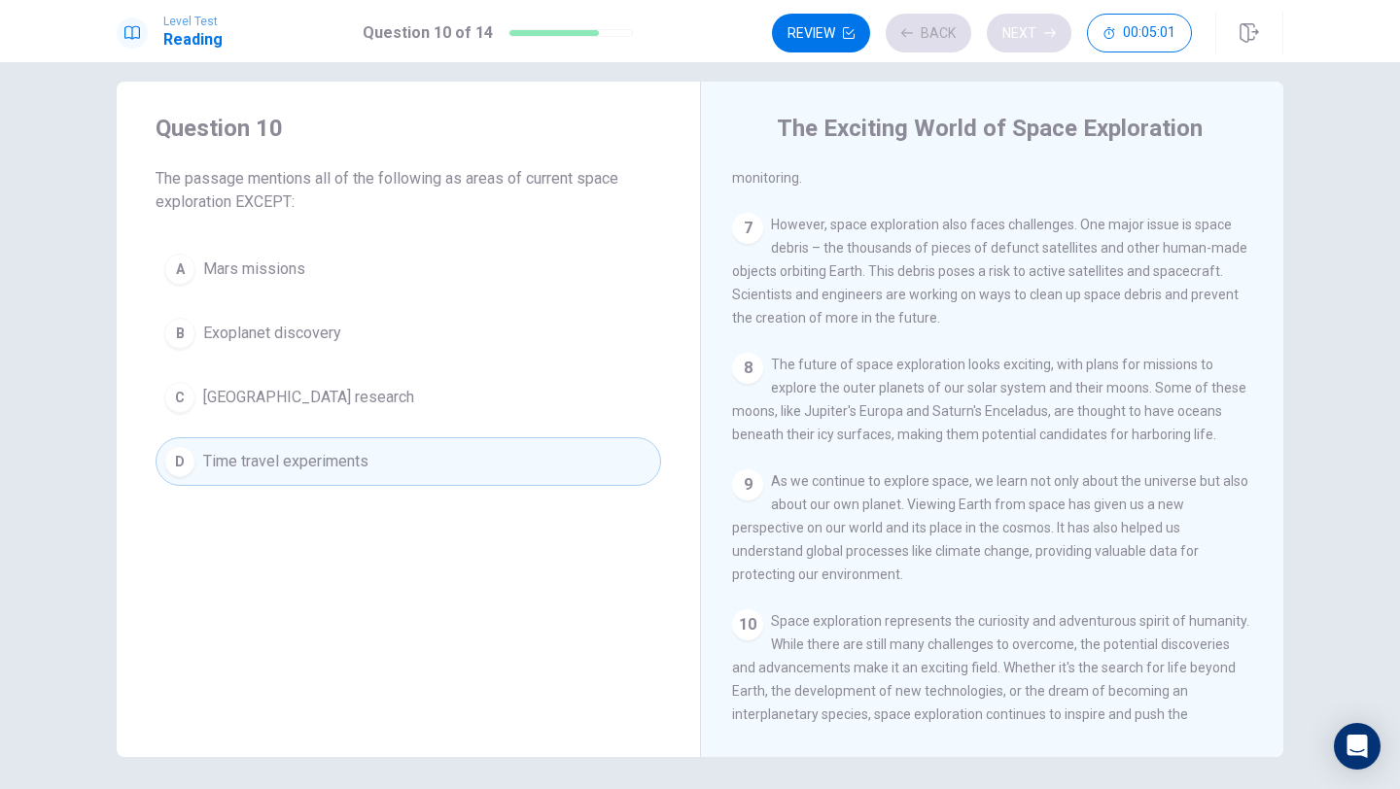
click at [1036, 35] on div "Review Back Next 00:05:01" at bounding box center [982, 33] width 420 height 39
click at [1036, 35] on div "Review Back Next 00:05:00" at bounding box center [982, 33] width 420 height 39
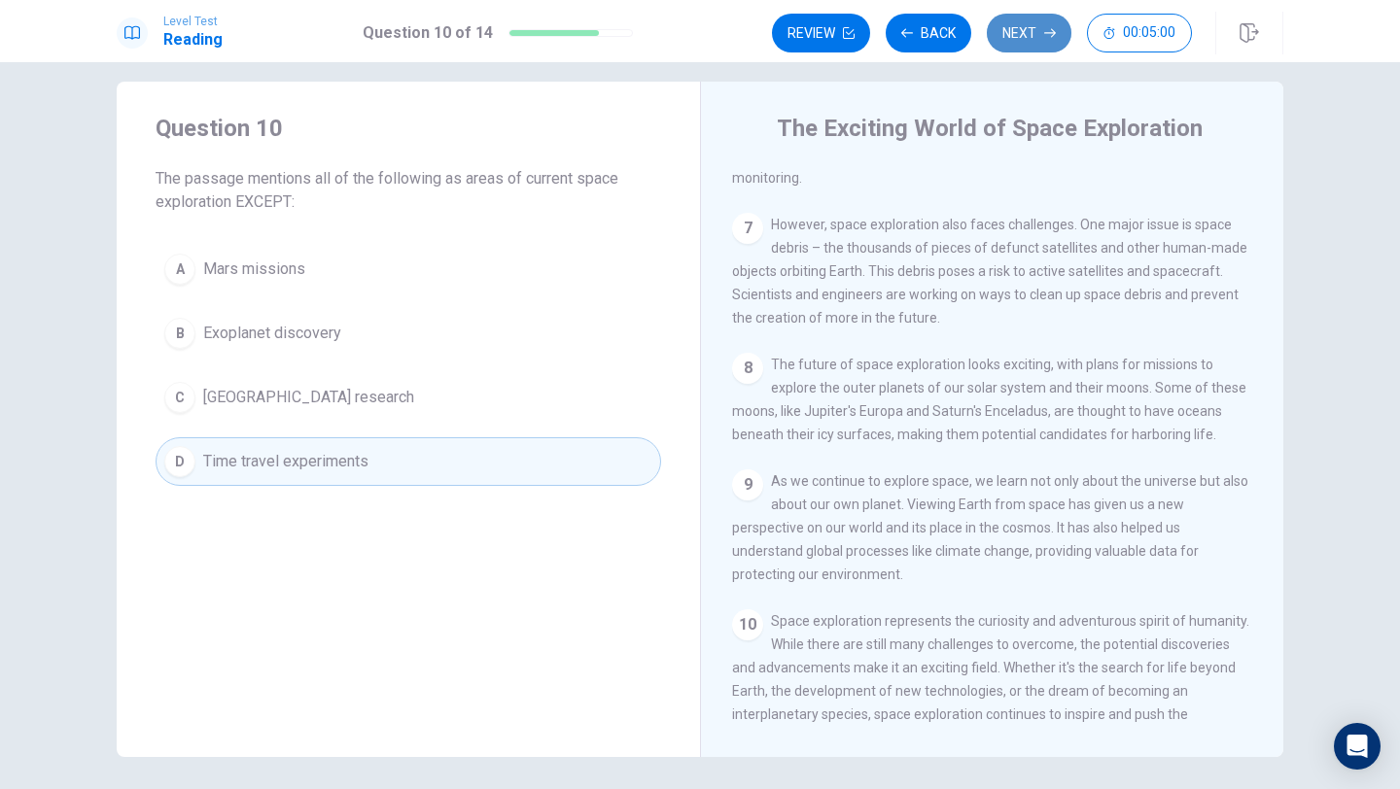
click at [1036, 35] on button "Next" at bounding box center [1029, 33] width 85 height 39
click at [1036, 35] on div "Review Back Next 00:05:00" at bounding box center [982, 33] width 420 height 39
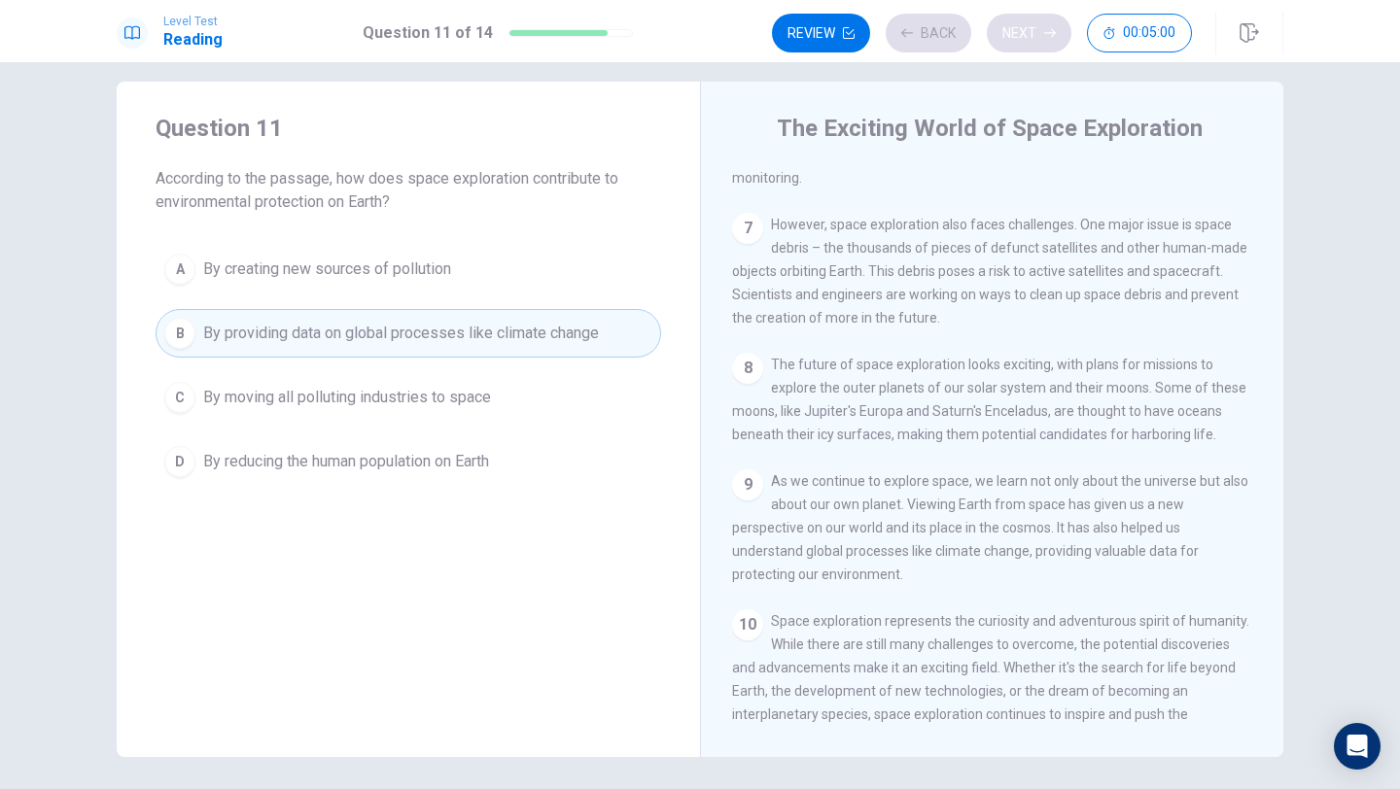
click at [1036, 35] on div "Review Back Next 00:05:00" at bounding box center [982, 33] width 420 height 39
click at [1036, 35] on div "Review Back Next 00:04:59" at bounding box center [982, 33] width 420 height 39
click at [1036, 35] on button "Next" at bounding box center [1029, 33] width 85 height 39
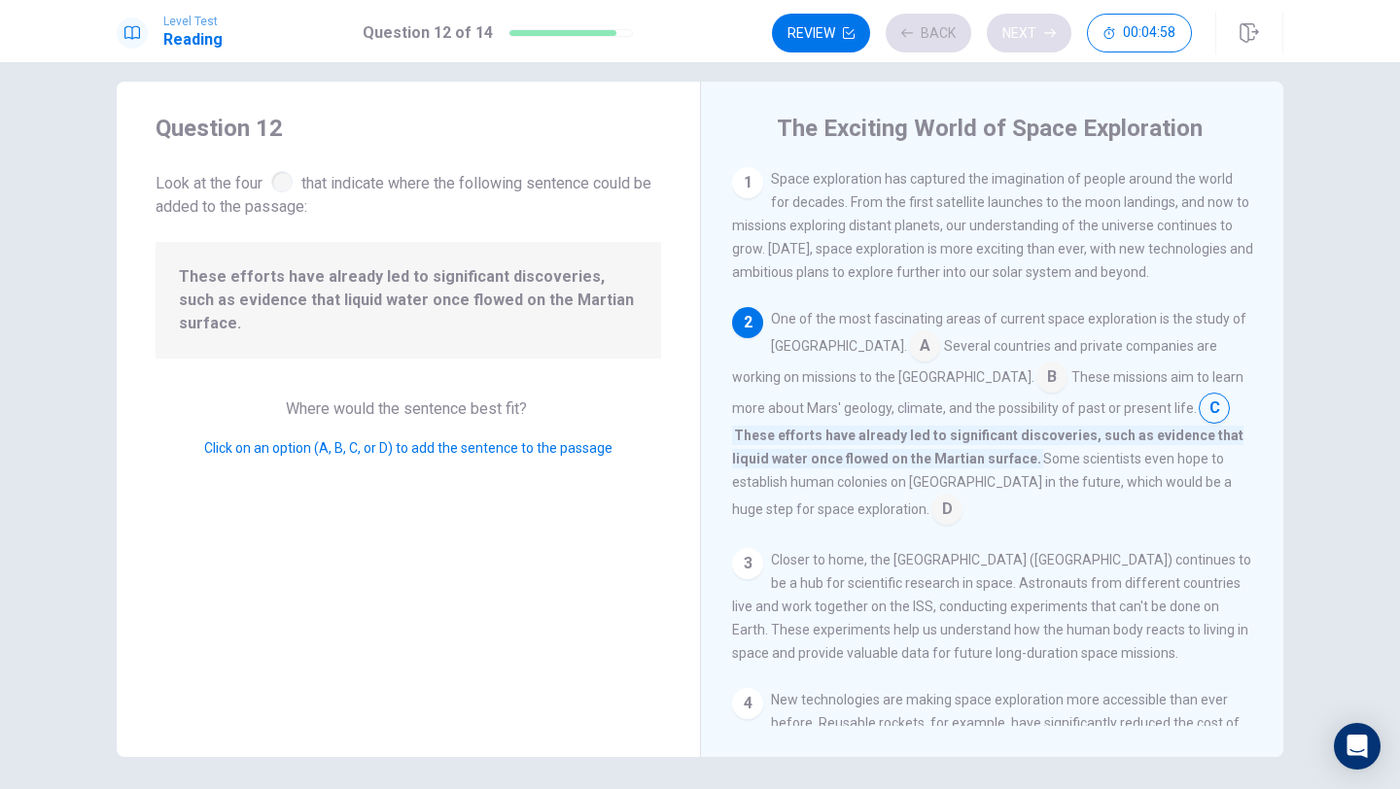
click at [1036, 35] on div "Review Back Next 00:04:58" at bounding box center [982, 33] width 420 height 39
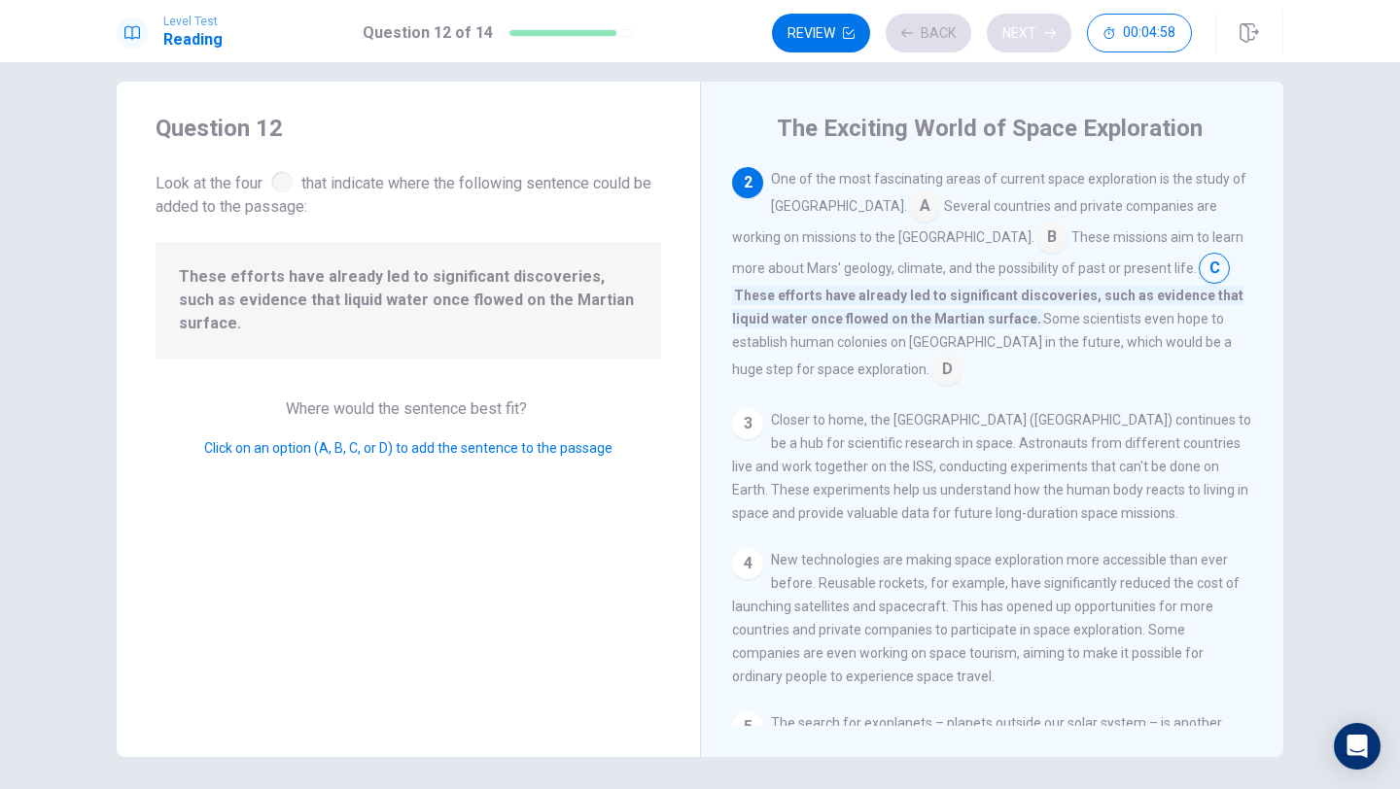
click at [1036, 35] on div "Review Back Next 00:04:58" at bounding box center [982, 33] width 420 height 39
click at [1036, 35] on div "Review Back Next 00:04:57" at bounding box center [982, 33] width 420 height 39
click at [1036, 35] on button "Next" at bounding box center [1029, 33] width 85 height 39
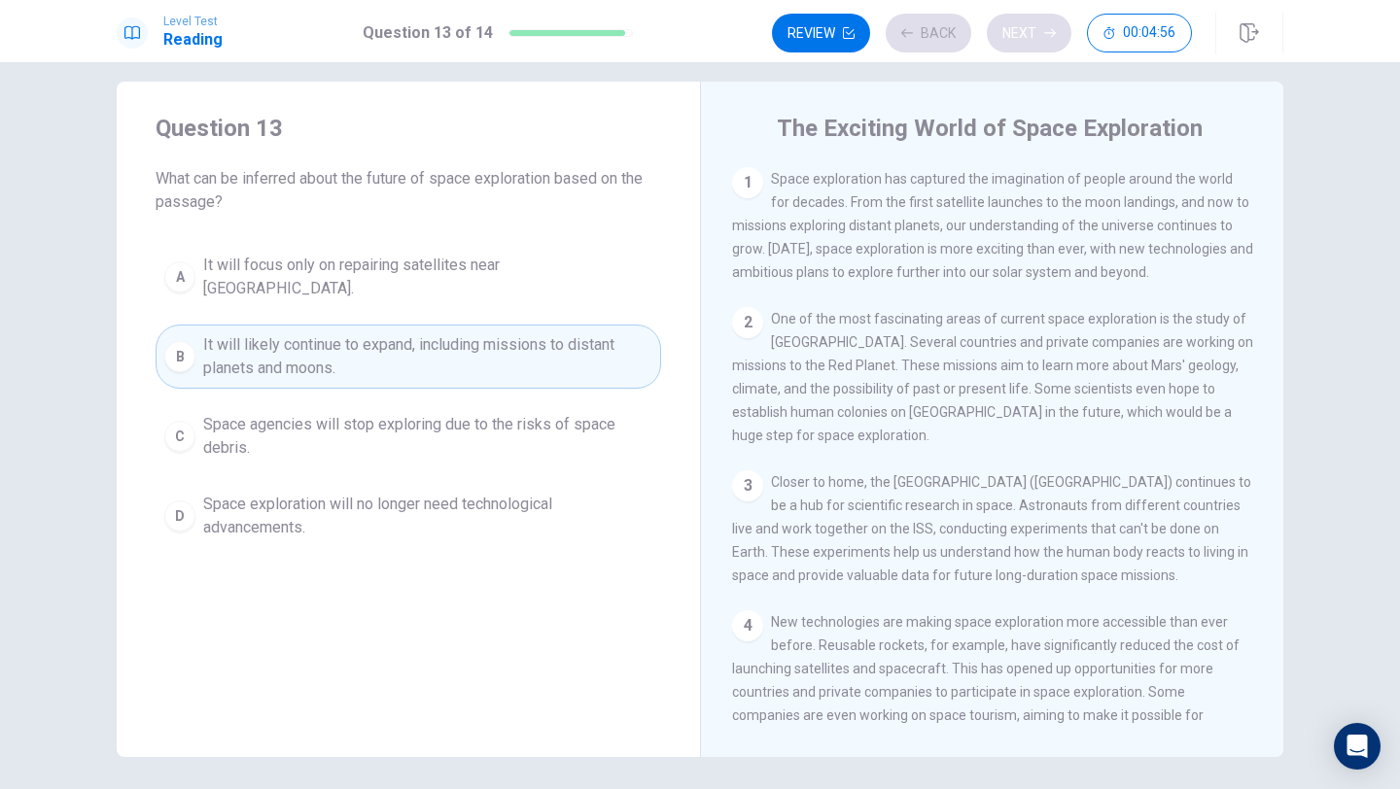
click at [1036, 35] on div "Review Back Next 00:04:56" at bounding box center [982, 33] width 420 height 39
click at [1036, 35] on button "Next" at bounding box center [1029, 33] width 85 height 39
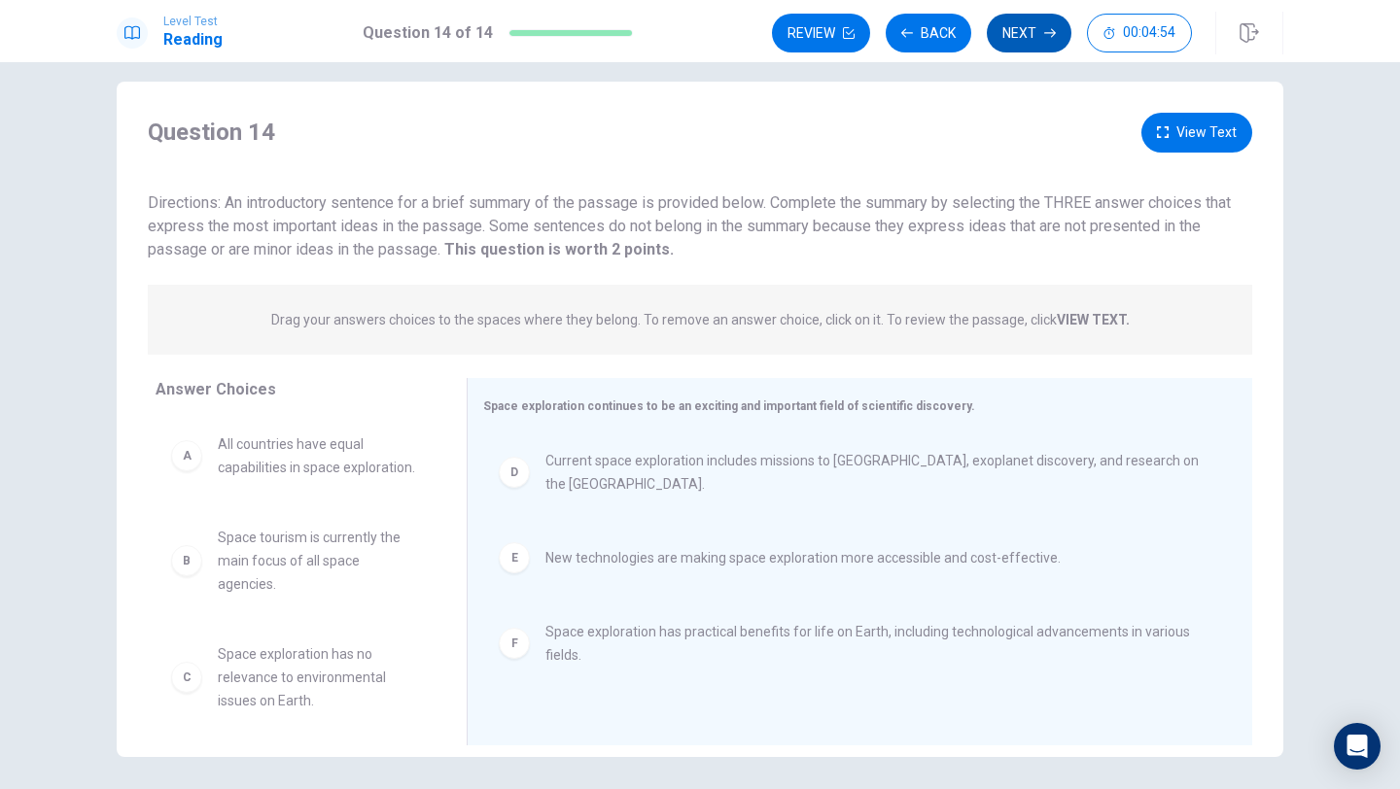
click at [1036, 35] on button "Next" at bounding box center [1029, 33] width 85 height 39
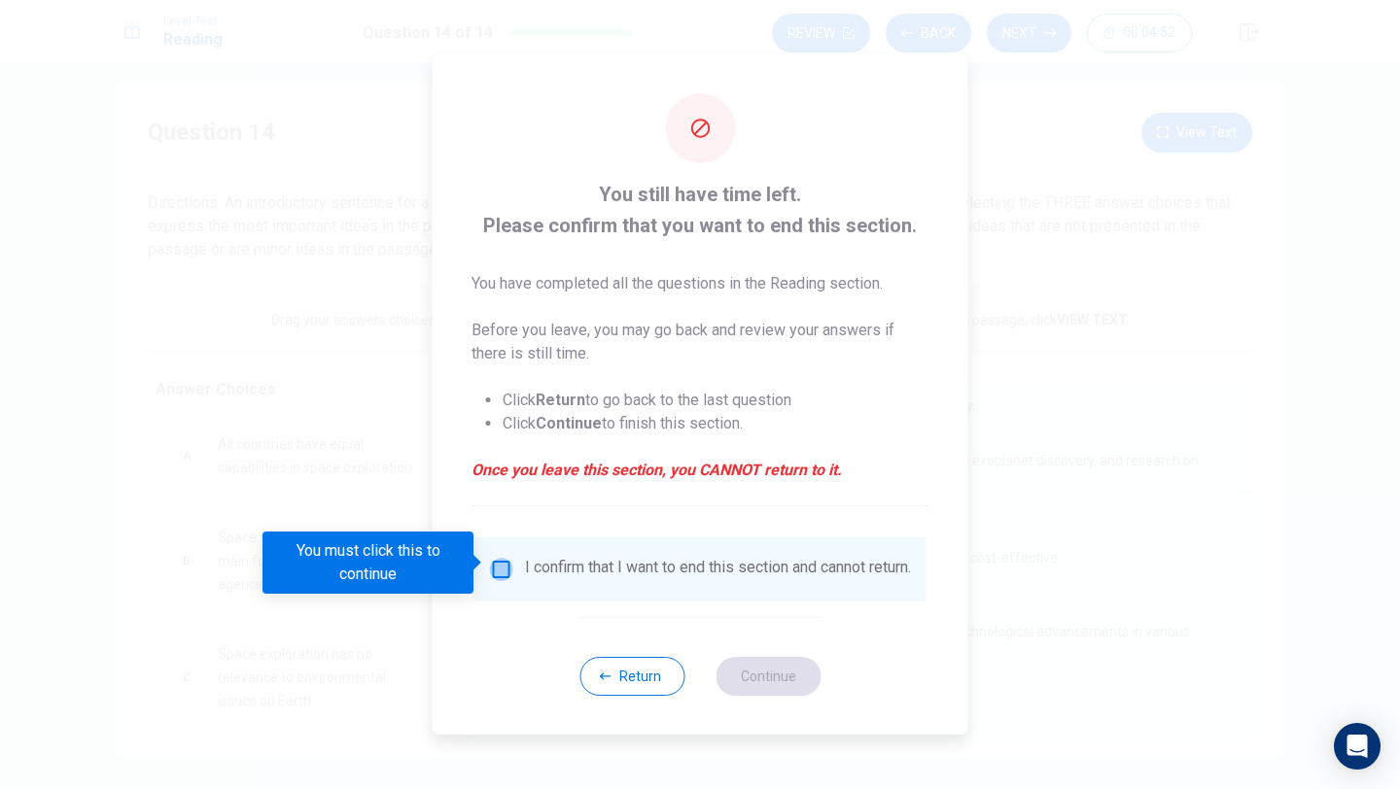
click at [500, 573] on input "You must click this to continue" at bounding box center [501, 569] width 23 height 23
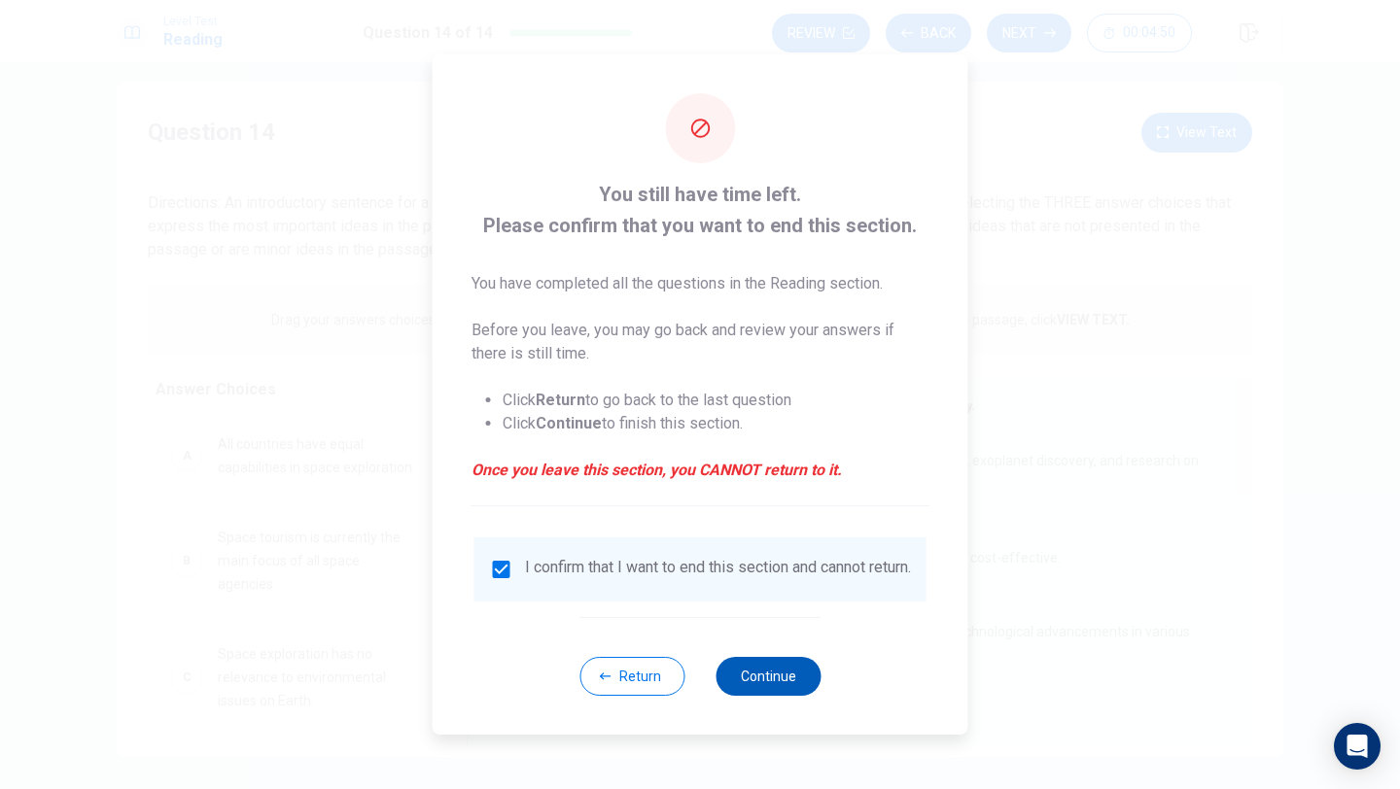
click at [789, 681] on button "Continue" at bounding box center [768, 676] width 105 height 39
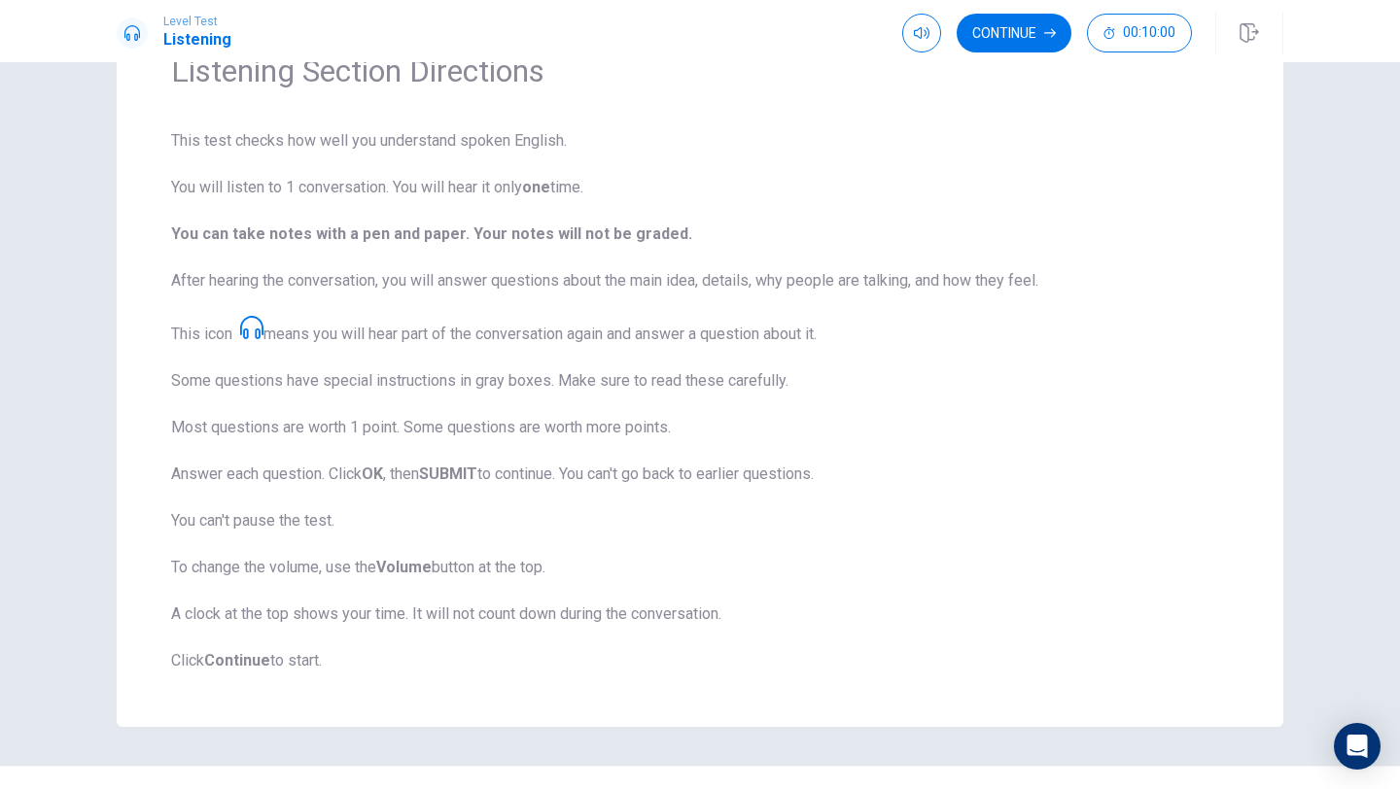
scroll to position [0, 0]
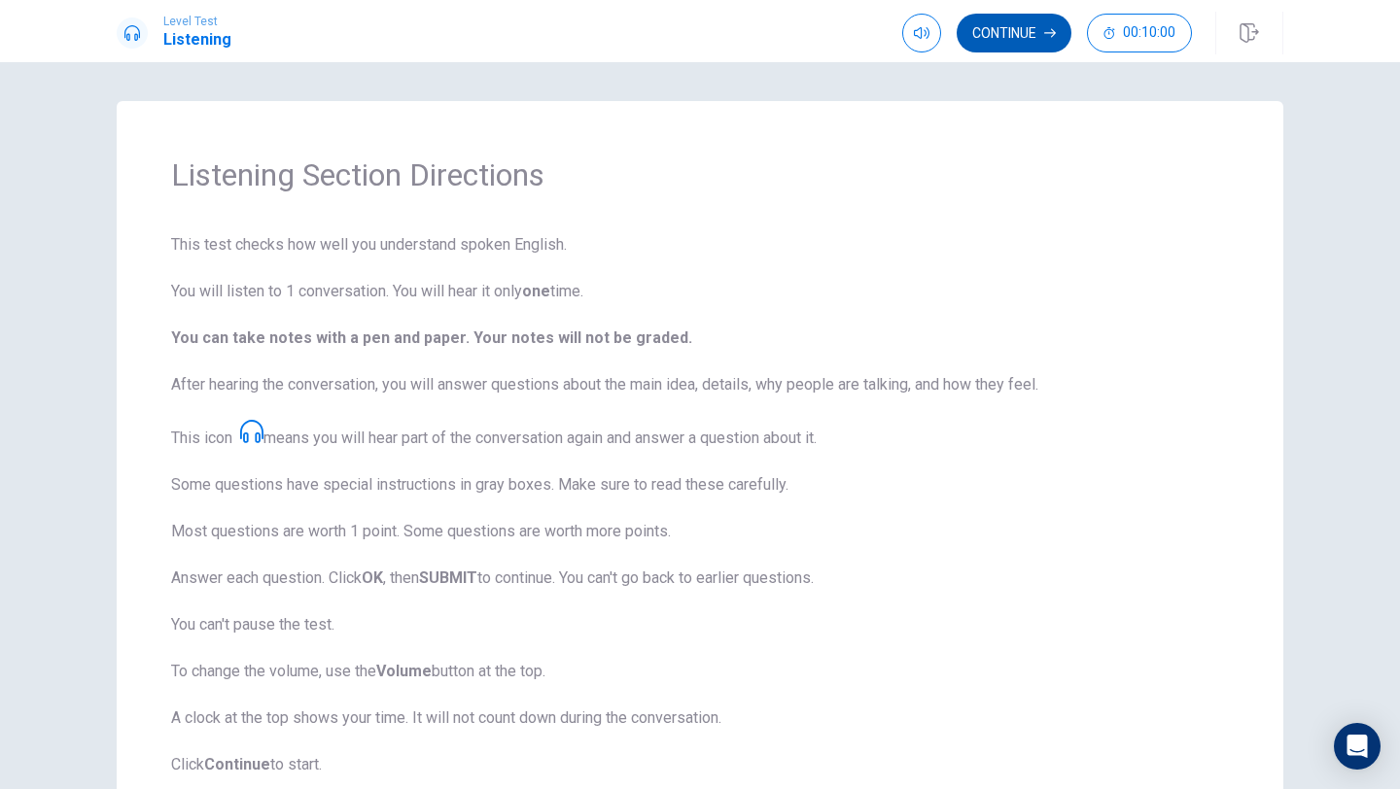
click at [1030, 28] on button "Continue" at bounding box center [1014, 33] width 115 height 39
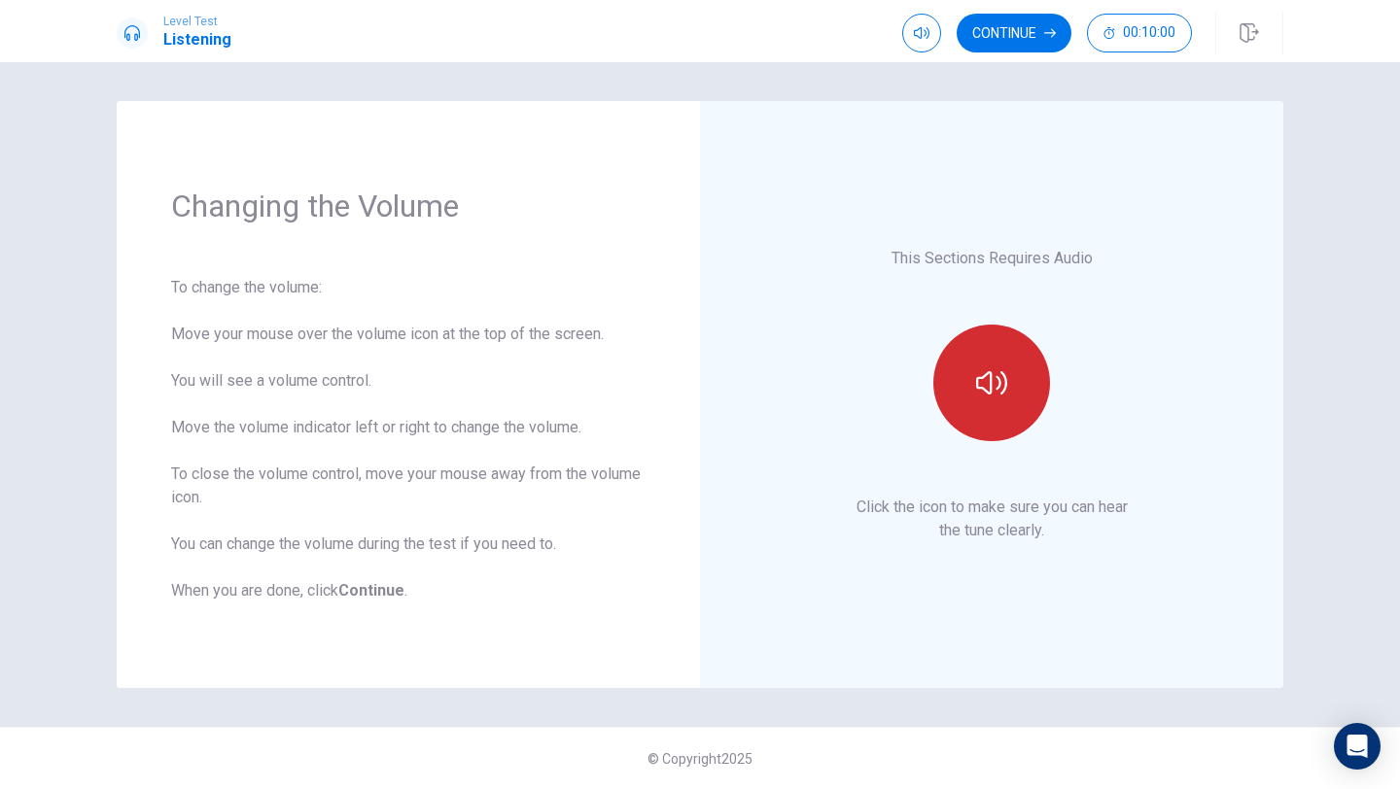
click at [1022, 384] on button "button" at bounding box center [991, 383] width 117 height 117
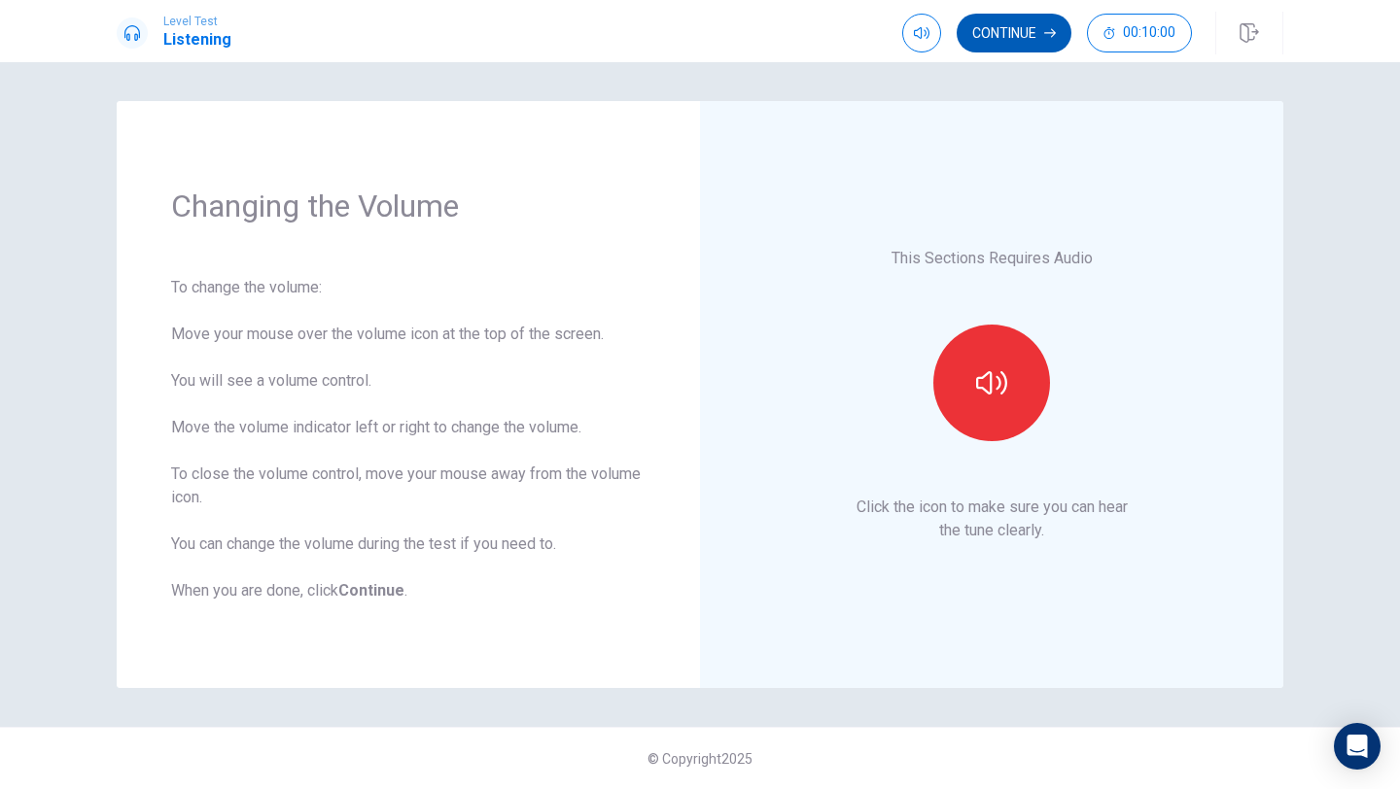
click at [1034, 37] on button "Continue" at bounding box center [1014, 33] width 115 height 39
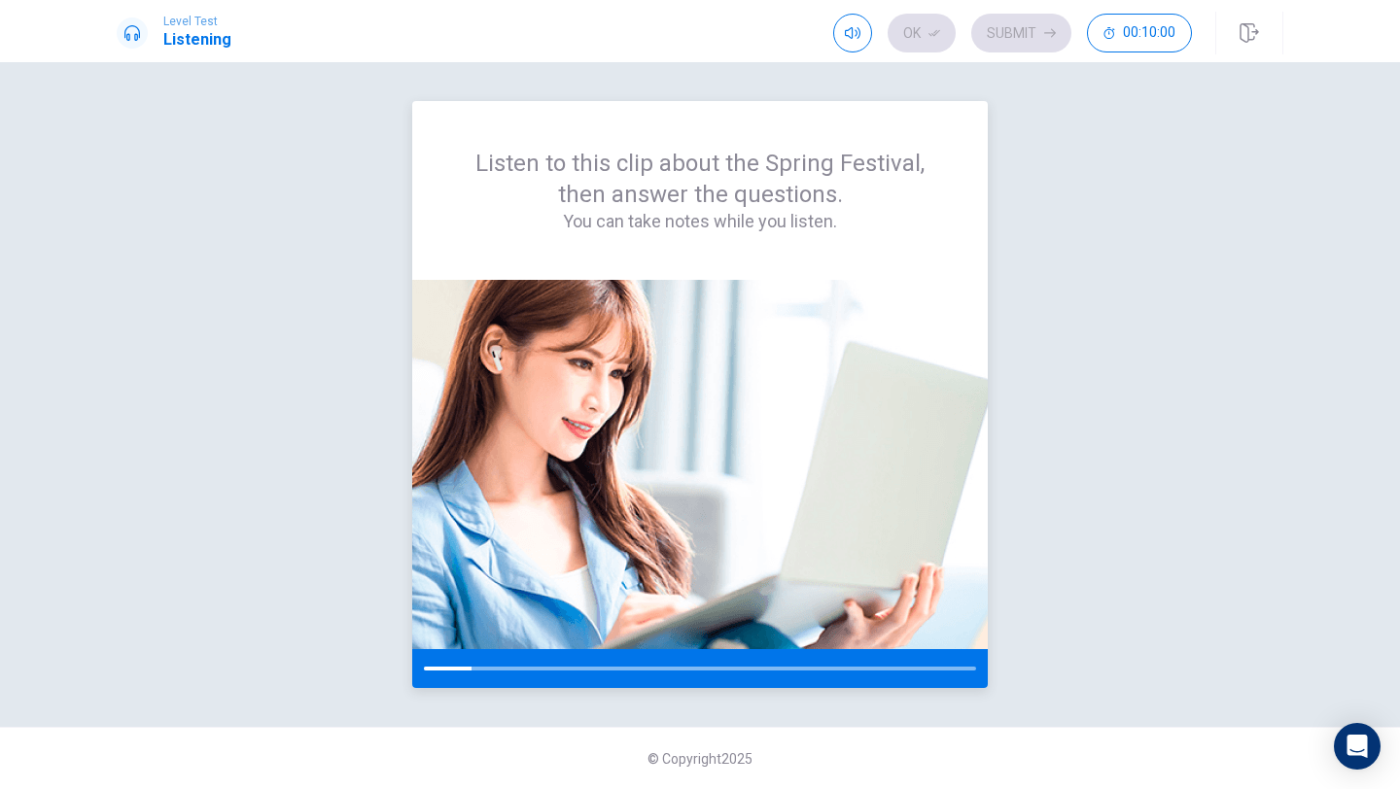
click at [507, 675] on div at bounding box center [700, 668] width 576 height 39
click at [753, 276] on div "Listen to this clip about the Spring Festival, then answer the questions. You c…" at bounding box center [700, 190] width 576 height 179
click at [756, 270] on div "Listen to this clip about the Spring Festival, then answer the questions. You c…" at bounding box center [700, 190] width 576 height 179
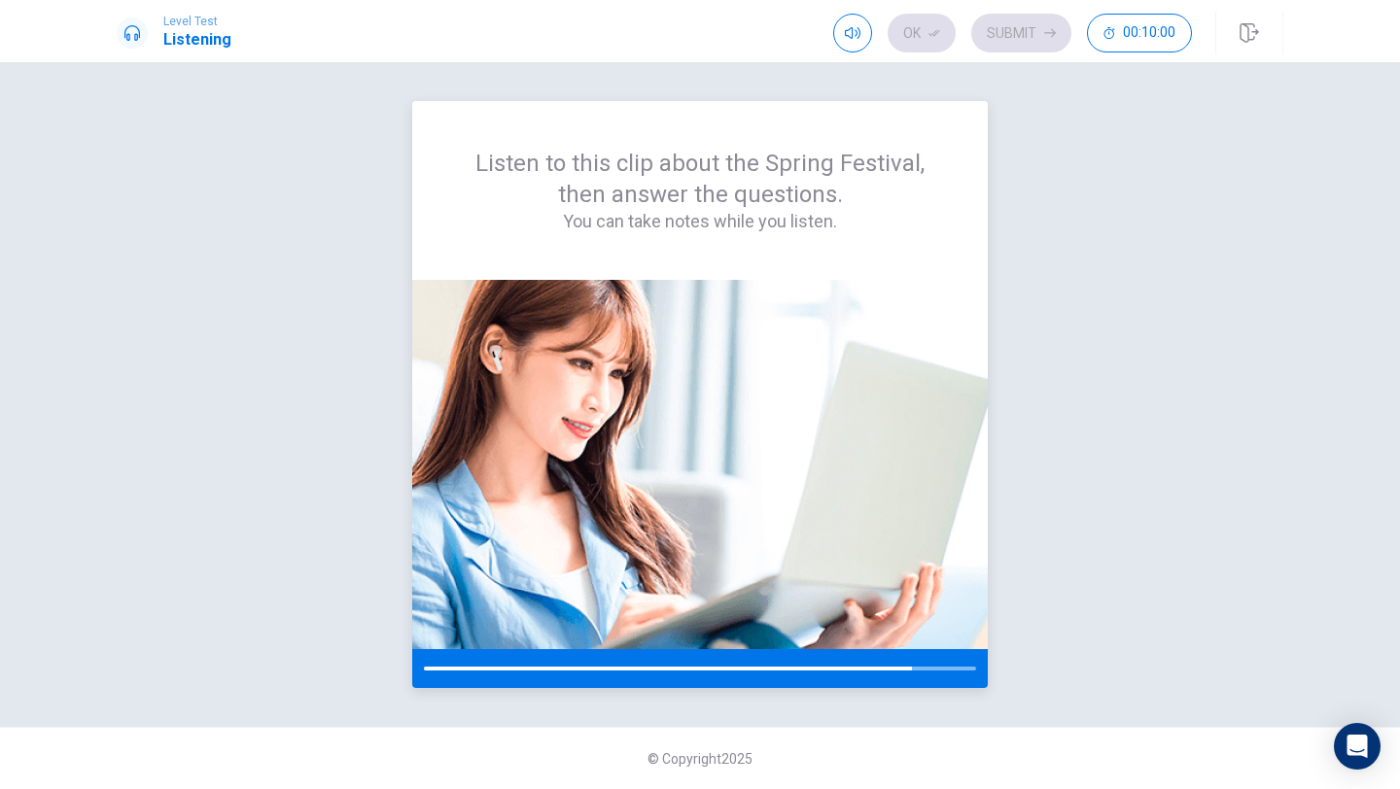
click at [756, 270] on div "Listen to this clip about the Spring Festival, then answer the questions. You c…" at bounding box center [700, 190] width 576 height 179
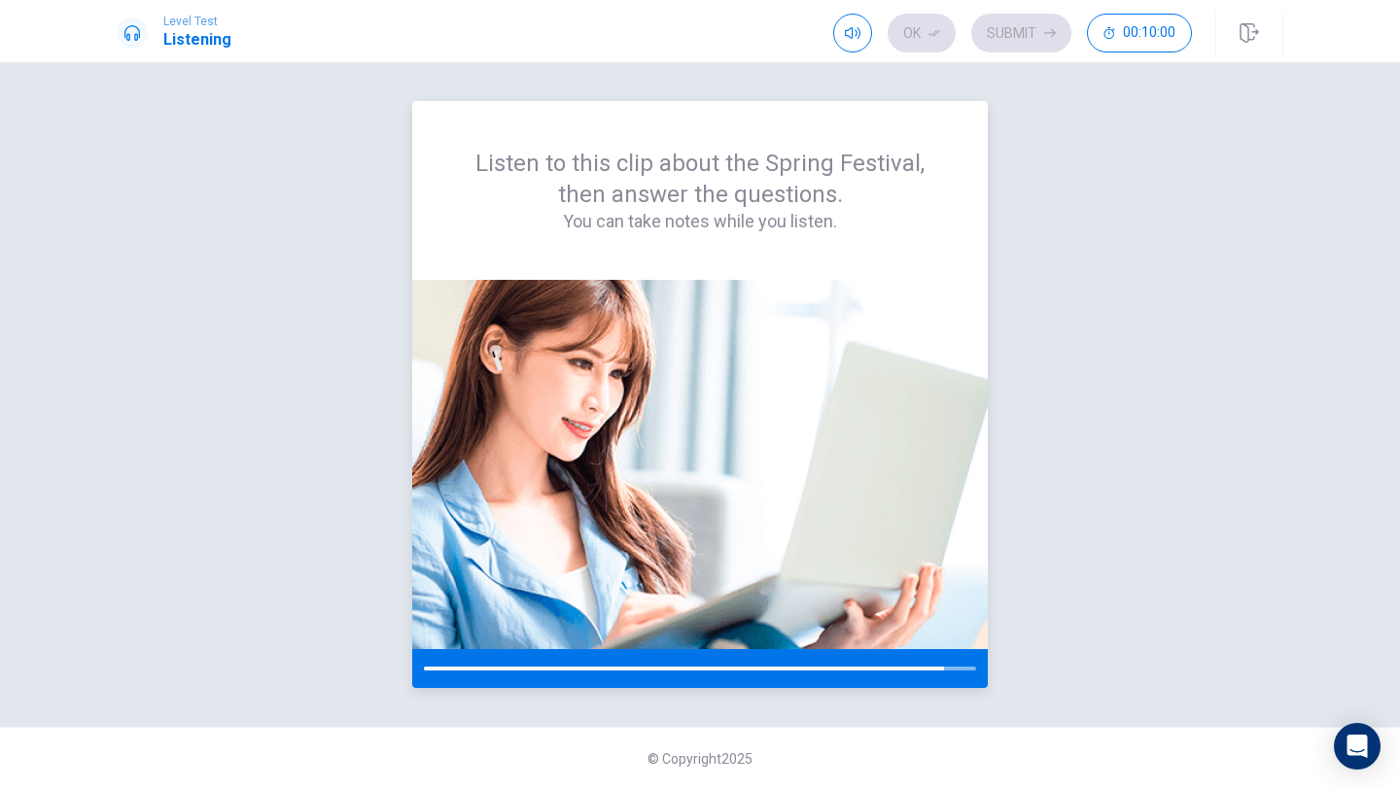
click at [756, 270] on div "Listen to this clip about the Spring Festival, then answer the questions. You c…" at bounding box center [700, 190] width 576 height 179
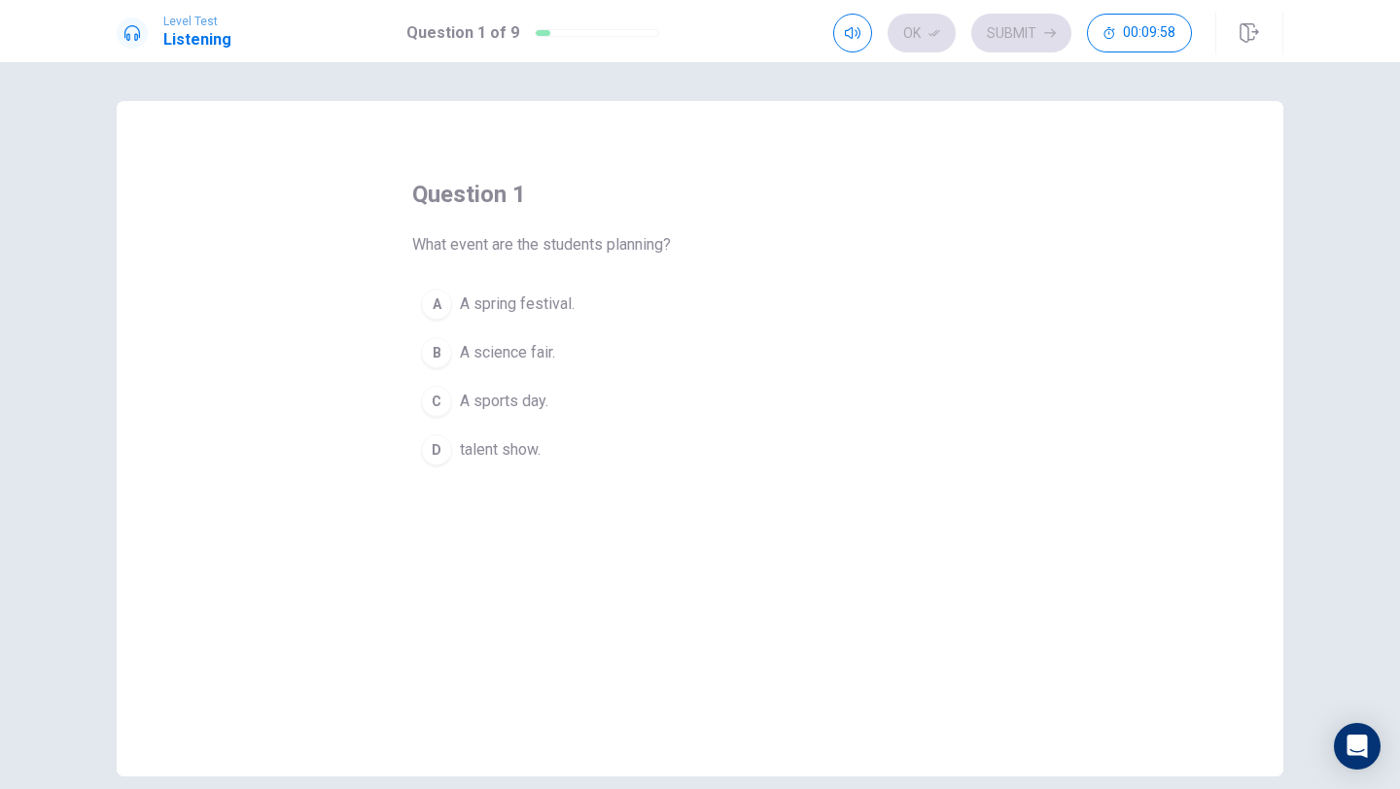
click at [452, 301] on button "A A spring festival." at bounding box center [700, 304] width 576 height 49
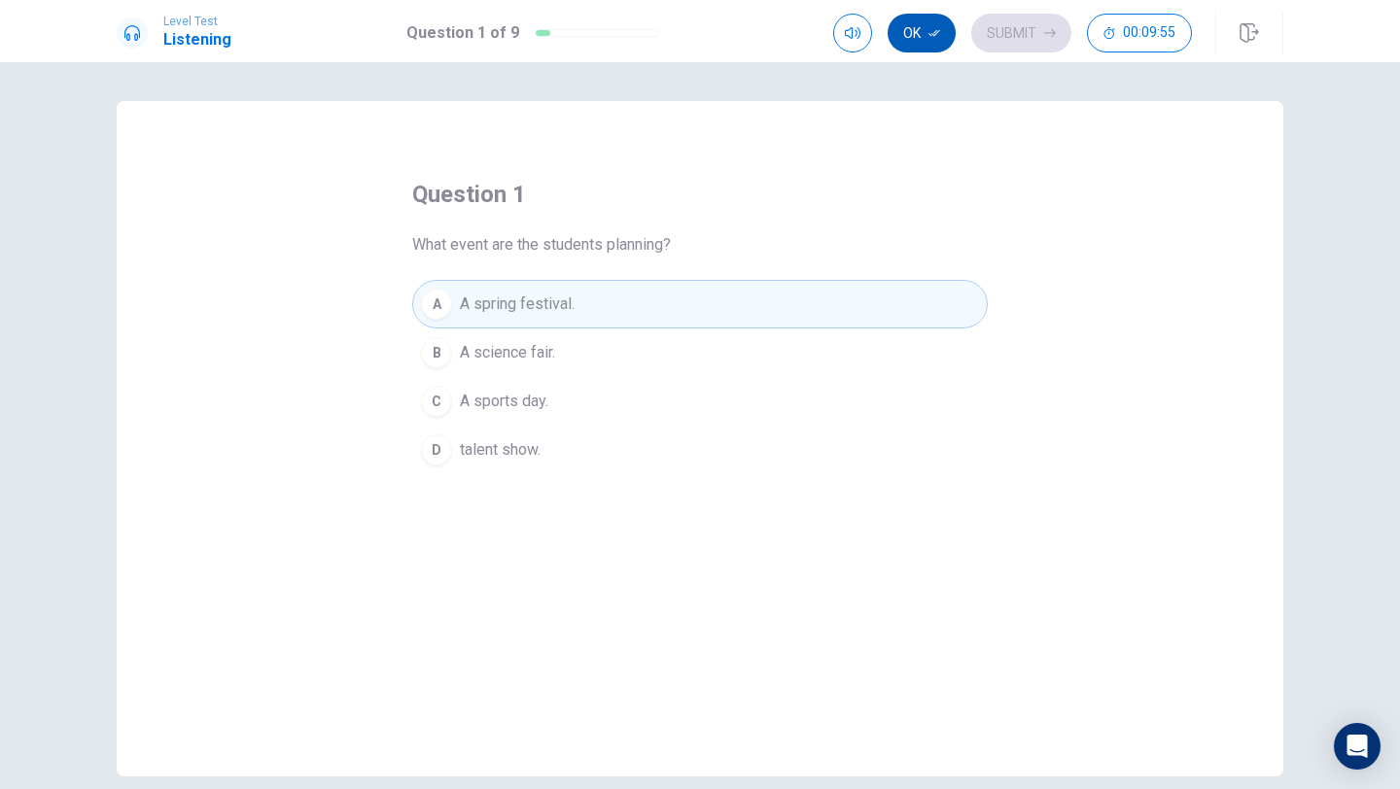
click at [939, 33] on icon "button" at bounding box center [934, 33] width 12 height 12
click at [1007, 35] on button "Submit" at bounding box center [1021, 33] width 100 height 39
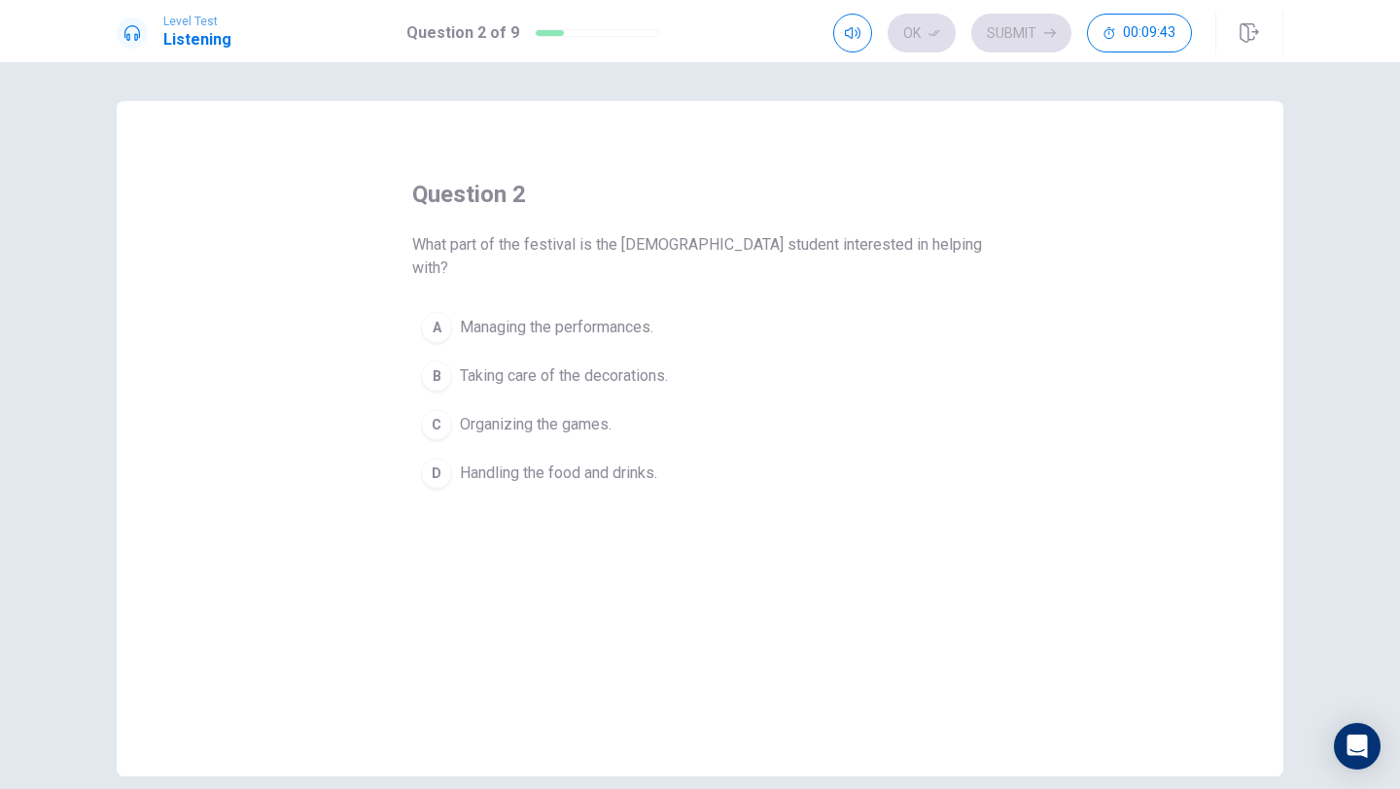
click at [442, 361] on div "B" at bounding box center [436, 376] width 31 height 31
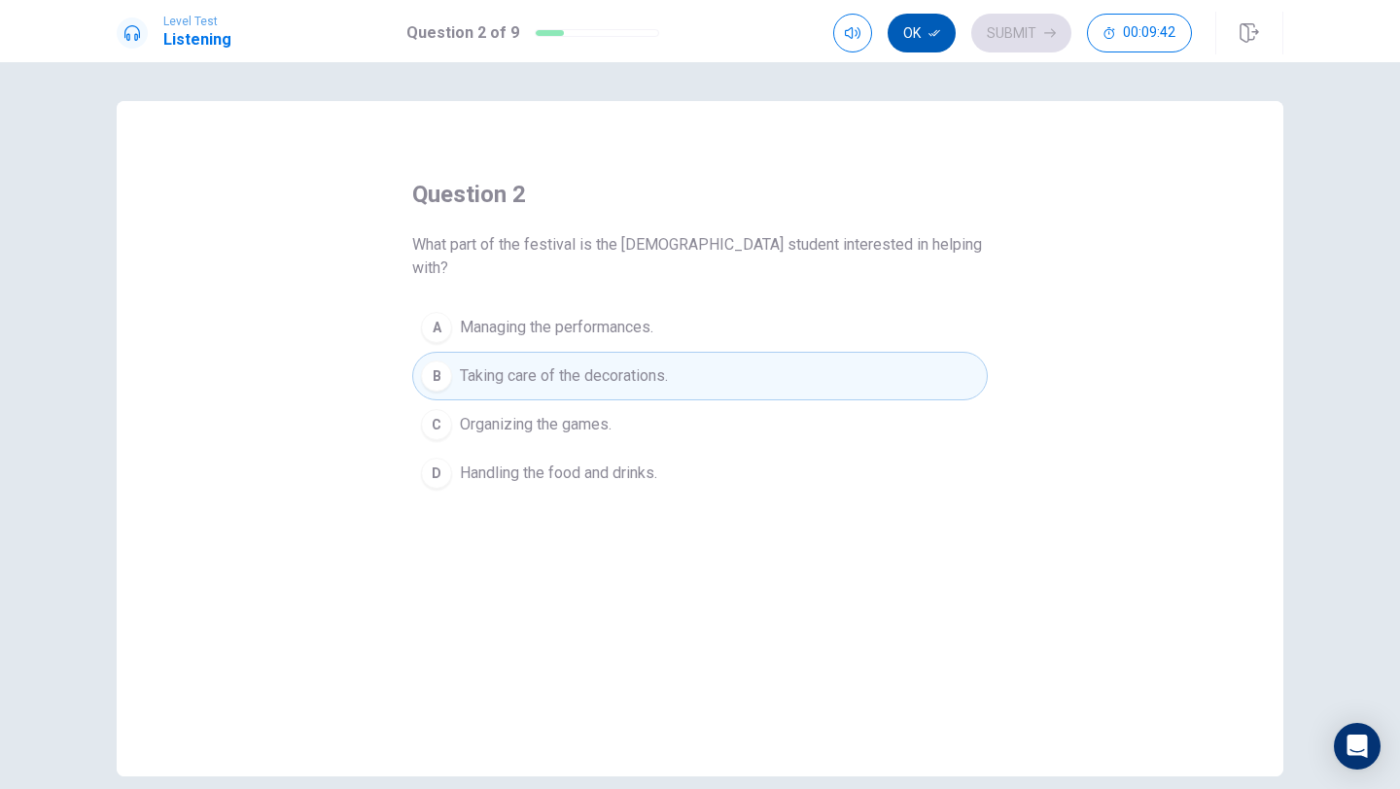
click at [910, 37] on button "Ok" at bounding box center [922, 33] width 68 height 39
click at [1008, 32] on button "Submit" at bounding box center [1021, 33] width 100 height 39
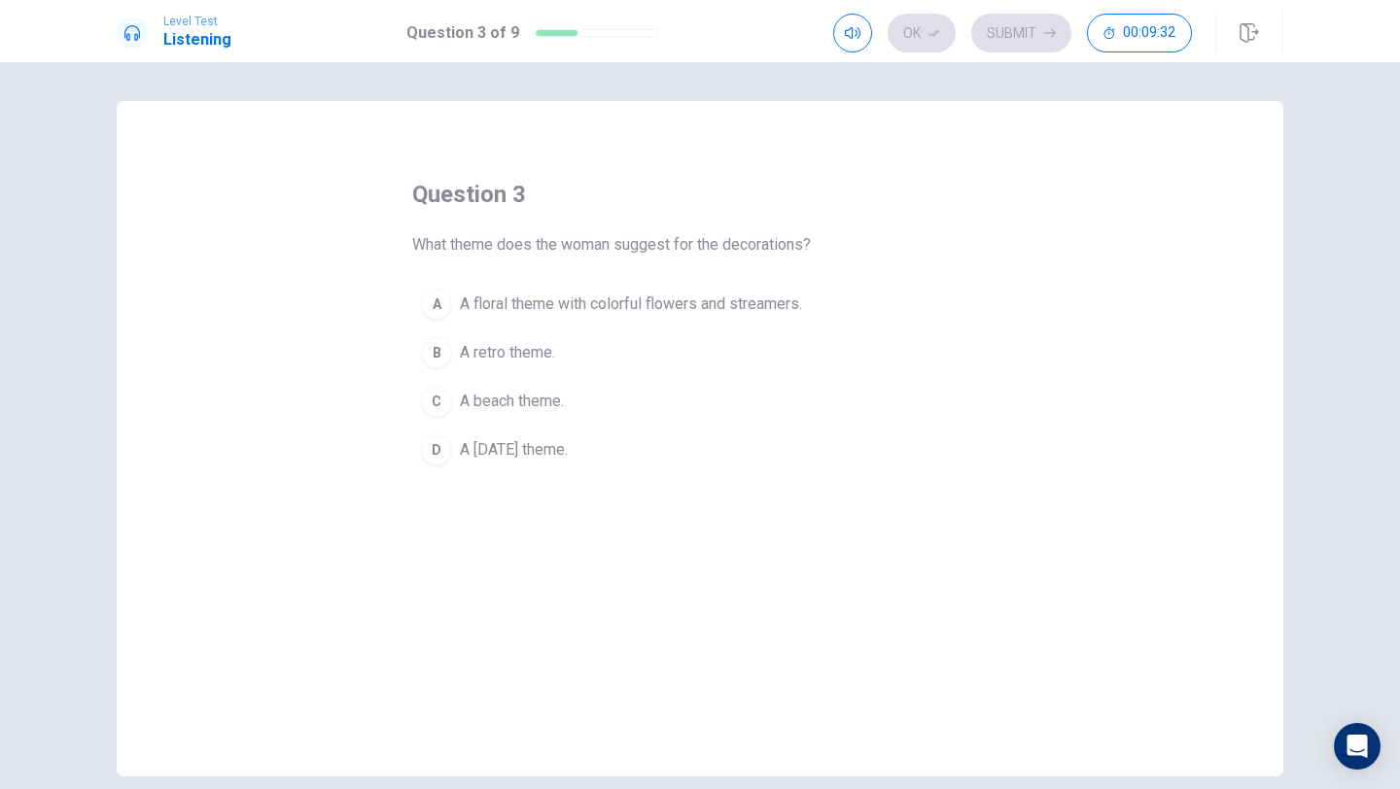
click at [446, 306] on div "A" at bounding box center [436, 304] width 31 height 31
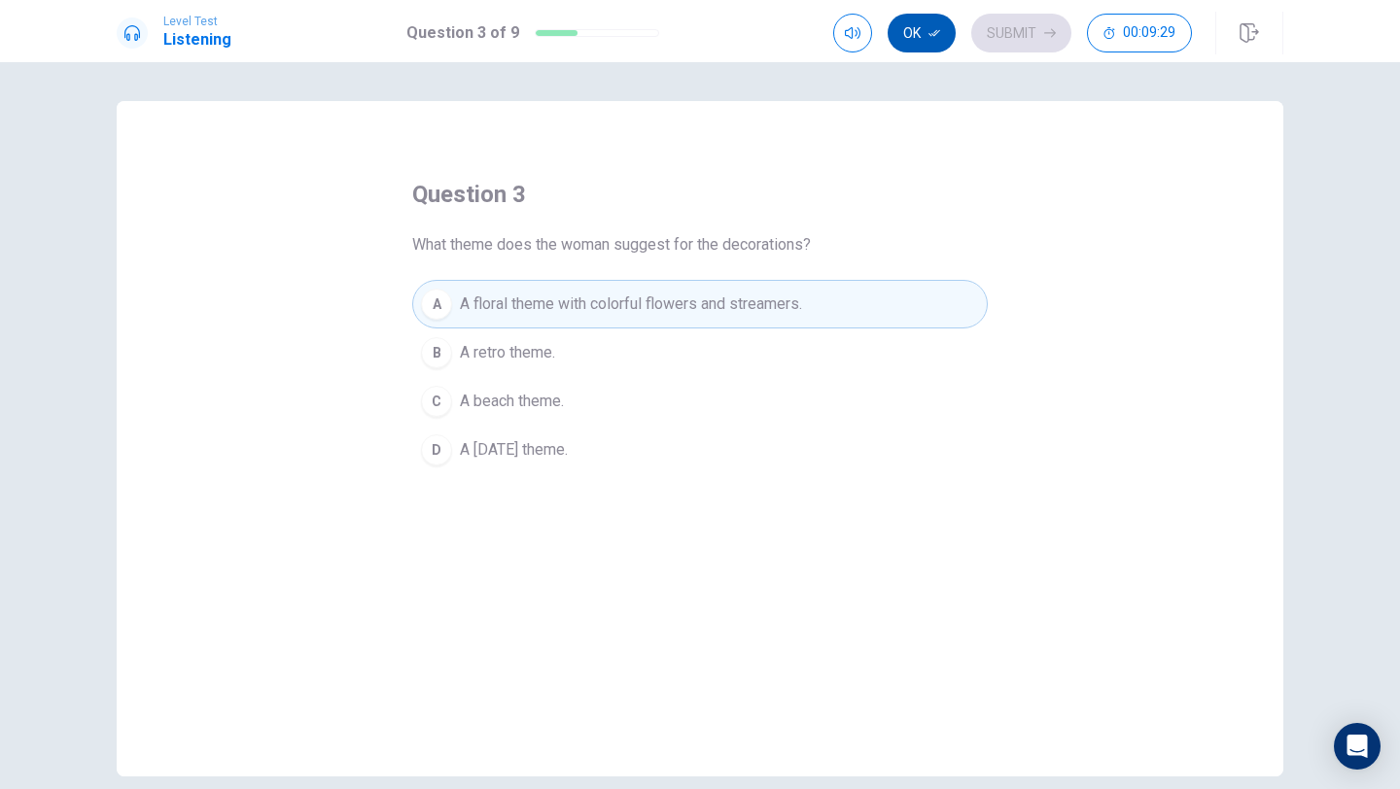
click at [925, 32] on button "Ok" at bounding box center [922, 33] width 68 height 39
click at [1030, 30] on button "Submit" at bounding box center [1021, 33] width 100 height 39
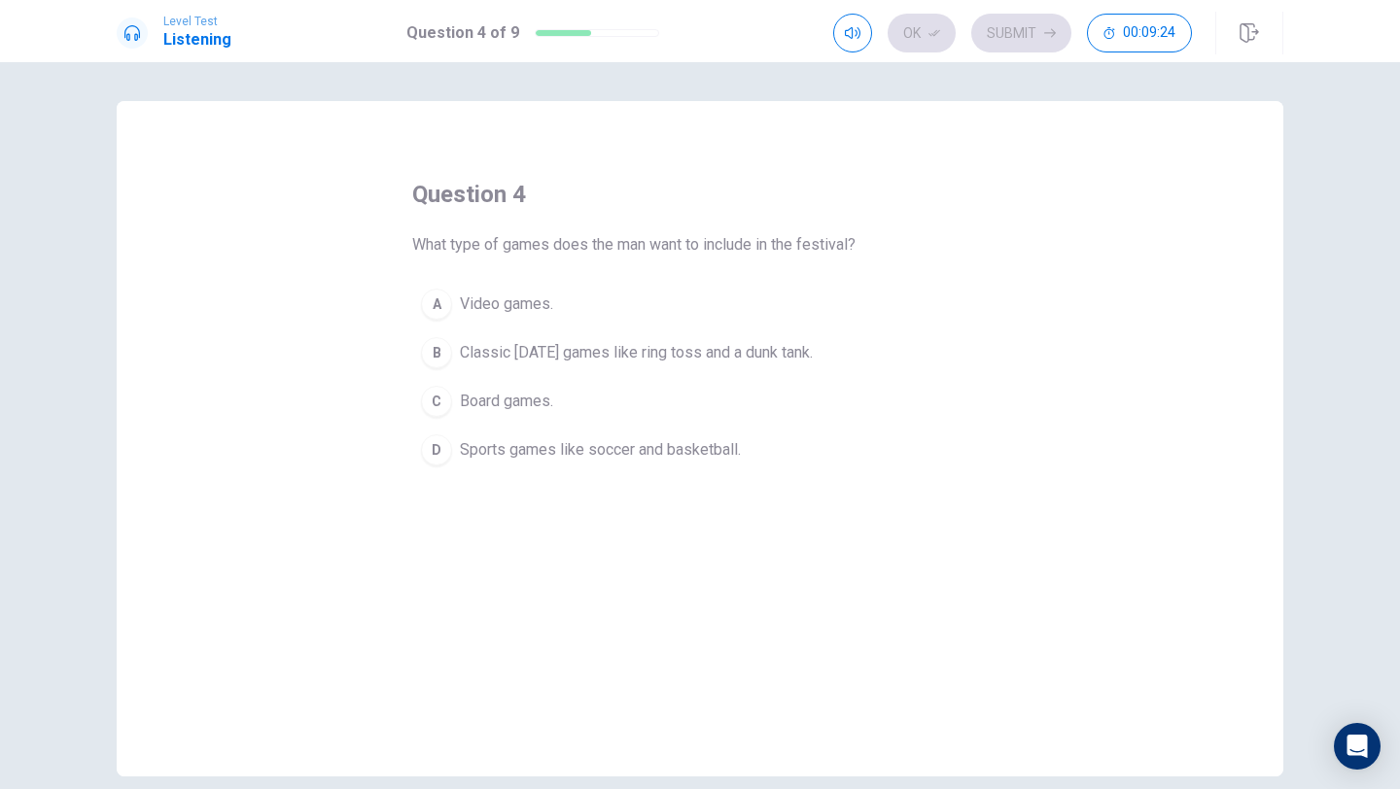
click at [446, 349] on div "B" at bounding box center [436, 352] width 31 height 31
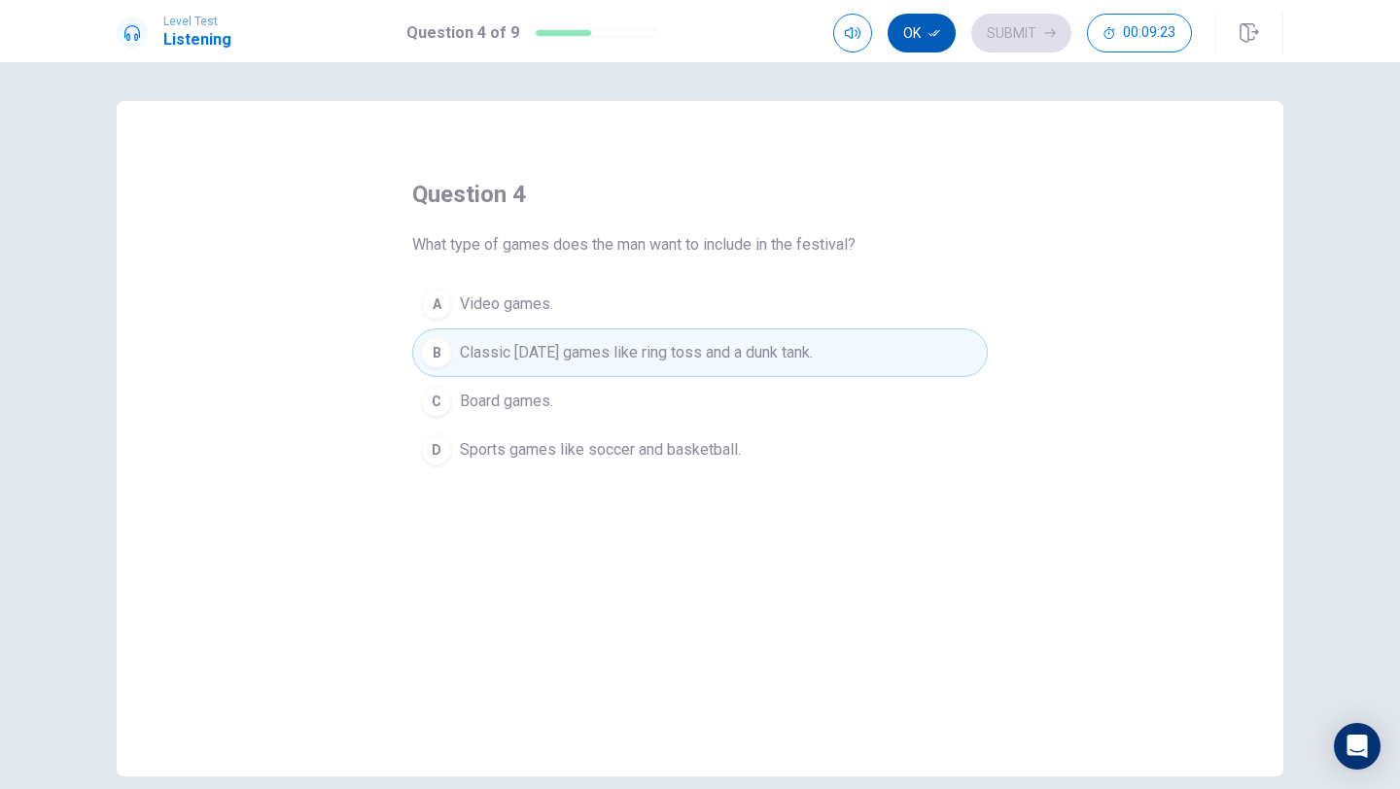
click at [909, 34] on button "Ok" at bounding box center [922, 33] width 68 height 39
click at [1017, 24] on button "Submit" at bounding box center [1021, 33] width 100 height 39
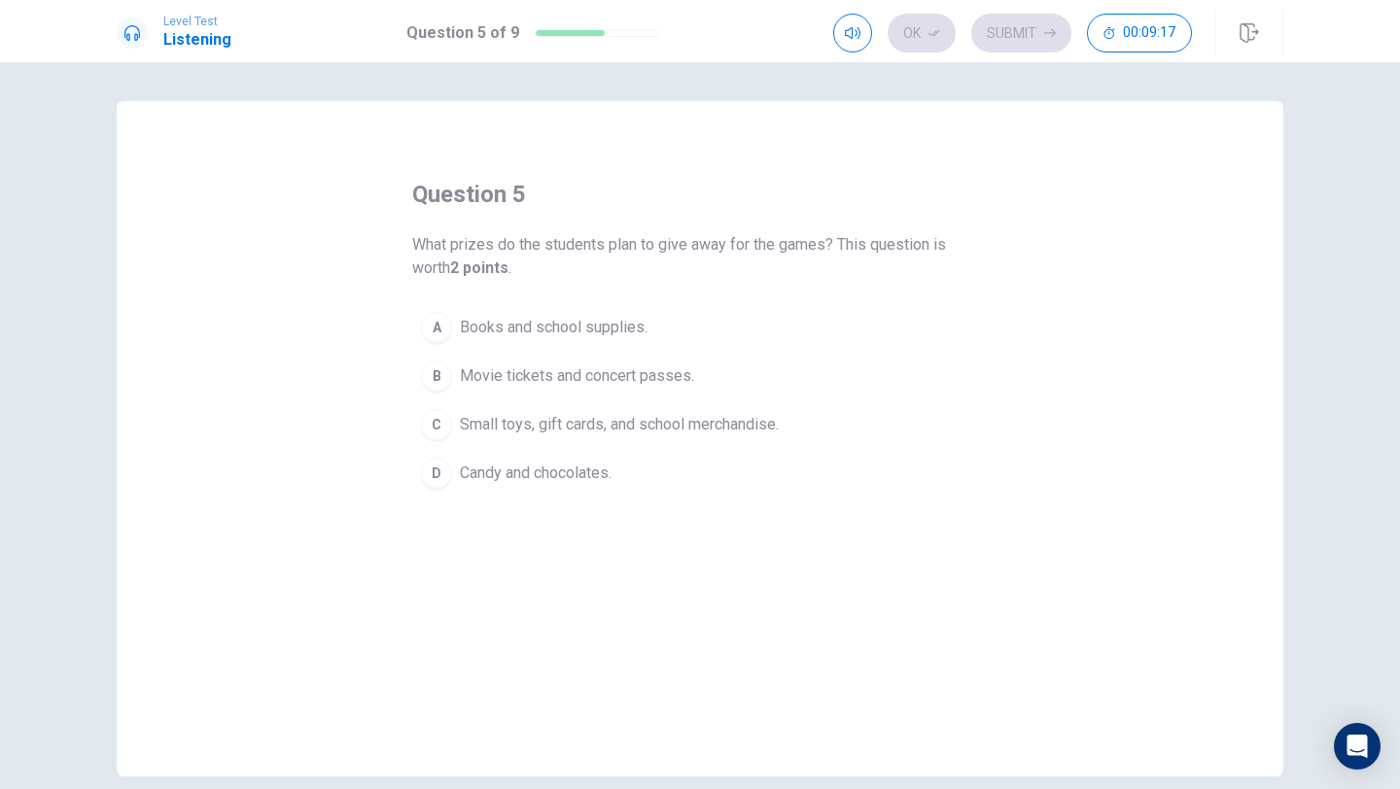
click at [433, 420] on div "C" at bounding box center [436, 424] width 31 height 31
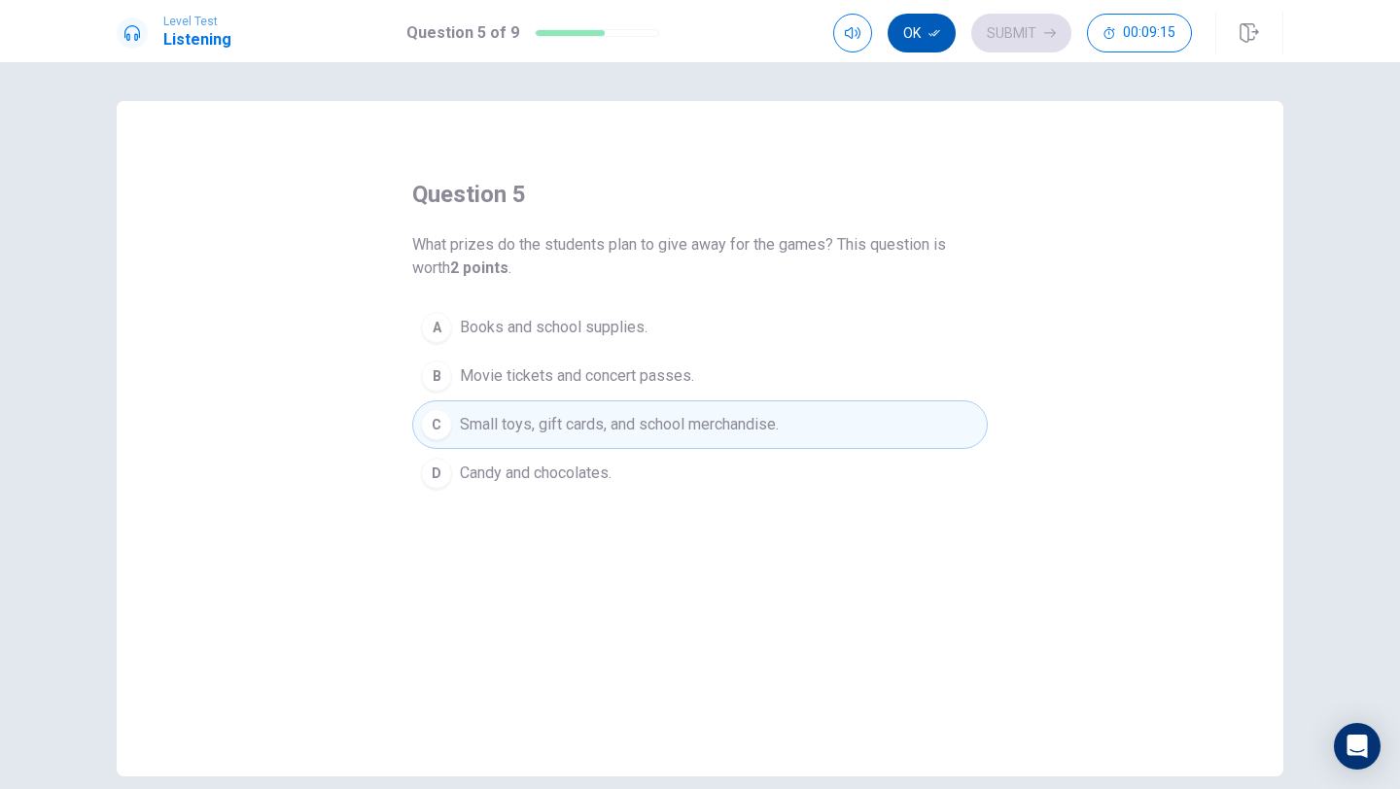
click at [922, 21] on button "Ok" at bounding box center [922, 33] width 68 height 39
click at [1011, 26] on button "Submit" at bounding box center [1021, 33] width 100 height 39
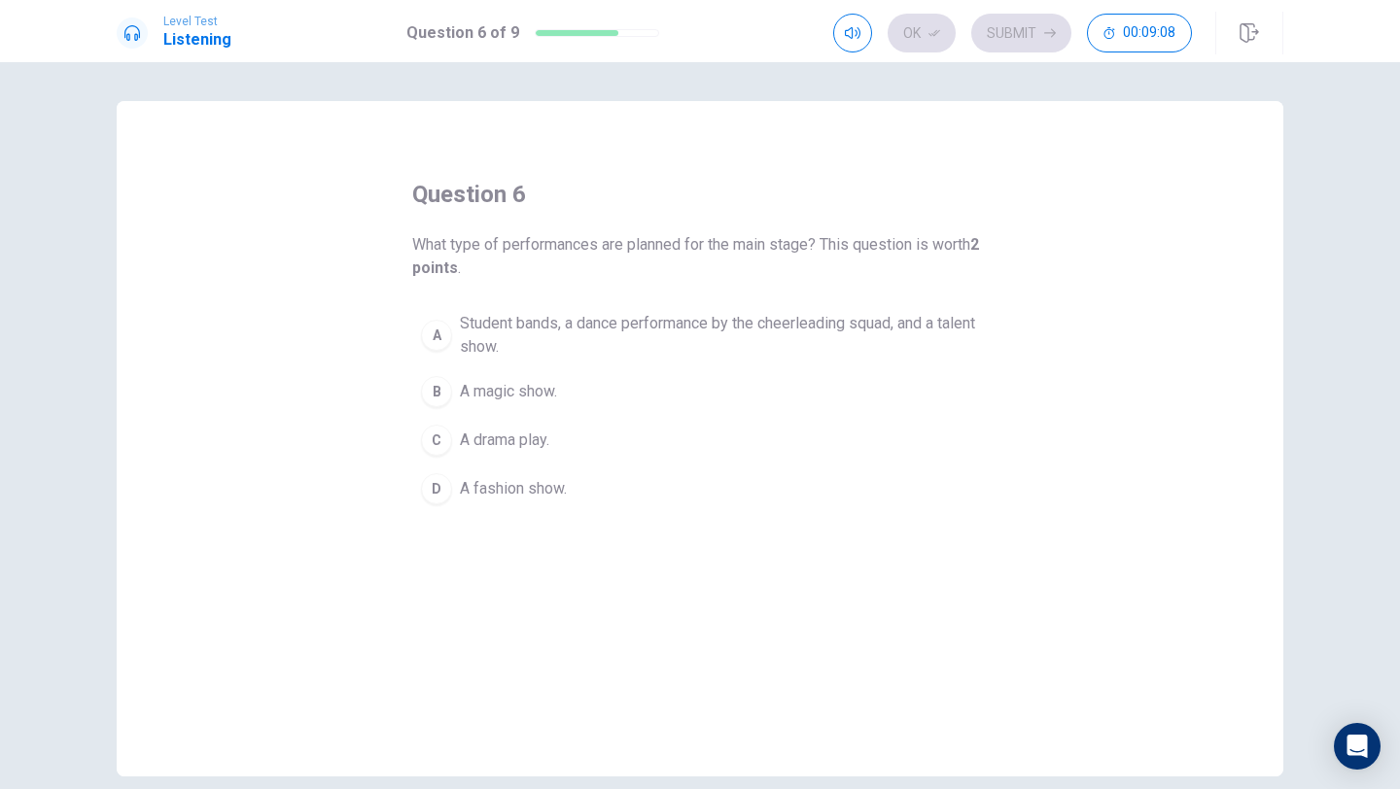
click at [437, 323] on div "A" at bounding box center [436, 335] width 31 height 31
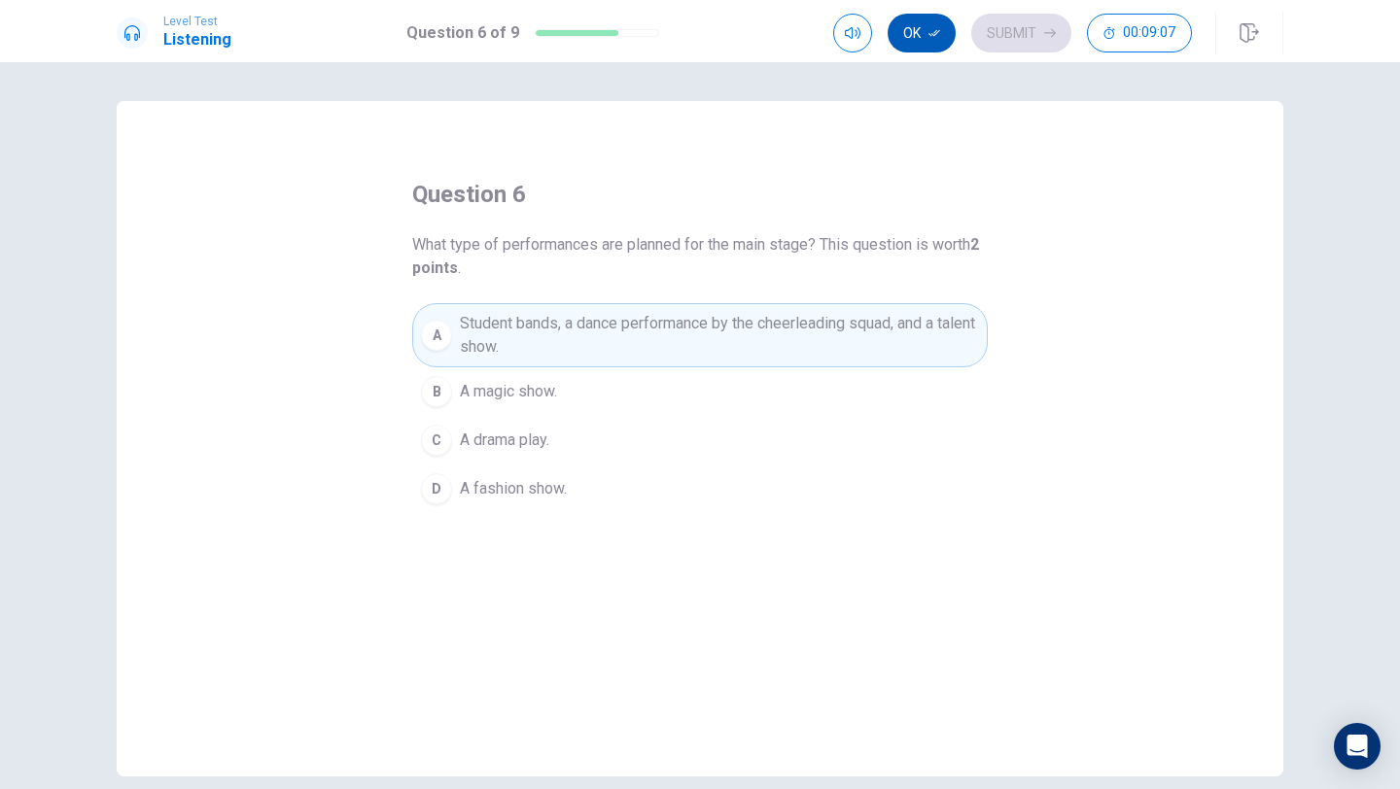
click at [926, 27] on button "Ok" at bounding box center [922, 33] width 68 height 39
click at [993, 21] on button "Submit" at bounding box center [1021, 33] width 100 height 39
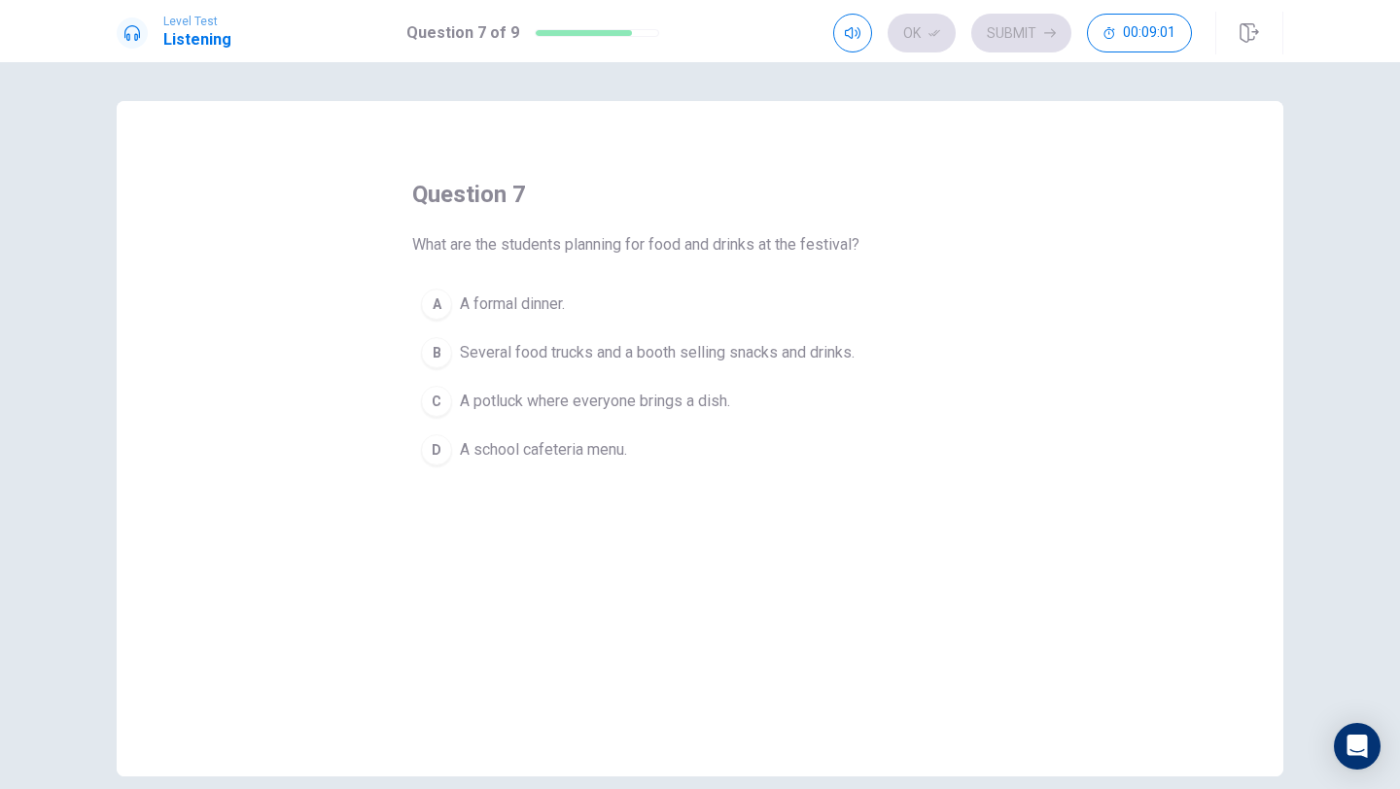
click at [447, 354] on div "B" at bounding box center [436, 352] width 31 height 31
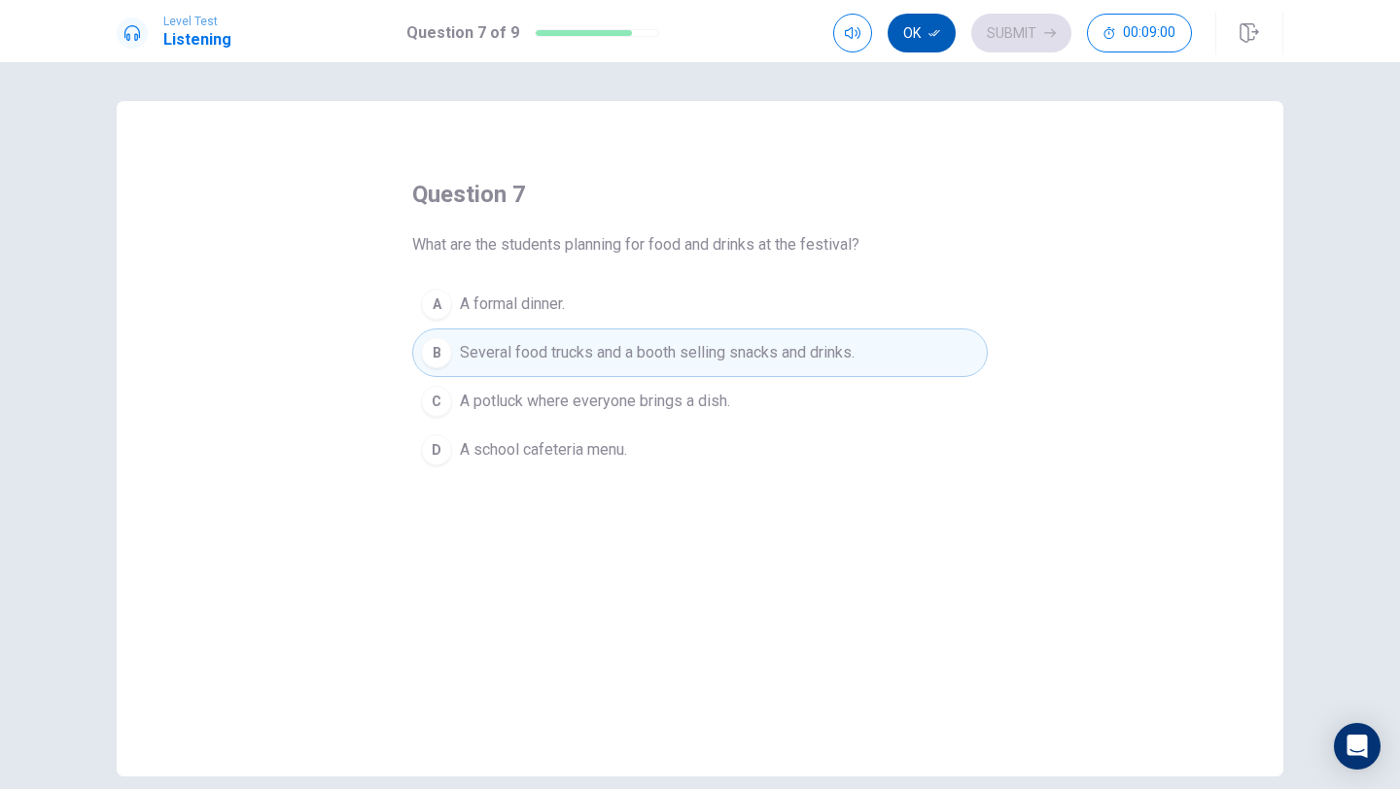
click at [929, 36] on icon "button" at bounding box center [934, 33] width 12 height 12
click at [1010, 31] on button "Submit" at bounding box center [1021, 33] width 100 height 39
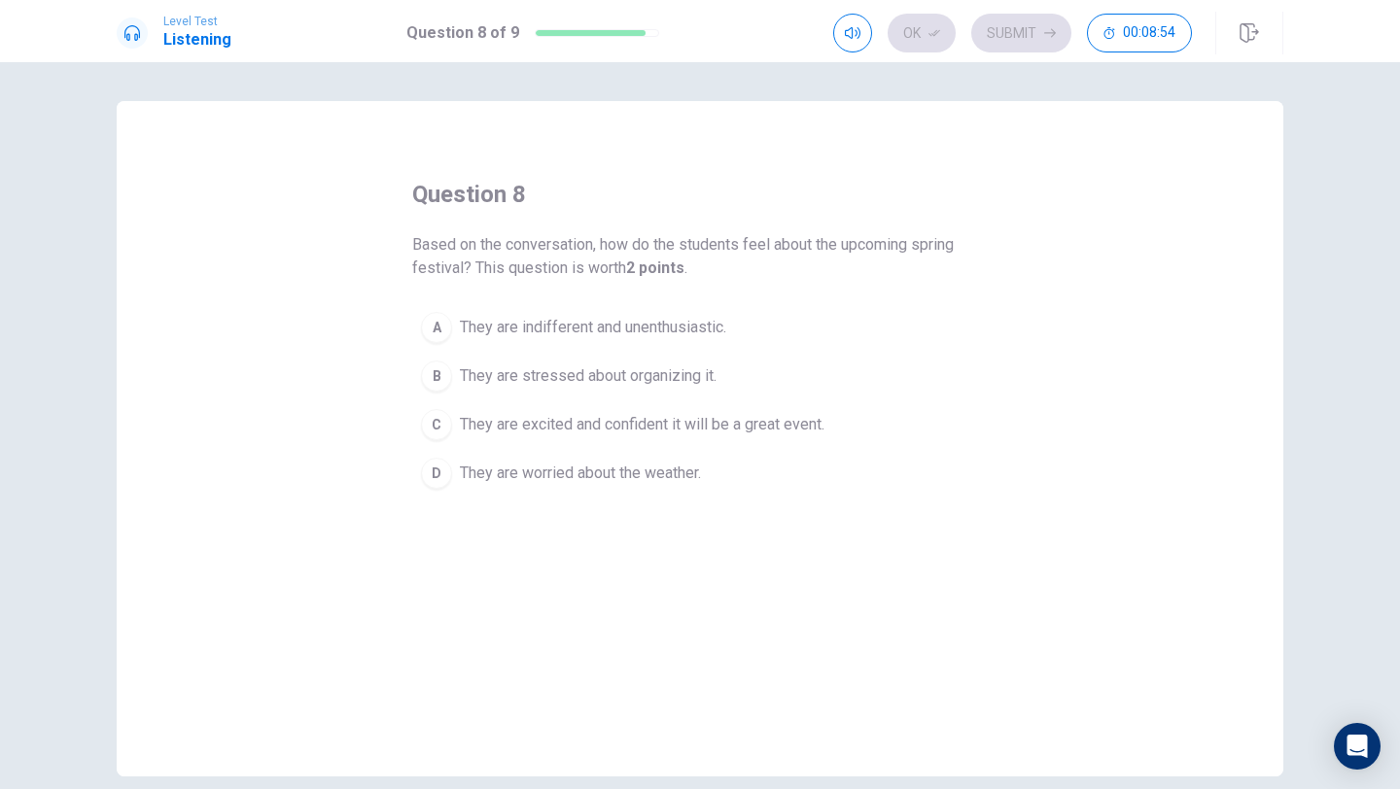
click at [491, 434] on span "They are excited and confident it will be a great event." at bounding box center [642, 424] width 365 height 23
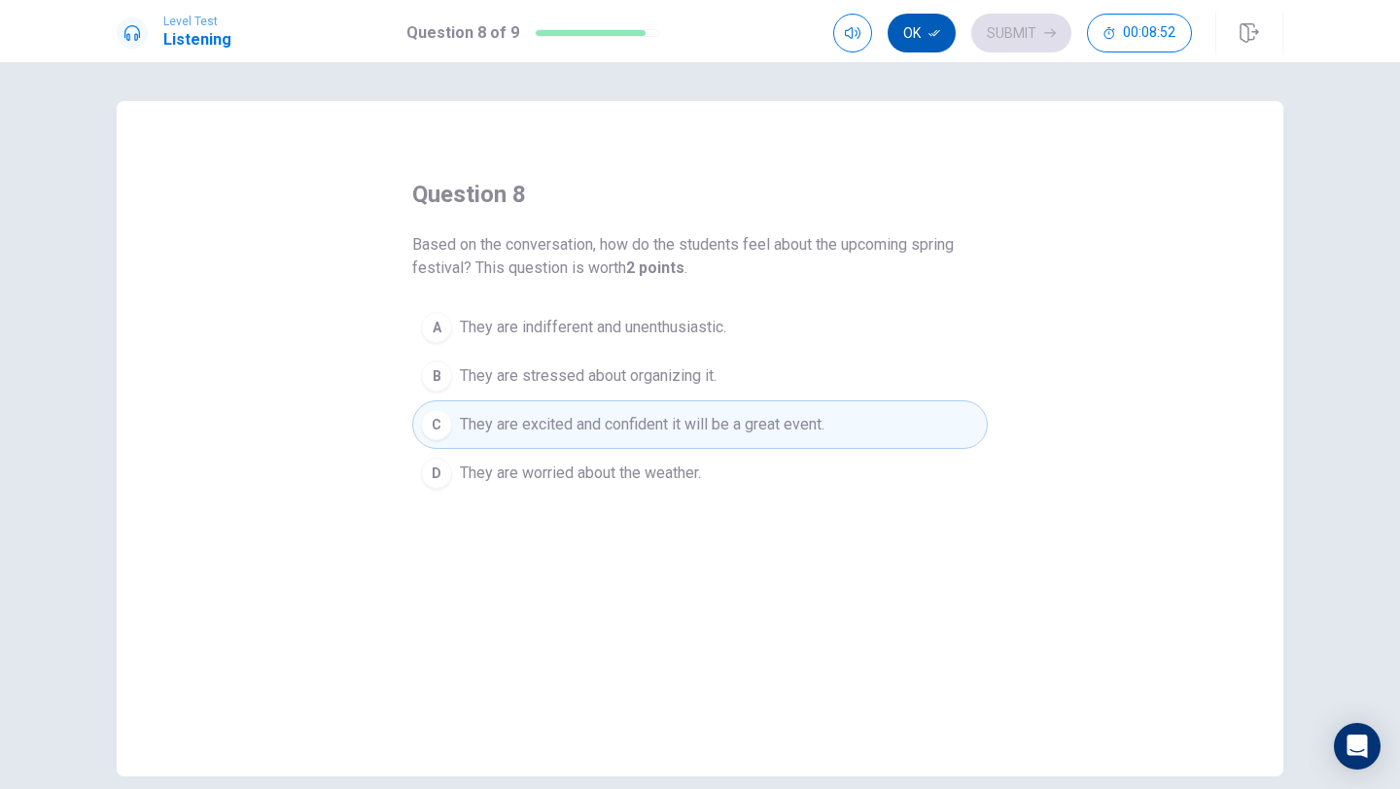
click at [935, 40] on button "Ok" at bounding box center [922, 33] width 68 height 39
click at [1002, 34] on button "Submit" at bounding box center [1021, 33] width 100 height 39
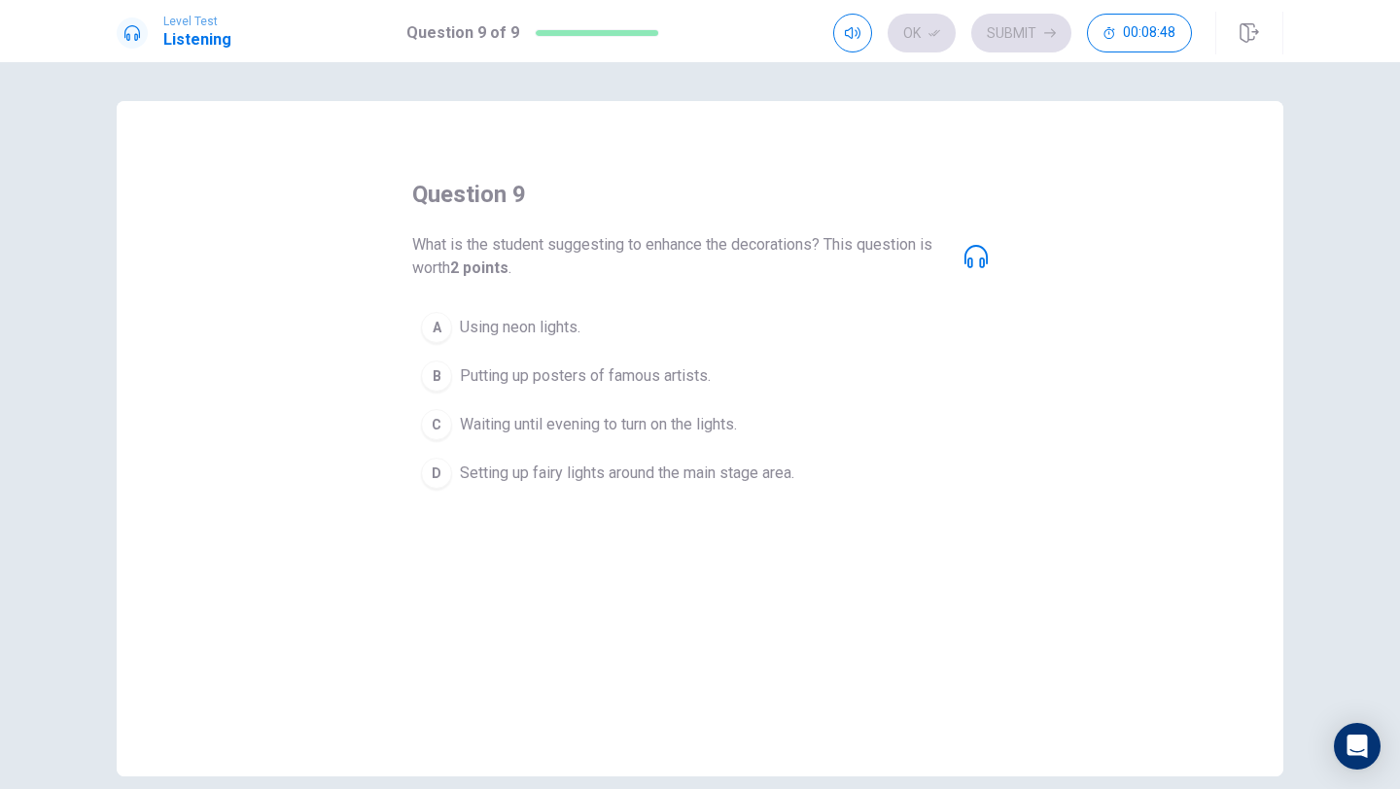
click at [446, 472] on div "D" at bounding box center [436, 473] width 31 height 31
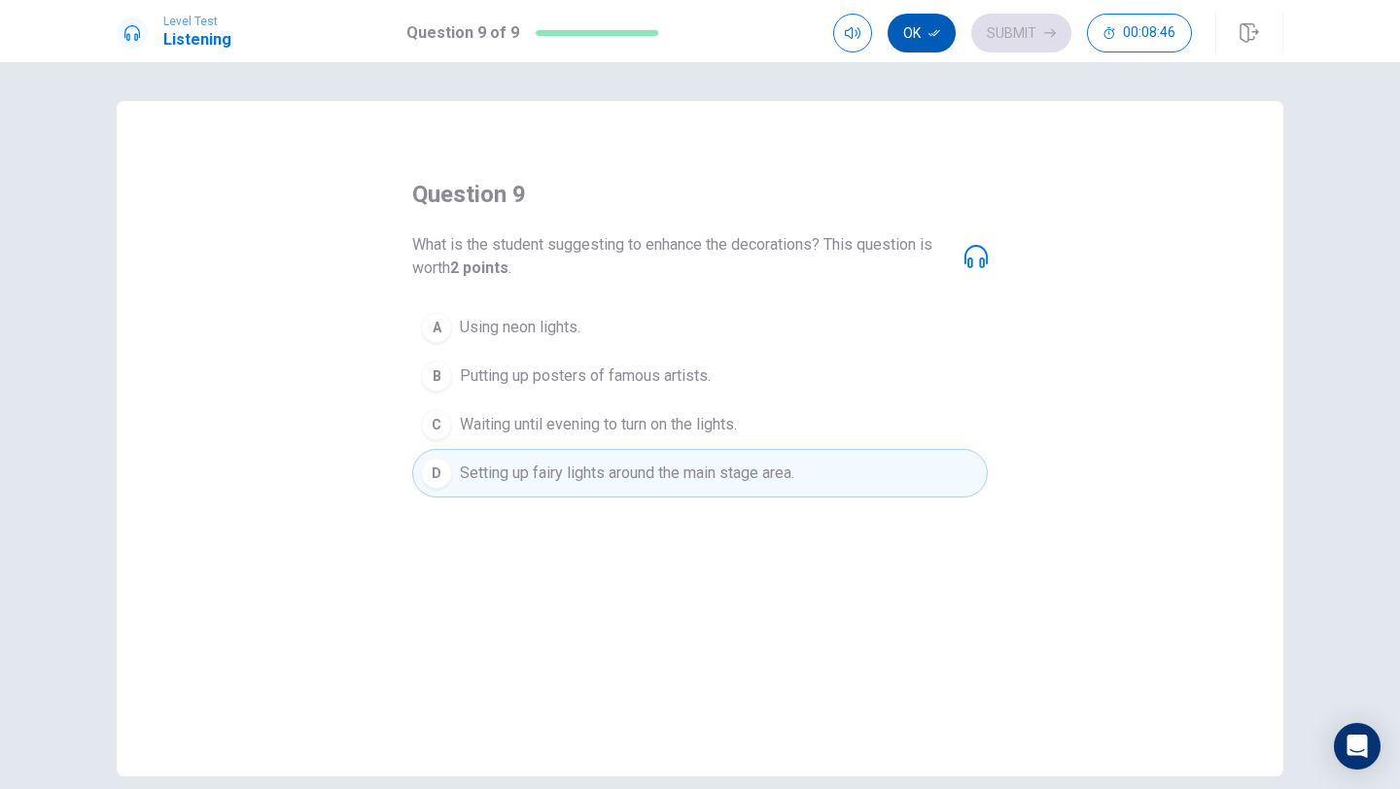
click at [927, 30] on button "Ok" at bounding box center [922, 33] width 68 height 39
click at [996, 31] on button "Submit" at bounding box center [1021, 33] width 100 height 39
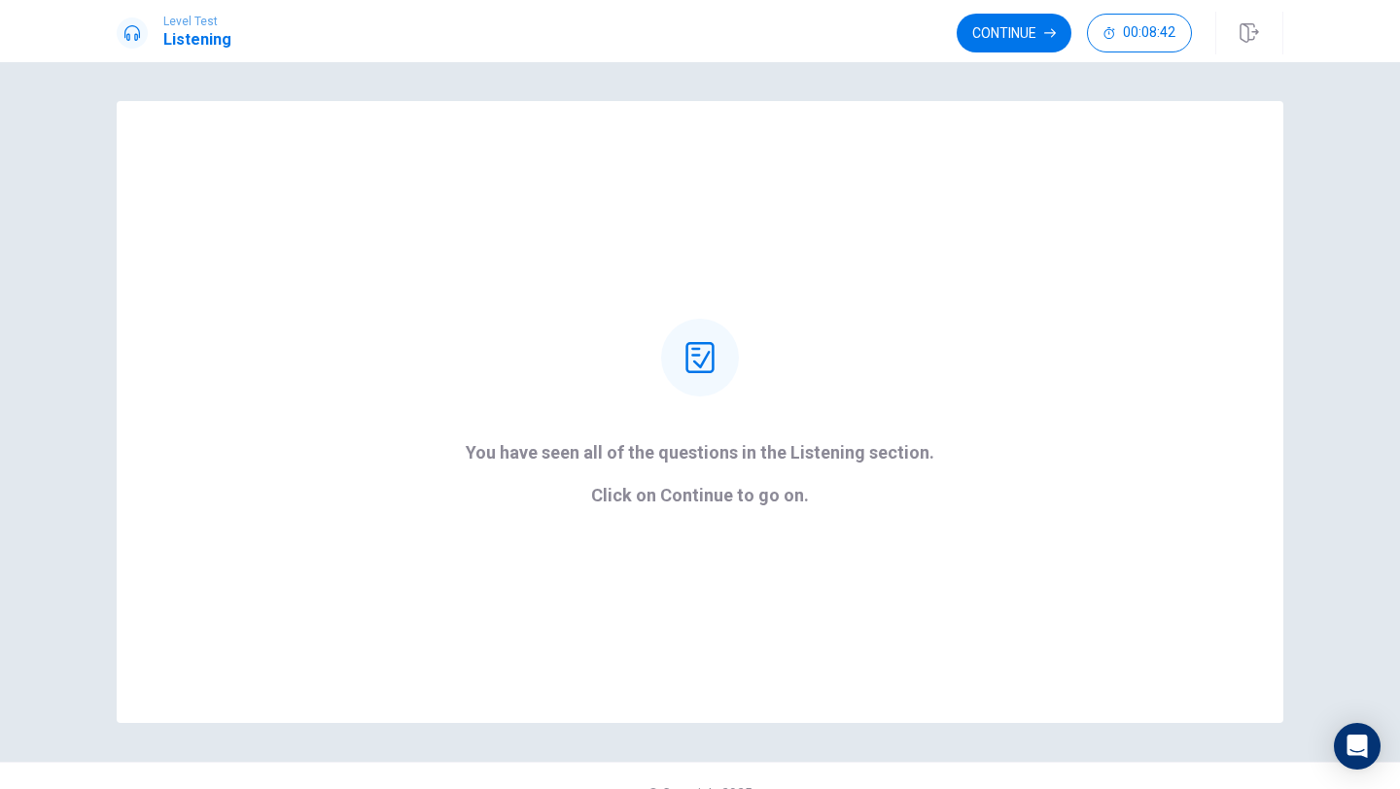
click at [996, 31] on button "Continue" at bounding box center [1014, 33] width 115 height 39
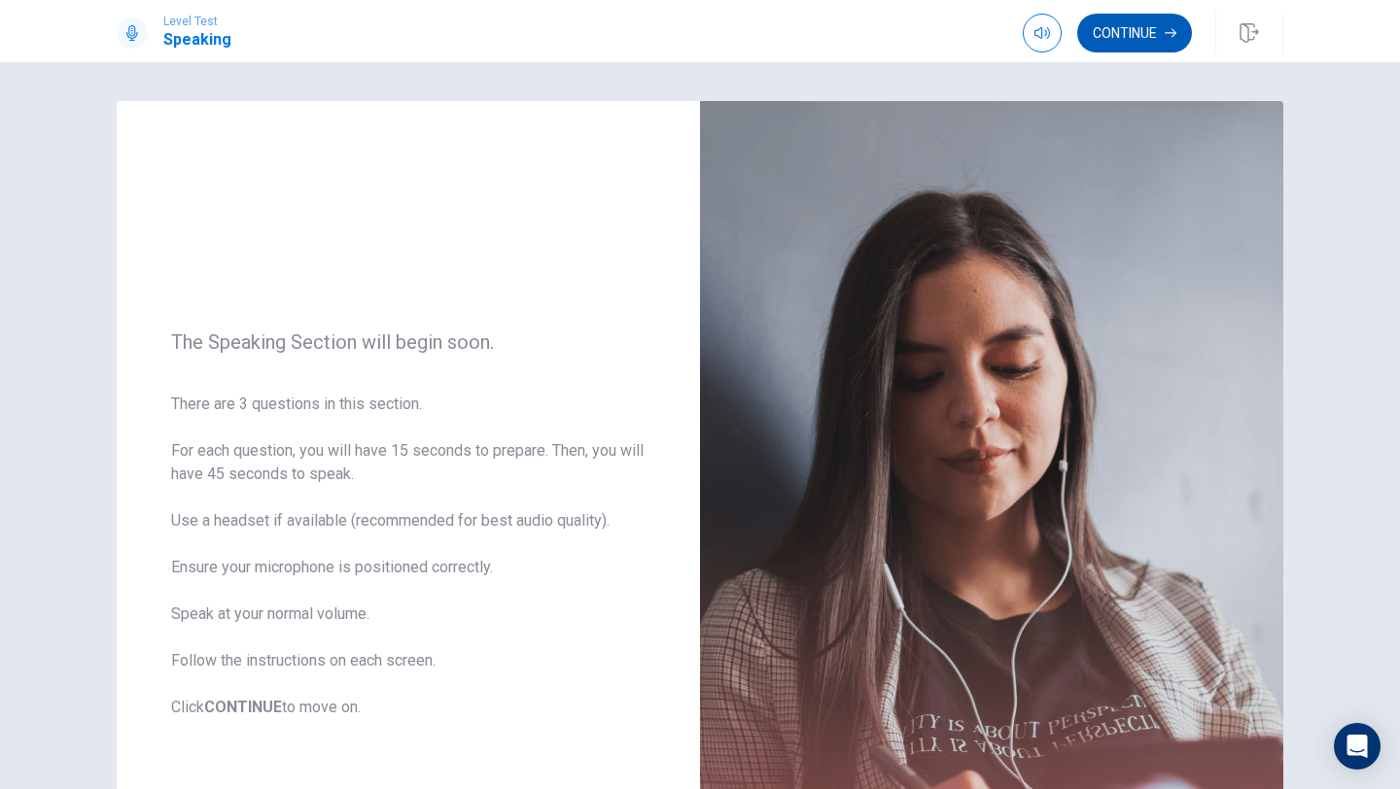
click at [1090, 44] on button "Continue" at bounding box center [1134, 33] width 115 height 39
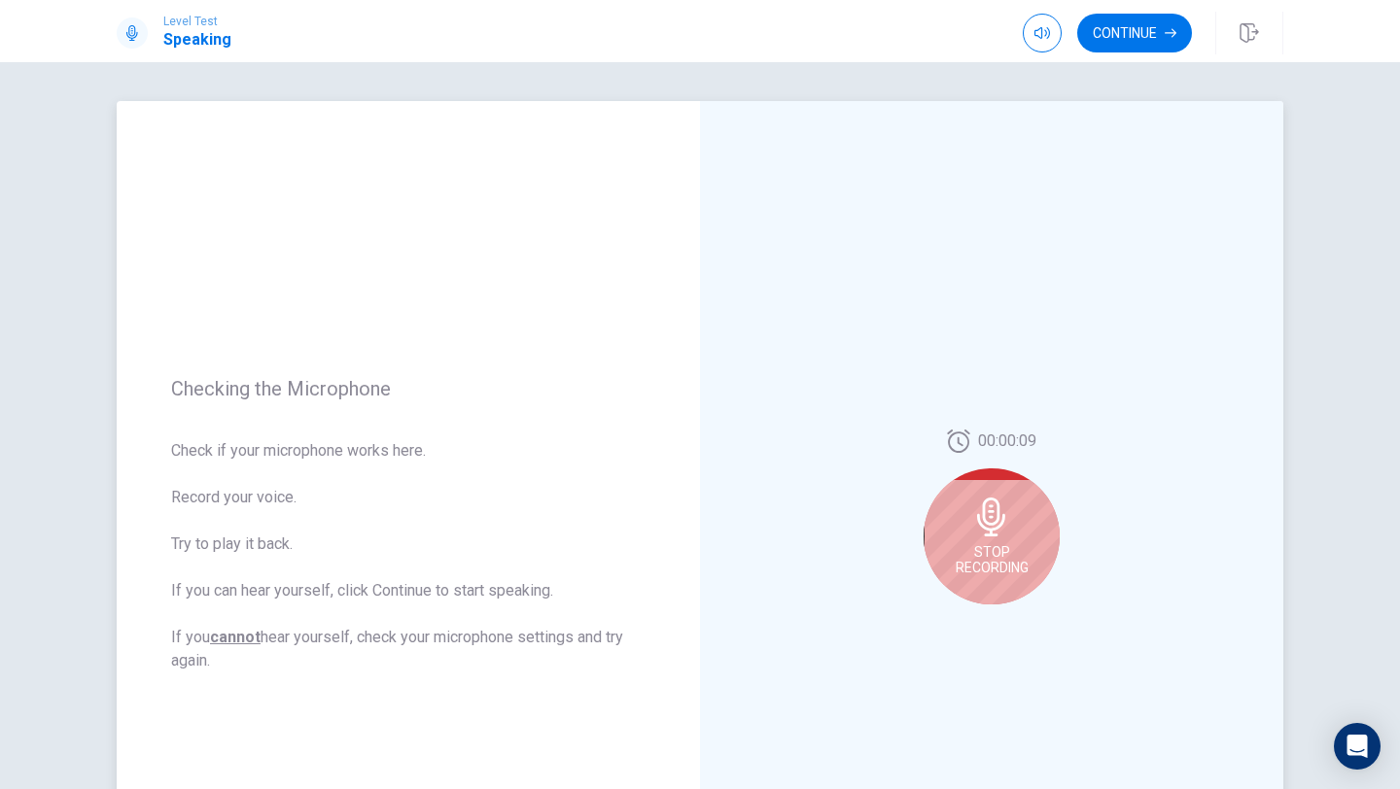
click at [989, 529] on icon at bounding box center [991, 517] width 28 height 39
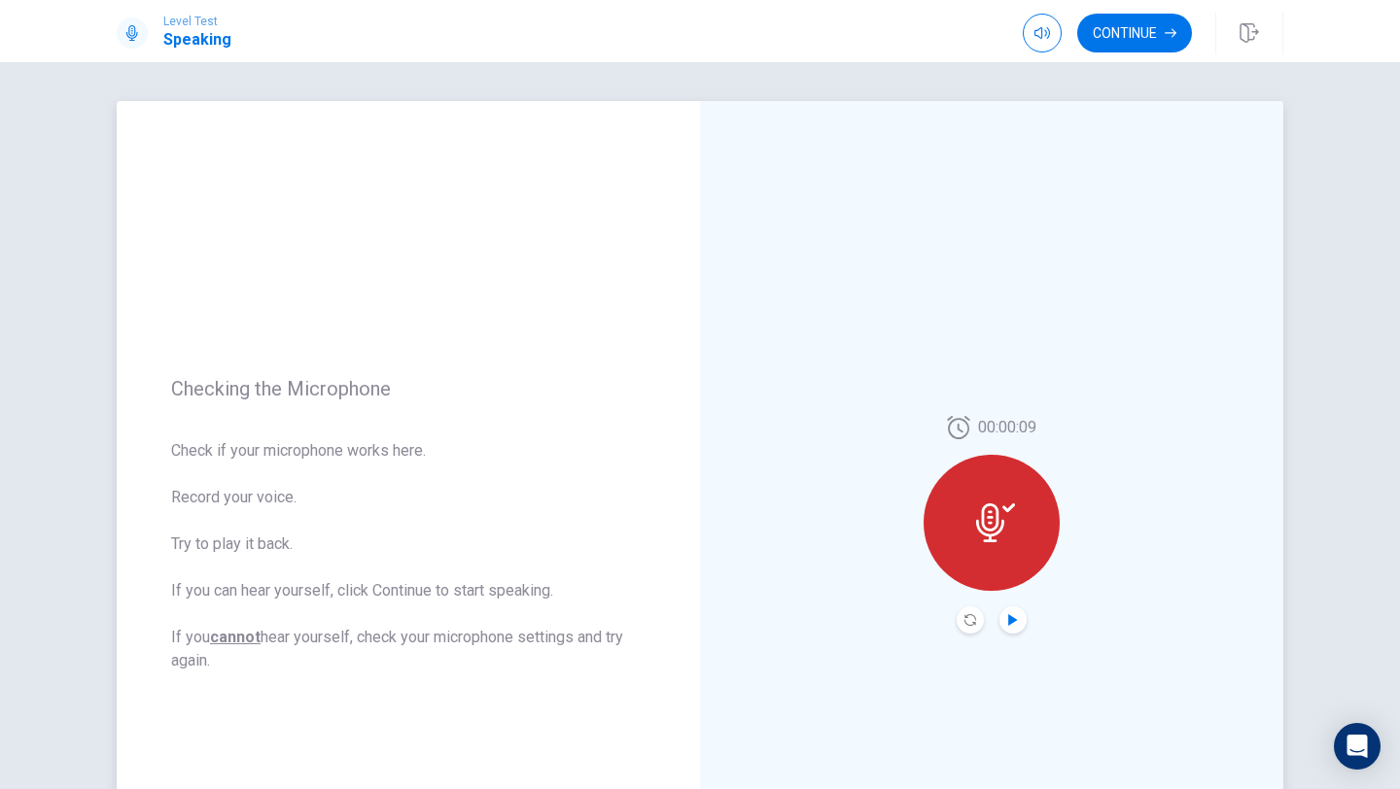
click at [1012, 617] on icon "Play Audio" at bounding box center [1012, 620] width 9 height 12
click at [969, 620] on icon "Record Again" at bounding box center [970, 620] width 12 height 12
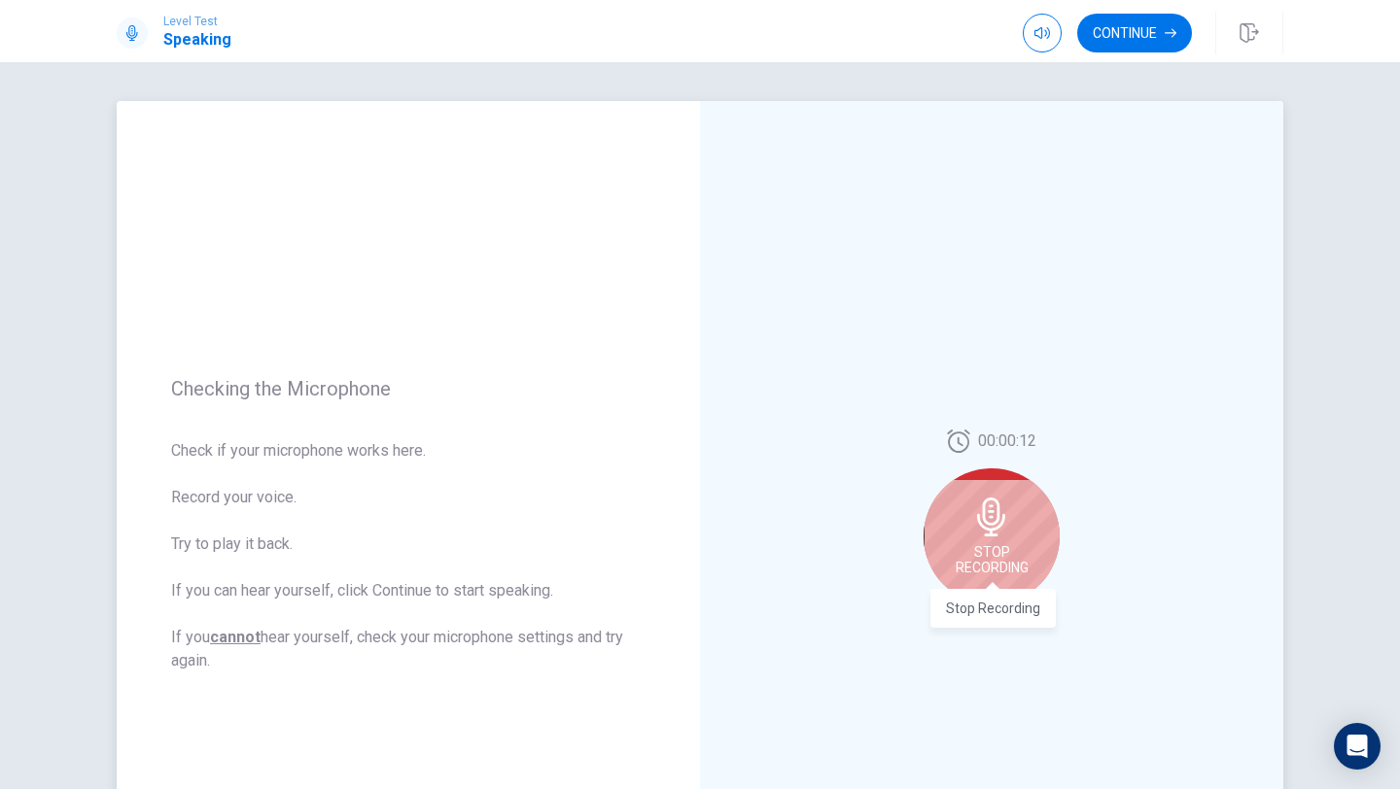
click at [1025, 579] on div "Stop Recording" at bounding box center [992, 602] width 125 height 52
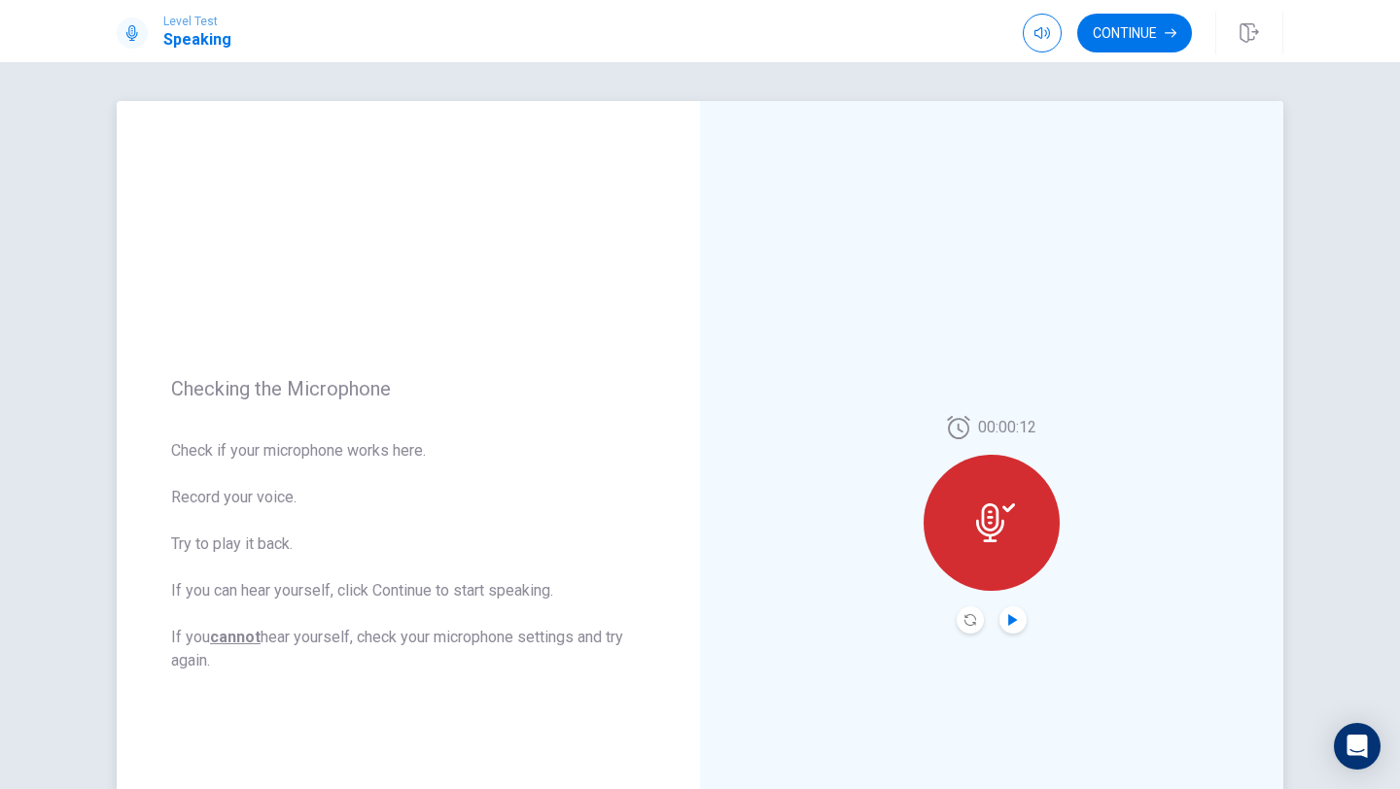
click at [1008, 614] on icon "Play Audio" at bounding box center [1013, 620] width 12 height 12
click at [970, 618] on icon "Record Again" at bounding box center [970, 620] width 12 height 12
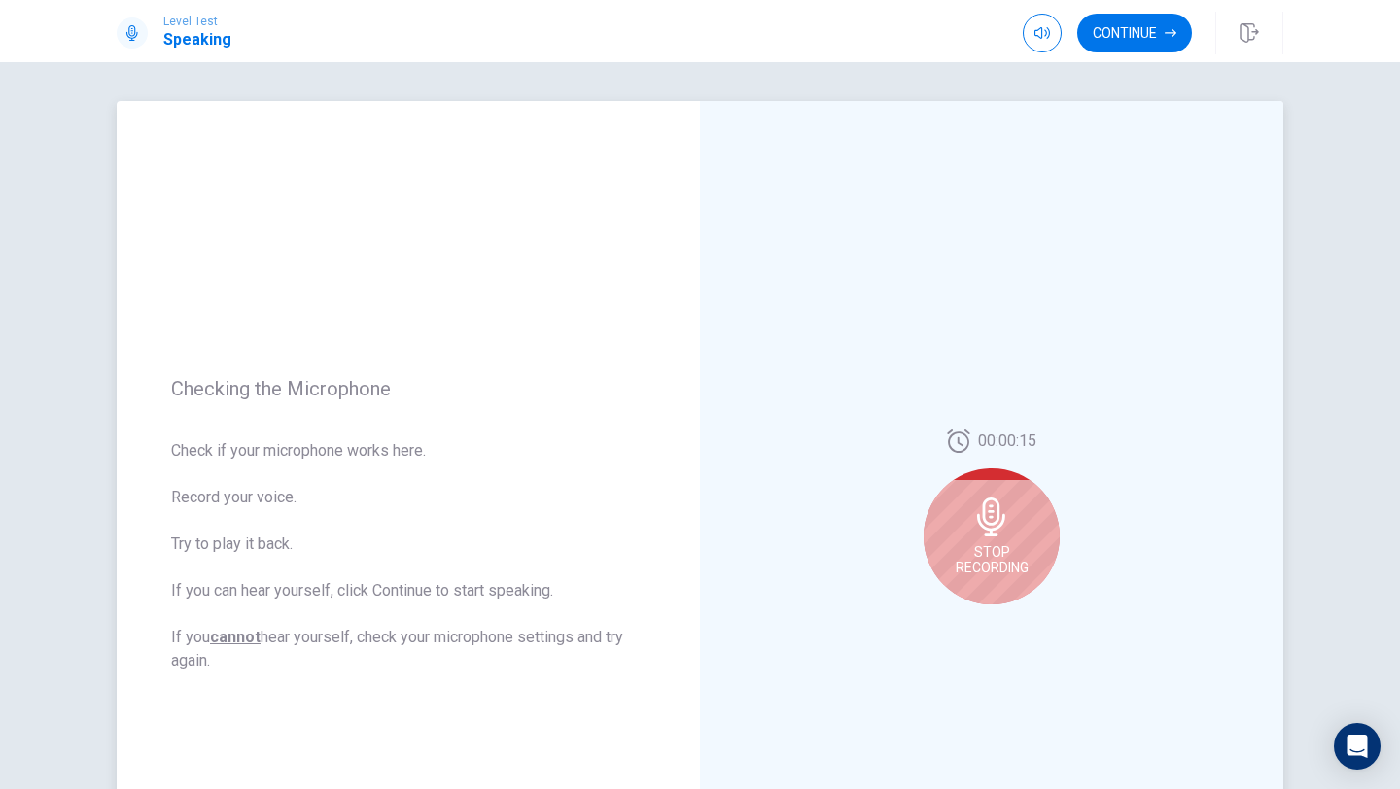
click at [998, 550] on span "Stop Recording" at bounding box center [992, 559] width 73 height 31
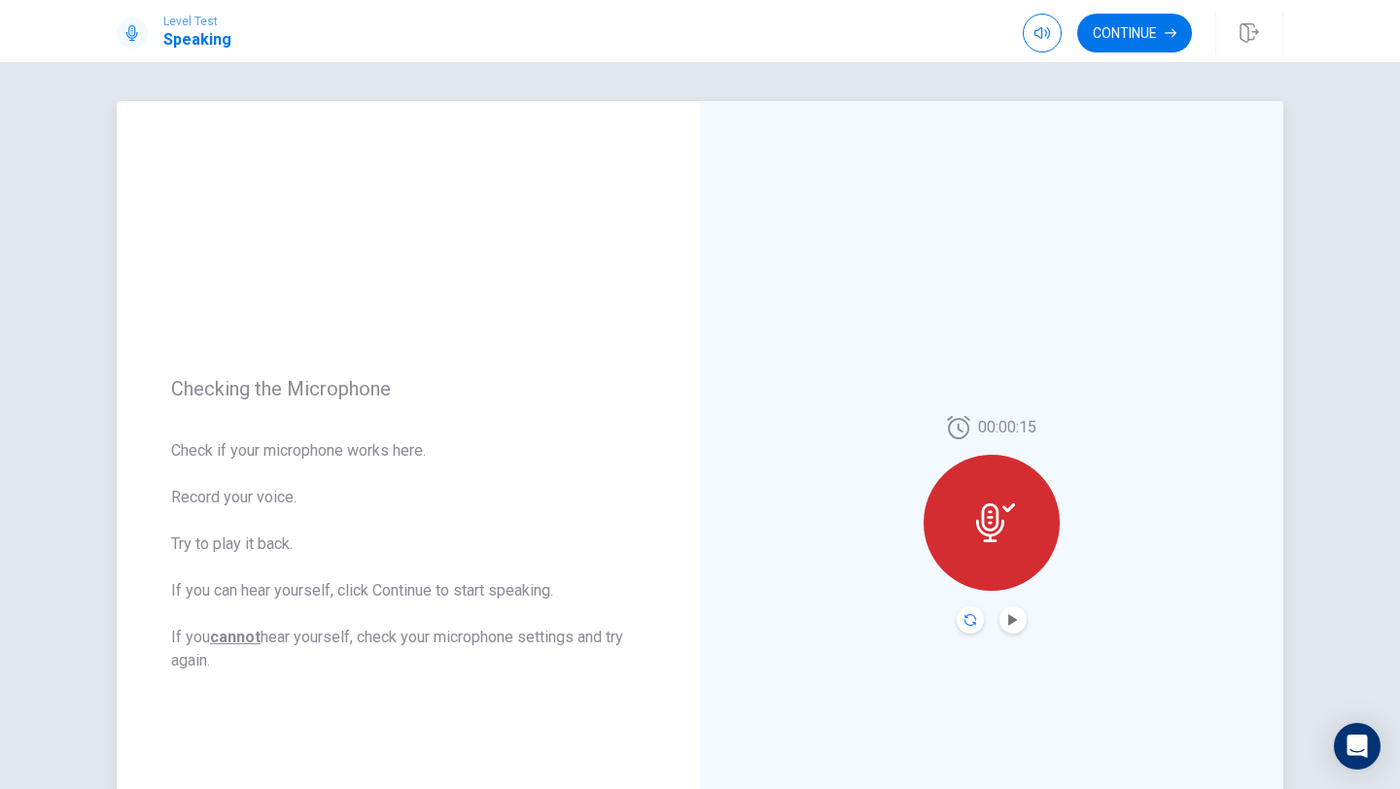
click at [967, 622] on icon "Record Again" at bounding box center [970, 620] width 12 height 12
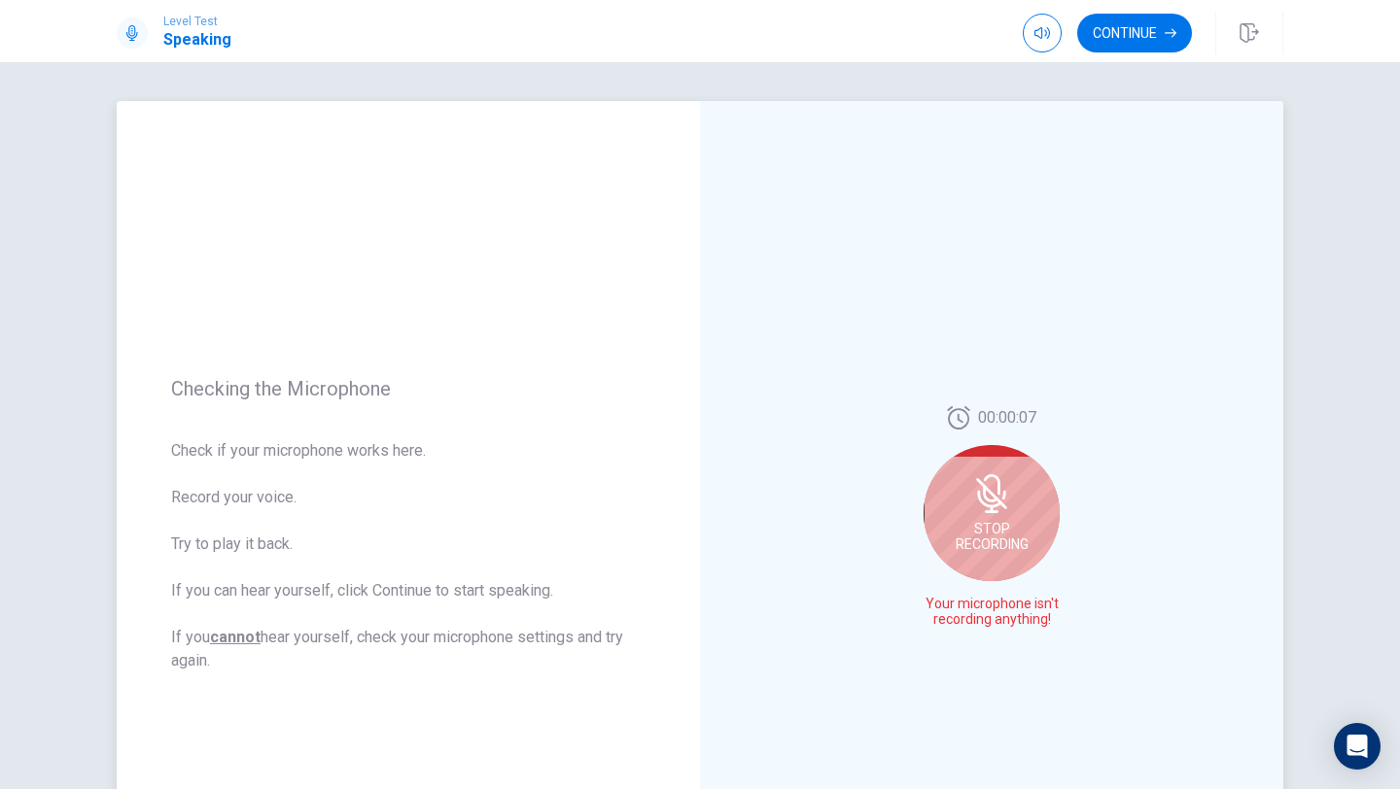
click at [1015, 641] on div "00:00:07 Stop Recording Your microphone isn't recording anything!" at bounding box center [992, 524] width 142 height 237
click at [1004, 494] on icon at bounding box center [1004, 495] width 4 height 9
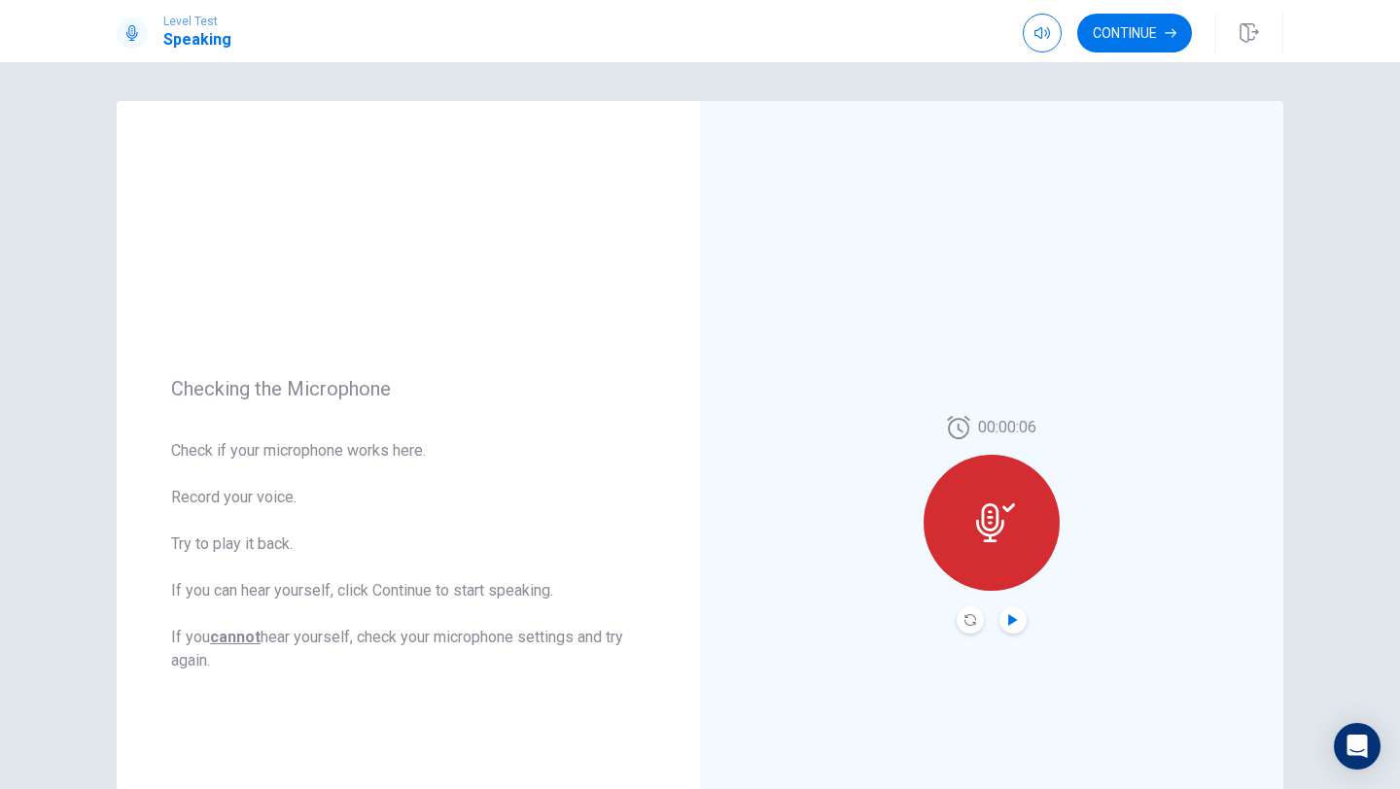
click at [1015, 616] on icon "Play Audio" at bounding box center [1013, 620] width 12 height 12
click at [971, 620] on icon "Record Again" at bounding box center [970, 620] width 12 height 12
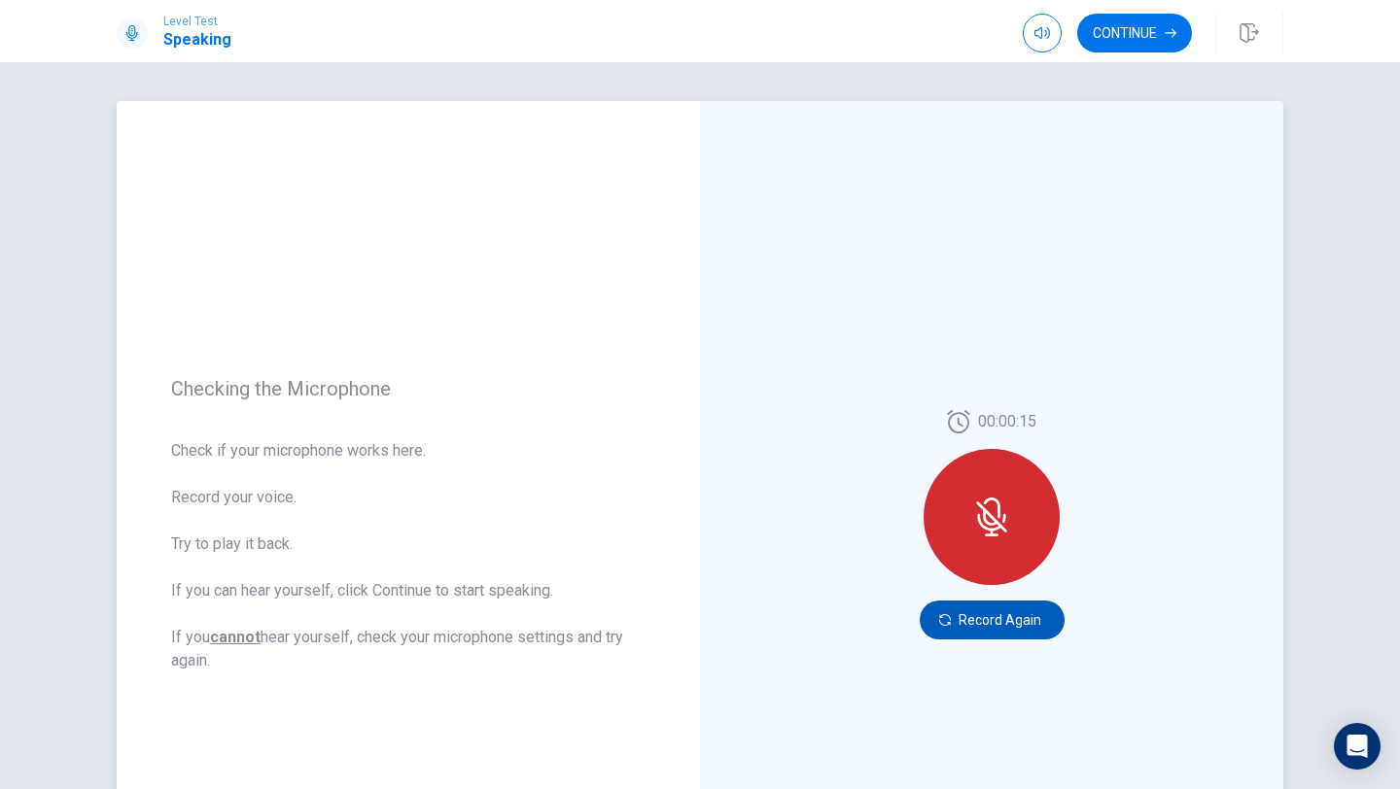
click at [989, 609] on button "Record Again" at bounding box center [992, 620] width 145 height 39
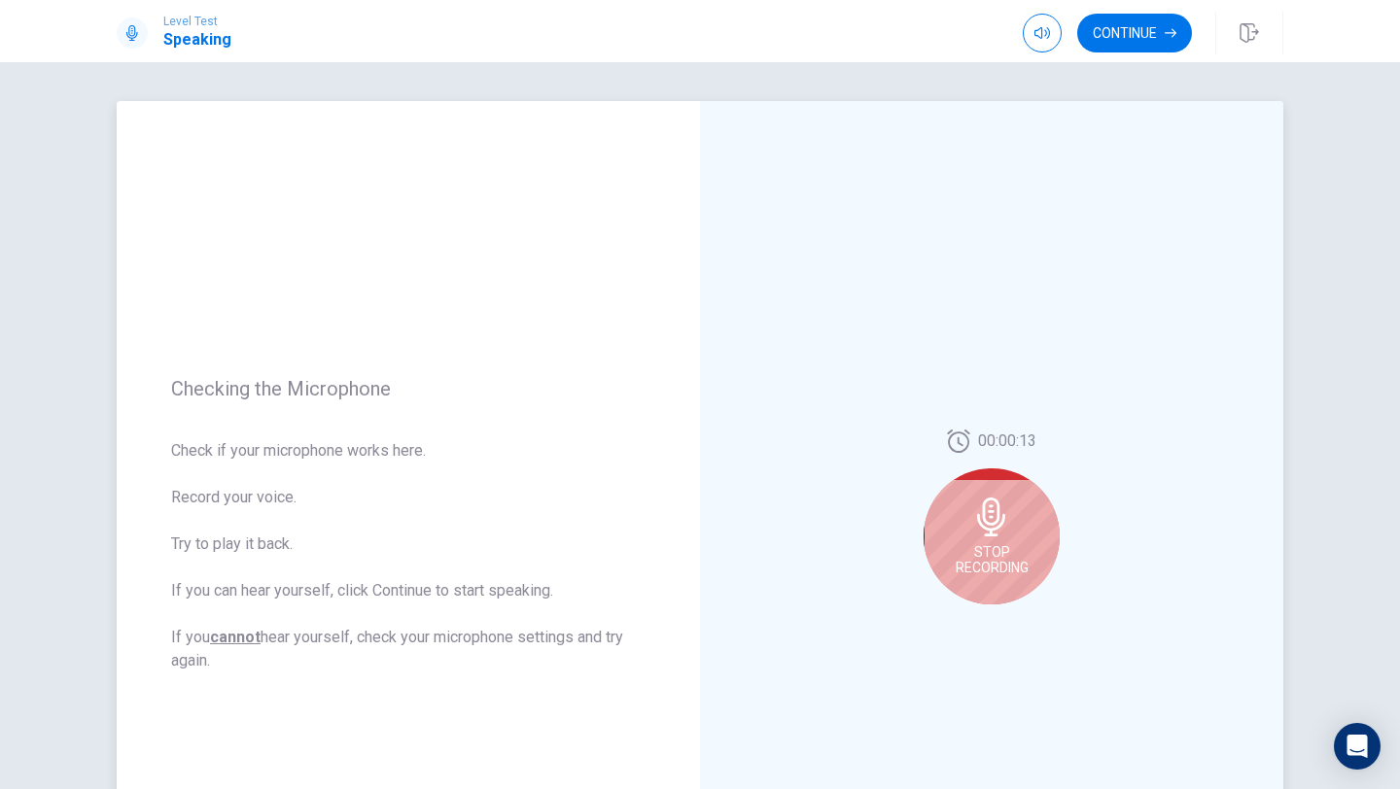
click at [988, 532] on icon at bounding box center [991, 517] width 39 height 39
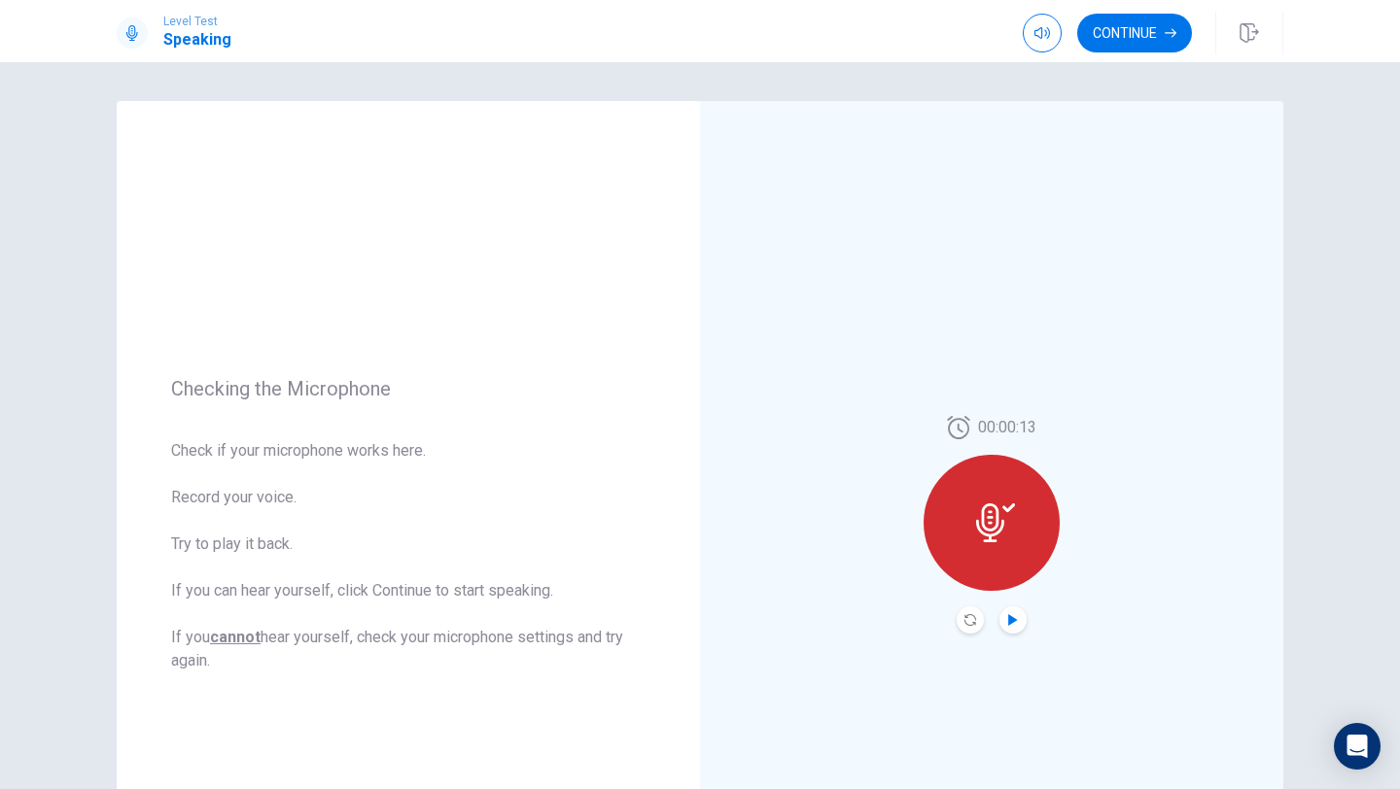
click at [1016, 620] on icon "Play Audio" at bounding box center [1012, 620] width 9 height 12
click at [992, 512] on icon at bounding box center [990, 523] width 28 height 39
click at [967, 615] on icon "Record Again" at bounding box center [970, 620] width 12 height 12
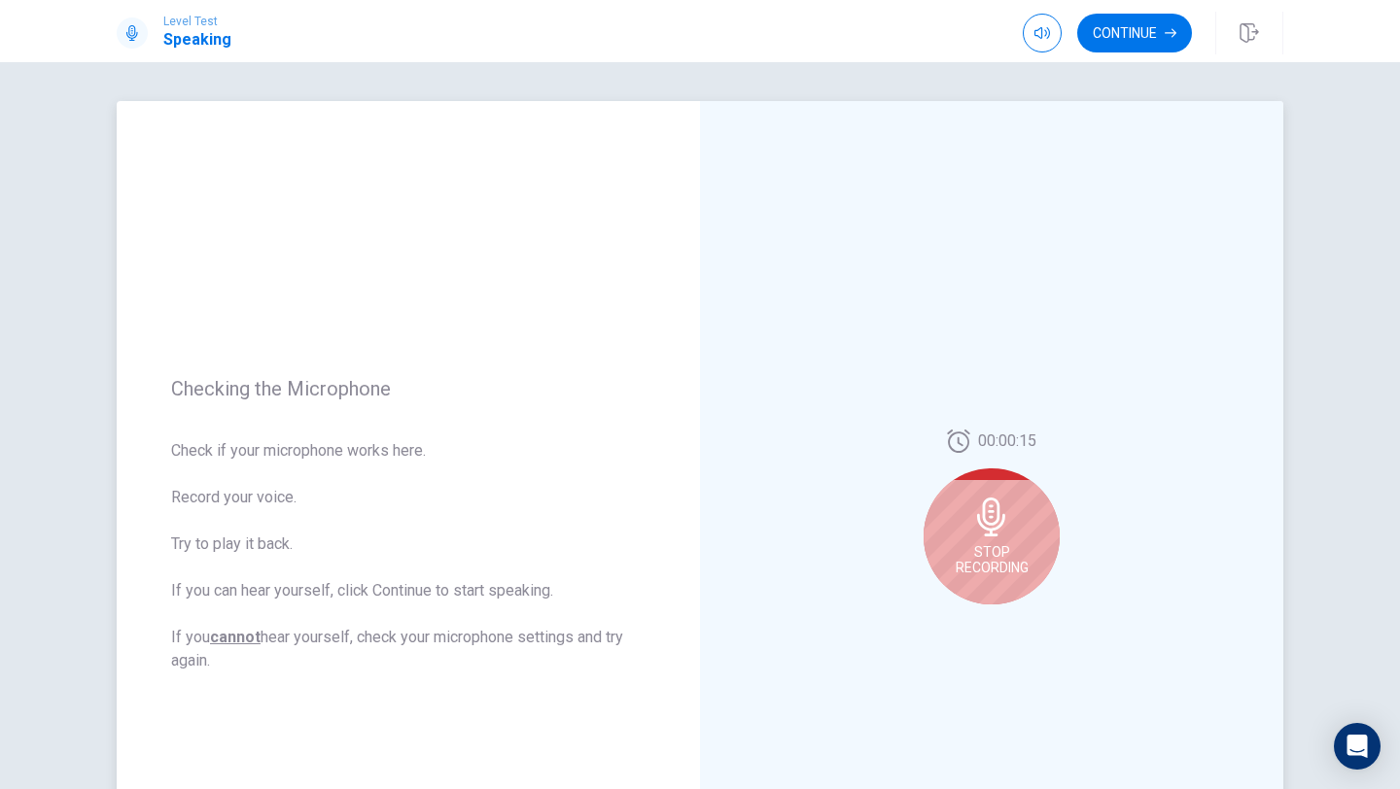
click at [998, 513] on icon at bounding box center [991, 517] width 28 height 39
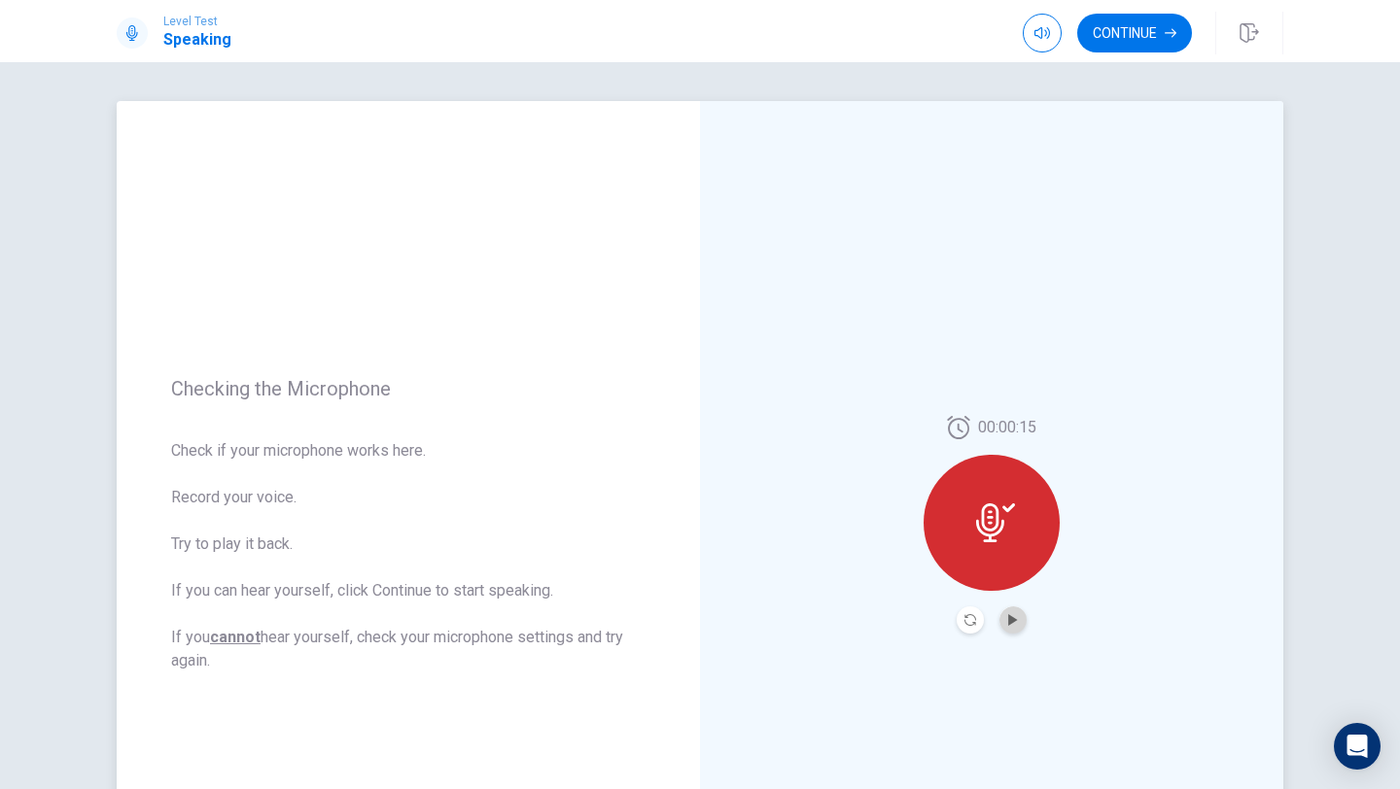
click at [1003, 623] on button "Play Audio" at bounding box center [1012, 620] width 27 height 27
click at [1003, 623] on button "Pause Audio" at bounding box center [1012, 620] width 27 height 27
click at [1018, 620] on icon "Pause Audio" at bounding box center [1013, 620] width 12 height 12
click at [1008, 614] on icon "Pause Audio" at bounding box center [1013, 620] width 10 height 12
click at [961, 616] on button "Record Again" at bounding box center [970, 620] width 27 height 27
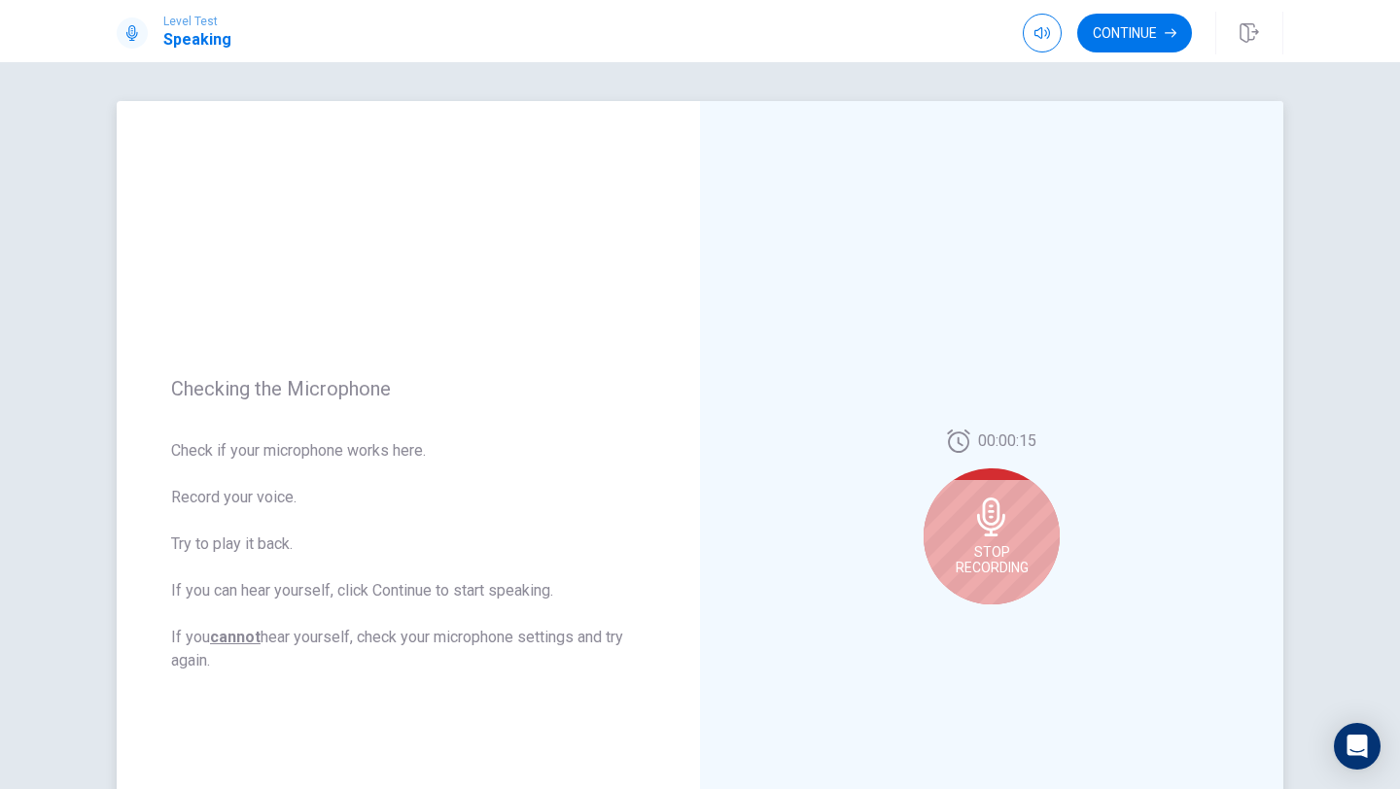
click at [971, 616] on div "00:00:15 Stop Recording" at bounding box center [992, 525] width 136 height 191
click at [991, 522] on icon at bounding box center [991, 517] width 28 height 39
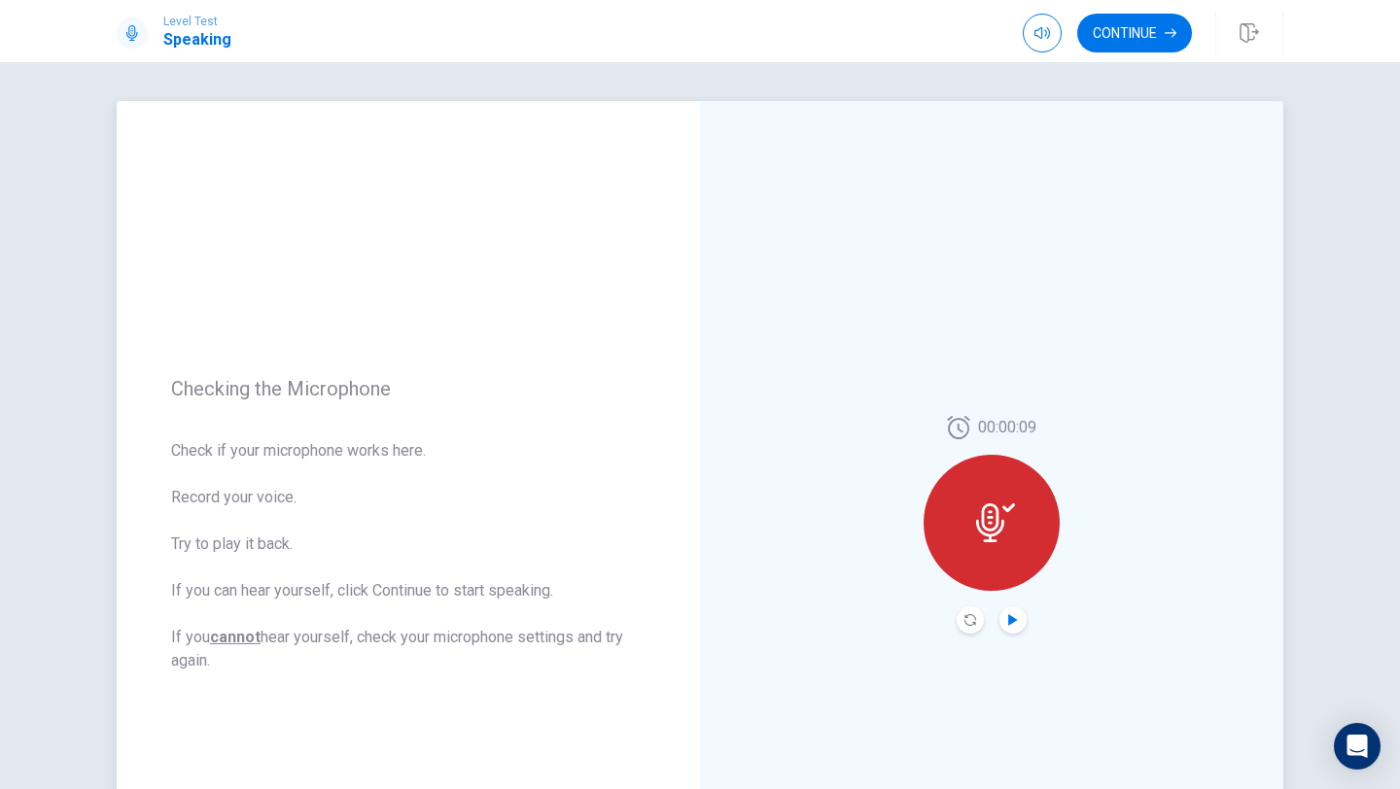
click at [1011, 621] on icon "Play Audio" at bounding box center [1012, 620] width 9 height 12
click at [1012, 614] on icon "Pause Audio" at bounding box center [1013, 620] width 12 height 12
click at [1114, 36] on button "Continue" at bounding box center [1134, 33] width 115 height 39
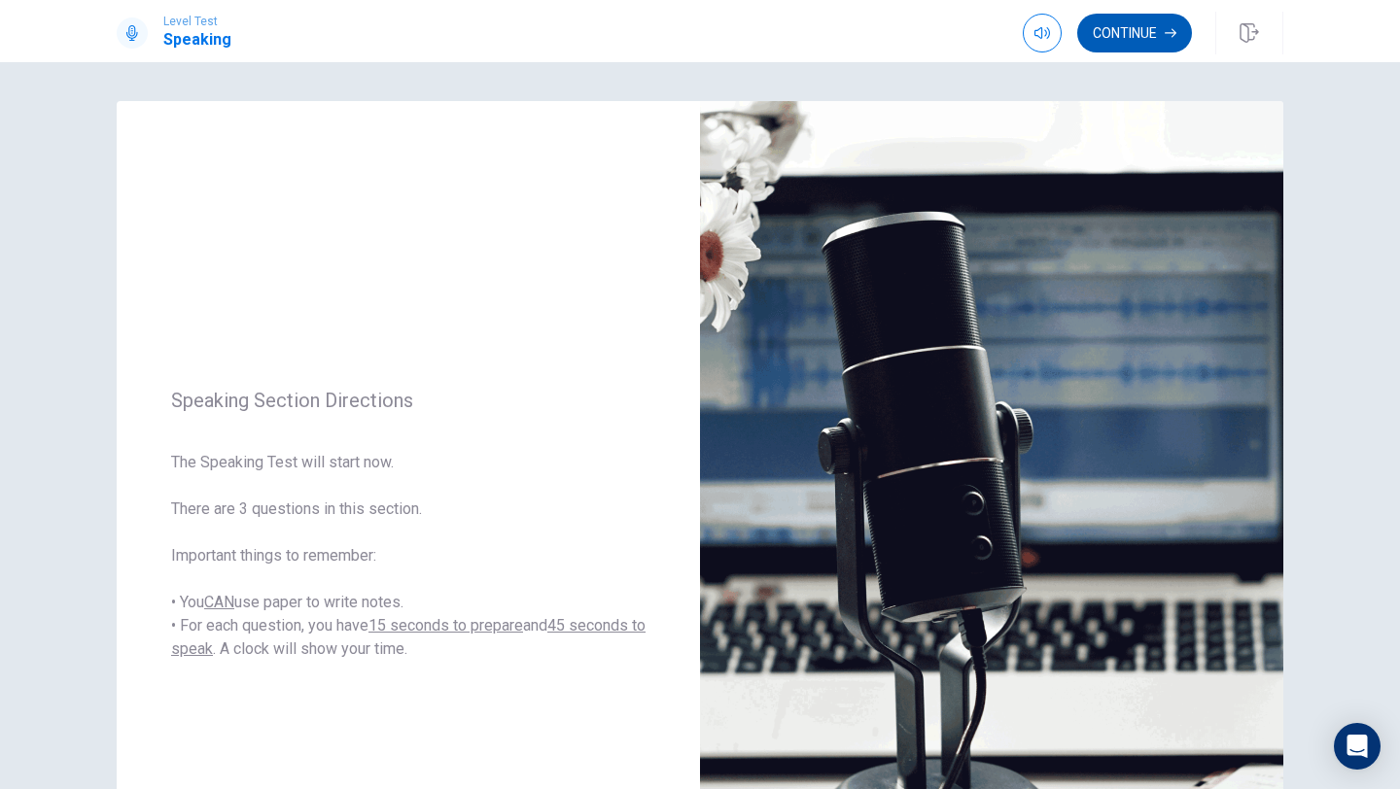
click at [1142, 35] on button "Continue" at bounding box center [1134, 33] width 115 height 39
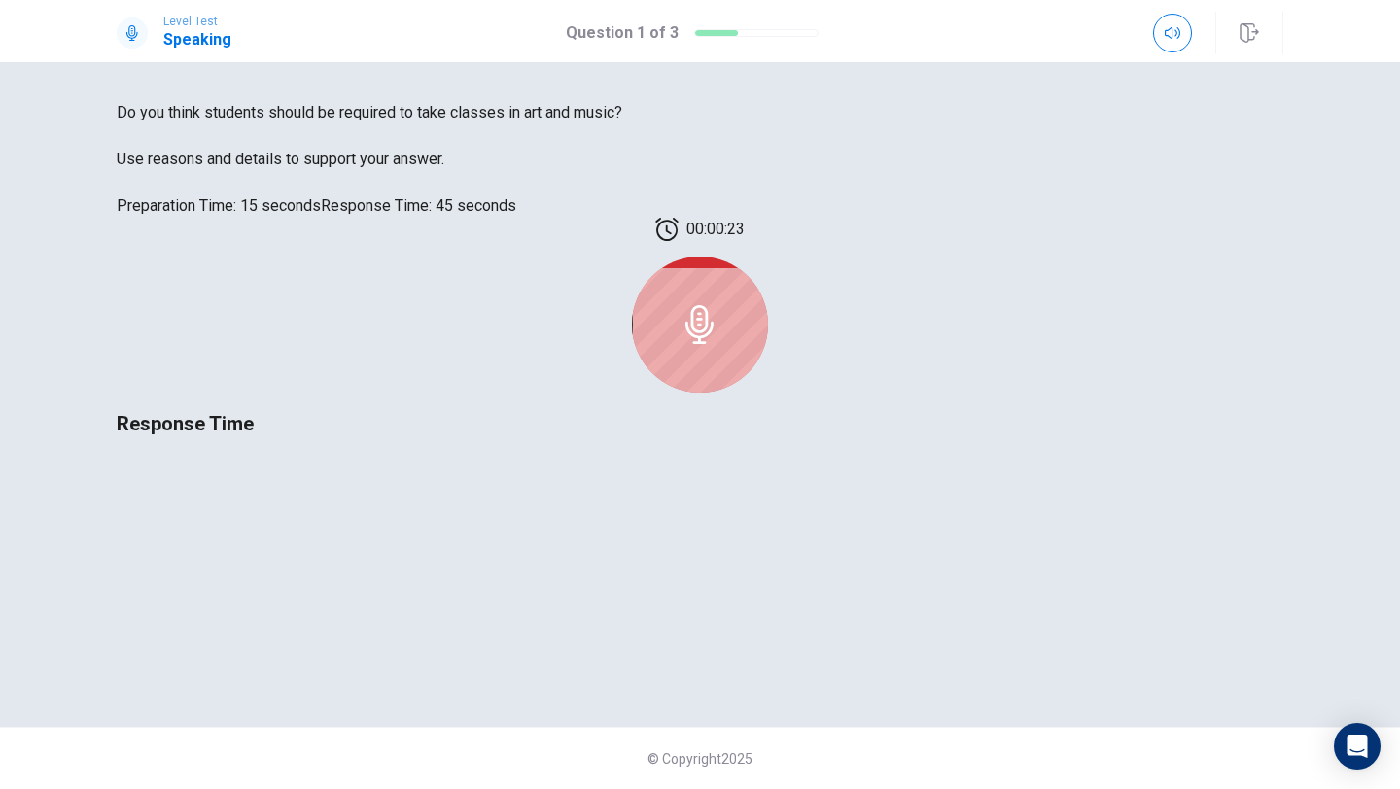
click at [719, 344] on icon at bounding box center [700, 324] width 39 height 39
click at [714, 344] on icon at bounding box center [699, 324] width 28 height 39
click at [719, 344] on icon at bounding box center [700, 324] width 39 height 39
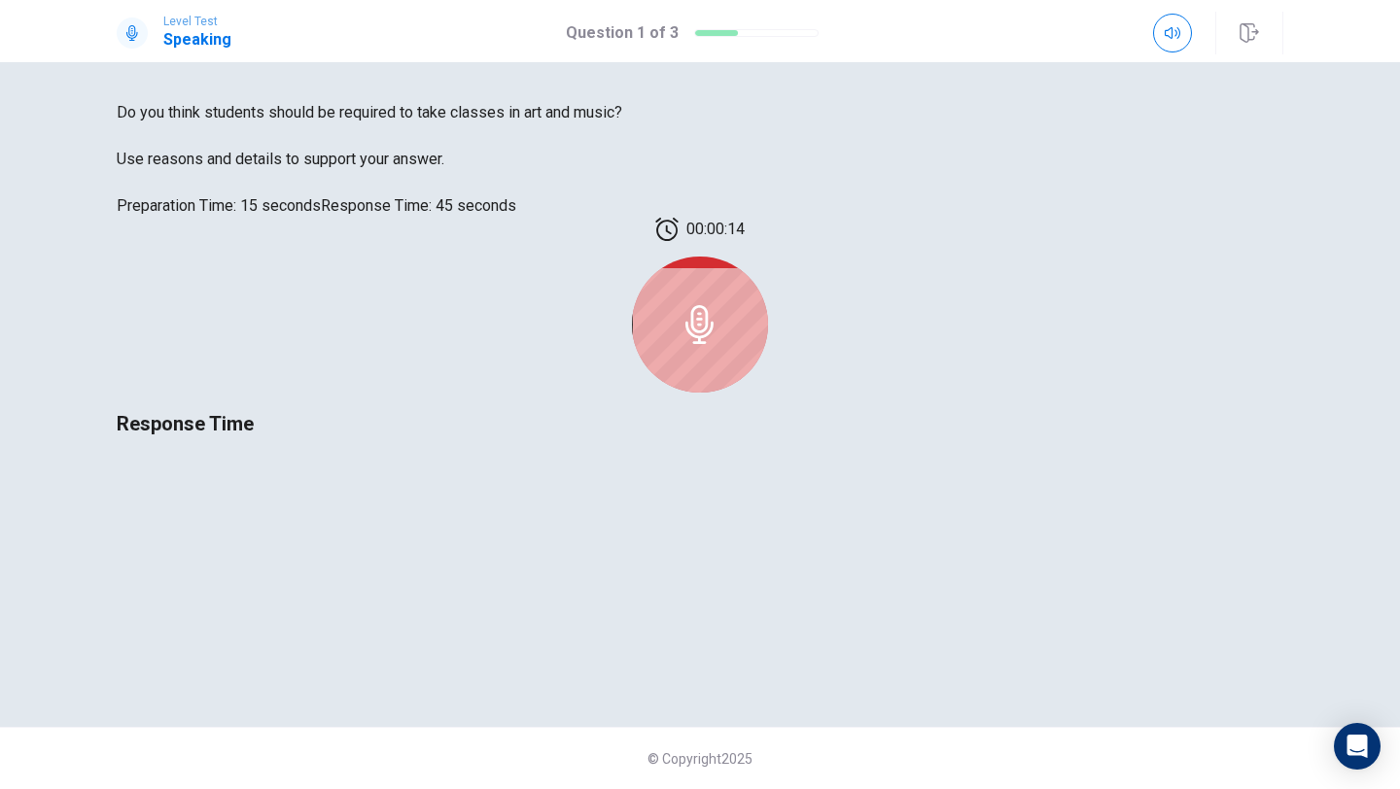
click at [714, 344] on icon at bounding box center [699, 324] width 28 height 39
click at [719, 344] on icon at bounding box center [700, 324] width 39 height 39
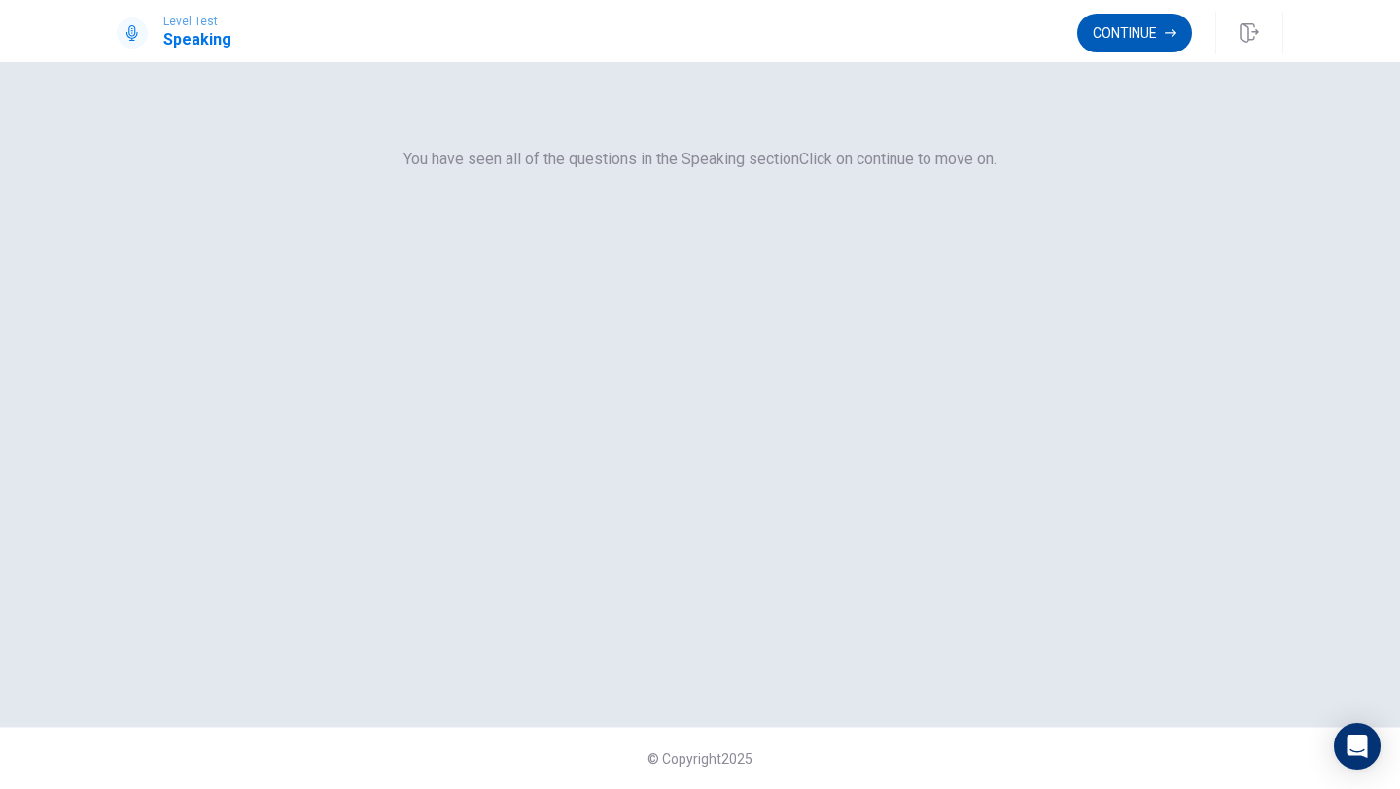
click at [1140, 28] on button "Continue" at bounding box center [1134, 33] width 115 height 39
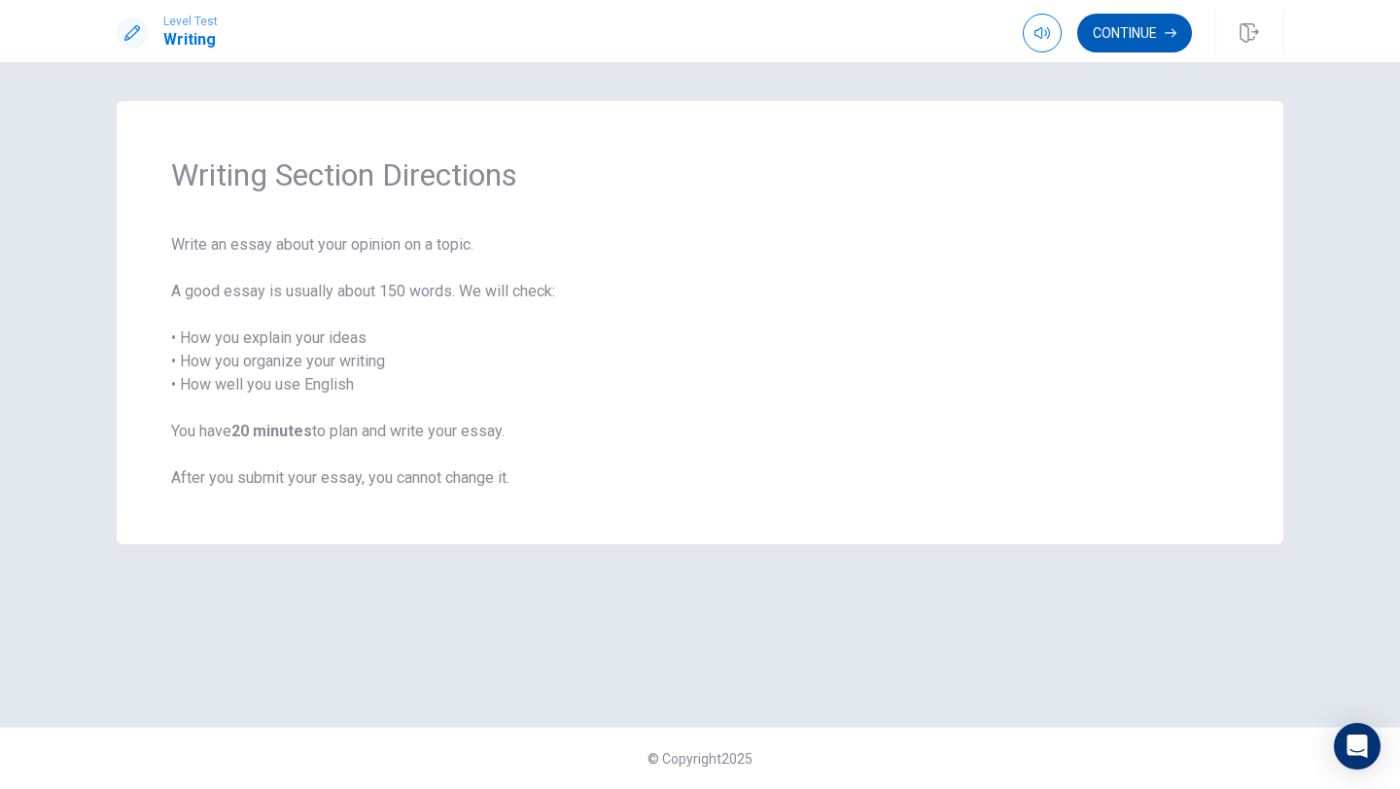
click at [1128, 30] on button "Continue" at bounding box center [1134, 33] width 115 height 39
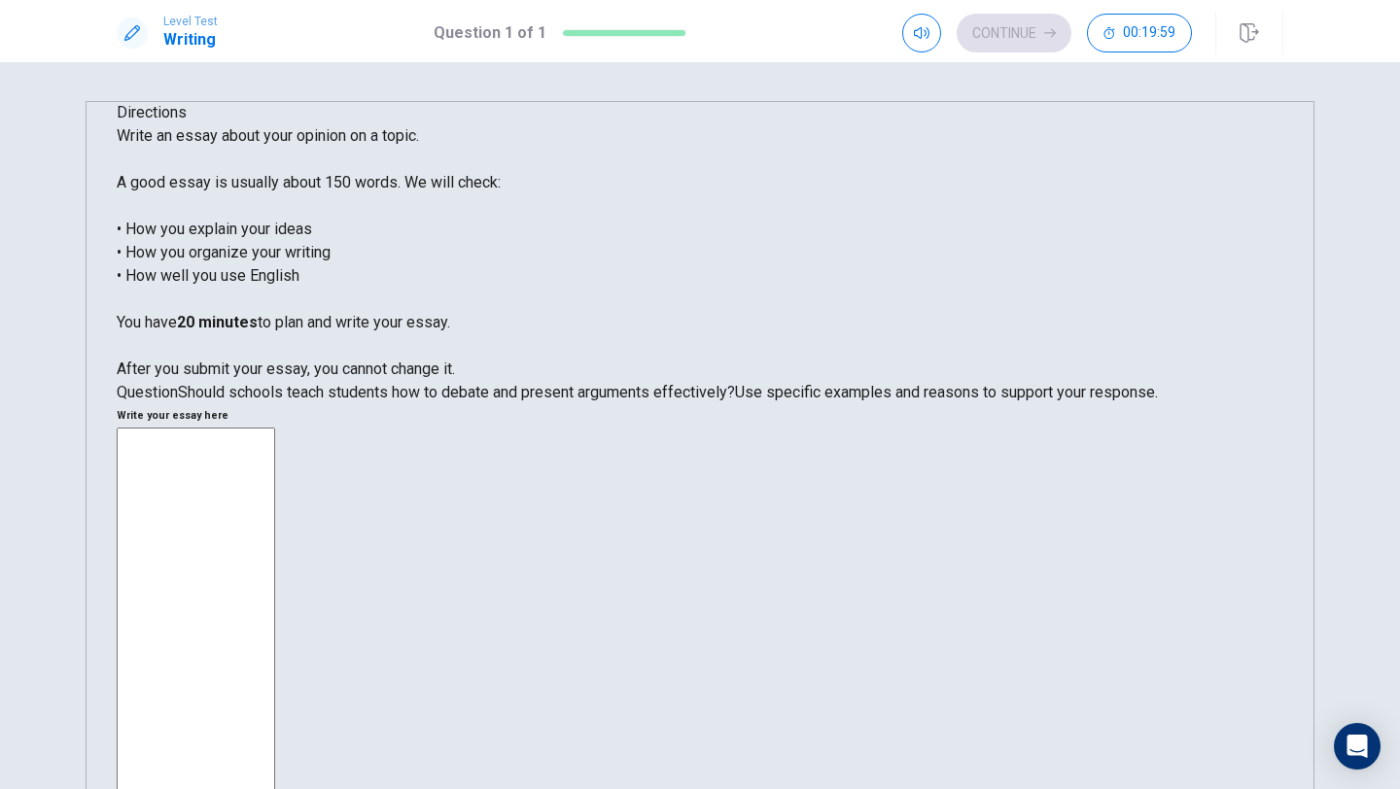
click at [275, 428] on textarea at bounding box center [196, 697] width 158 height 538
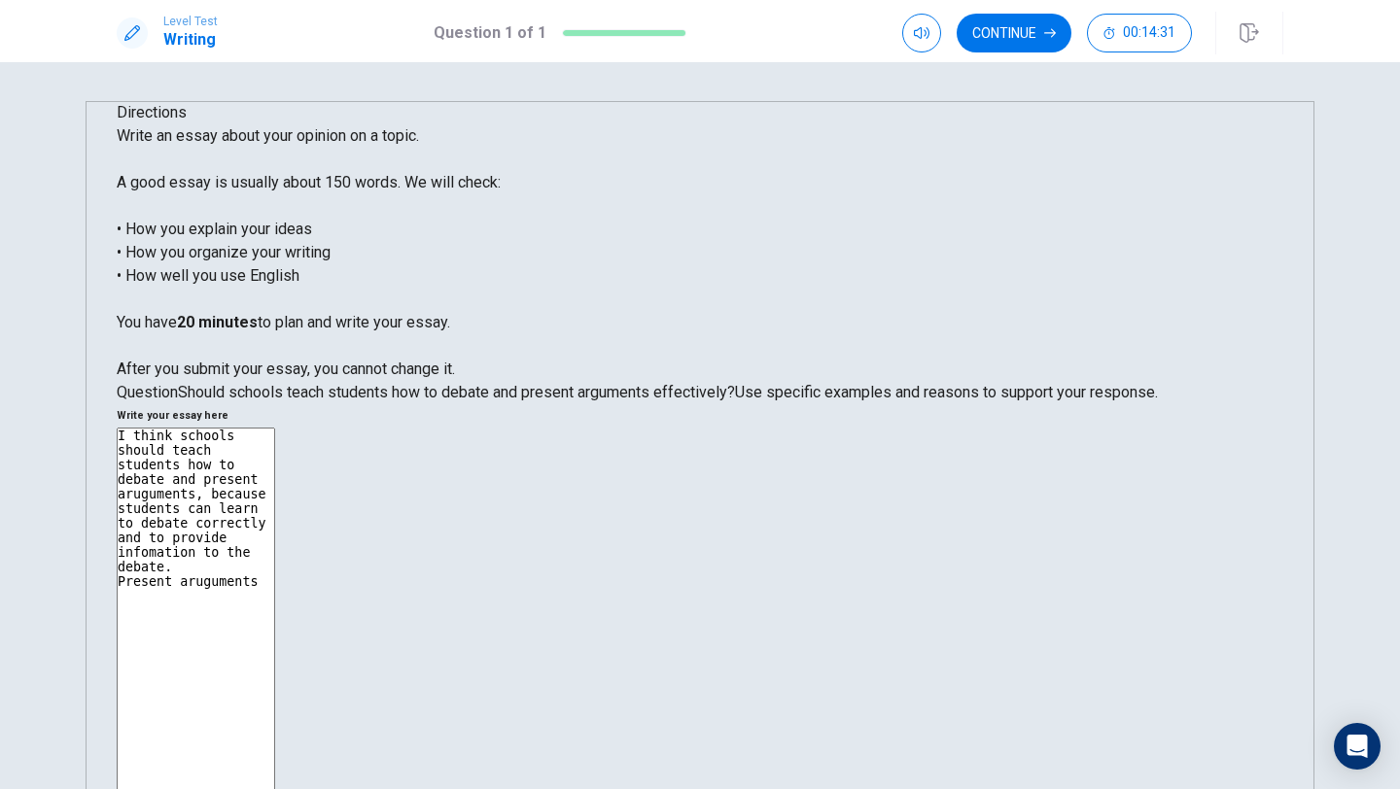
click at [275, 428] on textarea "I think schools should teach students how to debate and present aruguments, bec…" at bounding box center [196, 697] width 158 height 538
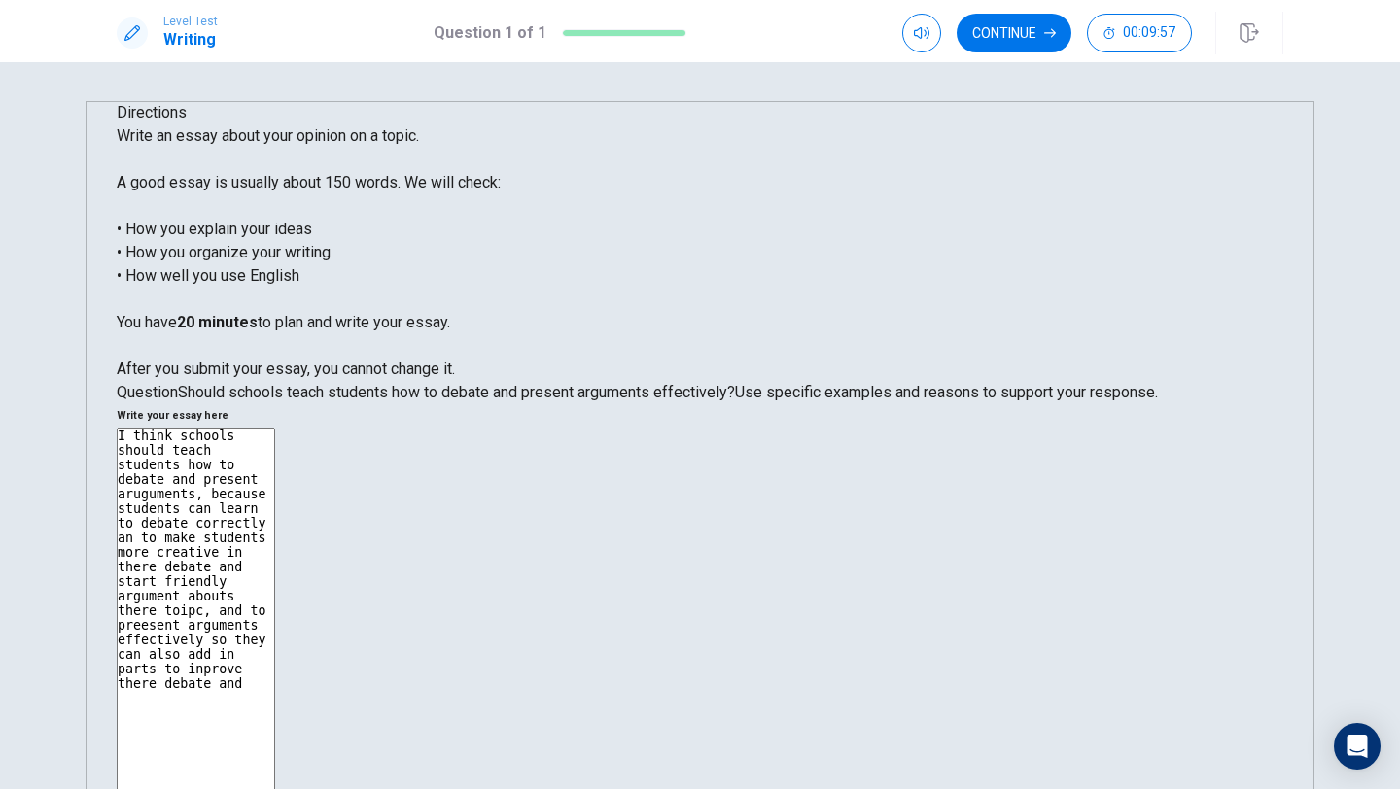
click at [275, 428] on textarea "I think schools should teach students how to debate and present aruguments, bec…" at bounding box center [196, 697] width 158 height 538
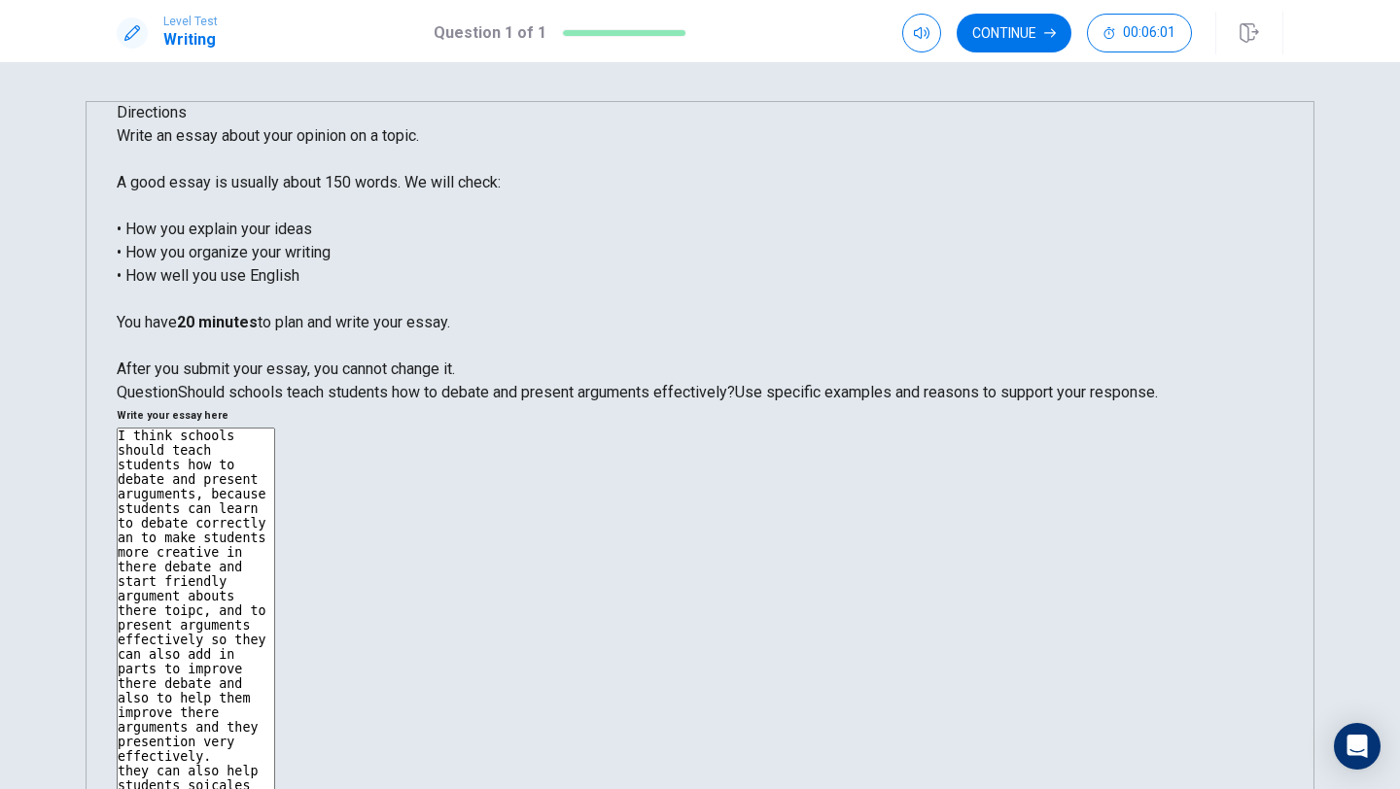
click at [275, 428] on textarea "I think schools should teach students how to debate and present aruguments, bec…" at bounding box center [196, 697] width 158 height 538
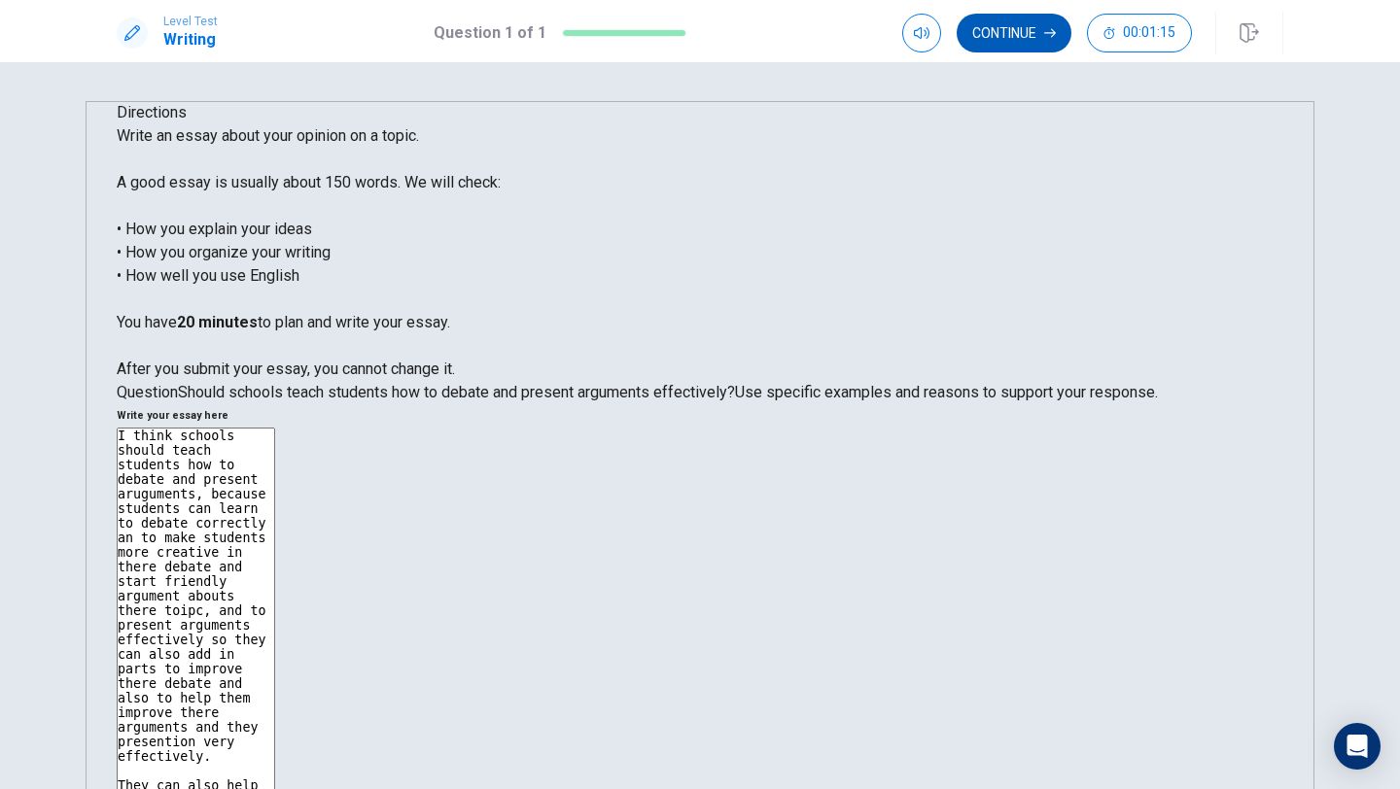
type textarea "I think schools should teach students how to debate and present aruguments, bec…"
click at [1000, 31] on button "Continue" at bounding box center [1014, 33] width 115 height 39
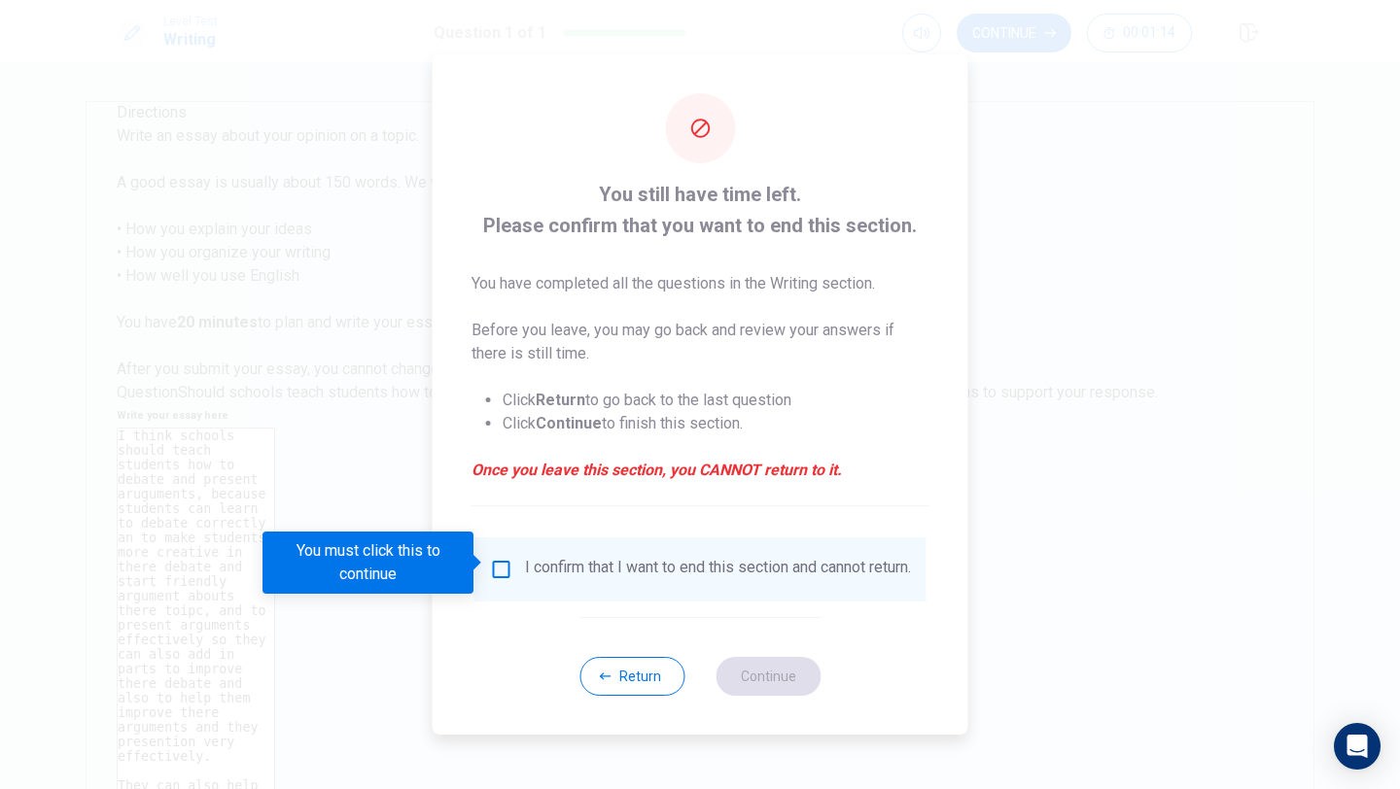
click at [543, 568] on div "I confirm that I want to end this section and cannot return." at bounding box center [718, 569] width 386 height 23
click at [497, 561] on input "You must click this to continue" at bounding box center [501, 569] width 23 height 23
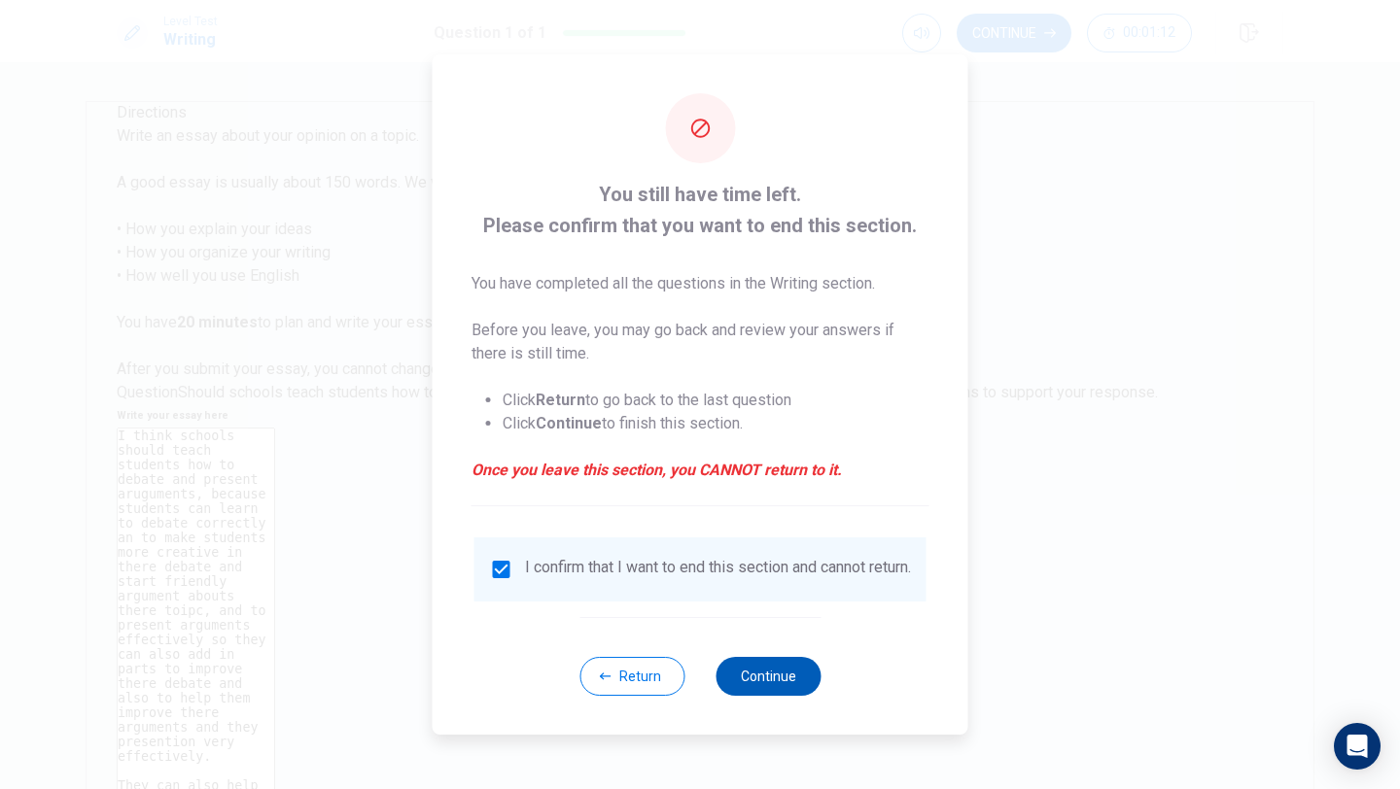
click at [780, 684] on button "Continue" at bounding box center [768, 676] width 105 height 39
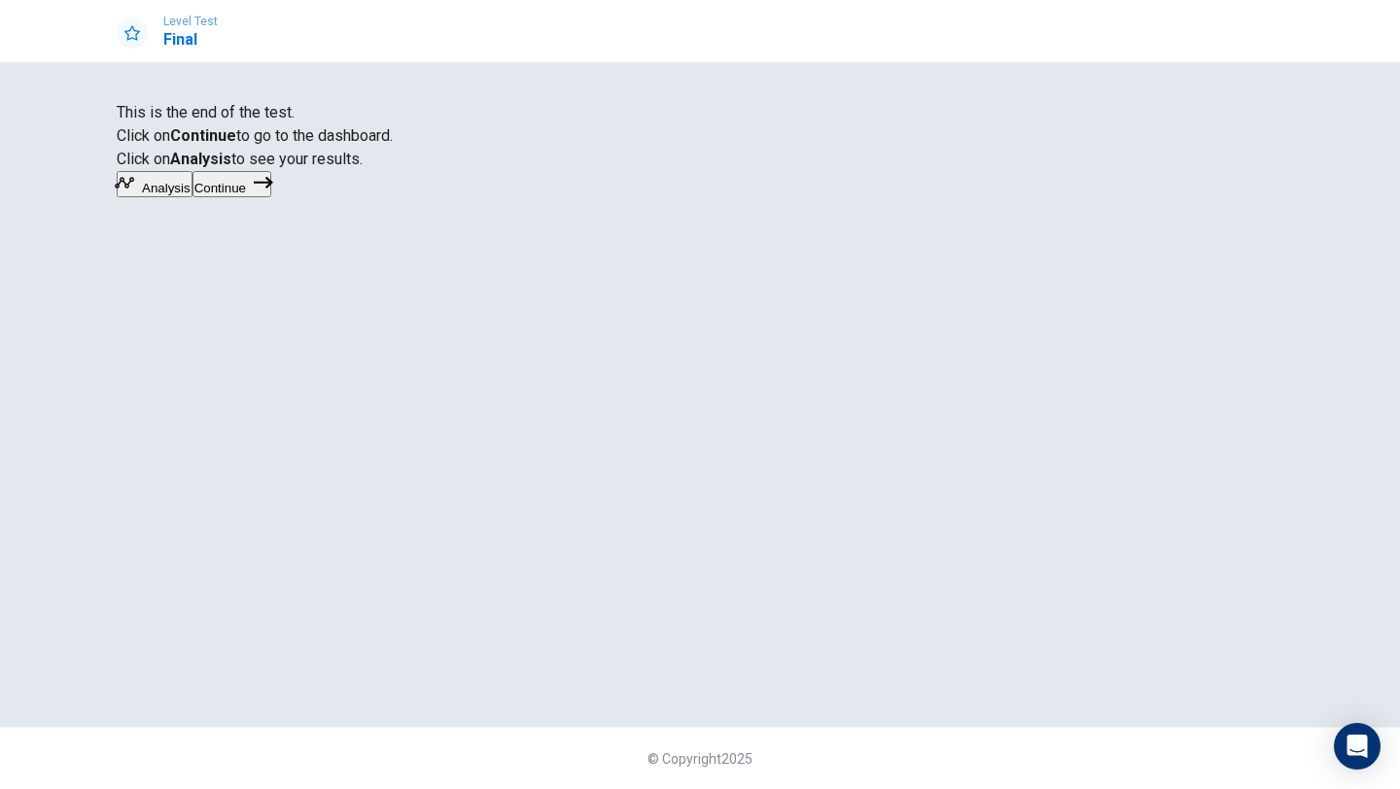
click at [271, 197] on button "Continue" at bounding box center [231, 184] width 79 height 26
